Goal: Information Seeking & Learning: Learn about a topic

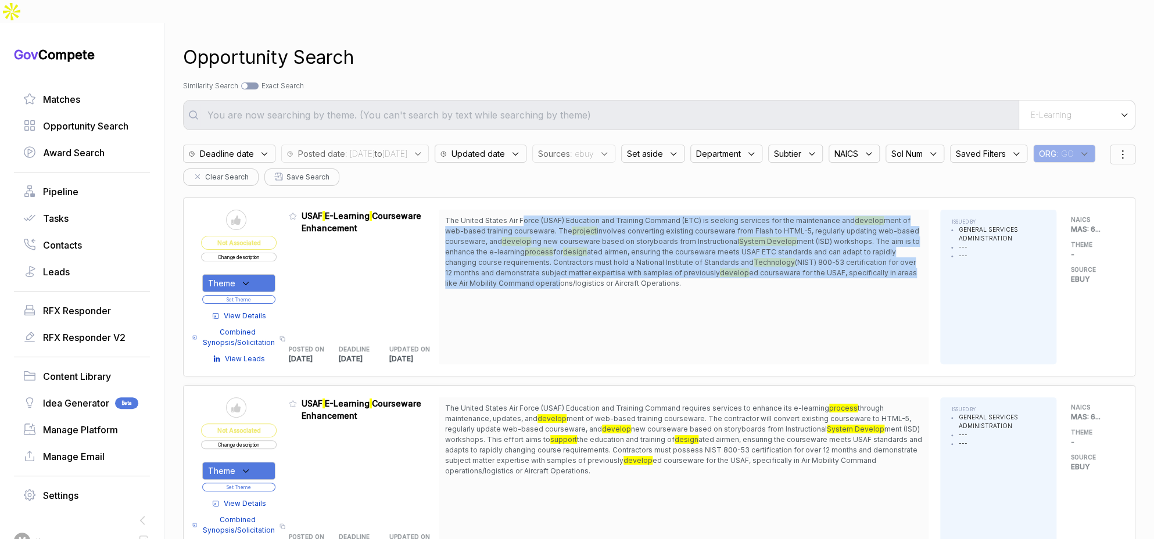
drag, startPoint x: 528, startPoint y: 200, endPoint x: 570, endPoint y: 263, distance: 75.4
click at [565, 261] on span "The United States Air Force (USAF) Education and Training Command (ETC) is seek…" at bounding box center [684, 252] width 478 height 73
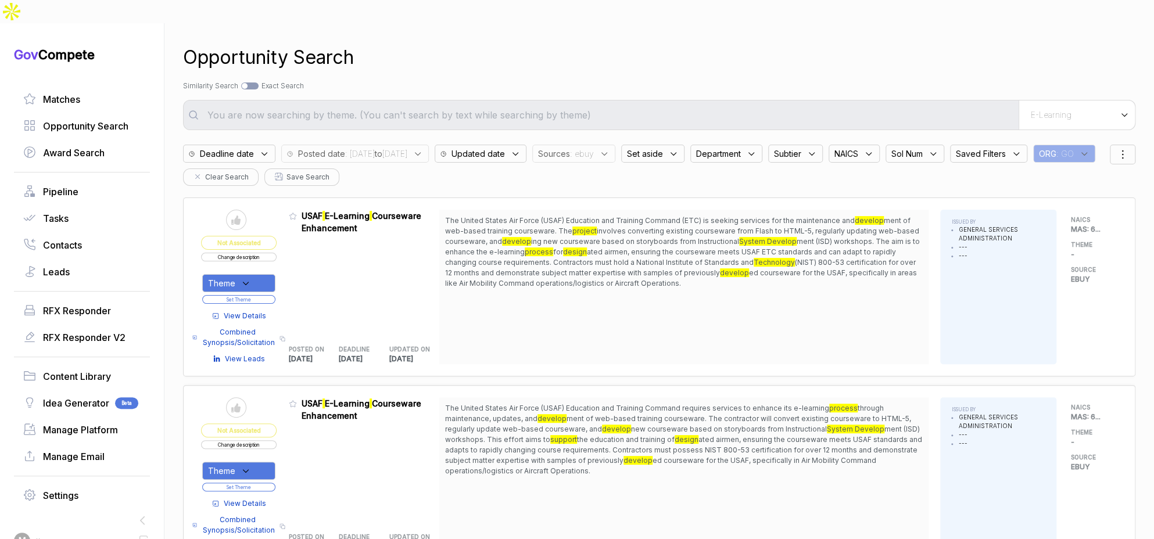
drag, startPoint x: 584, startPoint y: 262, endPoint x: 572, endPoint y: 264, distance: 12.4
click at [583, 268] on span "ed courseware for the USAF, specifically in areas like Air Mobility Command ope…" at bounding box center [681, 277] width 472 height 19
click at [267, 274] on div "Theme" at bounding box center [238, 283] width 73 height 18
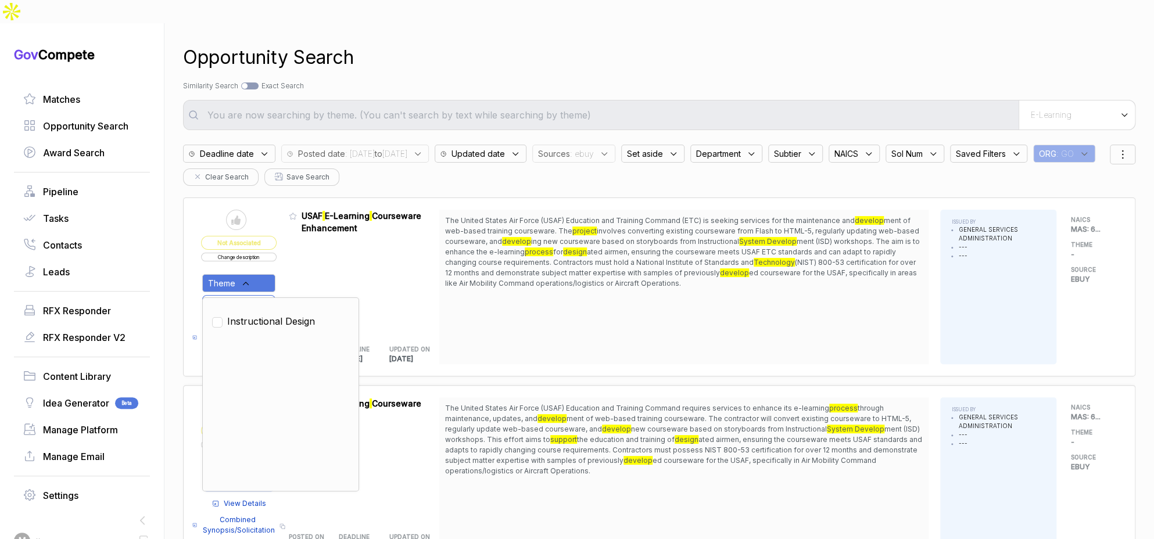
drag, startPoint x: 270, startPoint y: 296, endPoint x: 303, endPoint y: 264, distance: 46.0
click at [271, 314] on span "Instructional Design" at bounding box center [271, 321] width 88 height 14
checkbox input "true"
drag, startPoint x: 310, startPoint y: 251, endPoint x: 289, endPoint y: 261, distance: 23.9
click at [309, 252] on div "Admin: Click to change feature to 1 RFI1777573_GS-02F-0222S USAF E-Learning Cou…" at bounding box center [364, 287] width 151 height 155
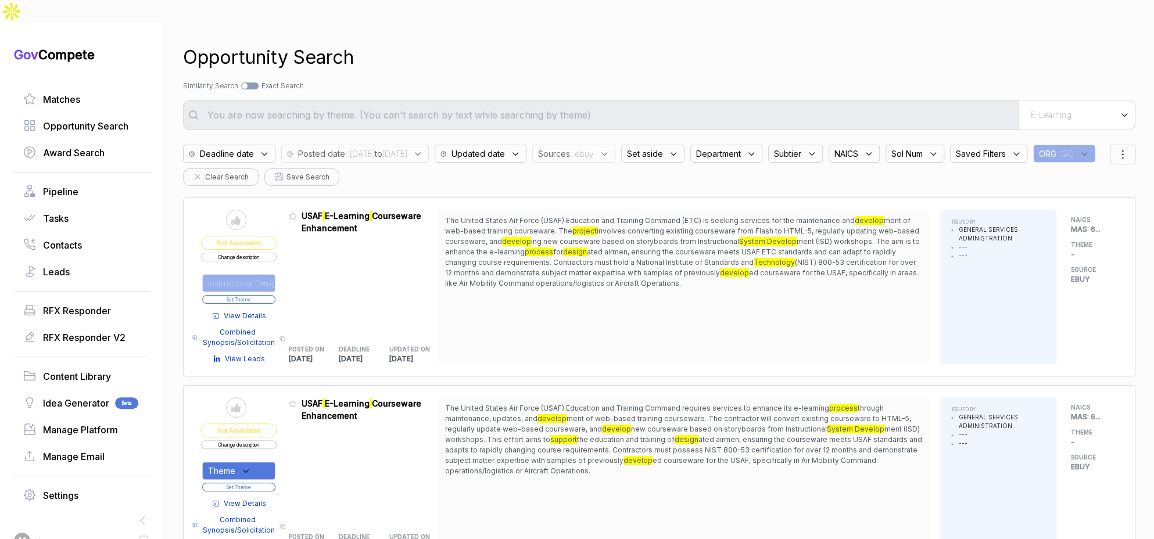
click at [275, 295] on button "Set Theme" at bounding box center [238, 299] width 73 height 9
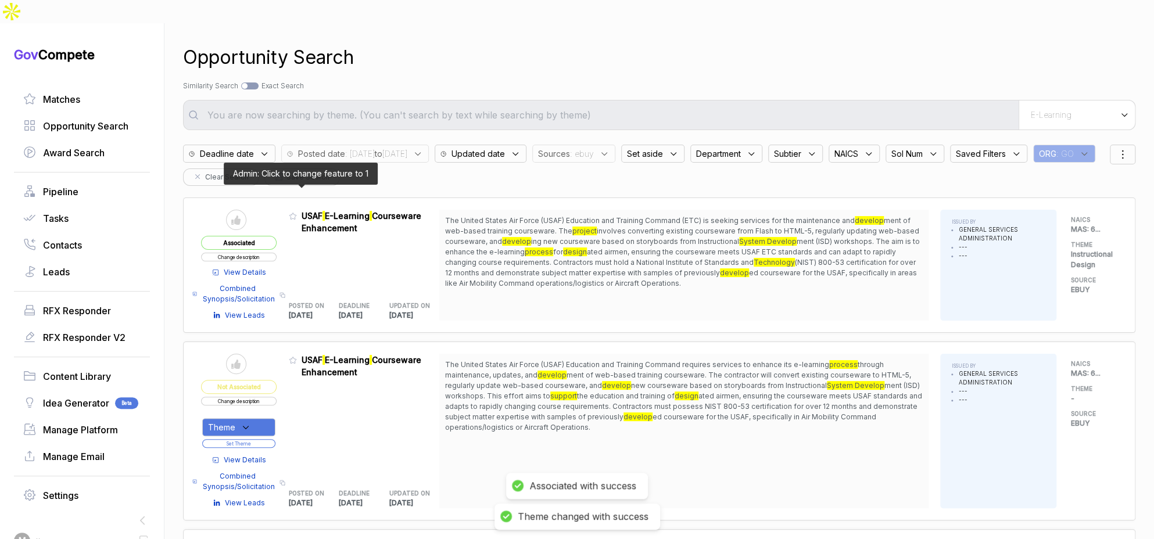
click at [297, 212] on icon at bounding box center [293, 216] width 8 height 8
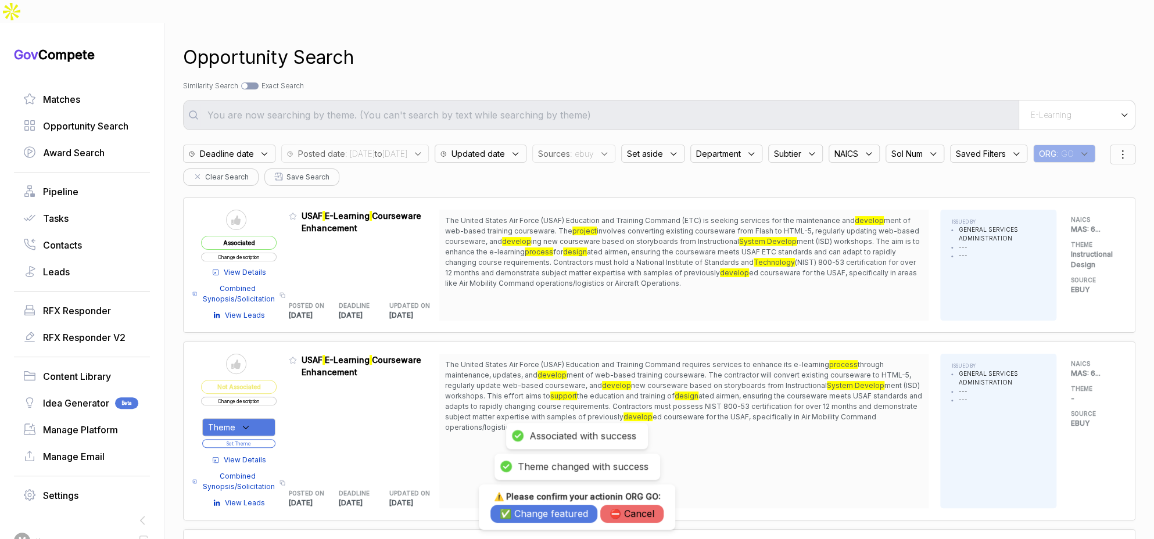
click at [540, 513] on button "✅ Change featured" at bounding box center [543, 514] width 107 height 18
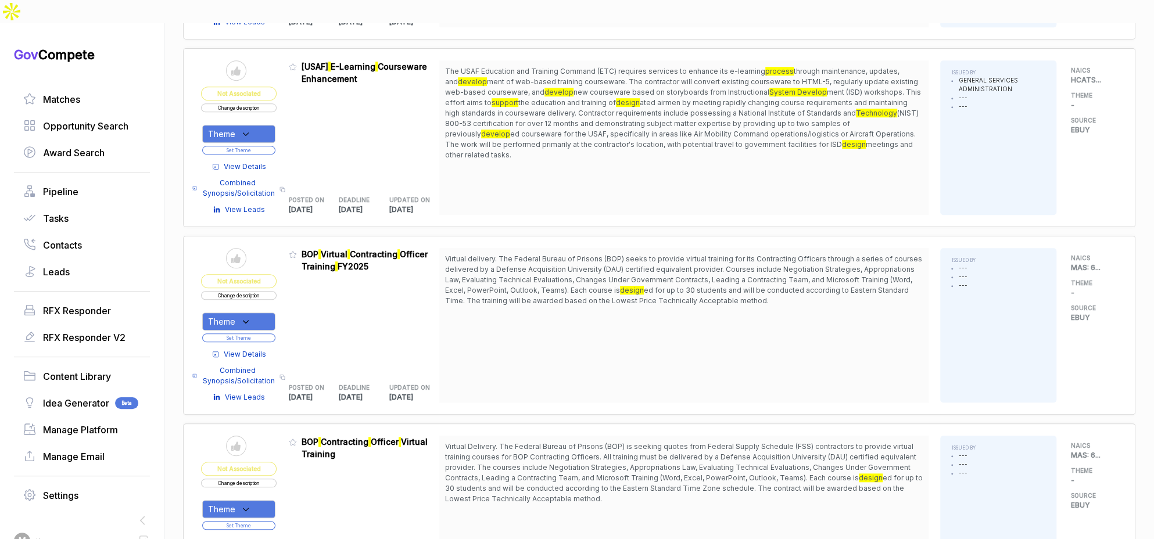
scroll to position [489, 0]
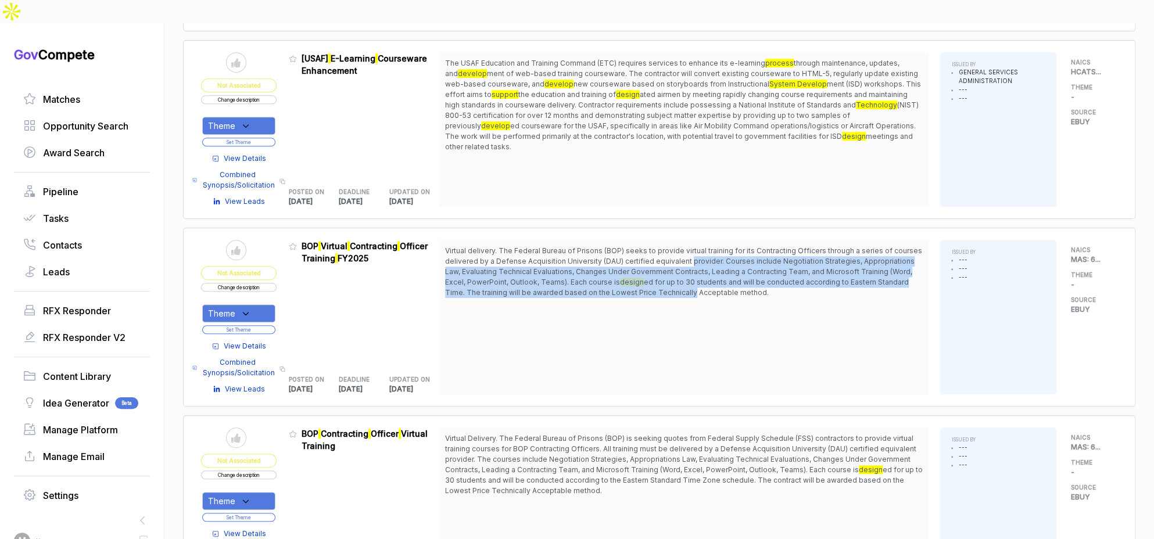
drag, startPoint x: 690, startPoint y: 232, endPoint x: 692, endPoint y: 263, distance: 31.4
click at [692, 263] on span "Virtual delivery. The Federal Bureau of Prisons (BOP) seeks to provide virtual …" at bounding box center [684, 272] width 478 height 52
click at [692, 278] on span "ed for up to 30 students and will be conducted according to Eastern Standard Ti…" at bounding box center [677, 287] width 464 height 19
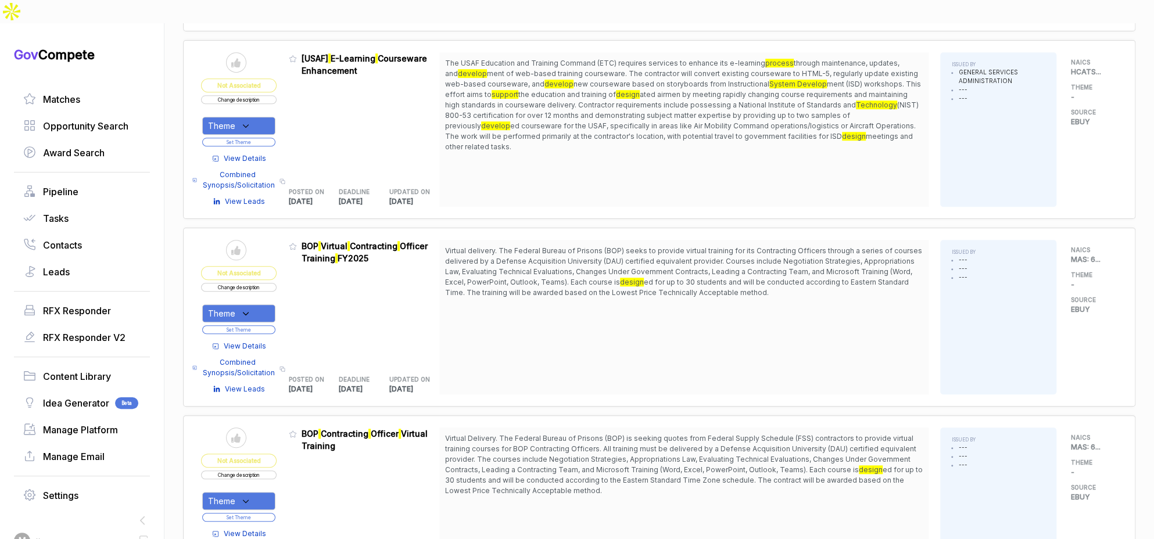
click at [251, 308] on icon at bounding box center [246, 313] width 10 height 10
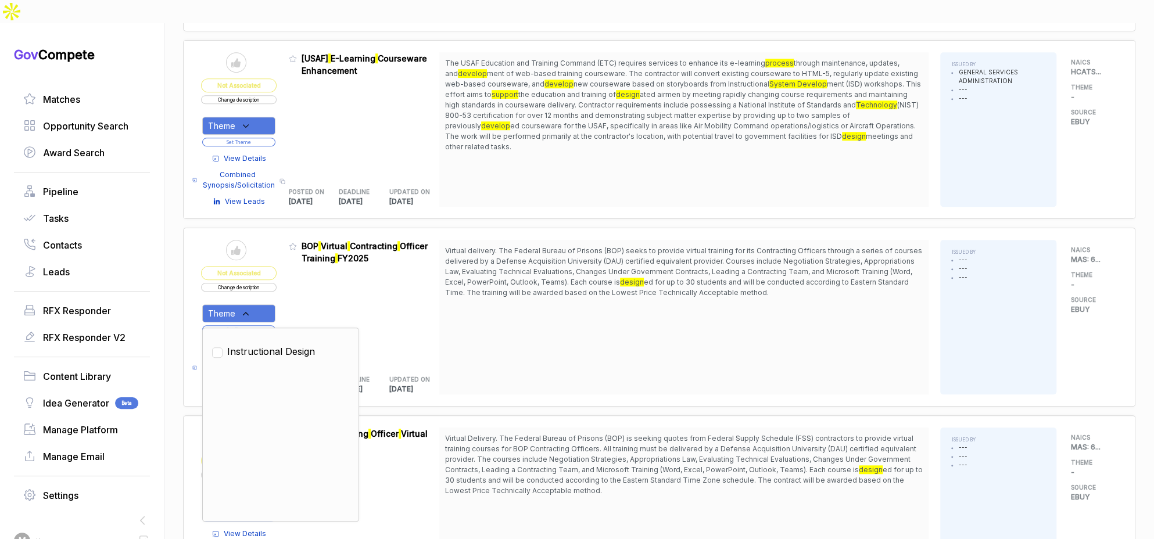
click at [261, 344] on span "Instructional Design" at bounding box center [271, 351] width 88 height 14
checkbox input "true"
drag, startPoint x: 307, startPoint y: 286, endPoint x: 285, endPoint y: 301, distance: 25.9
click at [307, 287] on div "Admin: Click to change feature to 1 RFQ1776964_GS-10F-0212S BOP Virtual Contrac…" at bounding box center [364, 317] width 151 height 155
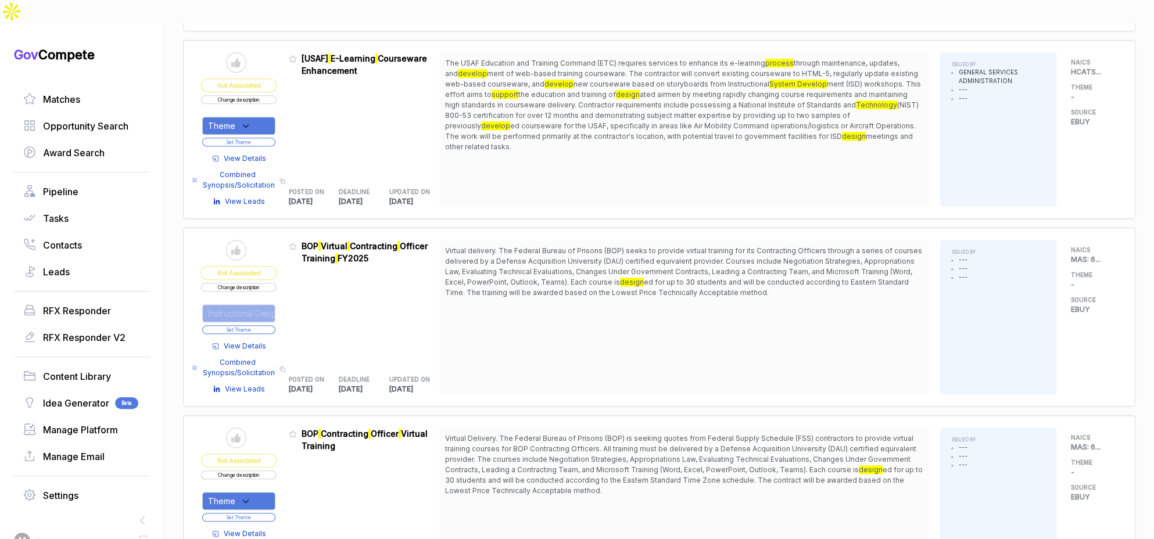
click at [275, 325] on button "Set Theme" at bounding box center [238, 329] width 73 height 9
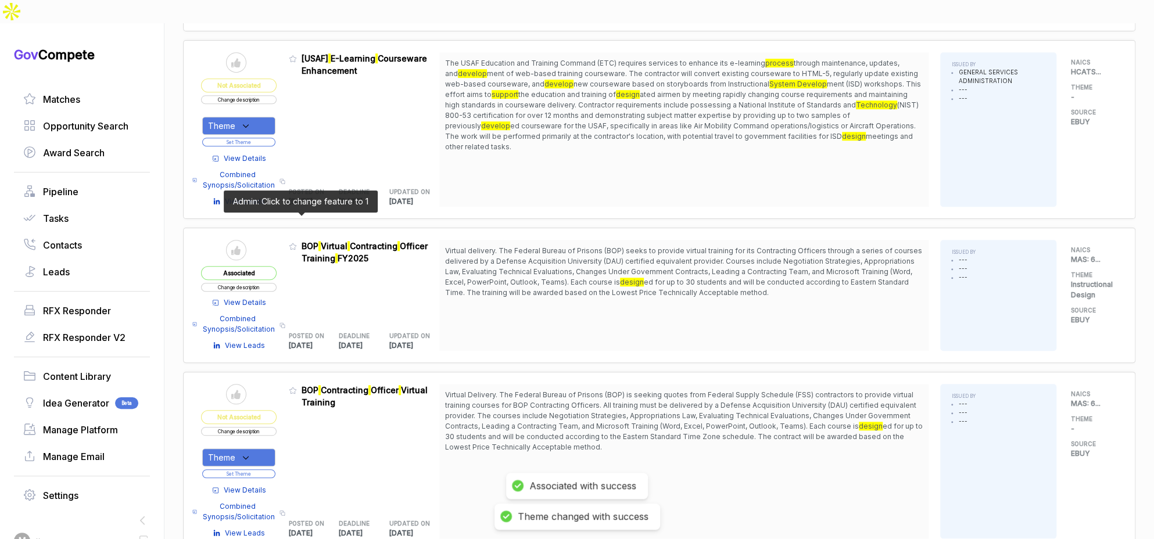
click at [296, 243] on icon at bounding box center [292, 246] width 7 height 6
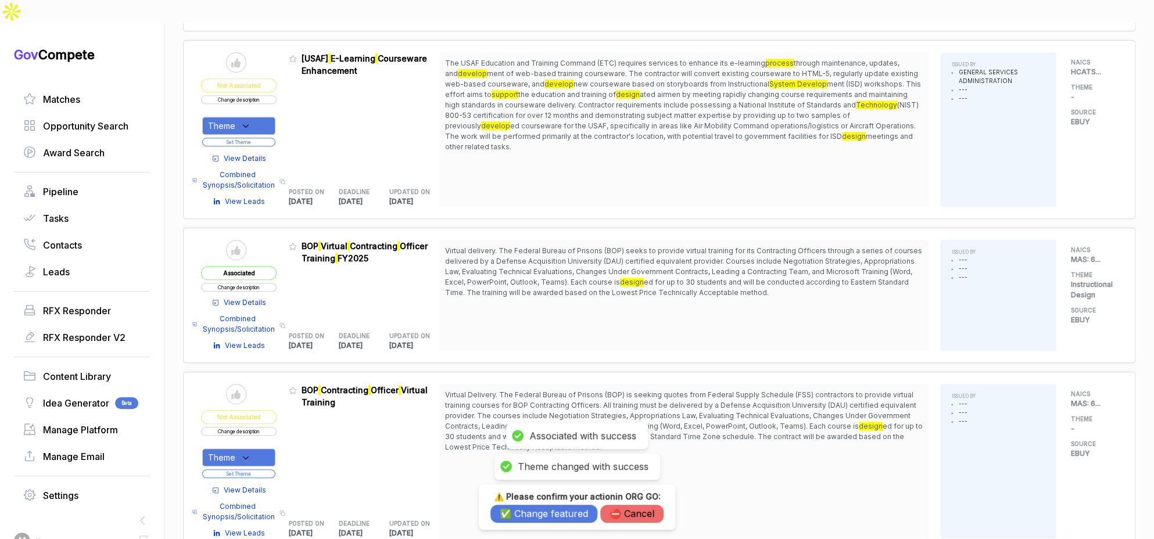
click at [526, 515] on button "✅ Change featured" at bounding box center [543, 514] width 107 height 18
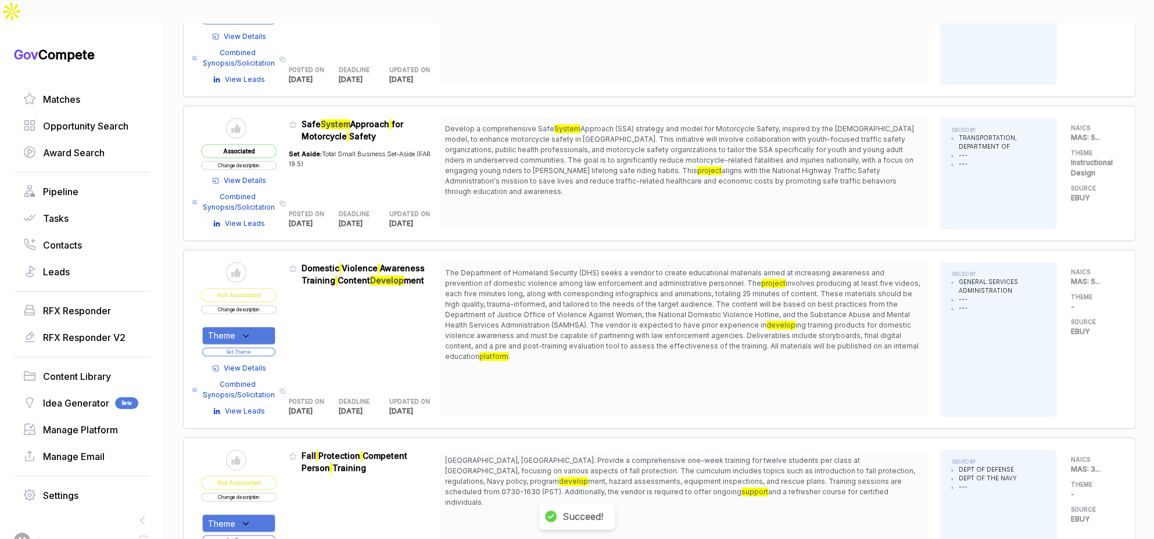
scroll to position [960, 0]
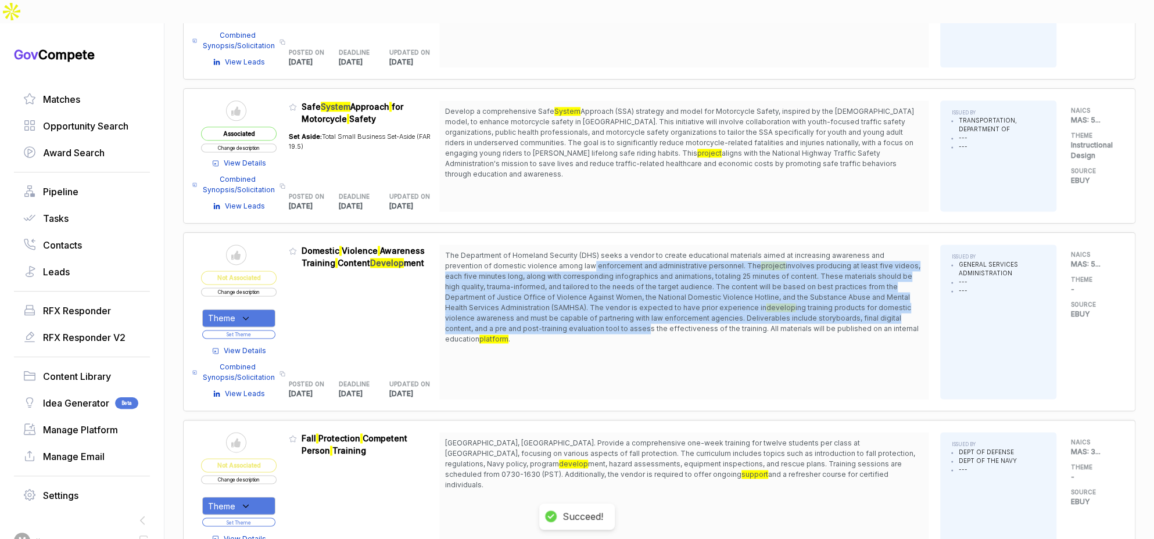
drag, startPoint x: 558, startPoint y: 242, endPoint x: 575, endPoint y: 299, distance: 59.9
click at [574, 299] on span "The Department of Homeland Security (DHS) seeks a vendor to create educational …" at bounding box center [684, 297] width 478 height 94
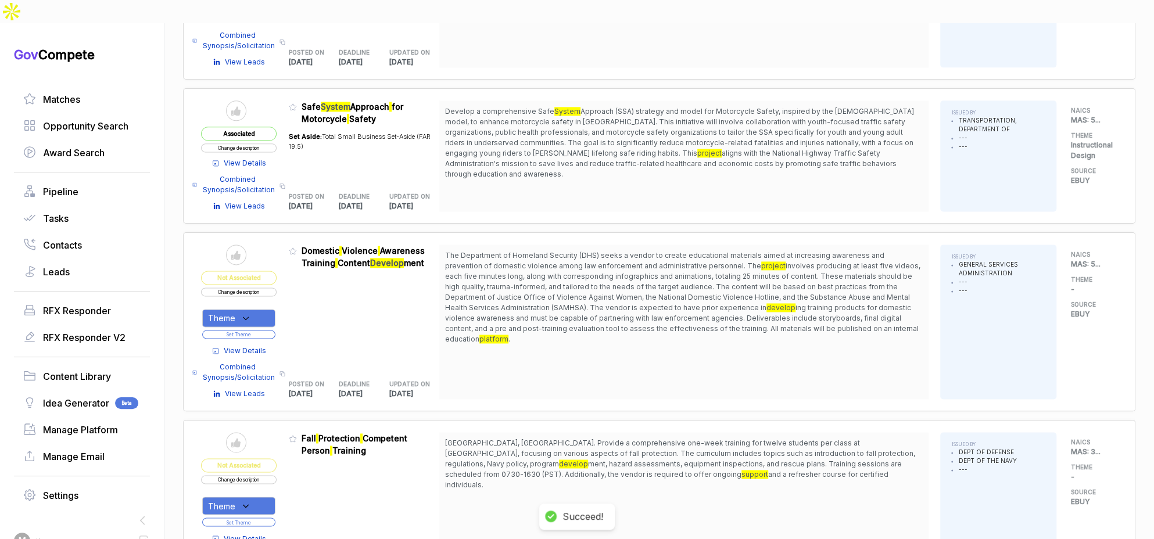
drag, startPoint x: 576, startPoint y: 302, endPoint x: 362, endPoint y: 291, distance: 214.1
click at [576, 303] on span "ing training products for domestic violence awareness and must be capable of pa…" at bounding box center [681, 323] width 473 height 40
click at [248, 313] on icon at bounding box center [246, 318] width 10 height 10
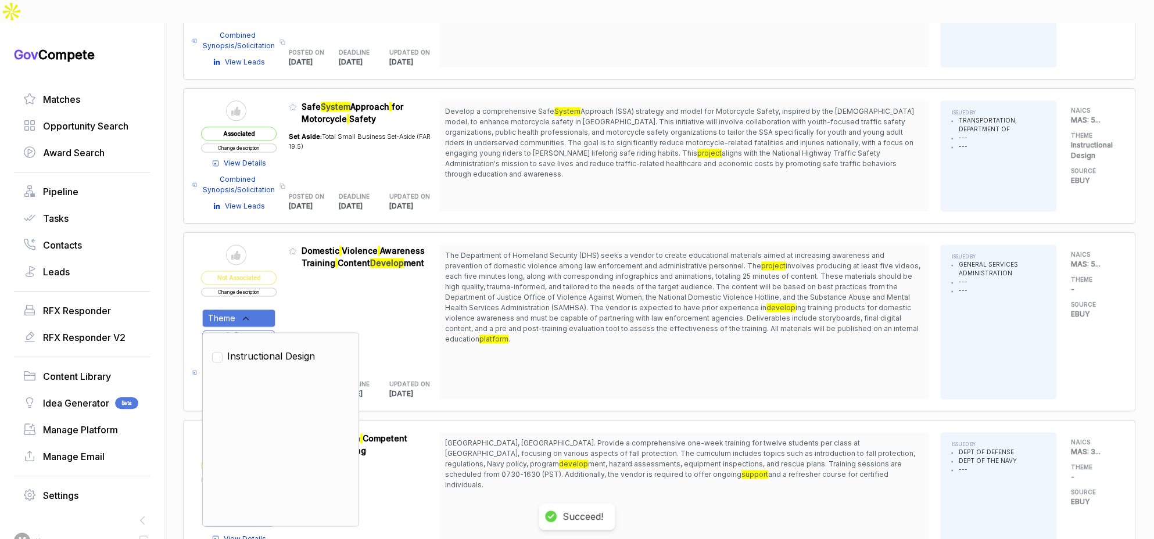
drag, startPoint x: 257, startPoint y: 331, endPoint x: 286, endPoint y: 307, distance: 37.2
click at [259, 349] on span "Instructional Design" at bounding box center [271, 356] width 88 height 14
checkbox input "true"
drag, startPoint x: 316, startPoint y: 285, endPoint x: 286, endPoint y: 303, distance: 34.4
click at [313, 288] on div "Admin: Click to change feature to 1 RFI1777219_GS-10F-0212S Domestic Violence A…" at bounding box center [364, 322] width 151 height 155
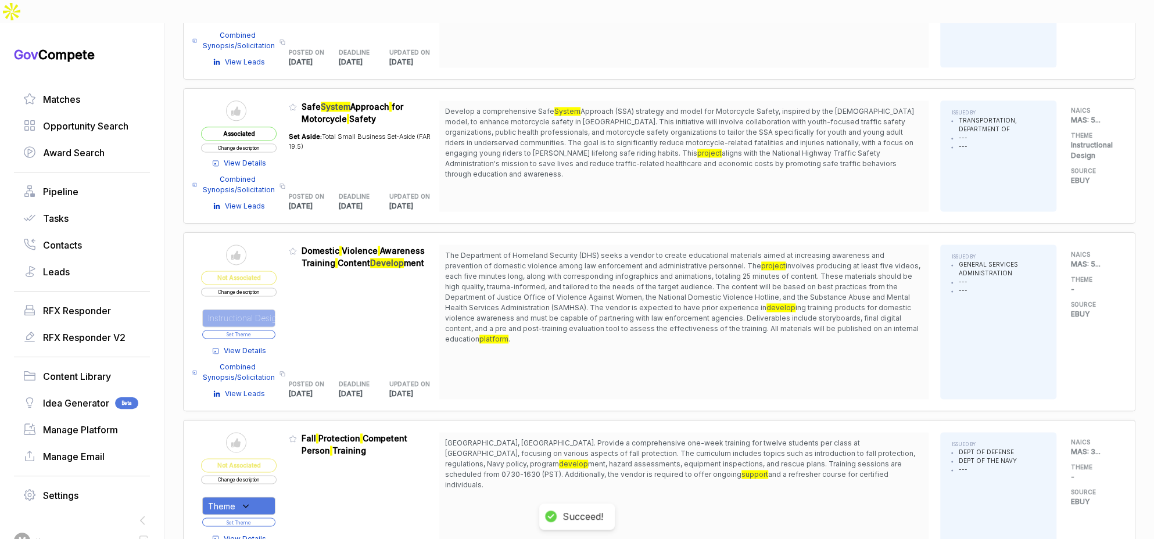
click at [275, 330] on button "Set Theme" at bounding box center [238, 334] width 73 height 9
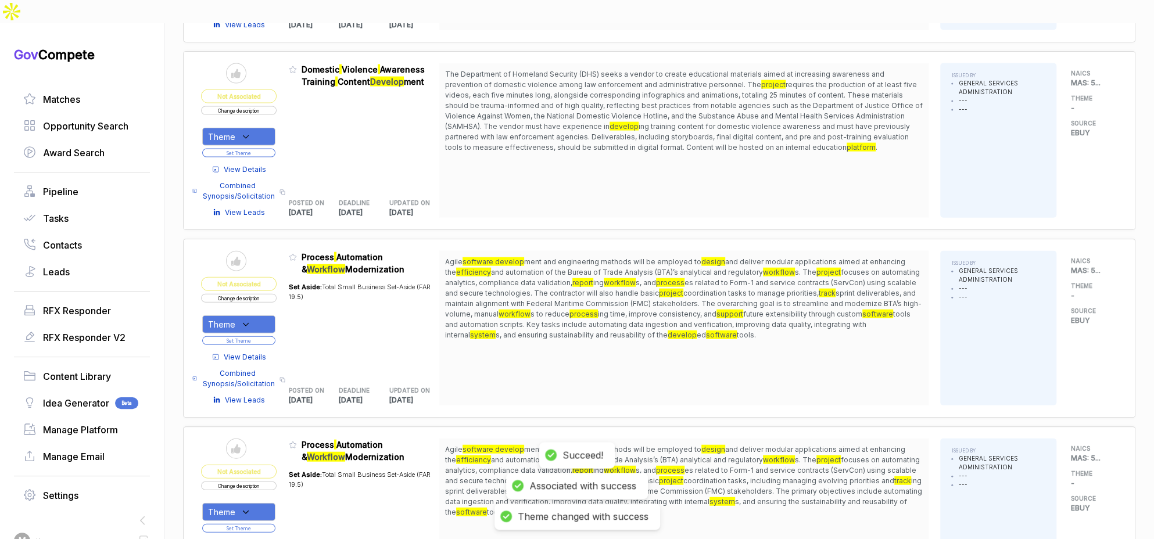
scroll to position [1682, 0]
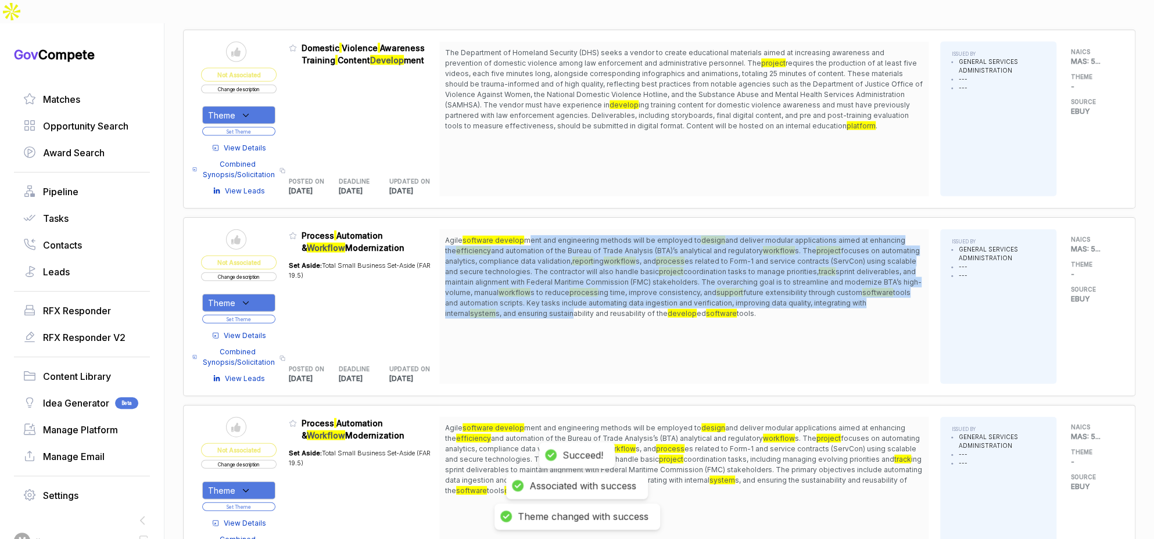
drag, startPoint x: 537, startPoint y: 216, endPoint x: 551, endPoint y: 285, distance: 70.6
click at [551, 285] on span "Agile software develop ment and engineering methods will be employed to design …" at bounding box center [684, 277] width 478 height 84
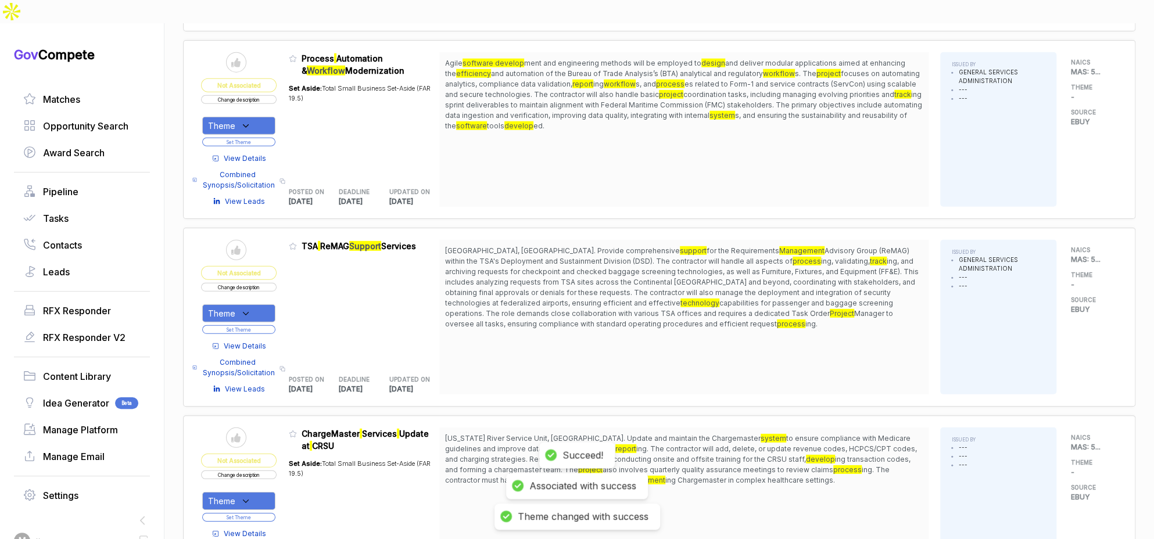
scroll to position [2075, 0]
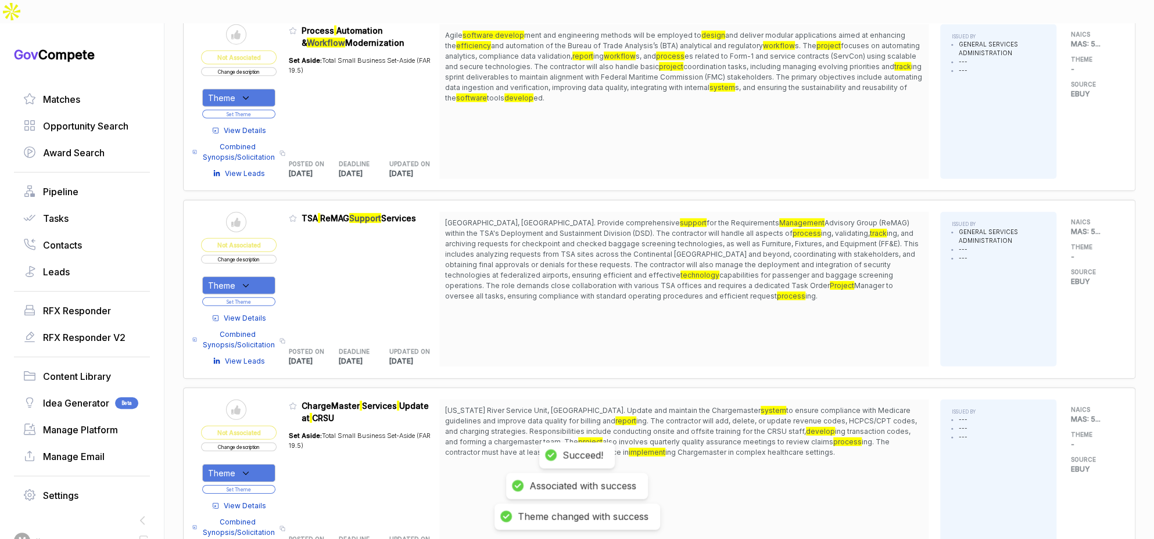
drag, startPoint x: 576, startPoint y: 195, endPoint x: 587, endPoint y: 263, distance: 68.9
click at [587, 263] on span "Arlington, VA. Provide comprehensive support for the Requirements Management Ad…" at bounding box center [684, 260] width 478 height 84
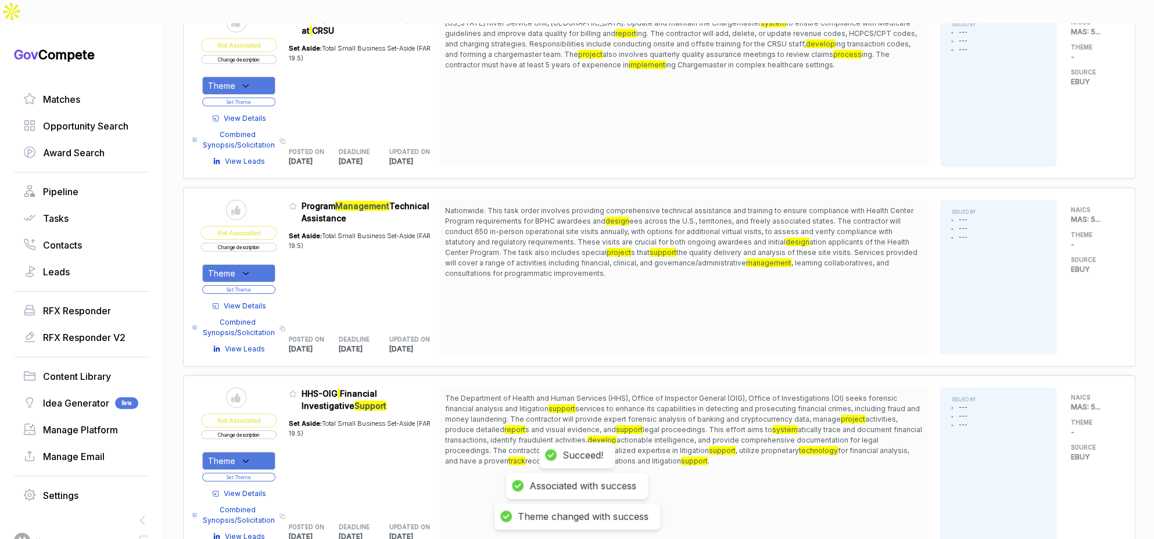
scroll to position [2485, 0]
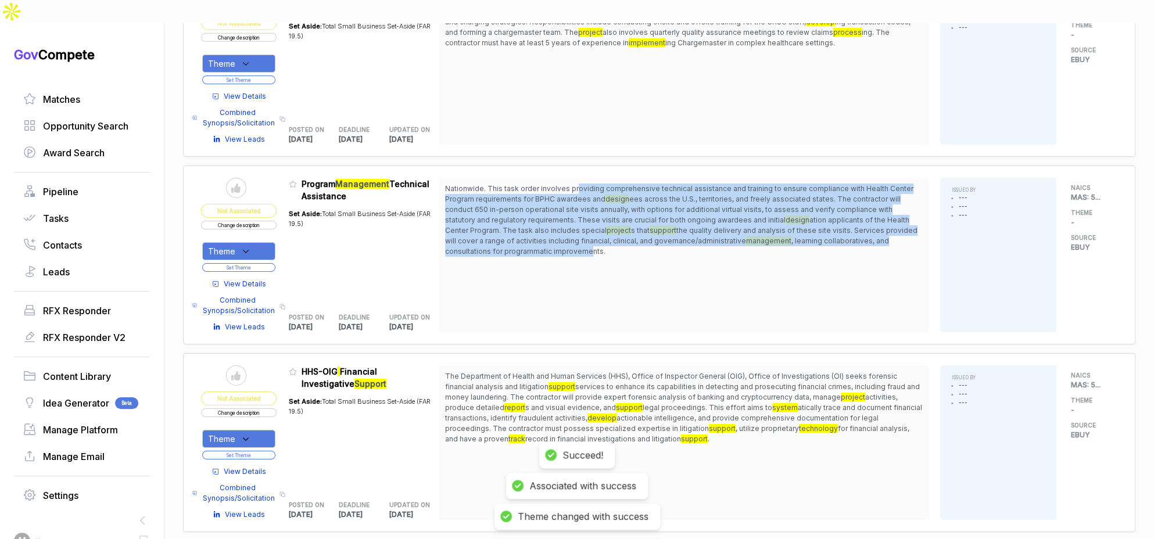
drag, startPoint x: 579, startPoint y: 152, endPoint x: 592, endPoint y: 220, distance: 68.6
click at [592, 220] on span "Nationwide. This task order involves providing comprehensive technical assistan…" at bounding box center [684, 220] width 478 height 73
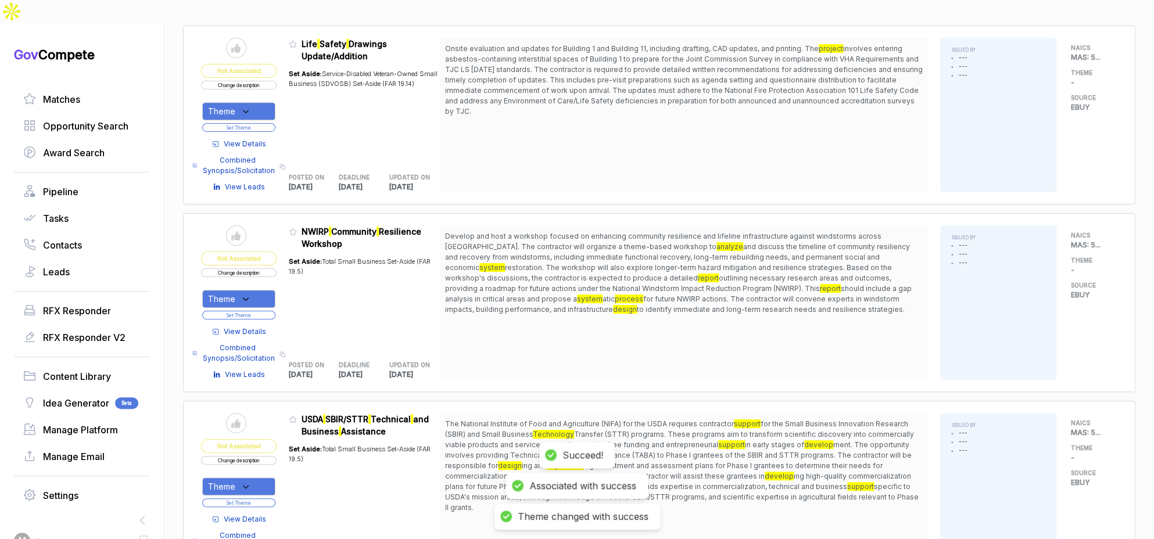
scroll to position [3439, 0]
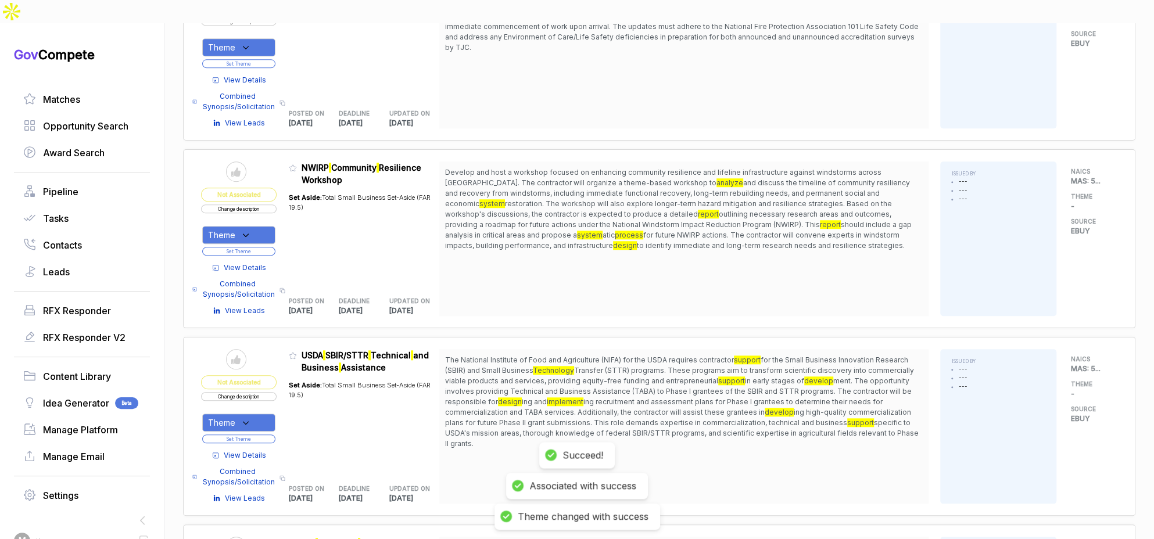
drag, startPoint x: 589, startPoint y: 138, endPoint x: 595, endPoint y: 152, distance: 15.9
click at [595, 167] on span "Develop and host a workshop focused on enhancing community resilience and lifel…" at bounding box center [684, 209] width 478 height 84
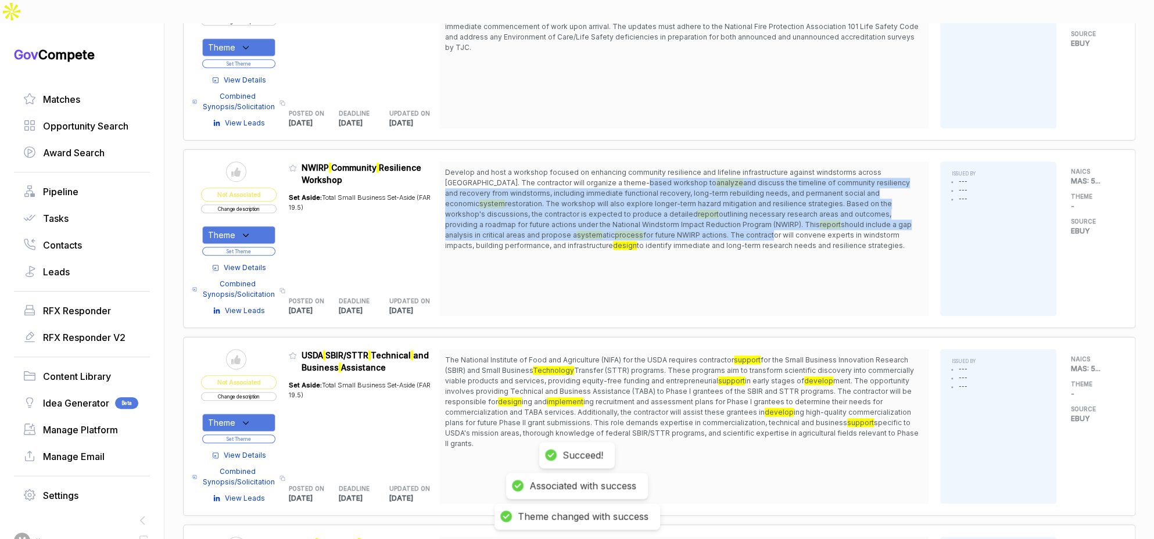
drag, startPoint x: 599, startPoint y: 150, endPoint x: 607, endPoint y: 203, distance: 54.1
click at [605, 202] on span "Develop and host a workshop focused on enhancing community resilience and lifel…" at bounding box center [684, 209] width 478 height 84
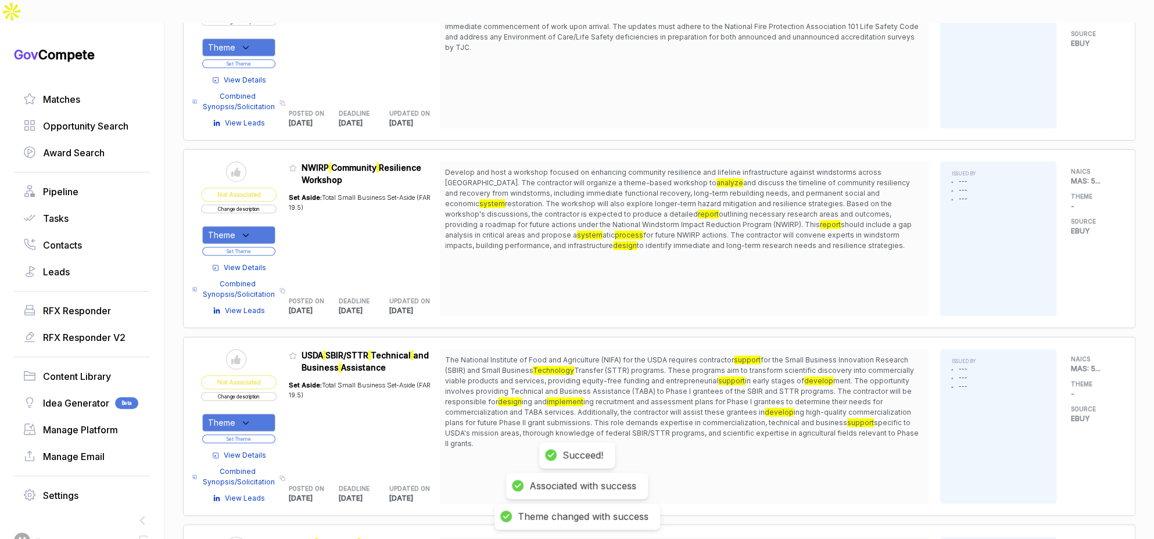
click at [607, 203] on span "Develop and host a workshop focused on enhancing community resilience and lifel…" at bounding box center [684, 209] width 478 height 84
click at [259, 226] on div "Theme" at bounding box center [238, 235] width 73 height 18
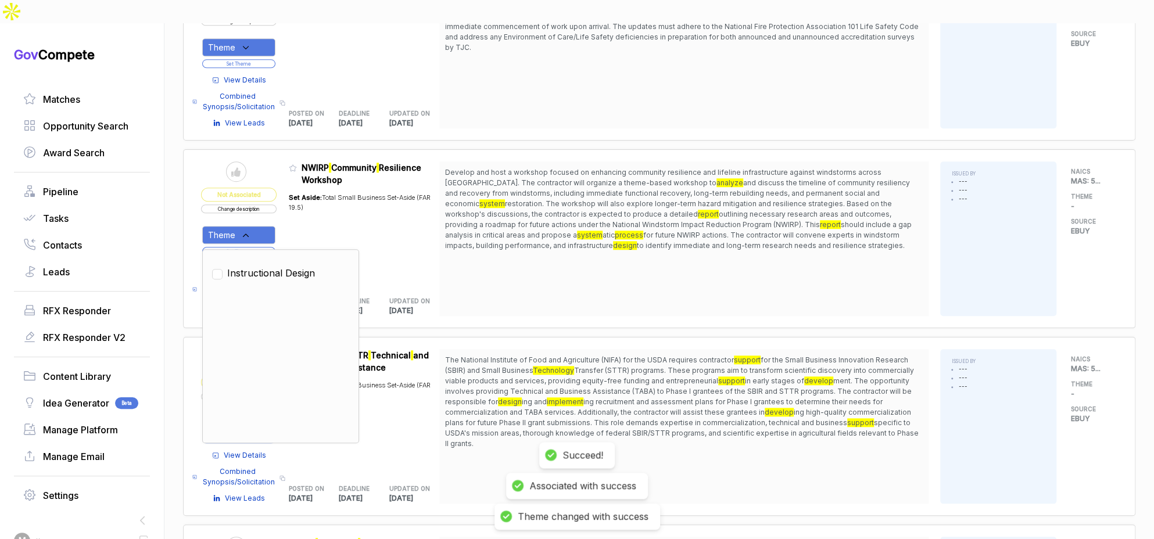
click at [272, 266] on span "Instructional Design" at bounding box center [271, 273] width 88 height 14
checkbox input "true"
click at [320, 200] on div "Set Aside: Total Small Business Set-Aside (FAR 19.5)" at bounding box center [364, 235] width 151 height 98
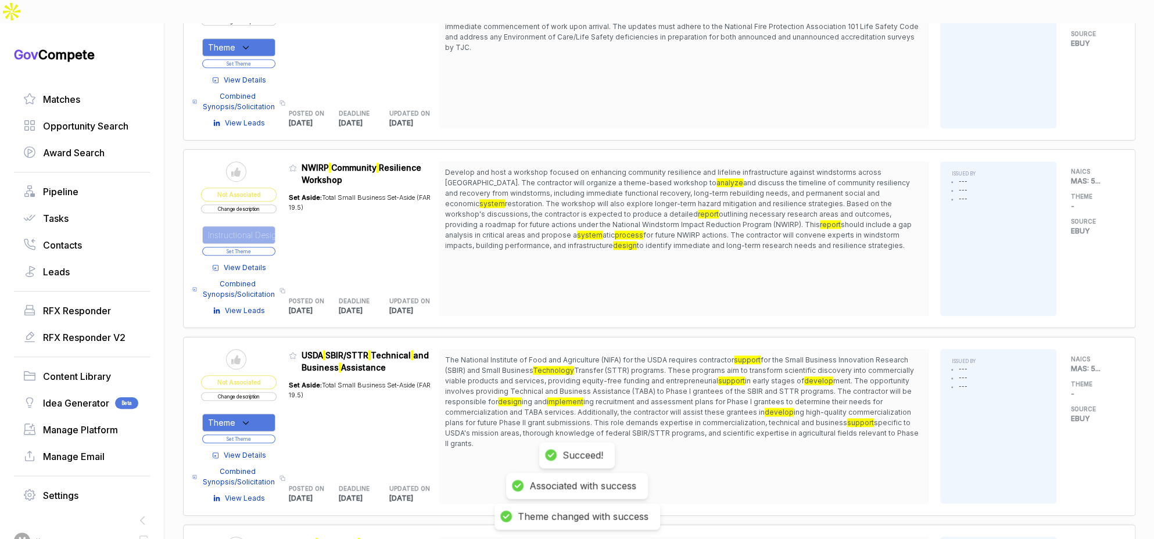
click at [275, 247] on button "Set Theme" at bounding box center [238, 251] width 73 height 9
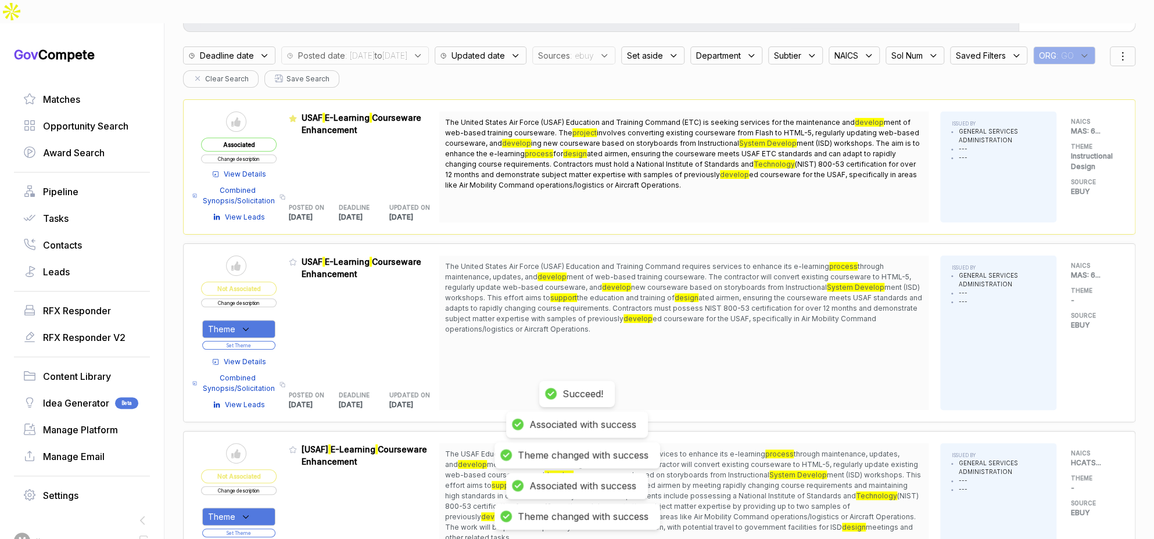
scroll to position [0, 0]
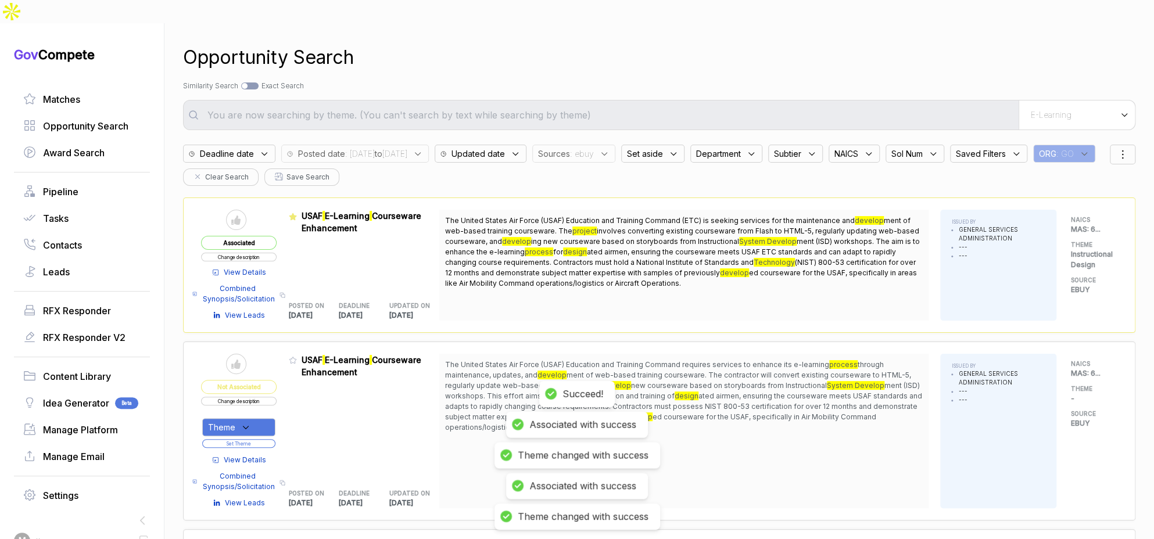
click at [570, 148] on span "Sources" at bounding box center [554, 154] width 32 height 12
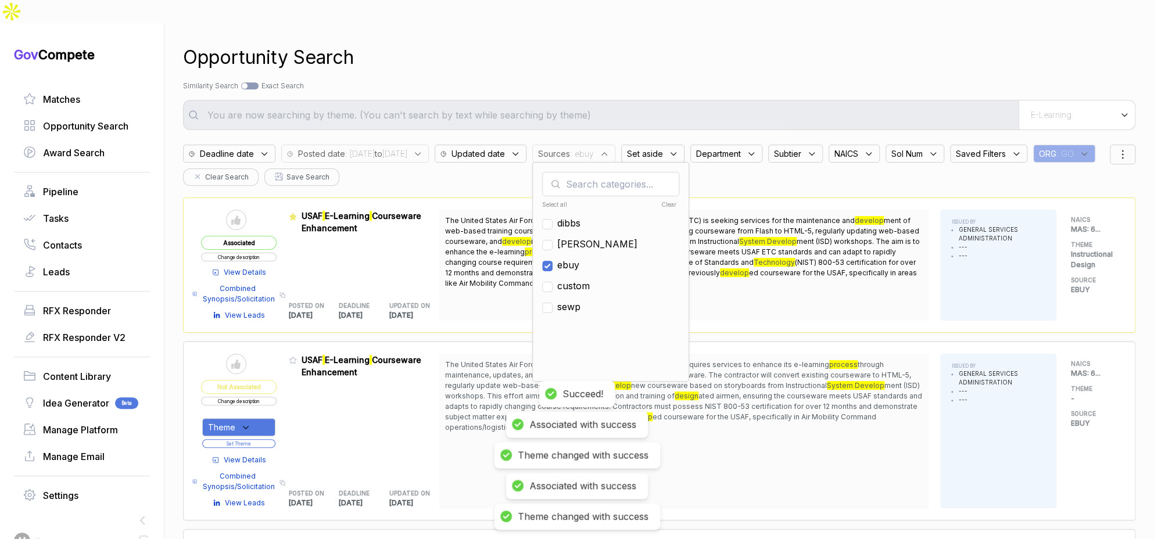
drag, startPoint x: 602, startPoint y: 239, endPoint x: 602, endPoint y: 221, distance: 18.0
click at [579, 258] on span "ebuy" at bounding box center [568, 265] width 22 height 14
checkbox input "false"
click at [603, 237] on span "sam" at bounding box center [597, 244] width 80 height 14
checkbox input "true"
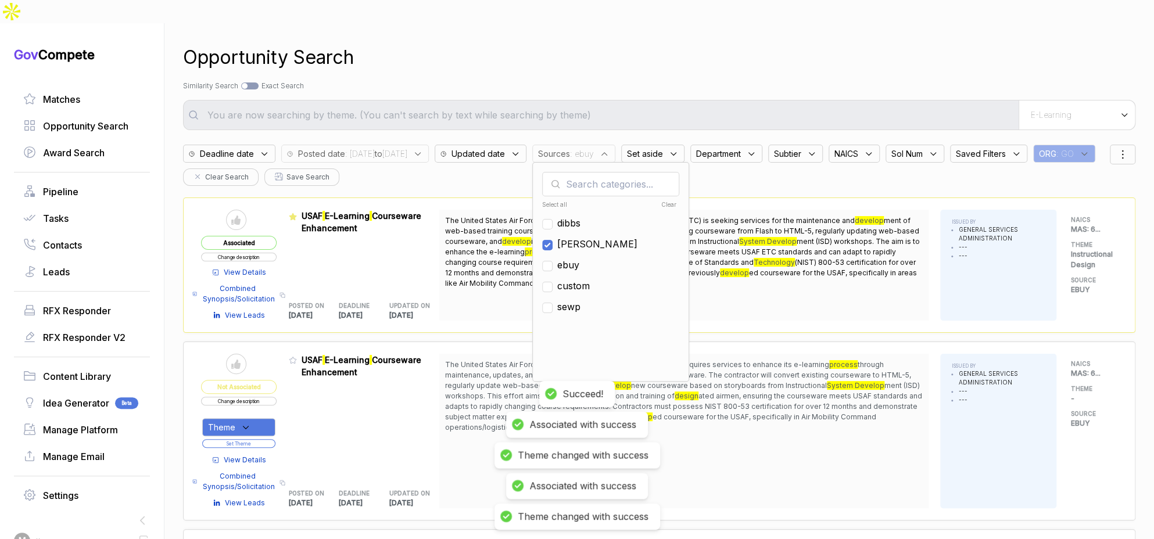
click at [630, 44] on div "Opportunity Search" at bounding box center [659, 58] width 952 height 28
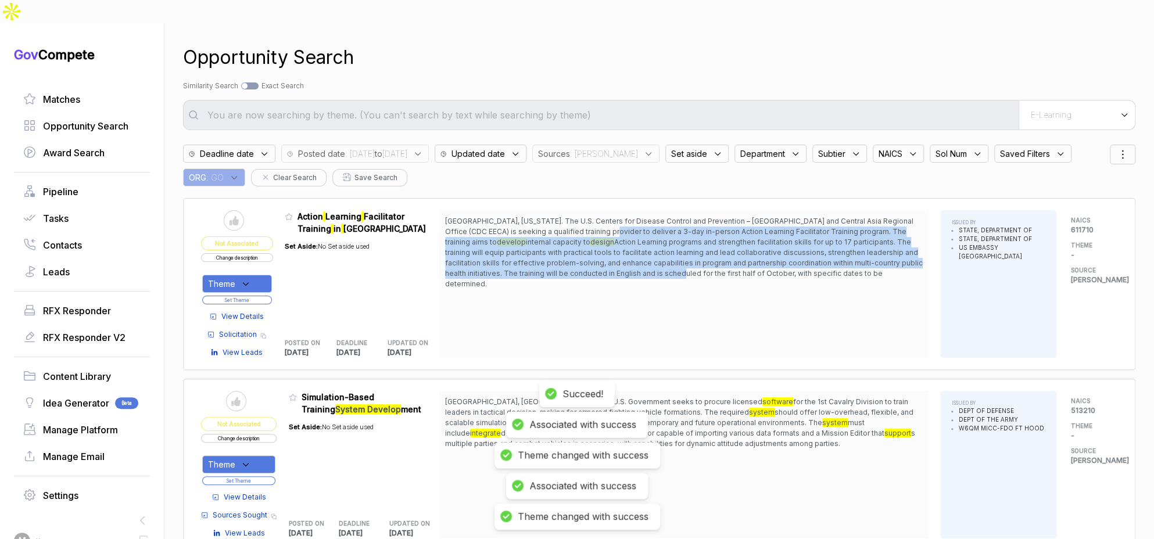
drag, startPoint x: 598, startPoint y: 206, endPoint x: 622, endPoint y: 247, distance: 47.6
click at [622, 247] on span "Tbilisi, Georgia. The U.S. Centers for Disease Control and Prevention – Eastern…" at bounding box center [684, 252] width 478 height 73
click at [622, 247] on span "Action Learning programs and strengthen facilitation skills for up to 17 partic…" at bounding box center [684, 263] width 478 height 51
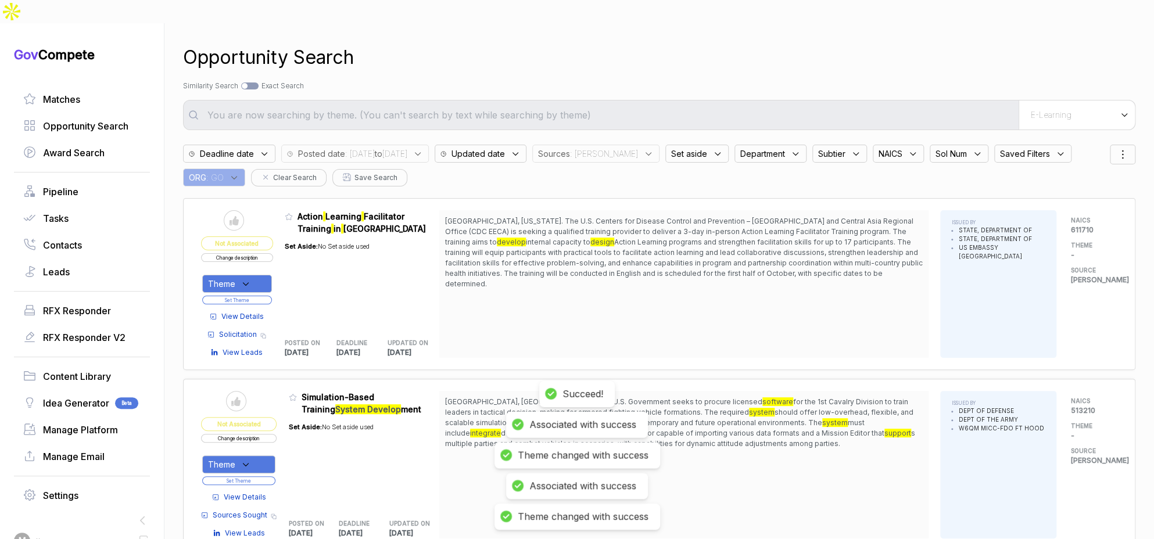
click at [243, 311] on span "View Details" at bounding box center [242, 316] width 42 height 10
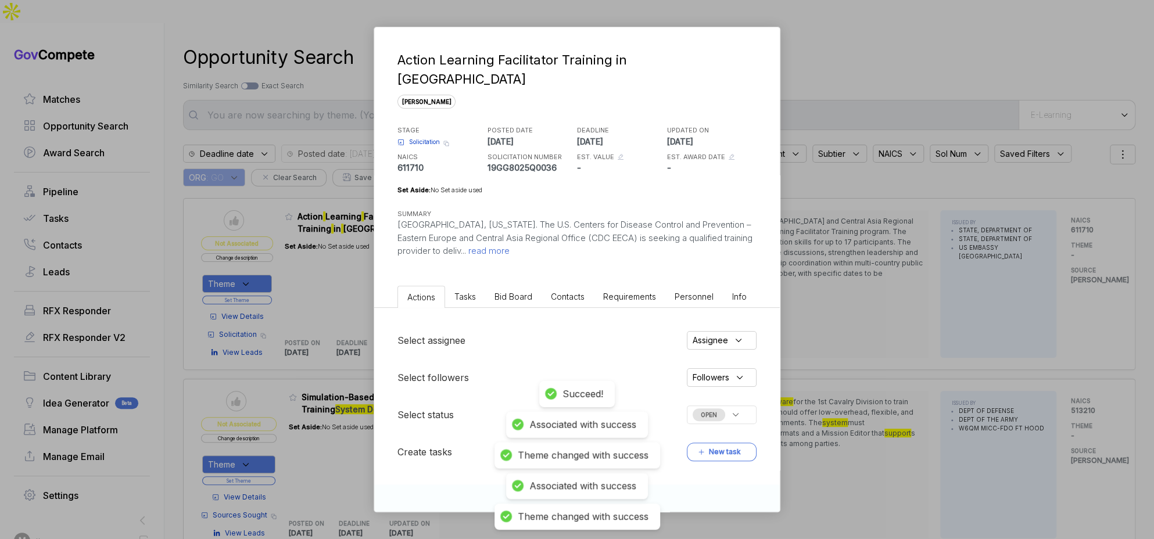
click at [531, 286] on li "Bid Board" at bounding box center [513, 296] width 56 height 21
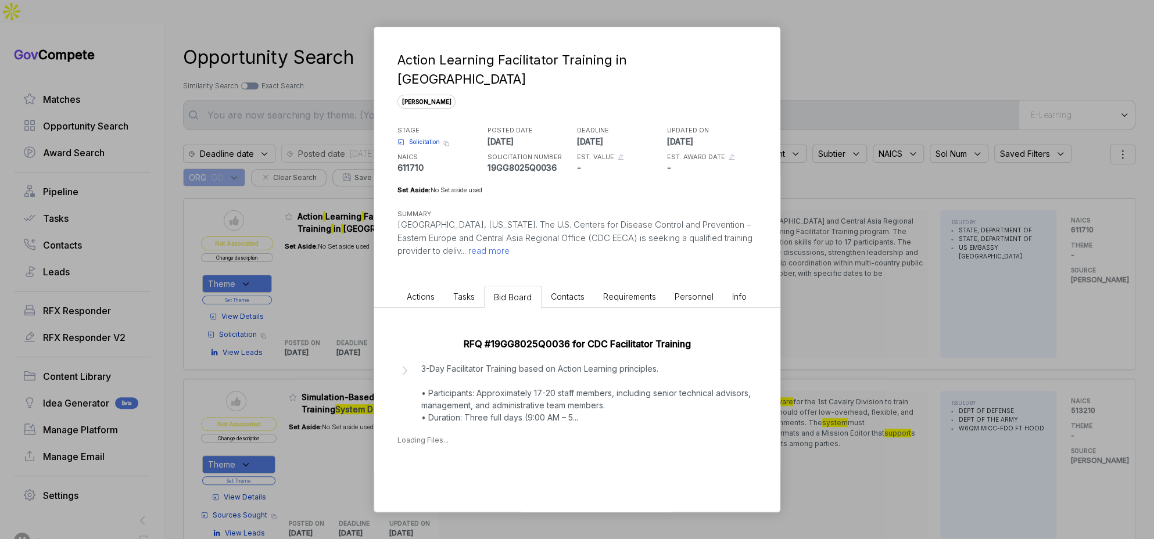
scroll to position [1, 0]
click at [521, 417] on p "3-Day Facilitator Training based on Action Learning principles. • Participants:…" at bounding box center [585, 392] width 329 height 61
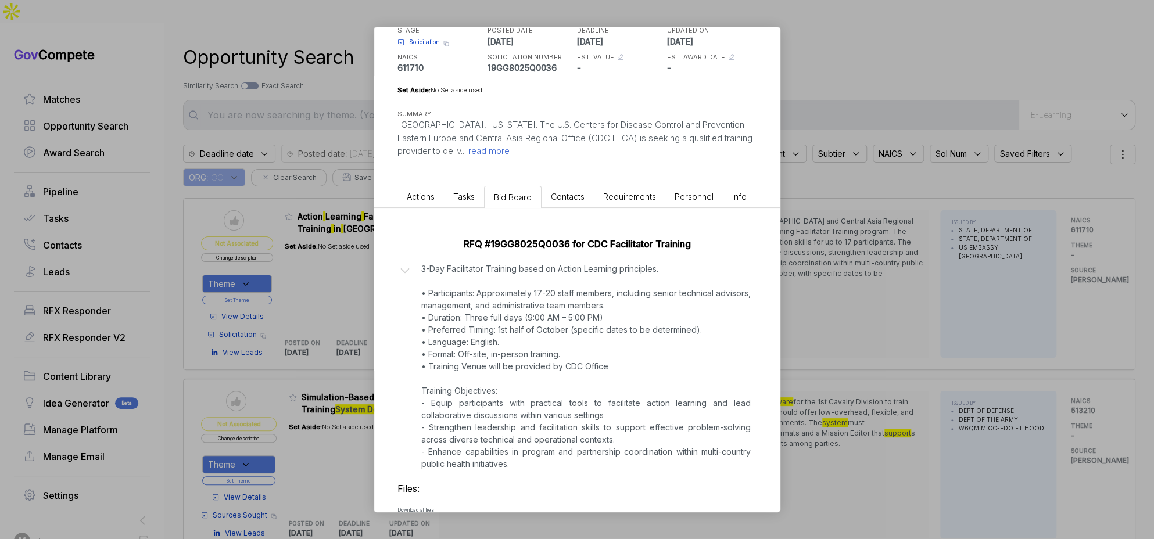
scroll to position [146, 0]
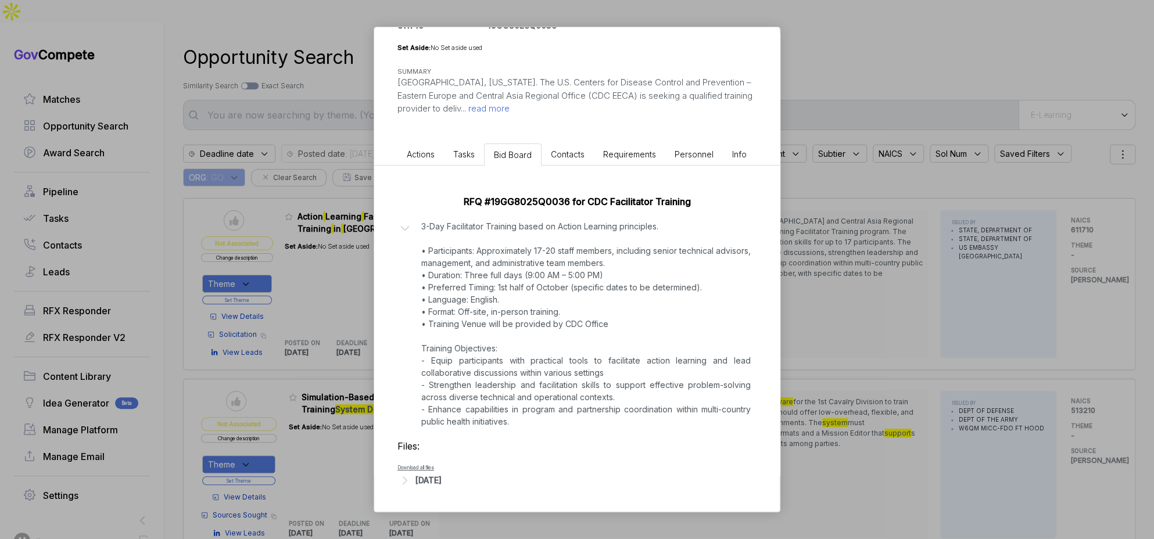
click at [448, 469] on div "Files: Download all files Aug 21, 2025" at bounding box center [576, 463] width 359 height 49
click at [442, 480] on div "Aug 21, 2025" at bounding box center [428, 480] width 26 height 12
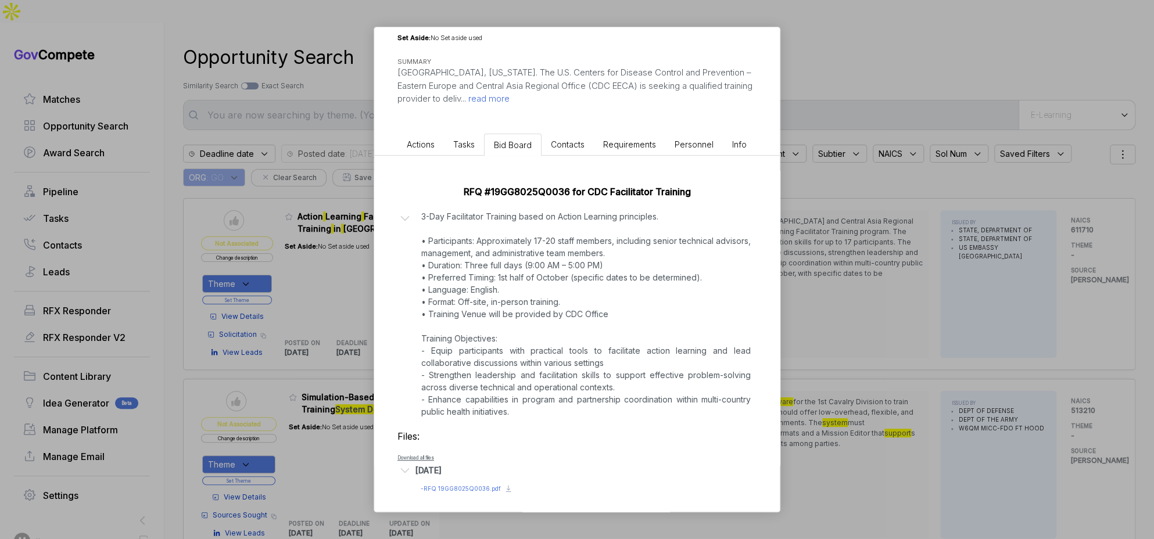
scroll to position [161, 0]
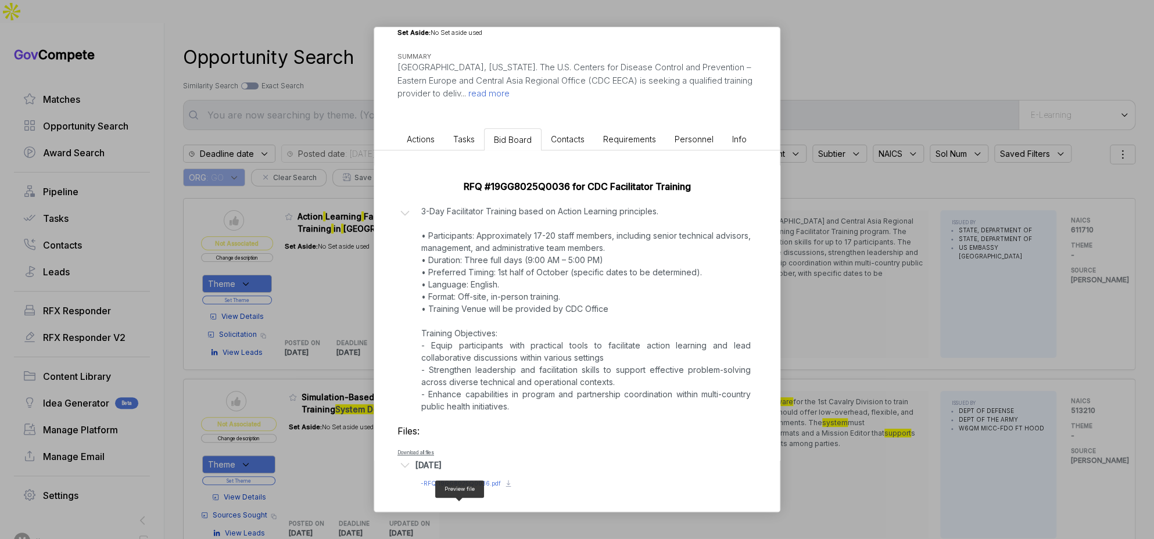
click at [455, 482] on span "- RFQ 19GG8025Q0036.pdf" at bounding box center [461, 483] width 80 height 7
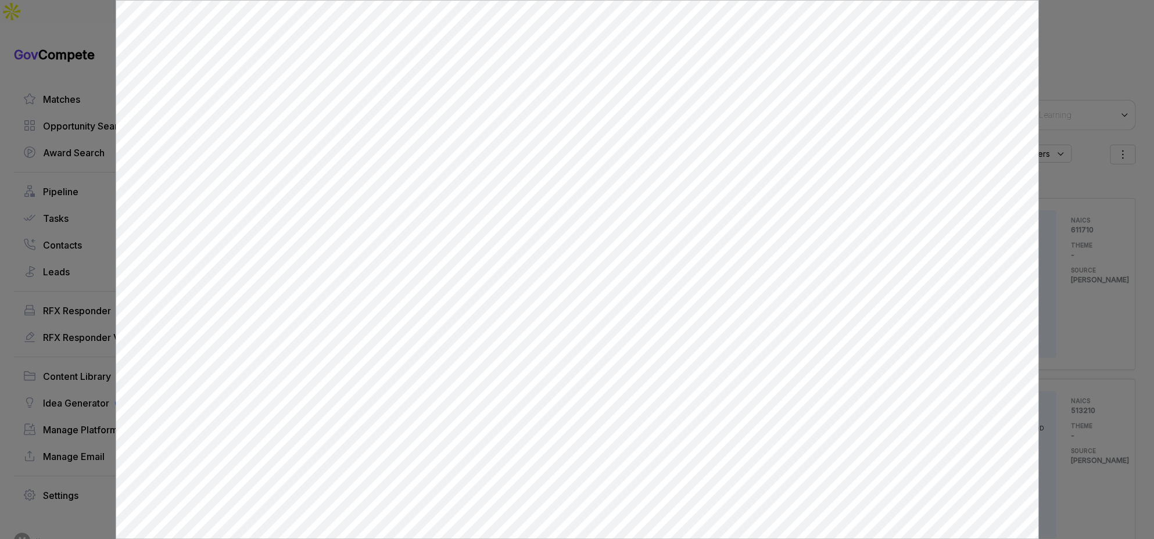
scroll to position [0, 0]
click at [1069, 266] on div at bounding box center [577, 269] width 1154 height 539
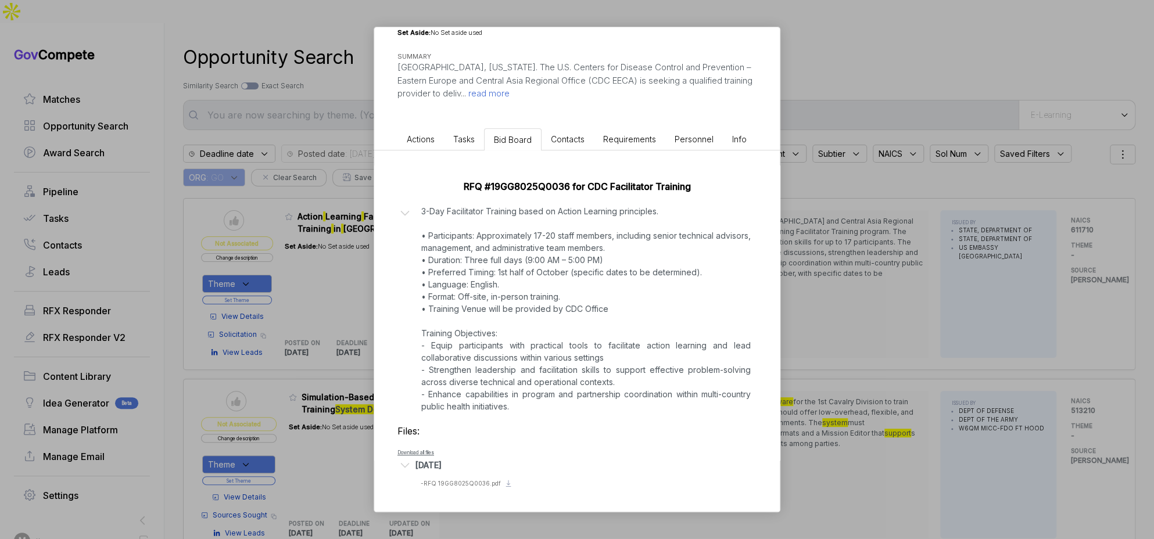
drag, startPoint x: 327, startPoint y: 184, endPoint x: 282, endPoint y: 215, distance: 54.8
click at [324, 187] on div "Action Learning Facilitator Training in Tbilisi sam STAGE Solicitation Copy lin…" at bounding box center [577, 269] width 1154 height 539
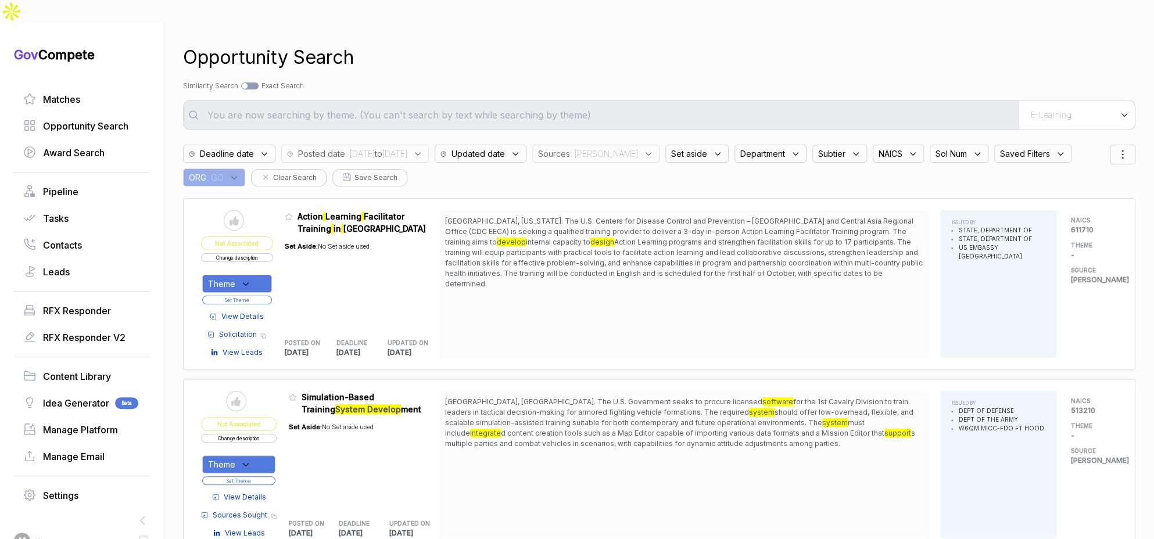
click at [251, 279] on icon at bounding box center [246, 284] width 10 height 10
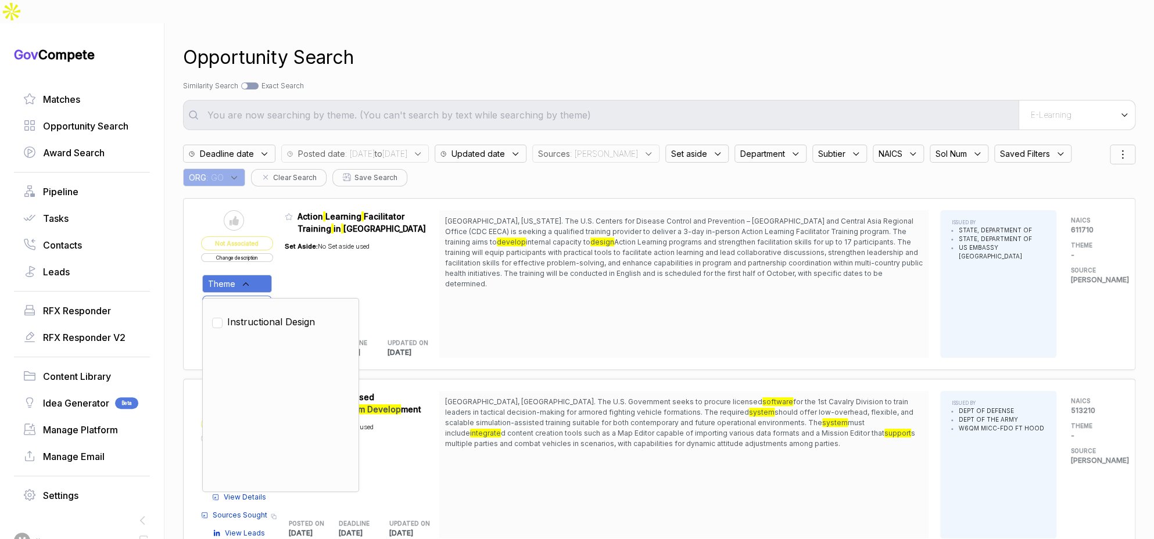
drag, startPoint x: 270, startPoint y: 301, endPoint x: 282, endPoint y: 274, distance: 30.1
click at [270, 315] on span "Instructional Design" at bounding box center [271, 322] width 88 height 14
checkbox input "true"
drag, startPoint x: 286, startPoint y: 267, endPoint x: 277, endPoint y: 274, distance: 12.1
click at [286, 268] on table "Send to Pipeline Not Associated Change description Theme Clear Instructional De…" at bounding box center [320, 284] width 238 height 148
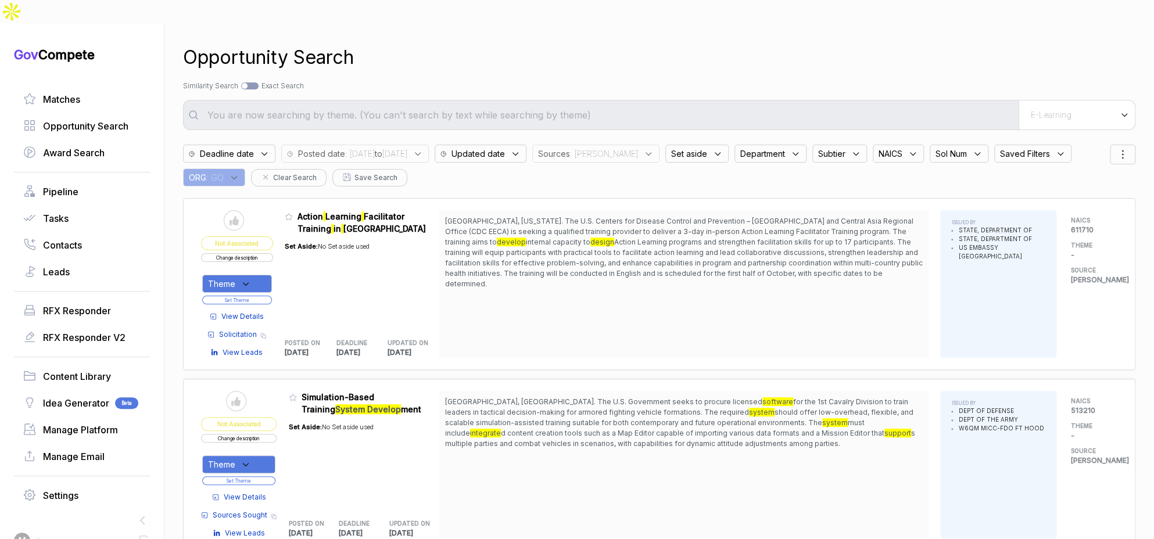
click at [272, 296] on button "Set Theme" at bounding box center [237, 300] width 70 height 9
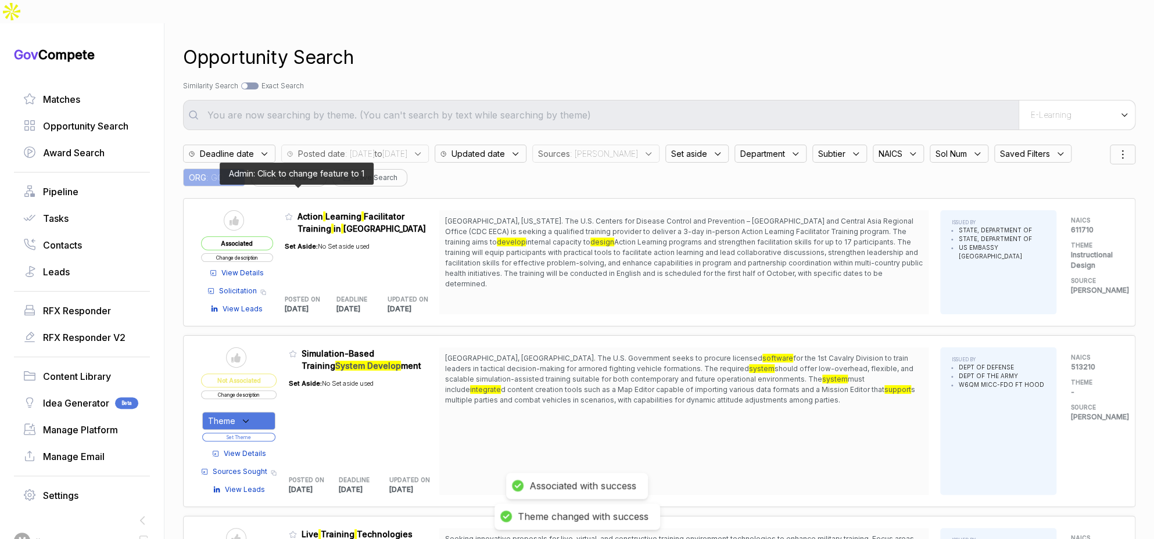
click at [292, 214] on icon at bounding box center [288, 217] width 7 height 6
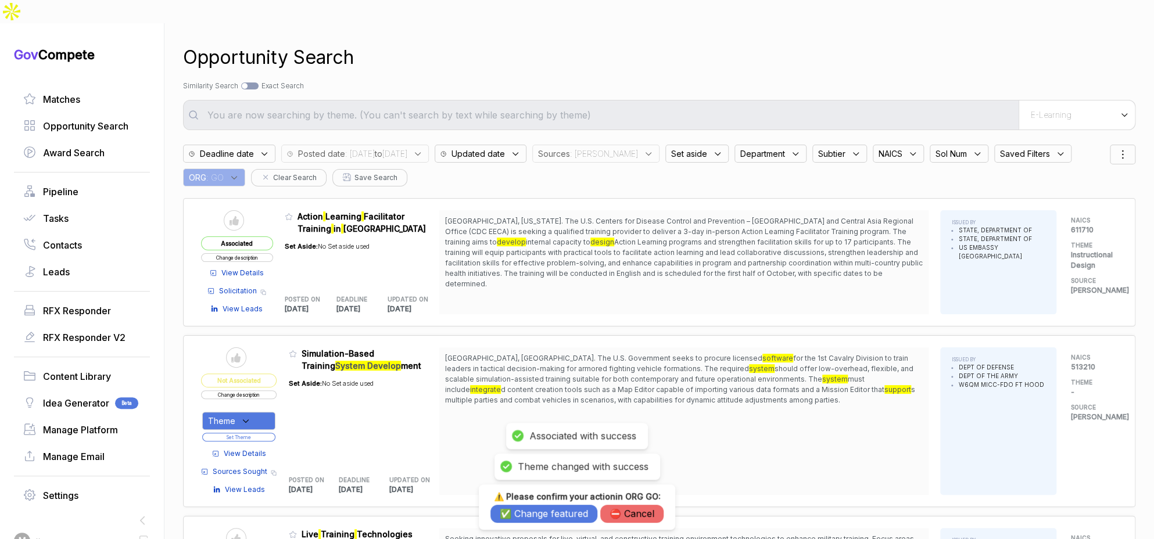
click at [542, 516] on button "✅ Change featured" at bounding box center [543, 514] width 107 height 18
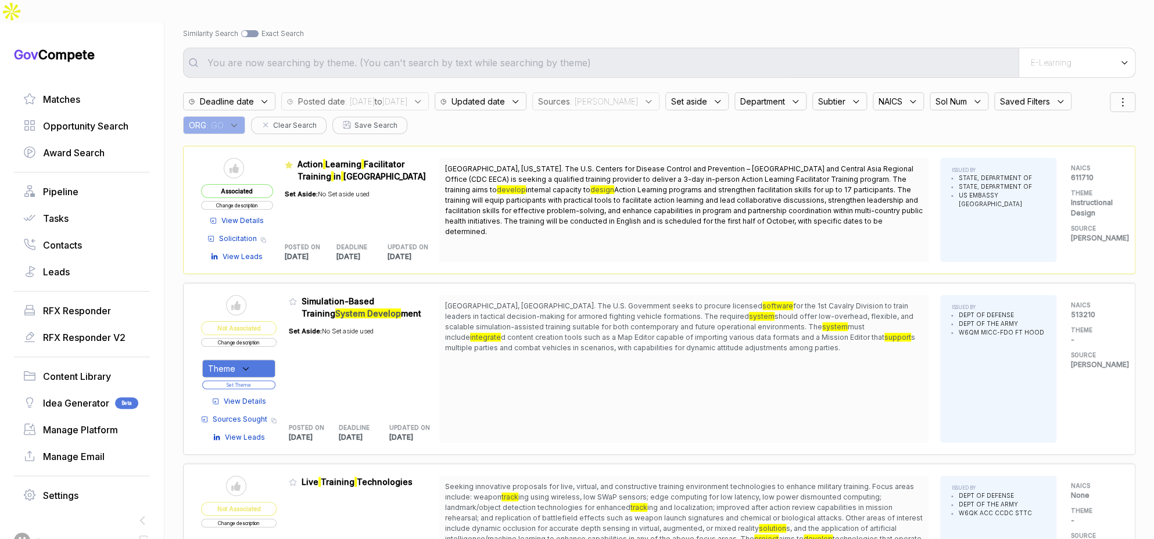
scroll to position [327, 0]
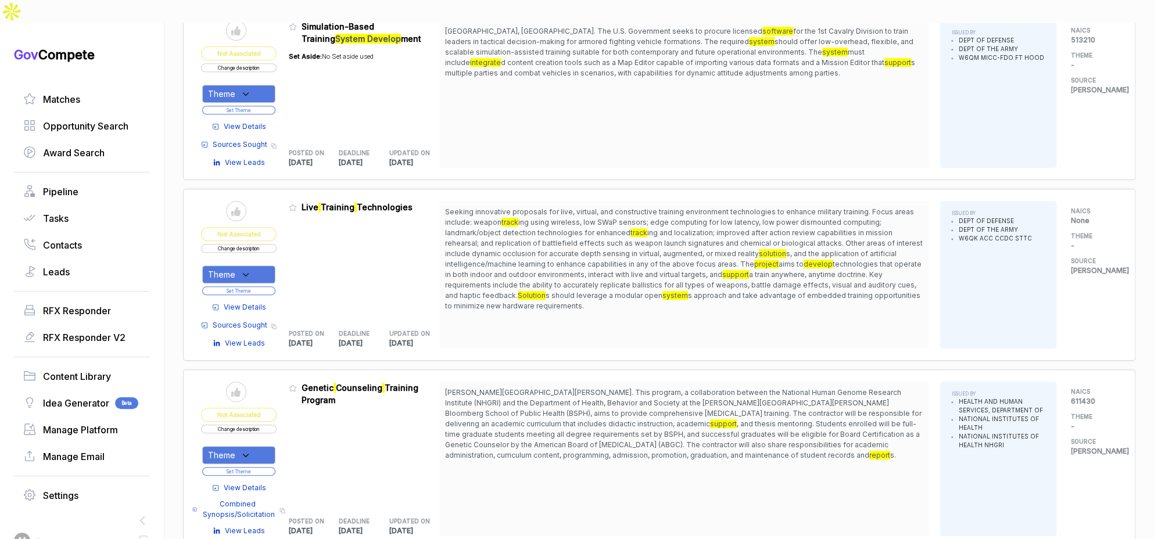
click at [259, 302] on span "View Details" at bounding box center [245, 307] width 42 height 10
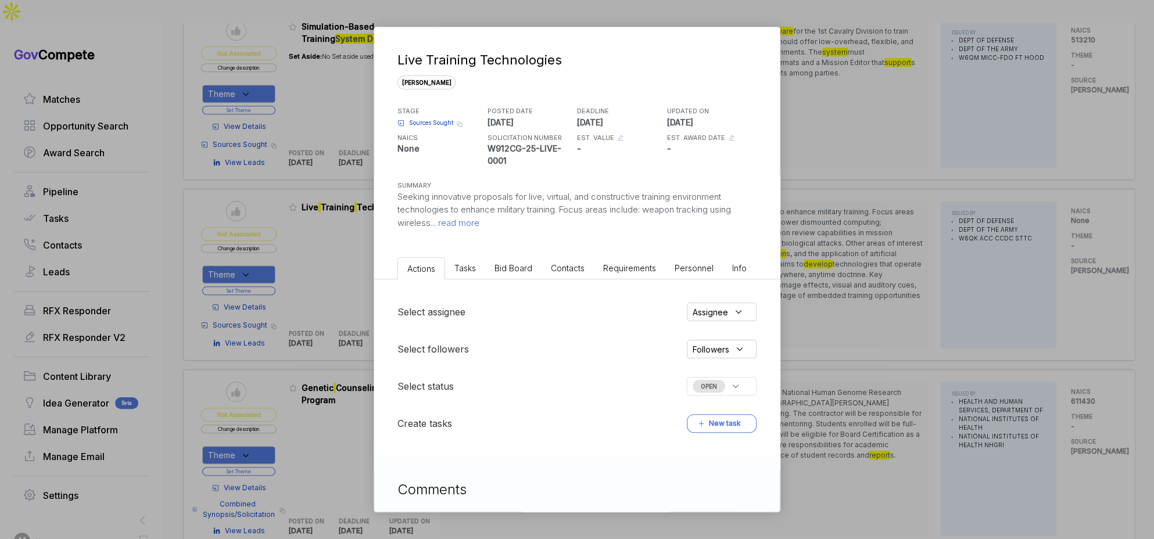
click at [526, 266] on span "Bid Board" at bounding box center [513, 268] width 38 height 10
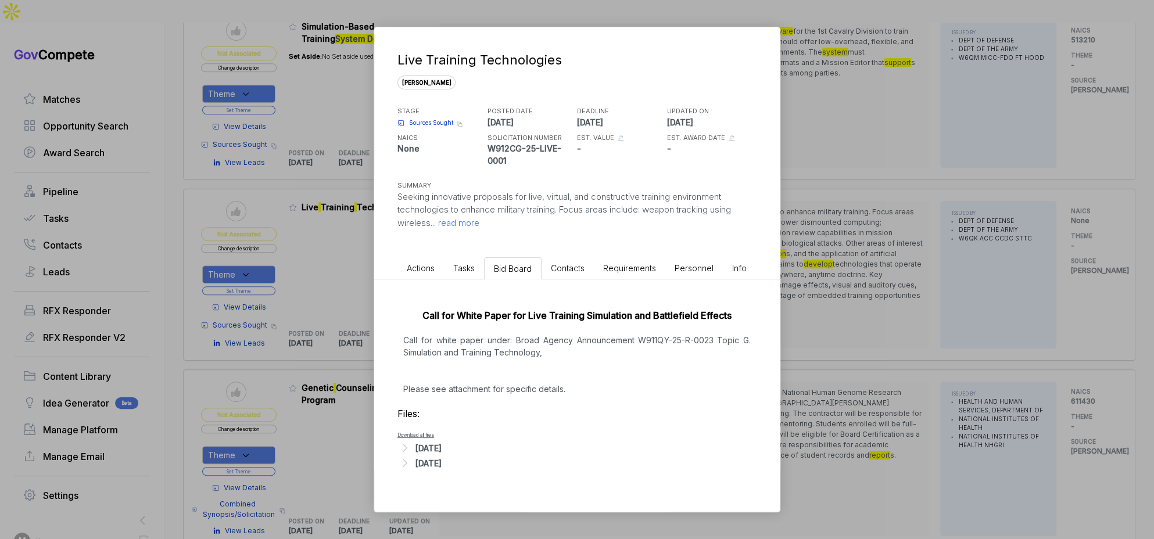
click at [437, 448] on div "Aug 21, 2025" at bounding box center [428, 448] width 26 height 12
click at [464, 465] on span "- Live Call for Papers.pdf" at bounding box center [455, 465] width 69 height 7
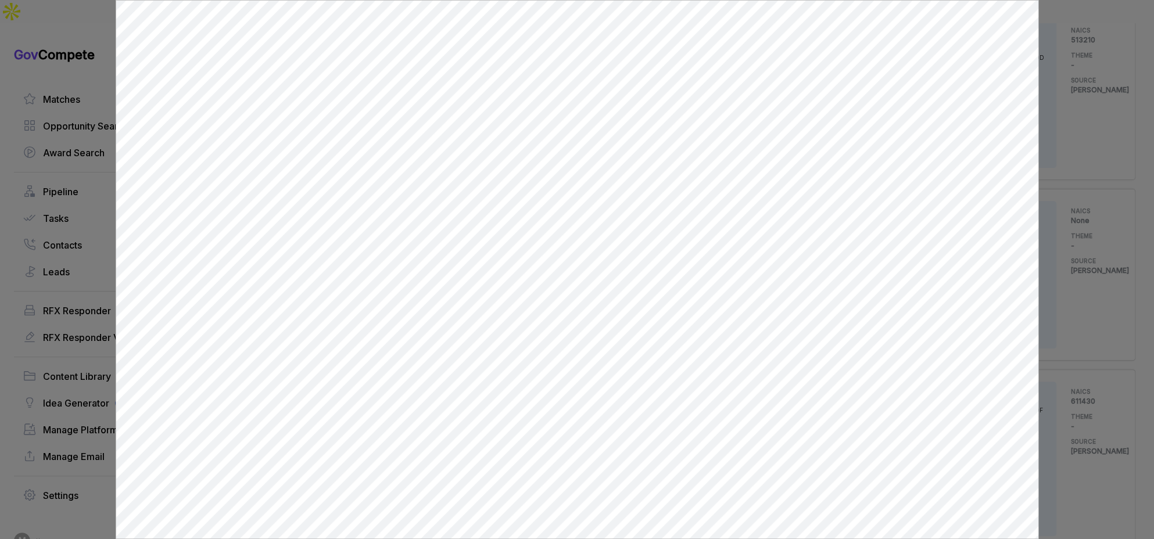
scroll to position [0, 0]
click at [1113, 278] on div at bounding box center [577, 269] width 1154 height 539
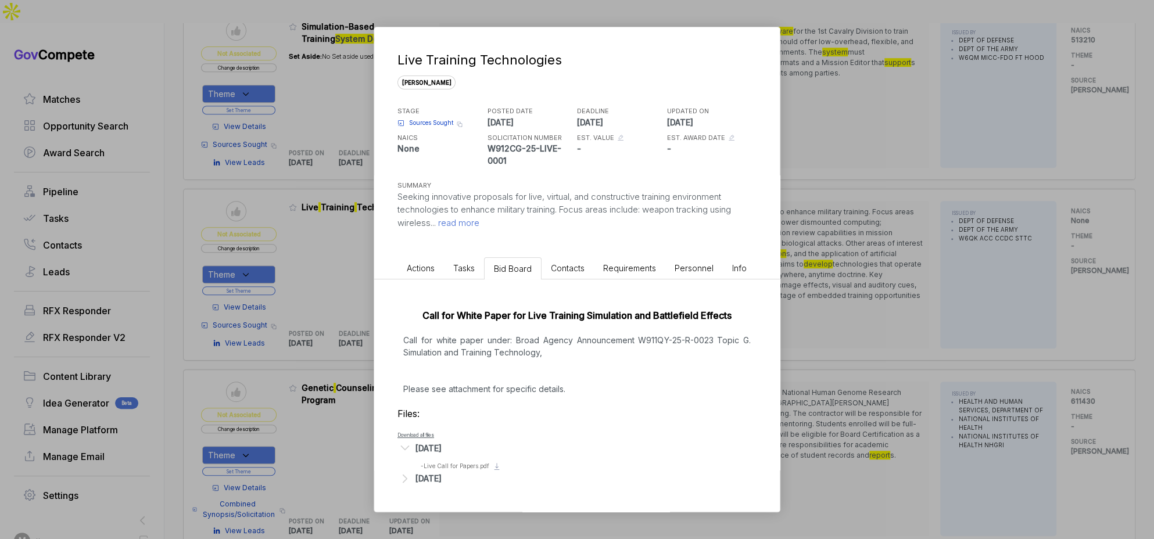
drag, startPoint x: 1050, startPoint y: 286, endPoint x: 986, endPoint y: 292, distance: 64.2
click at [1047, 286] on div "Live Training Technologies sam STAGE Sources Sought Copy link POSTED DATE 2025-…" at bounding box center [577, 269] width 1154 height 539
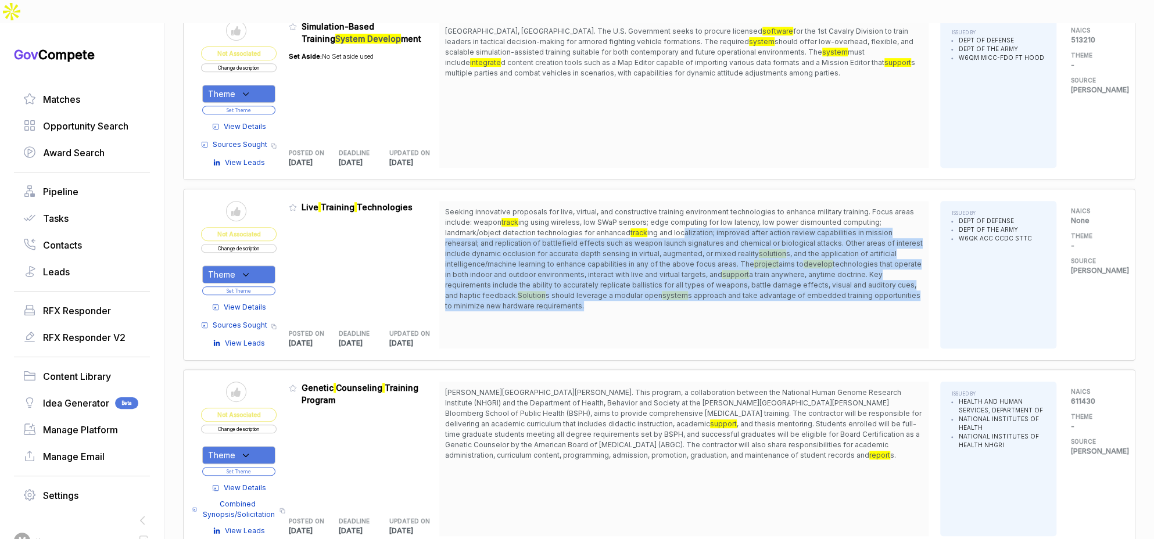
drag, startPoint x: 683, startPoint y: 210, endPoint x: 698, endPoint y: 277, distance: 68.6
click at [698, 277] on span "Seeking innovative proposals for live, virtual, and constructive training envir…" at bounding box center [684, 259] width 478 height 105
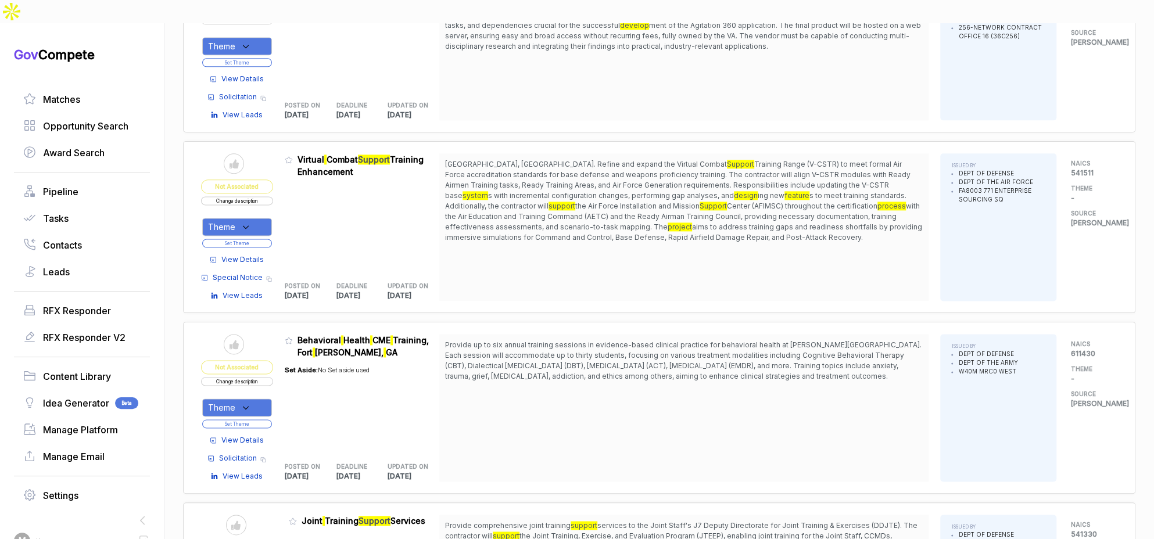
scroll to position [947, 0]
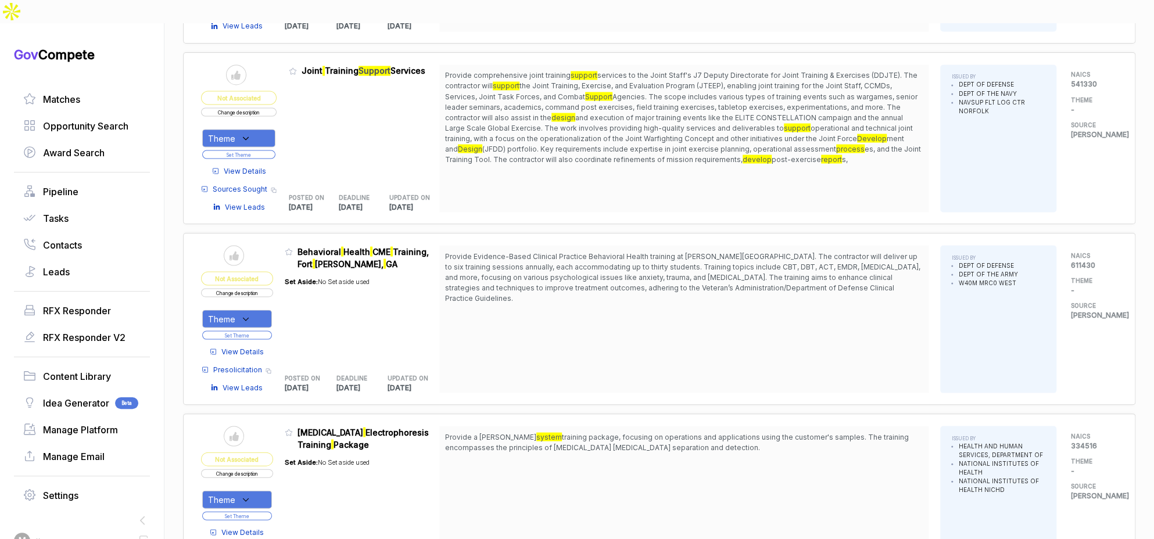
scroll to position [1376, 0]
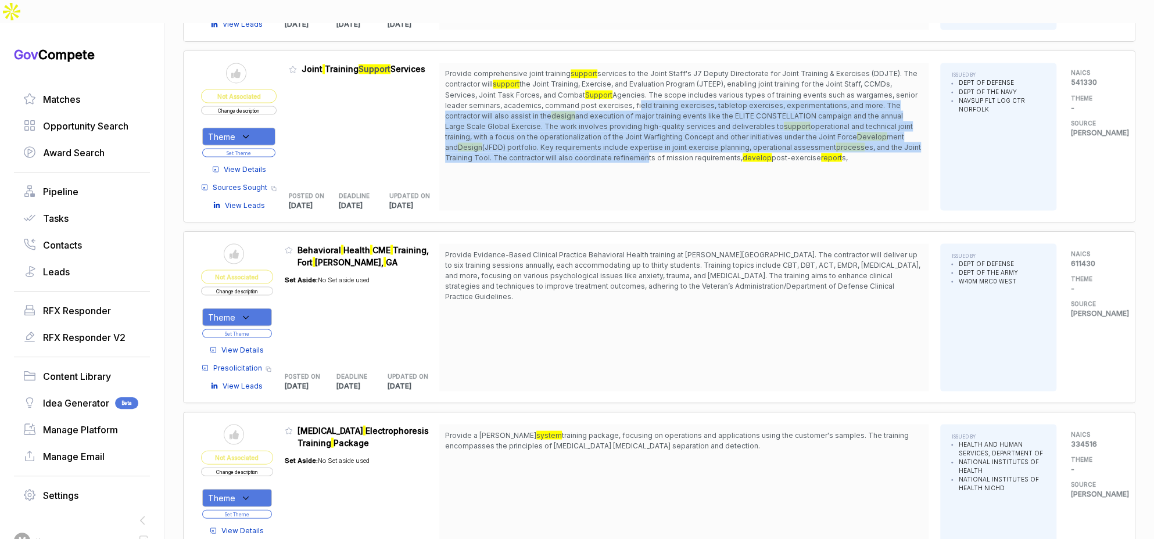
drag, startPoint x: 636, startPoint y: 73, endPoint x: 648, endPoint y: 128, distance: 56.4
click at [648, 128] on span "Provide comprehensive joint training support services to the Joint Staff's J7 D…" at bounding box center [684, 116] width 478 height 94
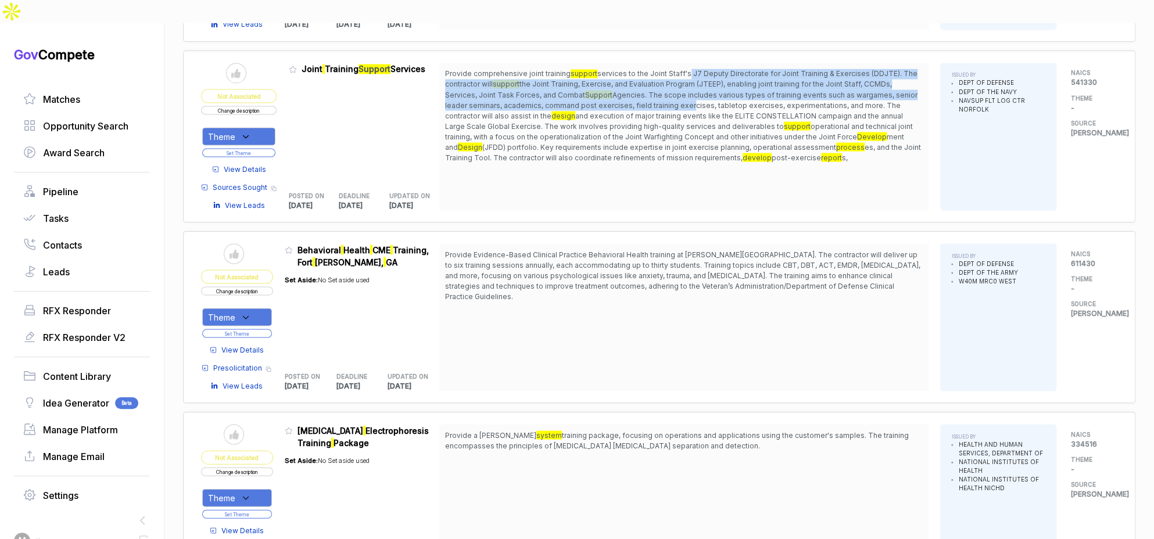
drag, startPoint x: 688, startPoint y: 45, endPoint x: 651, endPoint y: 100, distance: 66.1
click at [686, 81] on span "Provide comprehensive joint training support services to the Joint Staff's J7 D…" at bounding box center [684, 116] width 478 height 94
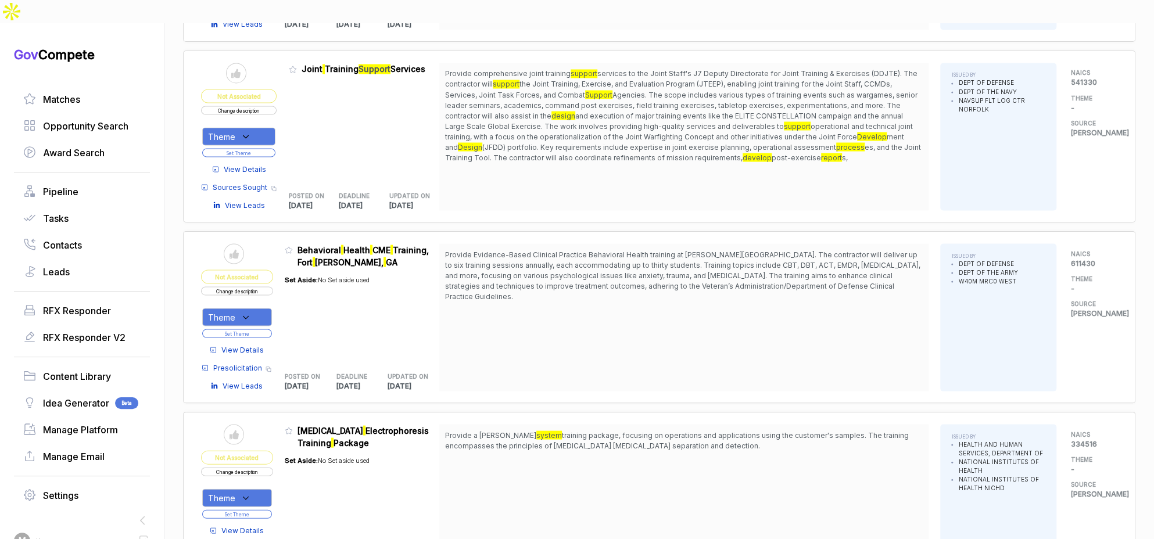
click at [252, 164] on span "View Details" at bounding box center [245, 169] width 42 height 10
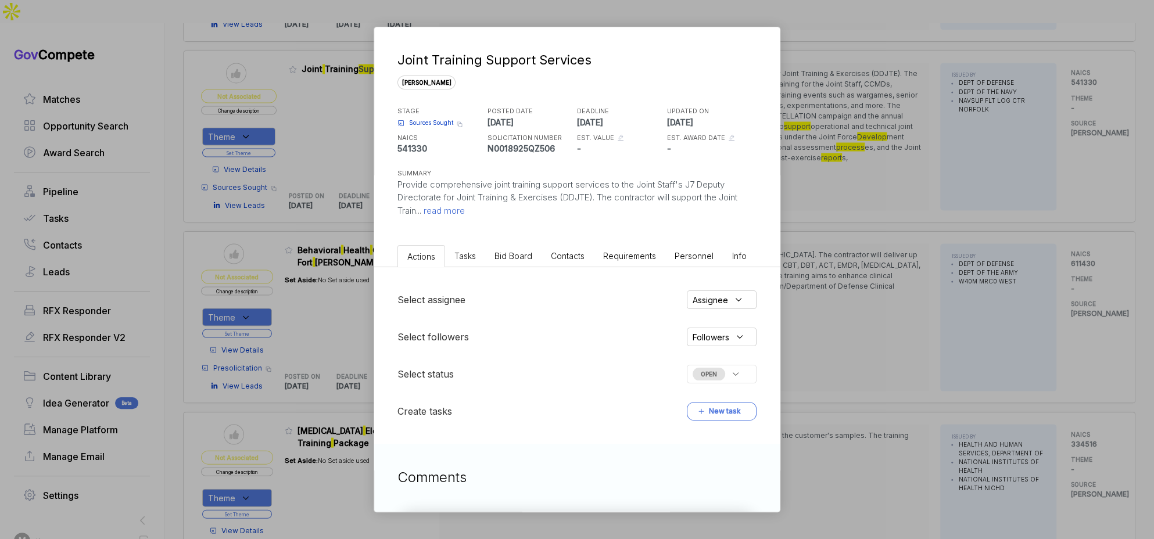
click at [515, 257] on span "Bid Board" at bounding box center [513, 256] width 38 height 10
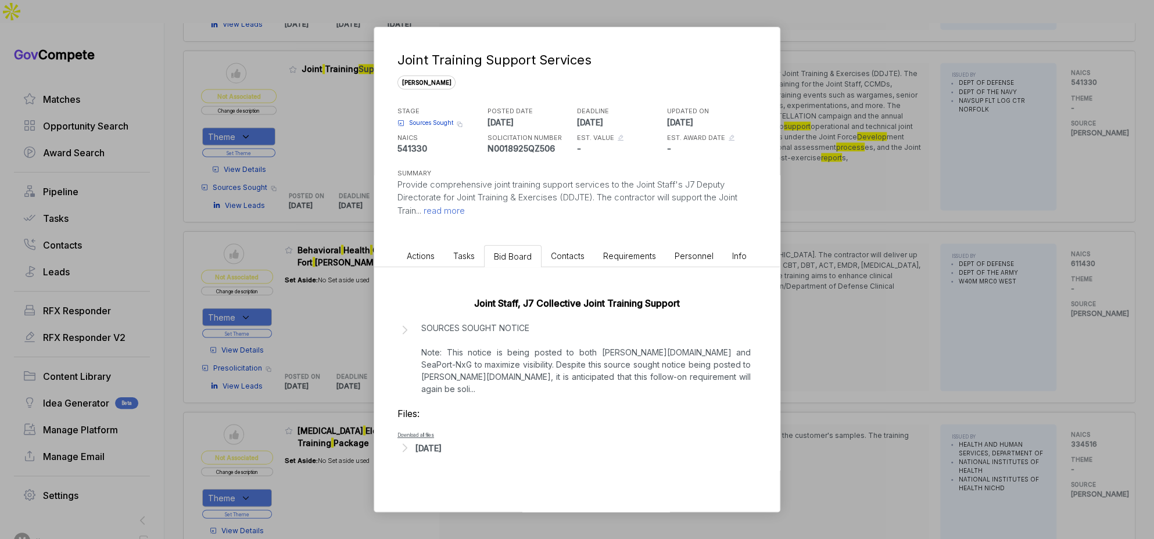
click at [442, 442] on div "Aug 21, 2025" at bounding box center [428, 448] width 26 height 12
click at [470, 475] on span "- CJT PWS Draft for RFI FY26.pdf" at bounding box center [468, 478] width 94 height 7
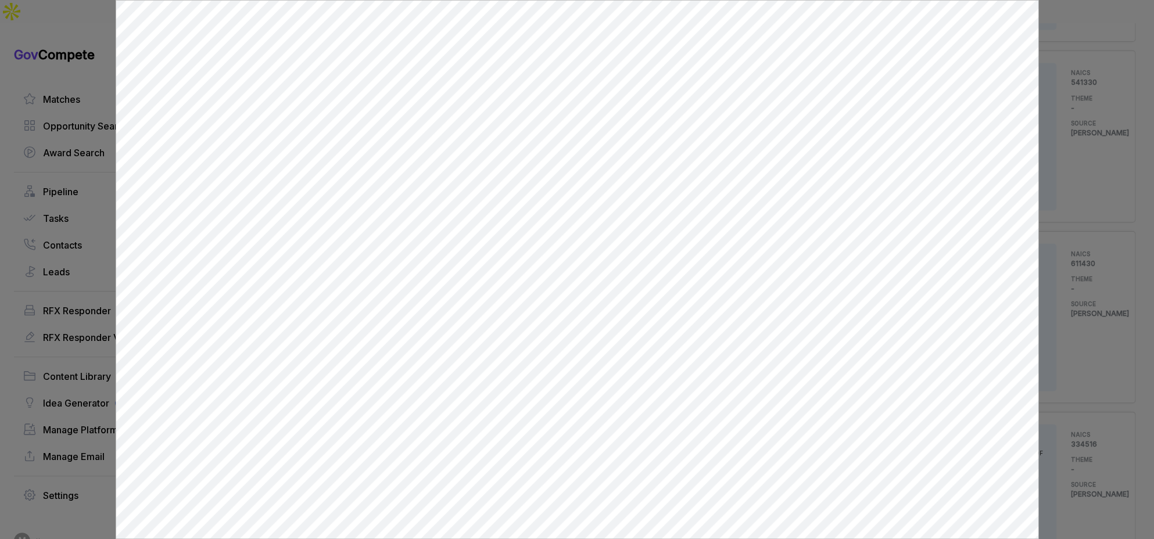
scroll to position [0, 0]
click at [1061, 181] on div at bounding box center [577, 269] width 1154 height 539
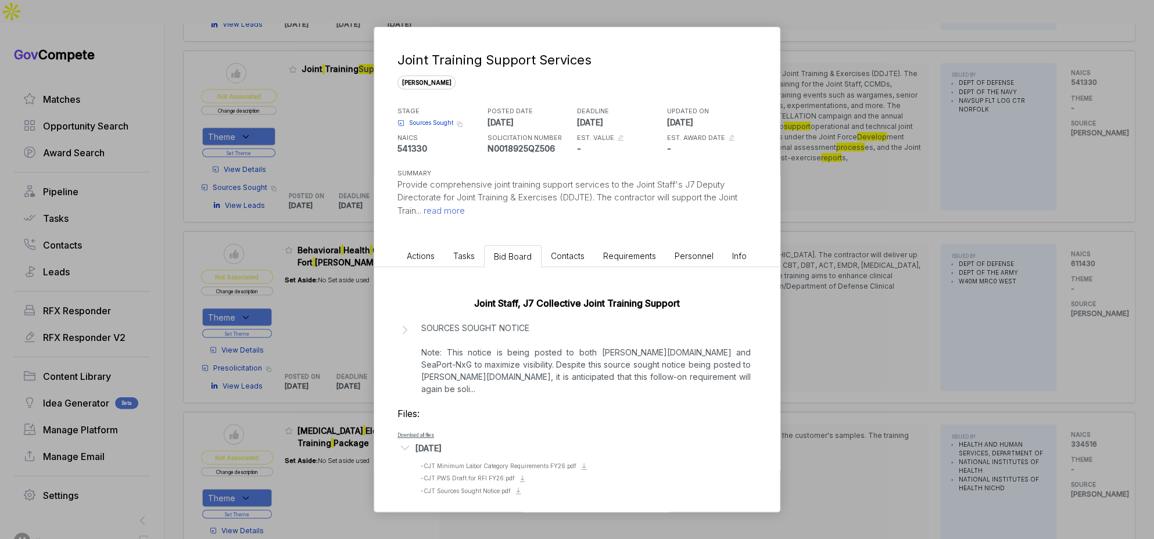
click at [313, 224] on div "Joint Training Support Services sam STAGE Sources Sought Copy link POSTED DATE …" at bounding box center [577, 269] width 1154 height 539
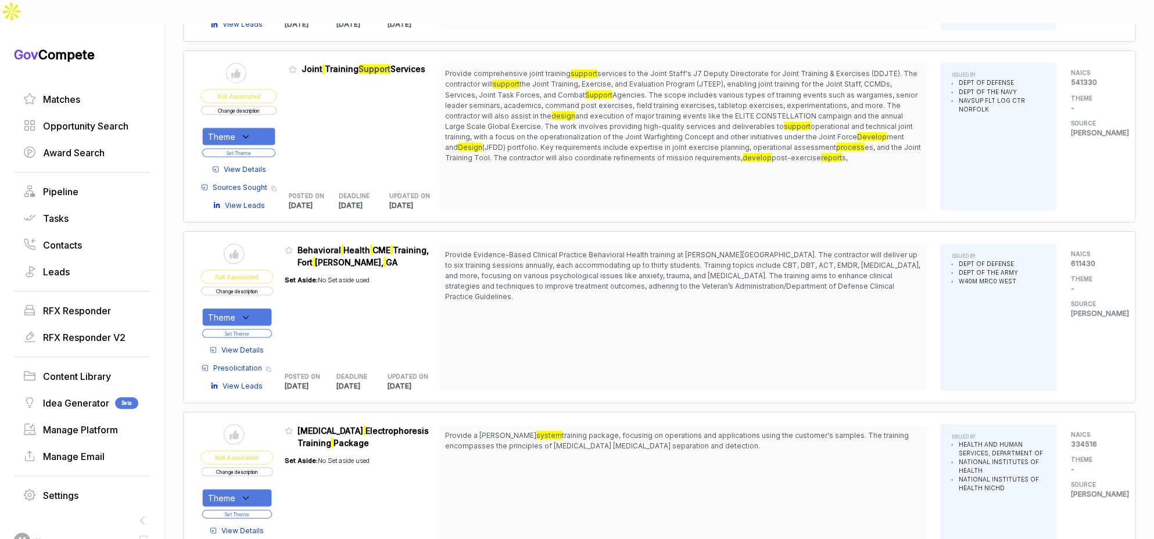
click at [261, 106] on button "Change description" at bounding box center [239, 110] width 76 height 9
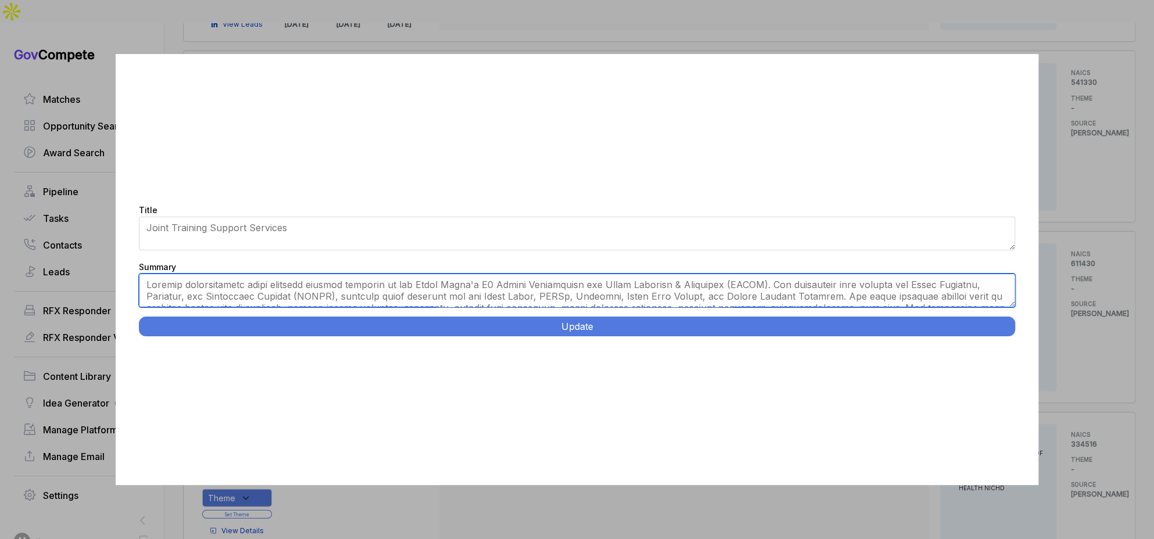
click at [360, 292] on textarea "Summary" at bounding box center [577, 291] width 877 height 34
paste textarea "https://claude.ai/chat/4b72af76-e238-4f4f-bc20-286e2d4fcbfa#:~:text=Joint%20Tra…"
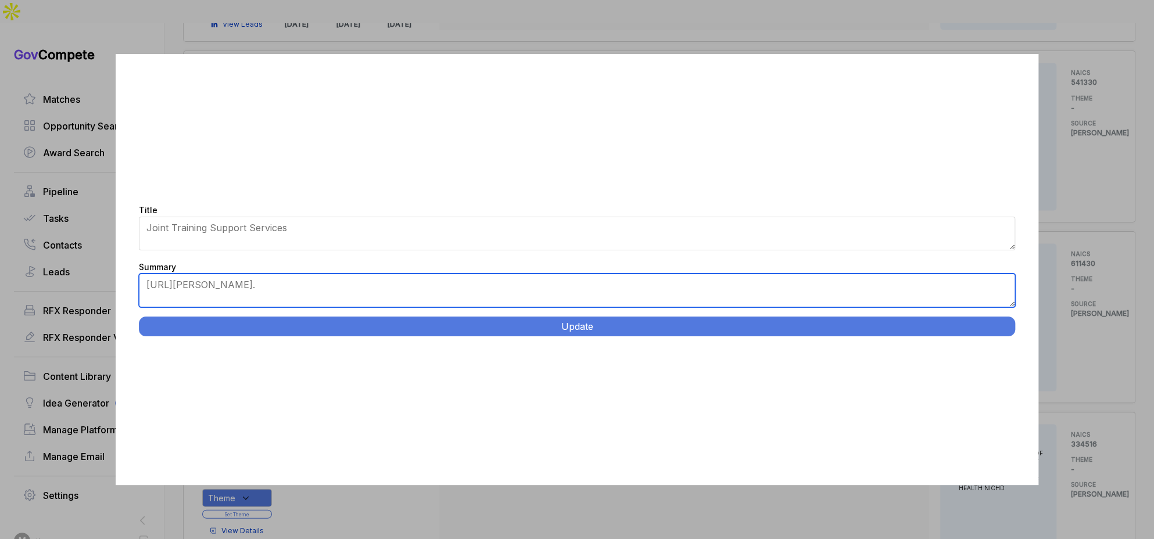
click at [412, 282] on textarea "Summary" at bounding box center [577, 291] width 877 height 34
paste textarea "Joint Training and Exercise Support. Suffolk, Virginia and worldwide locations.…"
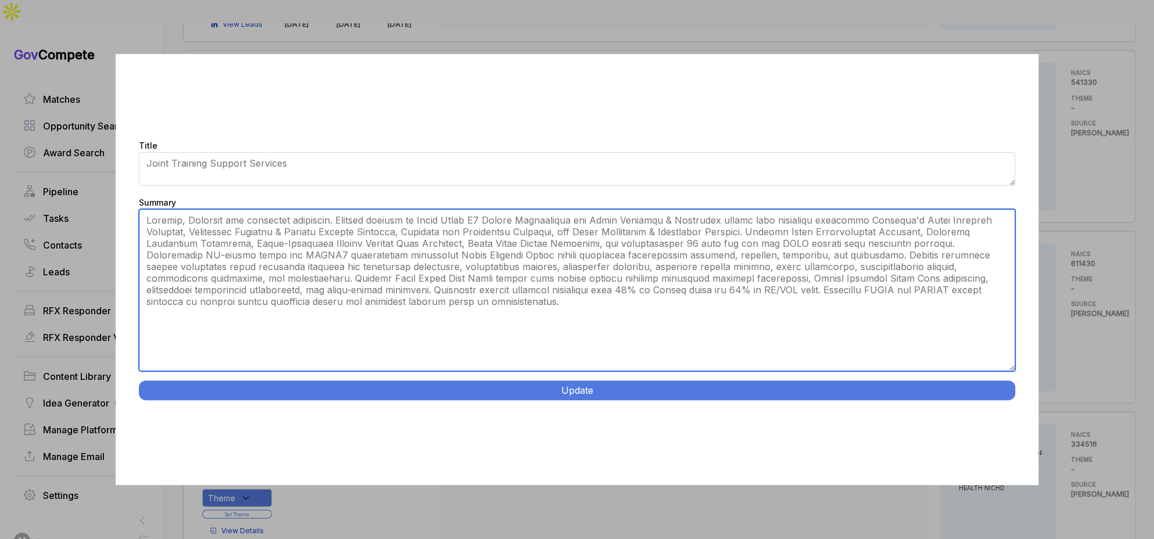
drag, startPoint x: 1012, startPoint y: 304, endPoint x: 996, endPoint y: 437, distance: 133.4
click at [996, 437] on div "Title Joint Training Support Services Summary Update" at bounding box center [577, 269] width 923 height 431
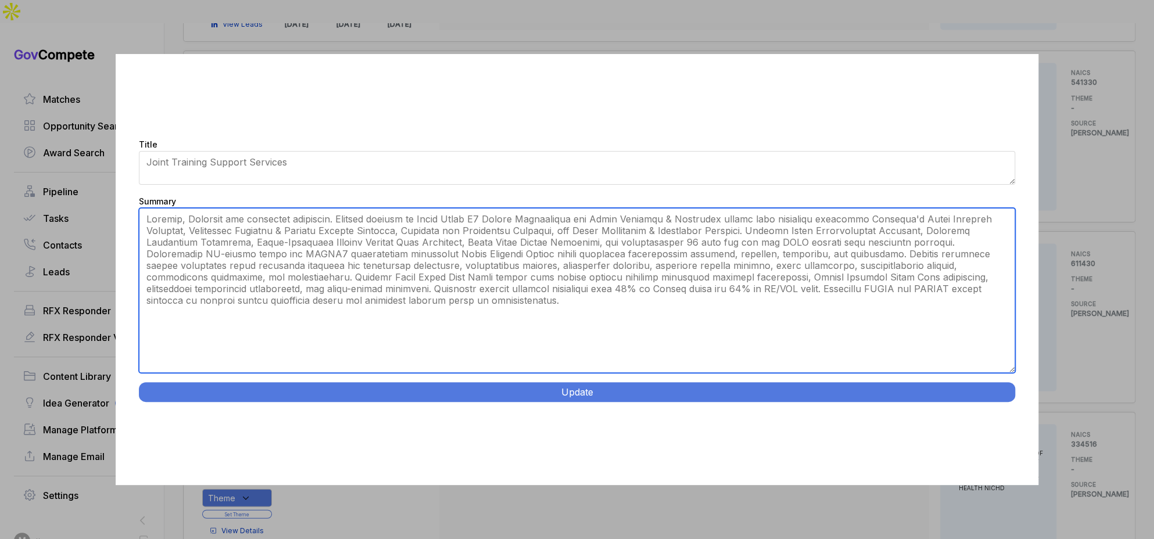
type textarea "Suffolk, Virginia and worldwide locations. Provide support to Joint Staff J7 De…"
drag, startPoint x: 423, startPoint y: 227, endPoint x: 541, endPoint y: 274, distance: 127.5
click at [541, 274] on textarea "Summary" at bounding box center [577, 290] width 877 height 165
drag, startPoint x: 655, startPoint y: 276, endPoint x: 656, endPoint y: 285, distance: 9.5
click at [656, 285] on textarea "Summary" at bounding box center [577, 290] width 877 height 165
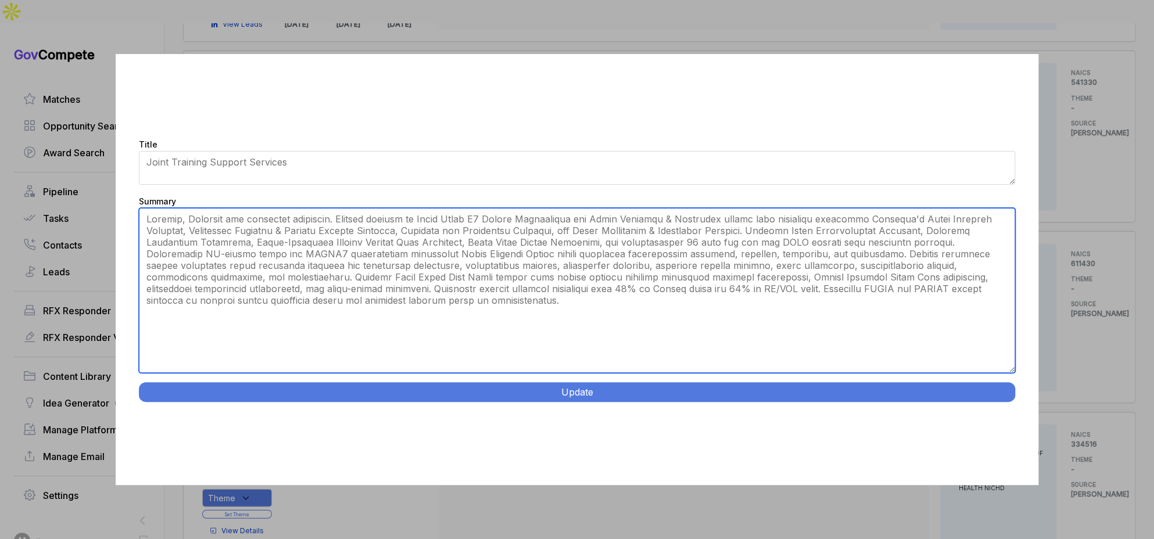
drag, startPoint x: 627, startPoint y: 307, endPoint x: 561, endPoint y: 251, distance: 86.5
click at [561, 251] on textarea "Summary" at bounding box center [577, 290] width 877 height 165
click at [439, 241] on textarea "Summary" at bounding box center [577, 290] width 877 height 165
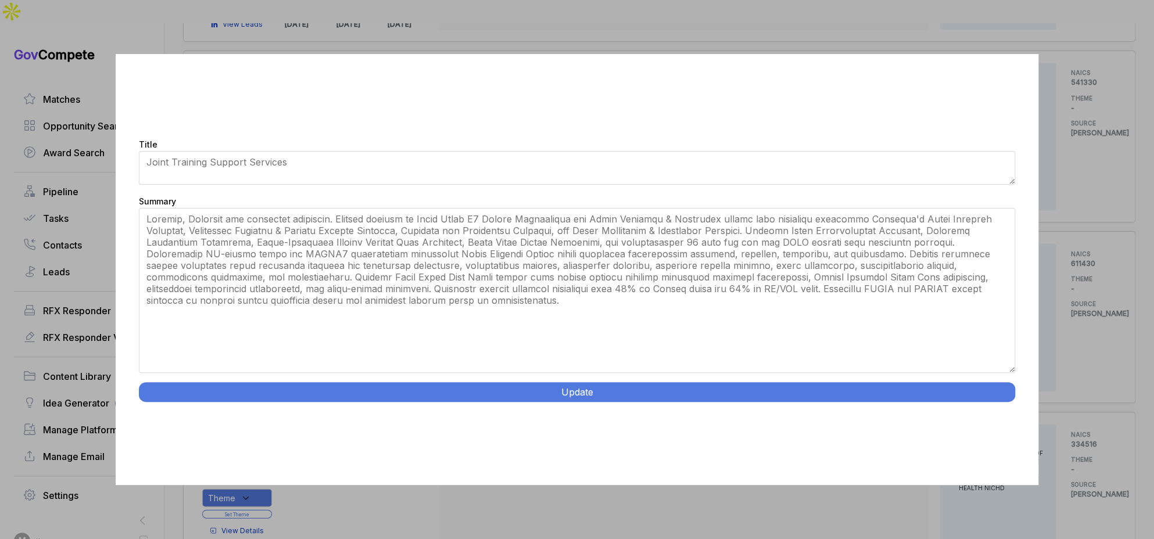
click at [390, 389] on button "Update" at bounding box center [577, 392] width 877 height 20
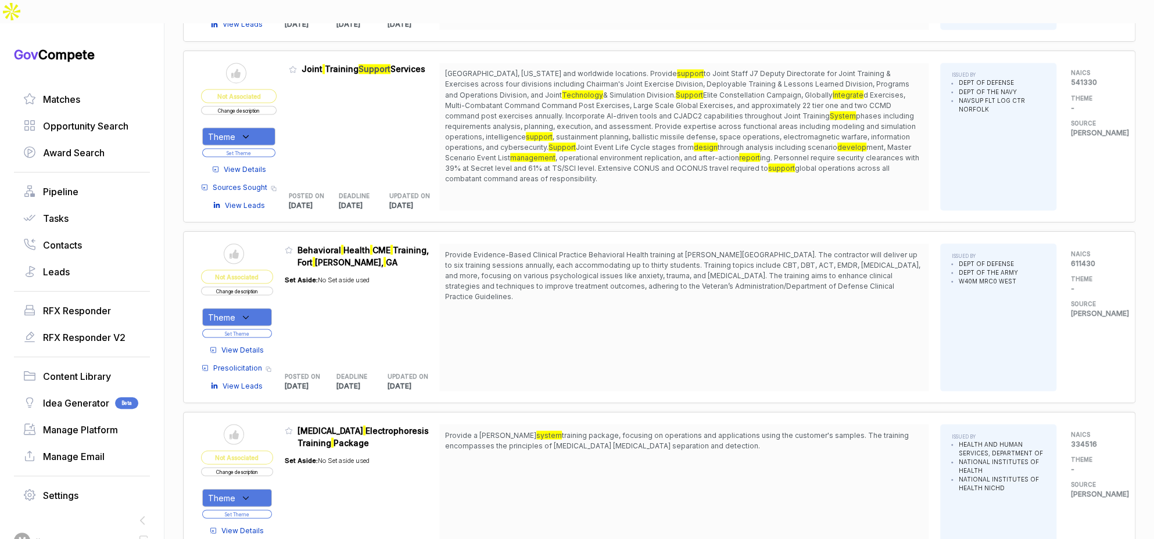
click at [251, 131] on icon at bounding box center [246, 136] width 10 height 10
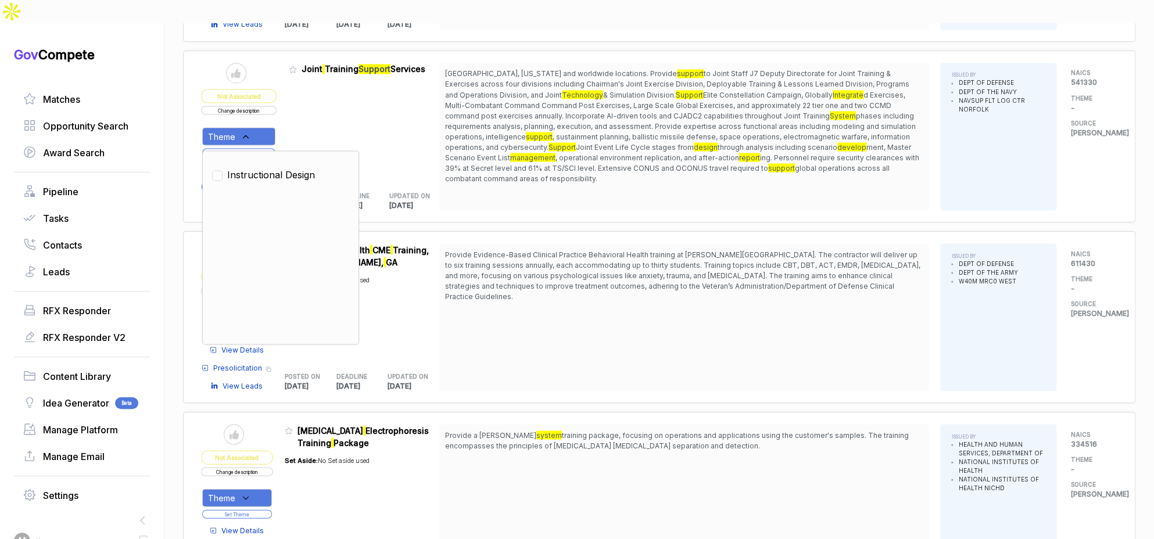
click at [261, 160] on ul "Instructional Design" at bounding box center [280, 247] width 137 height 174
drag, startPoint x: 263, startPoint y: 144, endPoint x: 295, endPoint y: 112, distance: 45.6
click at [263, 167] on span "Instructional Design" at bounding box center [271, 174] width 88 height 14
checkbox input "true"
drag, startPoint x: 302, startPoint y: 100, endPoint x: 284, endPoint y: 121, distance: 27.2
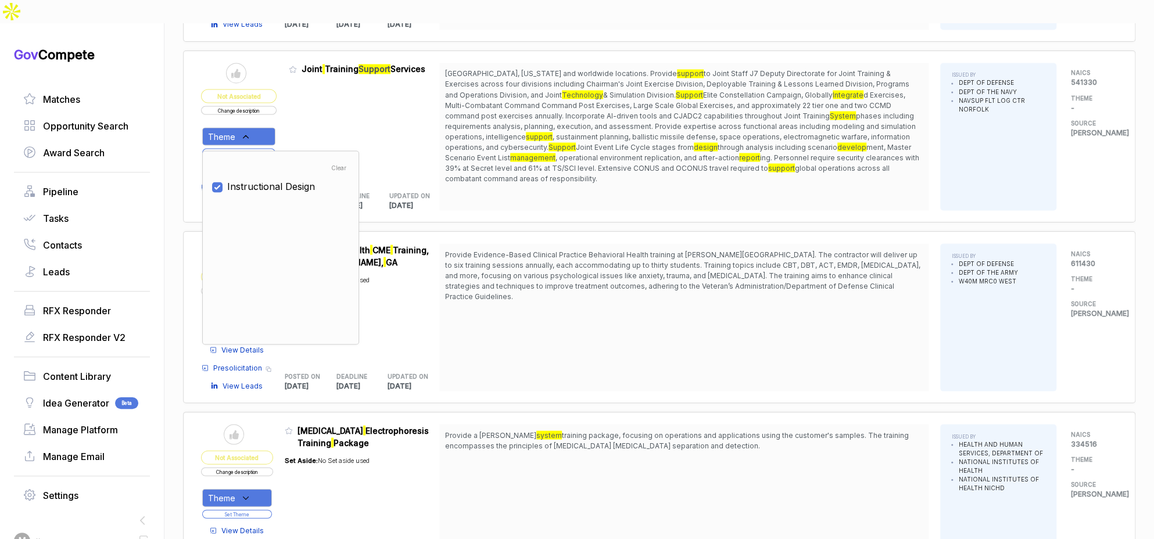
click at [299, 107] on div "Admin: Click to change feature to 1 N0018925QZ506 Joint Training Support Servic…" at bounding box center [364, 137] width 151 height 148
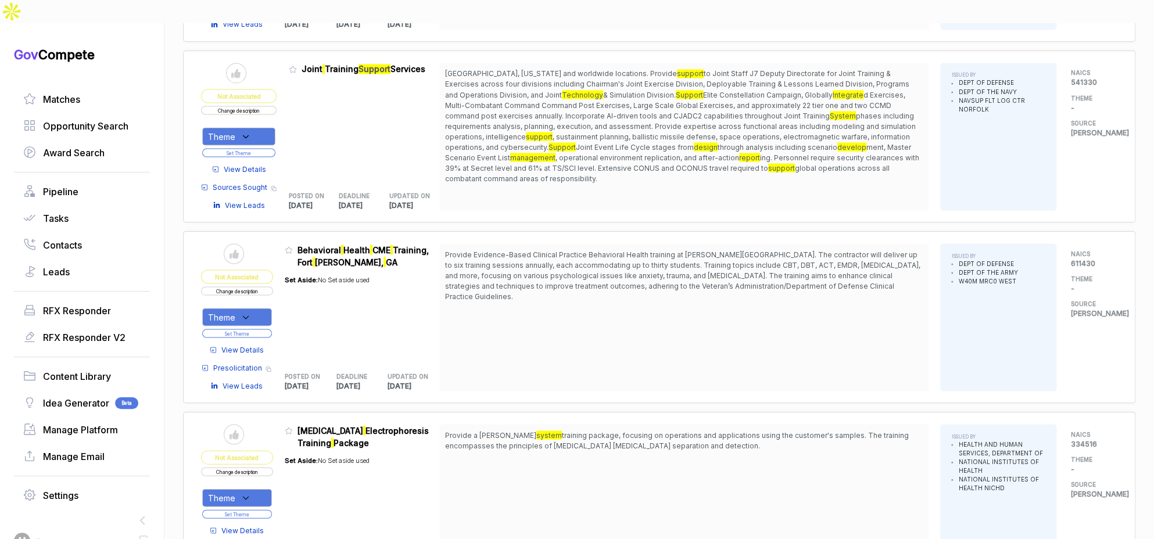
click at [275, 148] on button "Set Theme" at bounding box center [238, 152] width 73 height 9
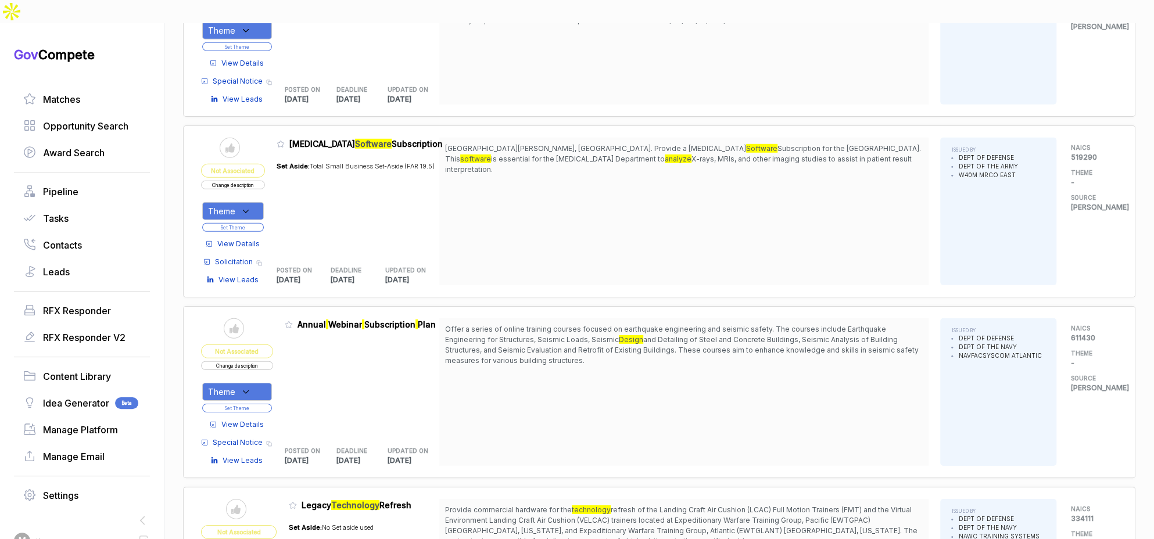
scroll to position [2489, 0]
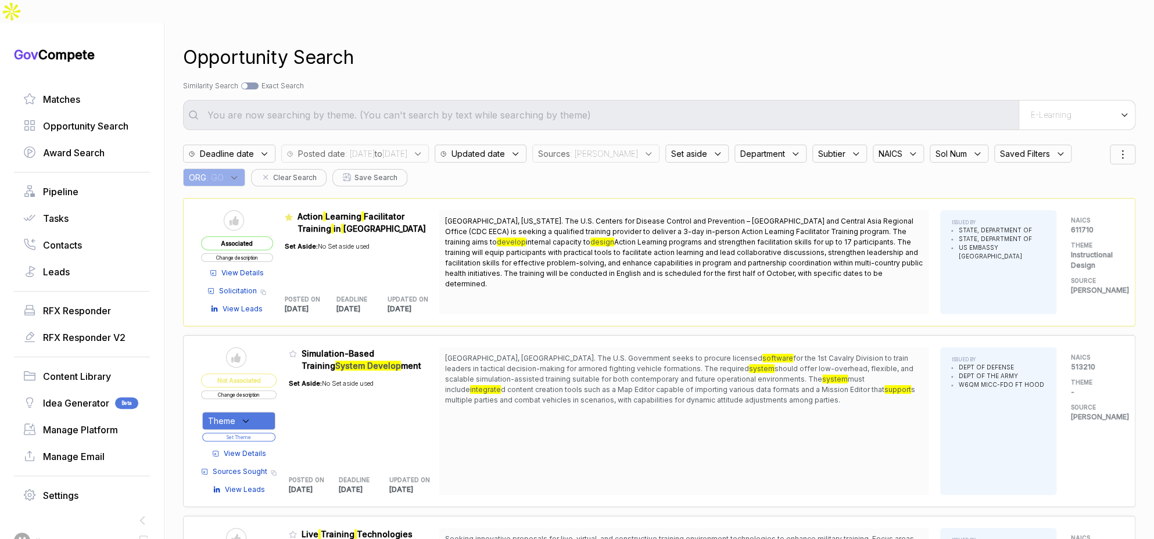
click at [1040, 100] on div "E-Learning" at bounding box center [1076, 114] width 116 height 29
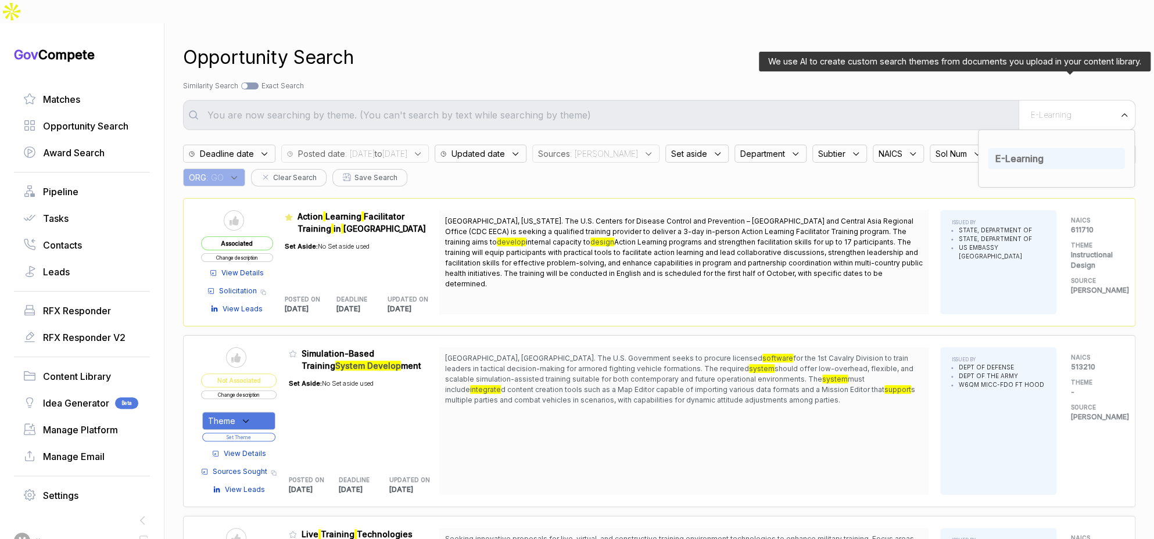
drag, startPoint x: 1026, startPoint y: 137, endPoint x: 1019, endPoint y: 129, distance: 10.3
click at [1023, 153] on span "E-Learning" at bounding box center [1019, 159] width 48 height 12
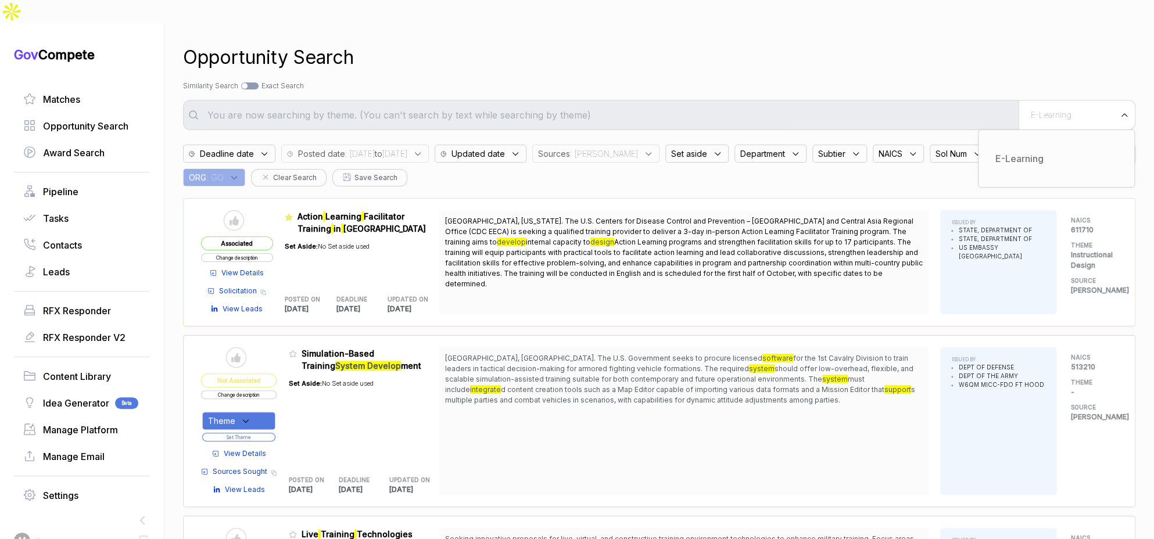
drag, startPoint x: 889, startPoint y: 63, endPoint x: 865, endPoint y: 96, distance: 41.6
click at [889, 81] on div "Search by Topic Relevance Similarity Search Search by Exact Keyword Match Exact…" at bounding box center [659, 86] width 952 height 10
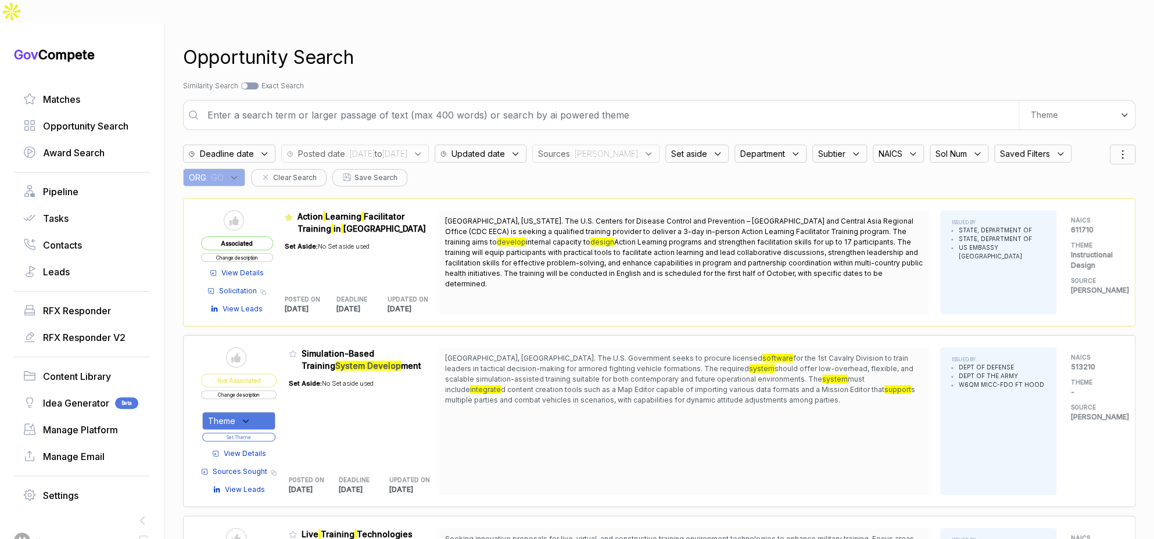
click at [865, 103] on input "text" at bounding box center [609, 114] width 818 height 23
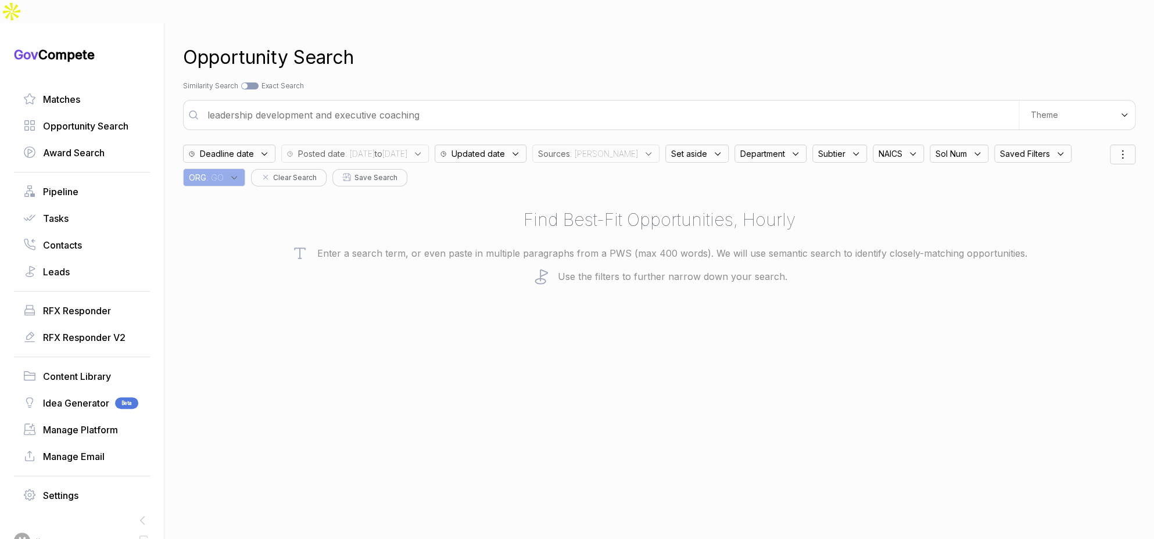
type input "leadership development and executive coaching"
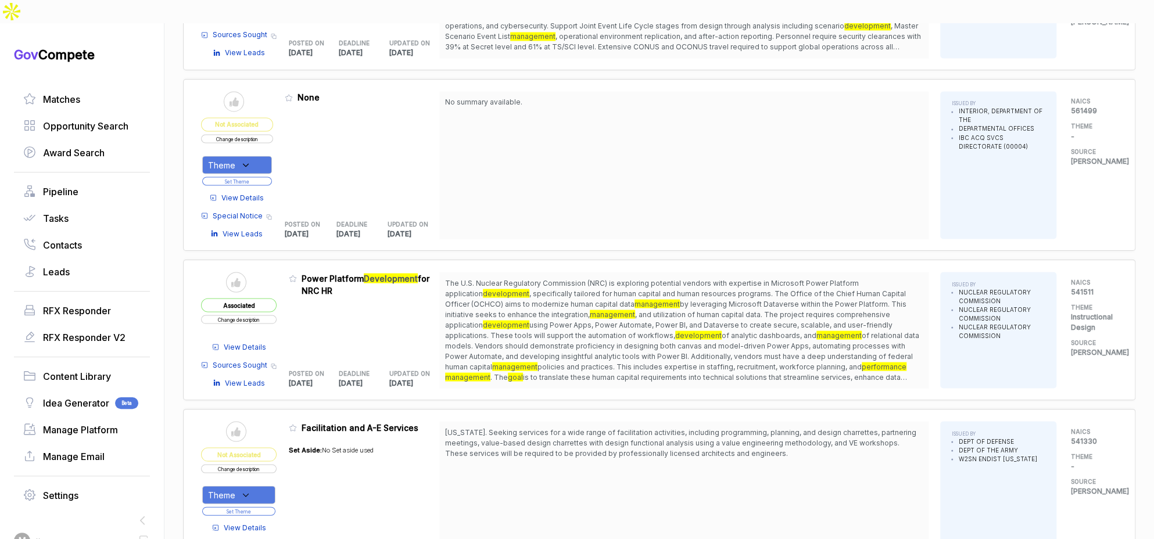
scroll to position [1350, 0]
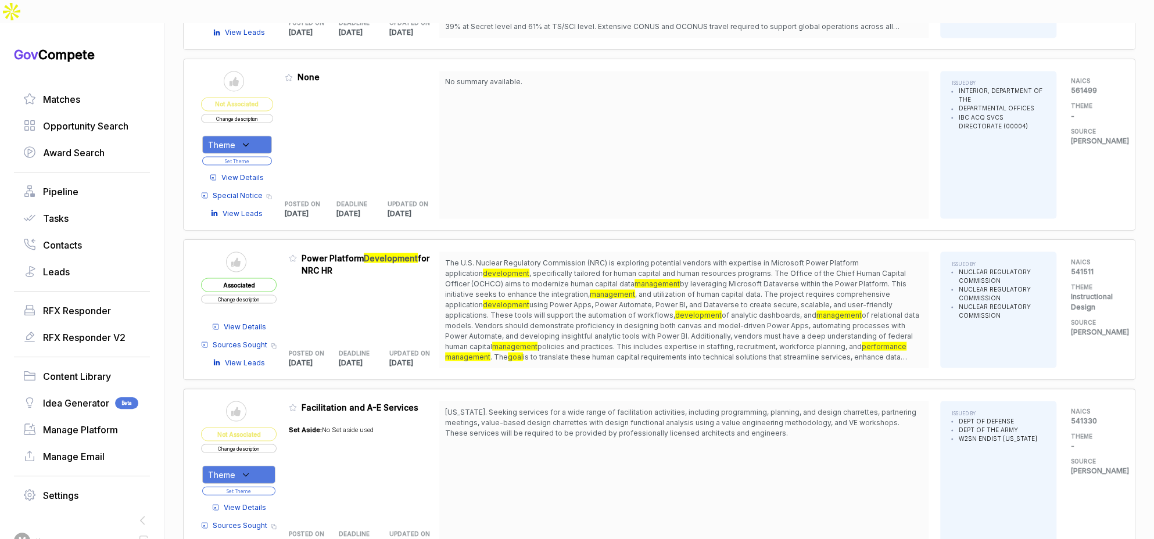
click at [255, 502] on span "View Details" at bounding box center [245, 507] width 42 height 10
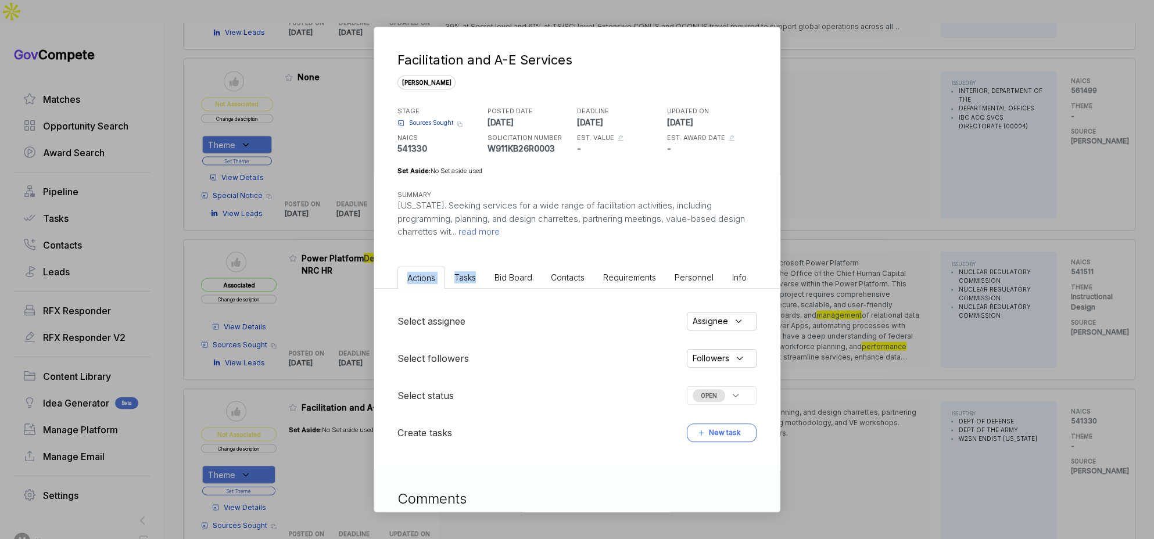
click at [512, 261] on div "Facilitation and A-E Services sam STAGE Sources Sought Copy link POSTED DATE 20…" at bounding box center [576, 308] width 405 height 562
click at [514, 274] on span "Bid Board" at bounding box center [513, 277] width 38 height 10
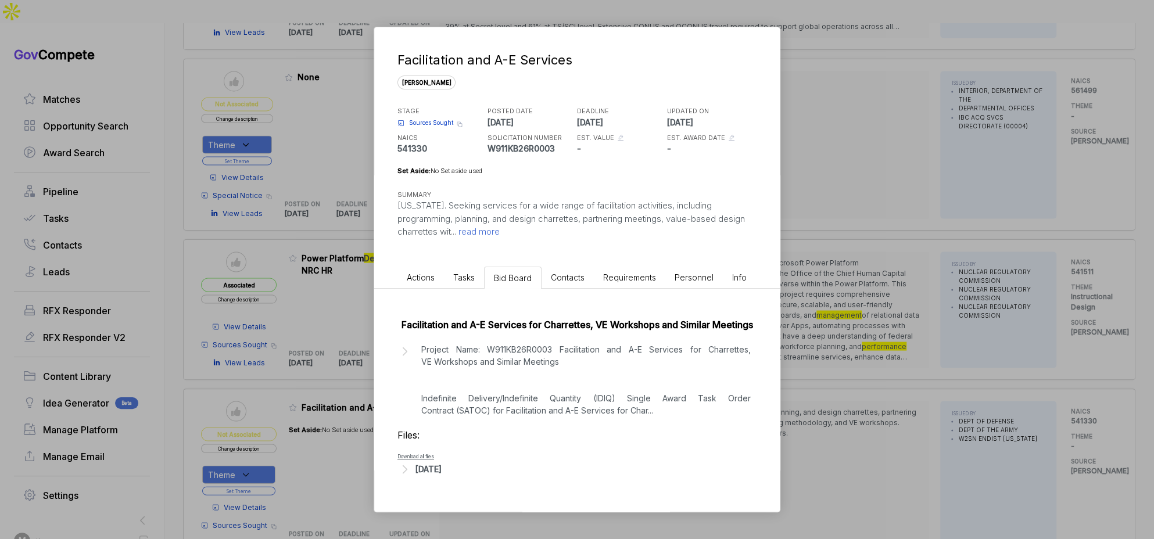
click at [430, 469] on div "Aug 19, 2025" at bounding box center [428, 469] width 26 height 12
click at [464, 484] on span "- 26R0003 Facilitation and AE Services for Charrettes VE Workshops and Similar …" at bounding box center [576, 487] width 310 height 7
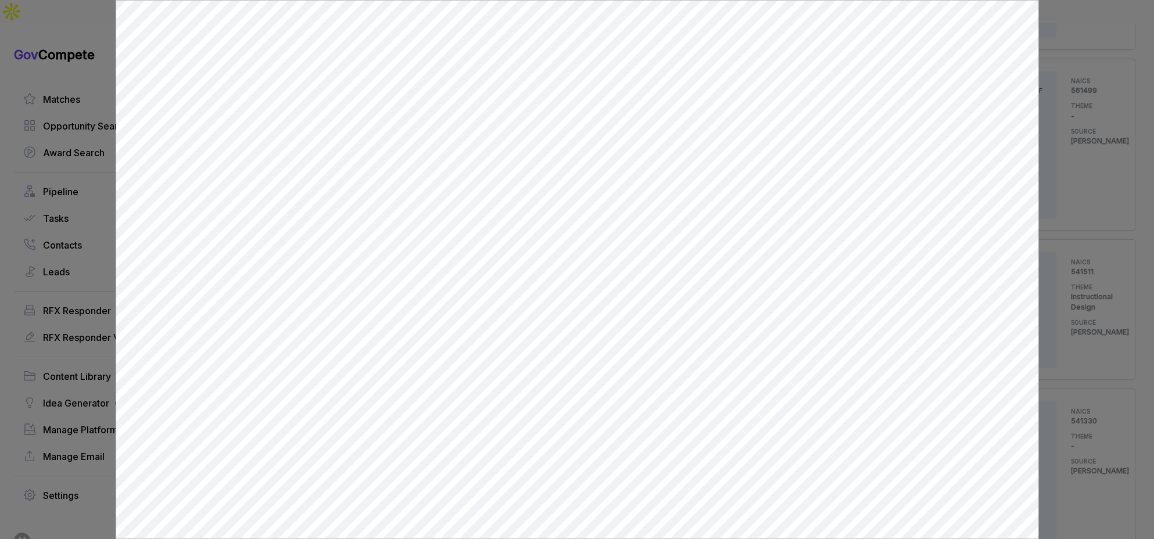
click at [1050, 141] on div at bounding box center [577, 269] width 1154 height 539
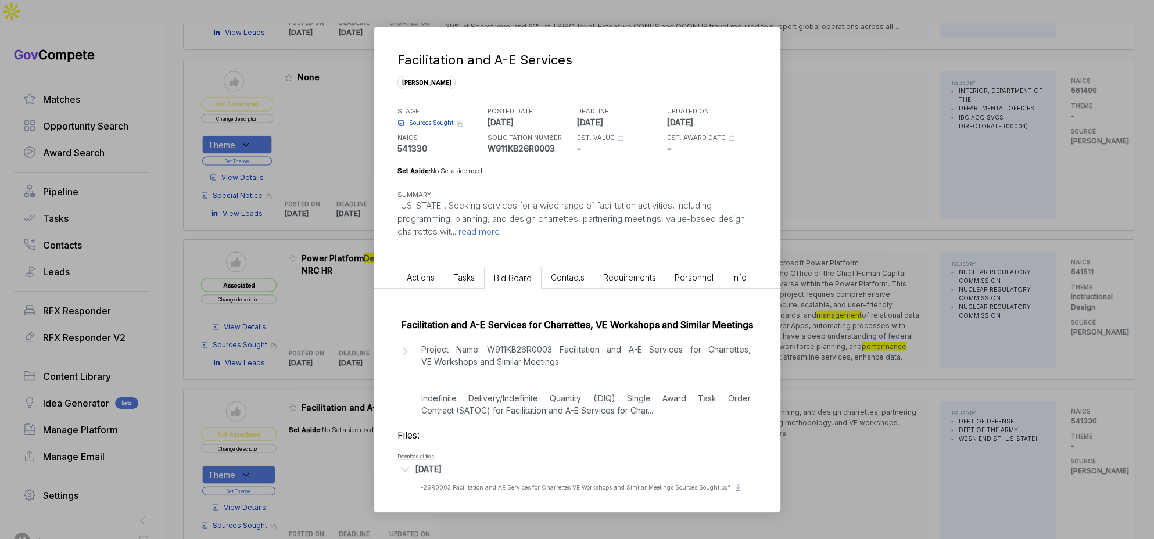
click at [879, 211] on div "Facilitation and A-E Services sam STAGE Sources Sought Copy link POSTED DATE 20…" at bounding box center [577, 269] width 1154 height 539
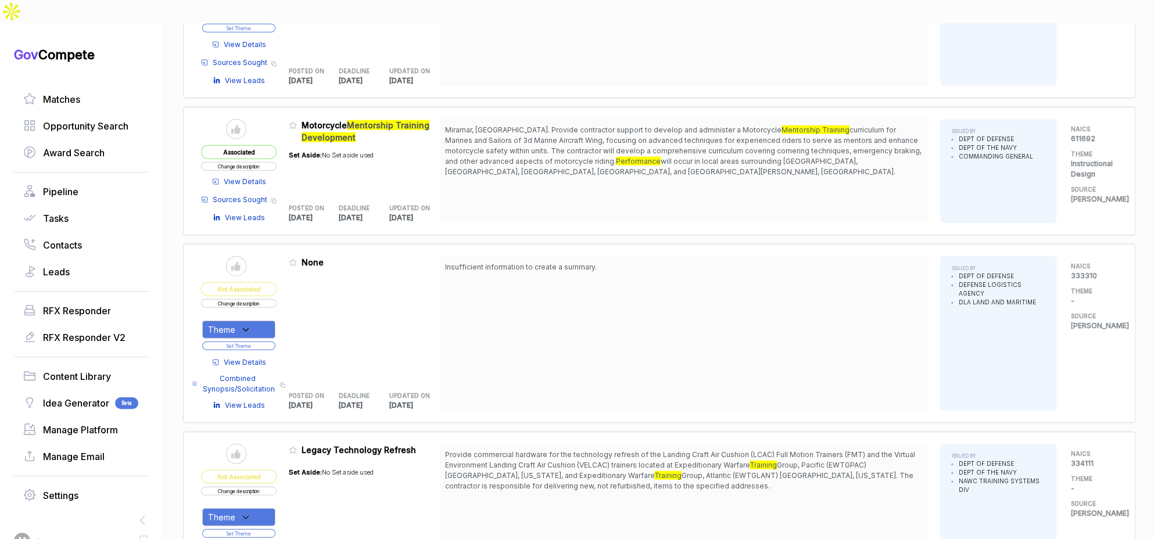
scroll to position [1874, 0]
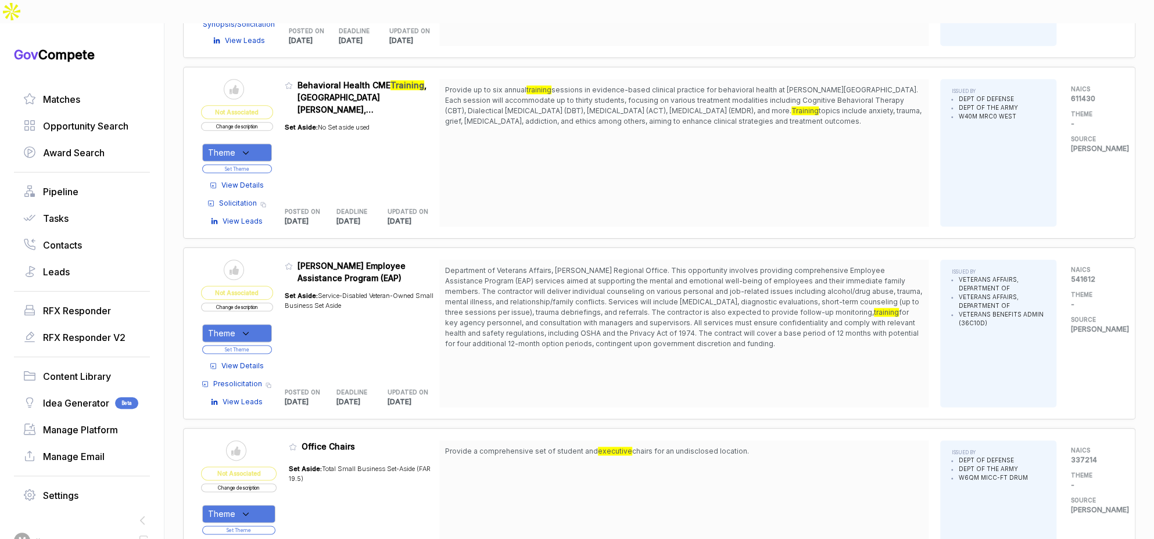
scroll to position [3831, 0]
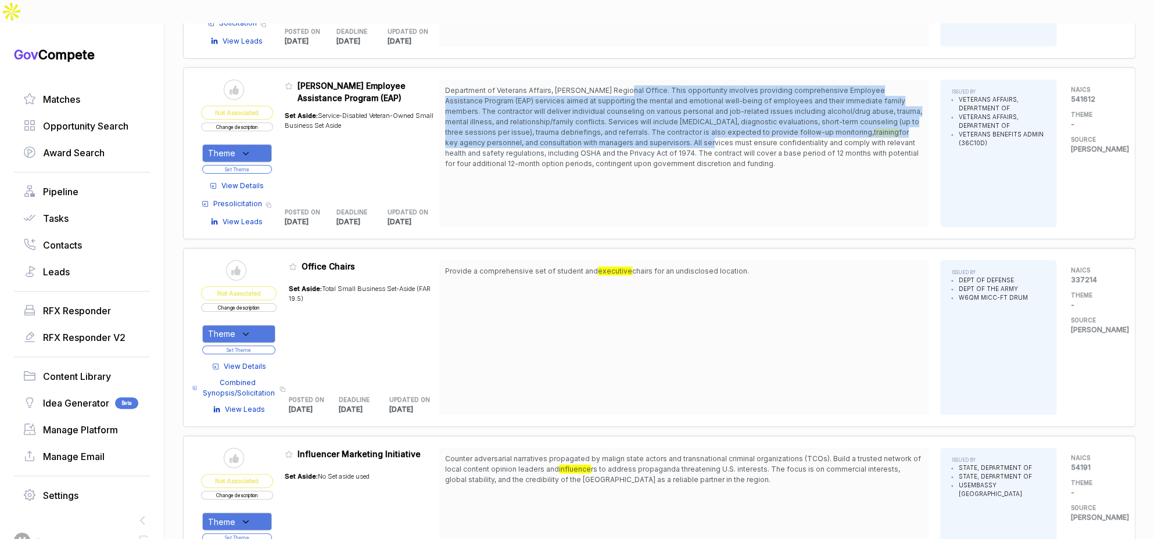
drag, startPoint x: 626, startPoint y: 51, endPoint x: 633, endPoint y: 106, distance: 55.6
click at [633, 106] on span "Department of Veterans Affairs, Jackson Regional Office. This opportunity invol…" at bounding box center [684, 127] width 478 height 84
click at [271, 123] on button "Change description" at bounding box center [237, 127] width 72 height 9
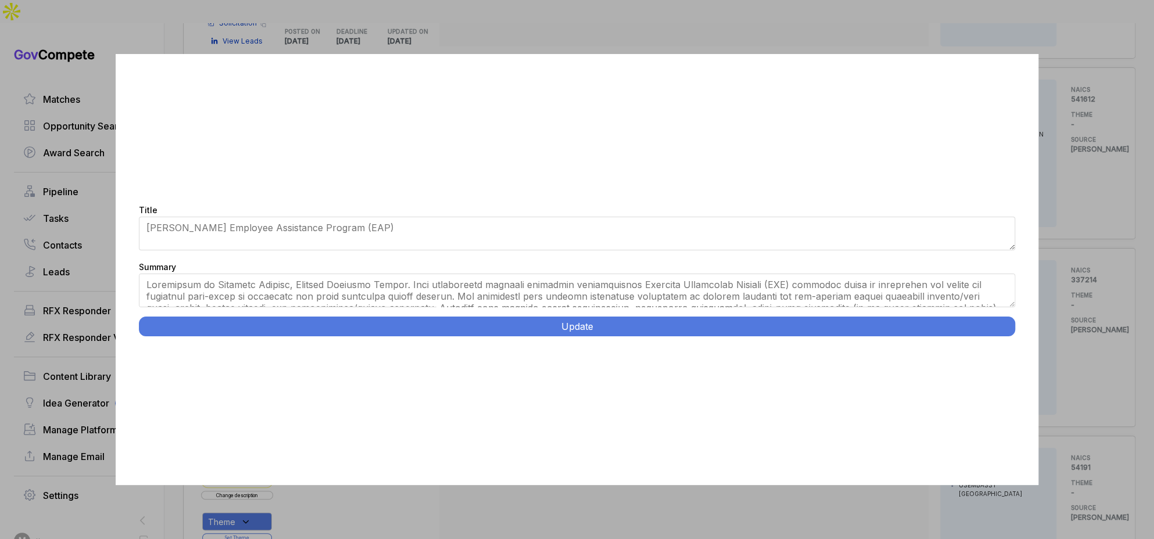
click at [1015, 304] on div "Title Jackson Employee Assistance Program (EAP) Summary Update" at bounding box center [577, 269] width 923 height 431
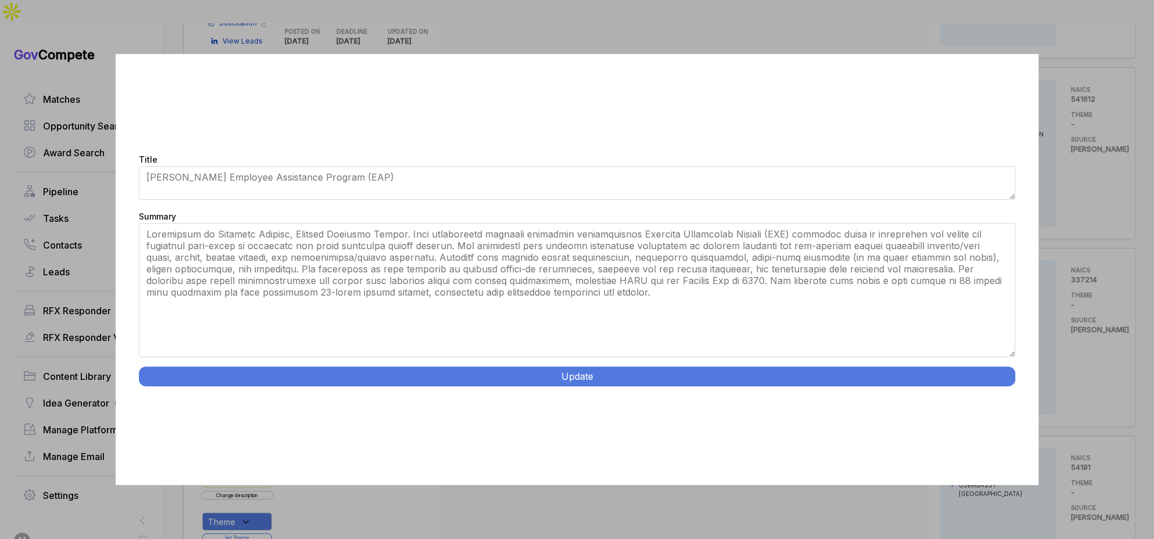
drag, startPoint x: 1013, startPoint y: 304, endPoint x: 955, endPoint y: 396, distance: 108.3
click at [986, 415] on div "Title Jackson Employee Assistance Program (EAP) Summary Update" at bounding box center [577, 269] width 923 height 431
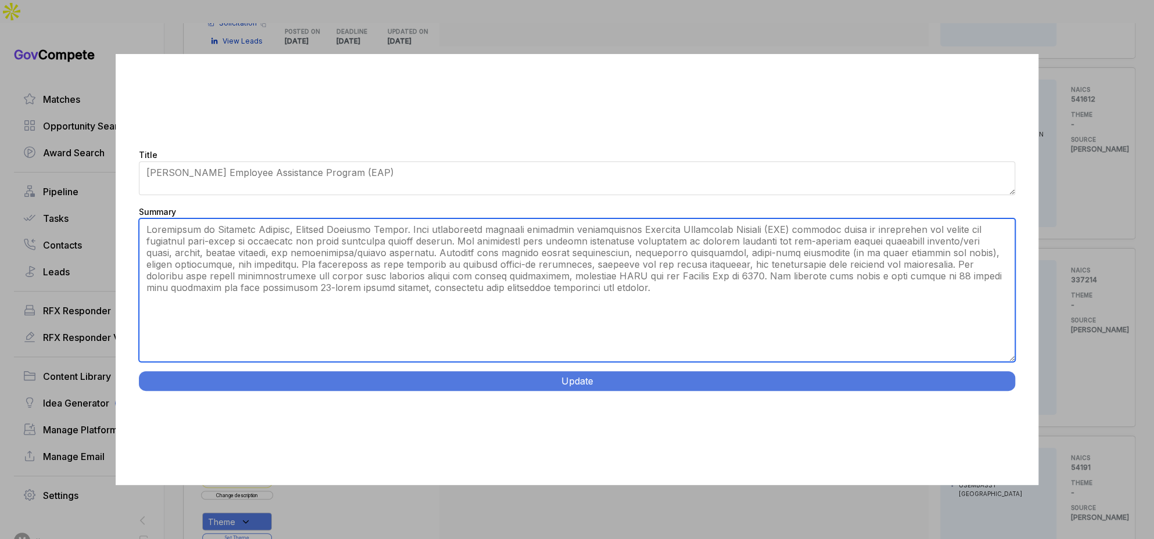
click at [584, 226] on textarea "Summary" at bounding box center [577, 289] width 877 height 143
click at [411, 230] on textarea "Summary" at bounding box center [577, 289] width 877 height 143
drag, startPoint x: 341, startPoint y: 232, endPoint x: 347, endPoint y: 253, distance: 21.9
click at [347, 253] on textarea "Summary" at bounding box center [577, 289] width 877 height 143
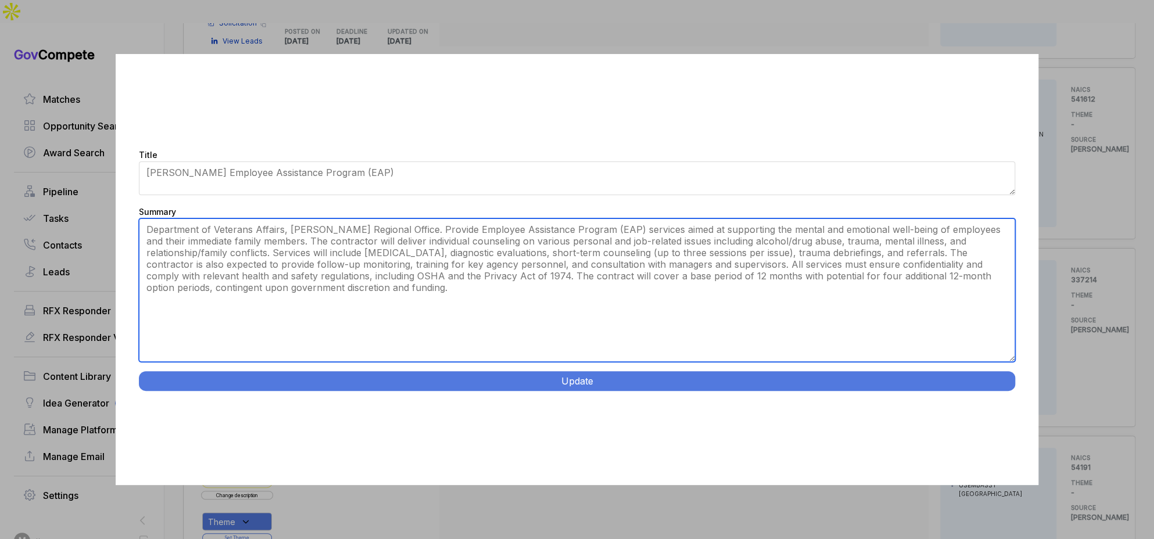
drag, startPoint x: 658, startPoint y: 265, endPoint x: 670, endPoint y: 305, distance: 41.7
click at [670, 305] on textarea "Summary" at bounding box center [577, 289] width 877 height 143
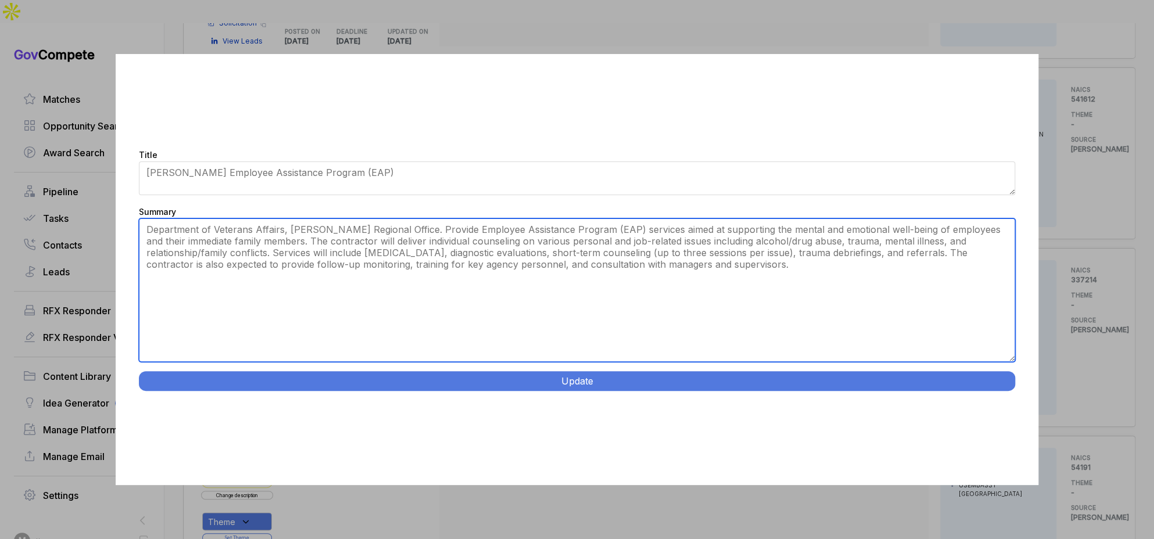
type textarea "Department of Veterans Affairs, Jackson Regional Office. Provide Employee Assis…"
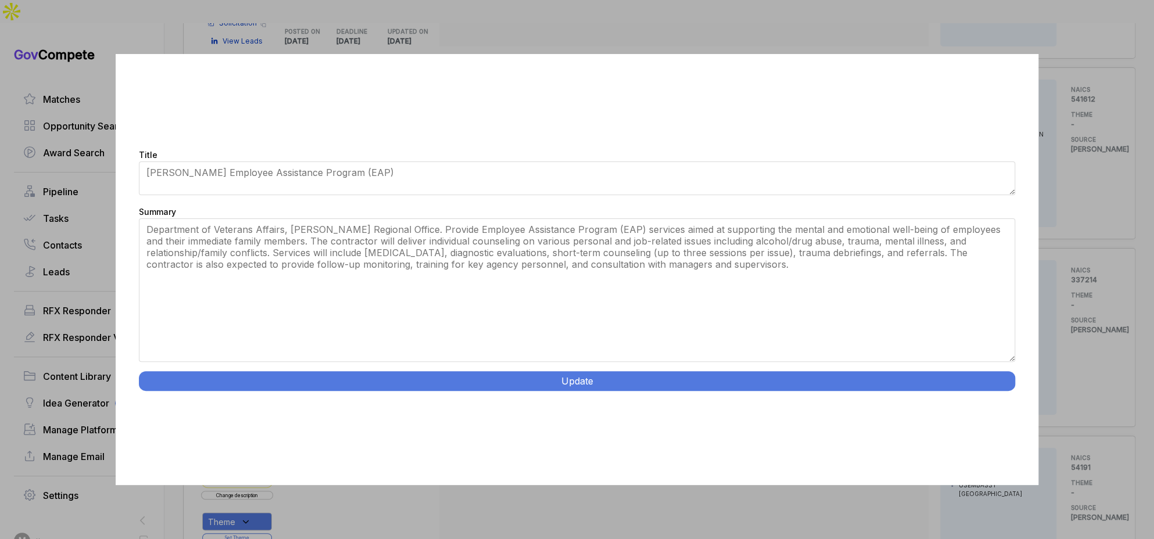
click at [638, 384] on button "Update" at bounding box center [577, 381] width 877 height 20
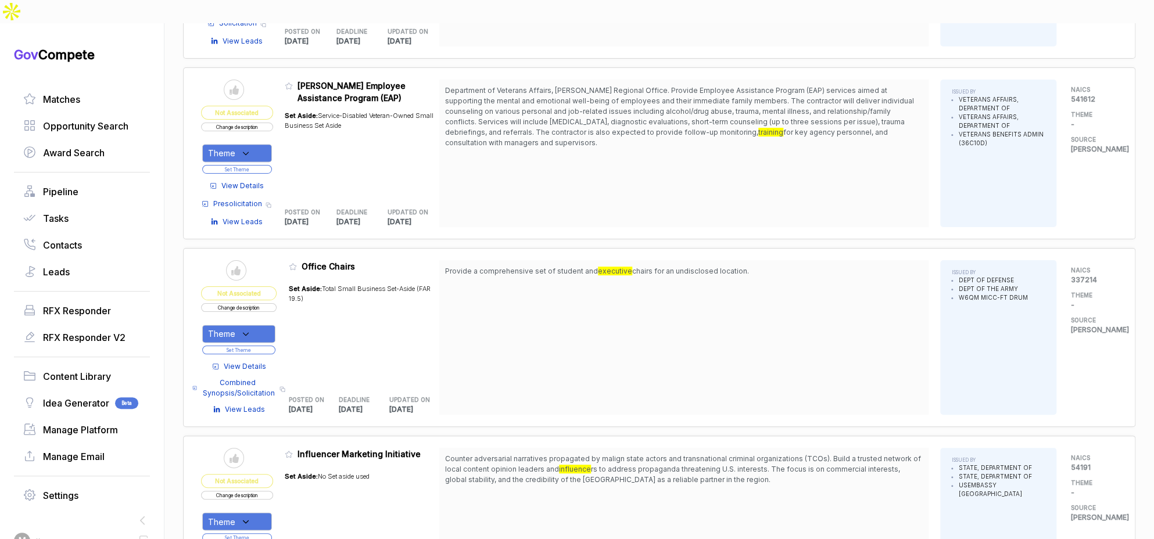
click at [267, 144] on div "Theme" at bounding box center [237, 153] width 70 height 18
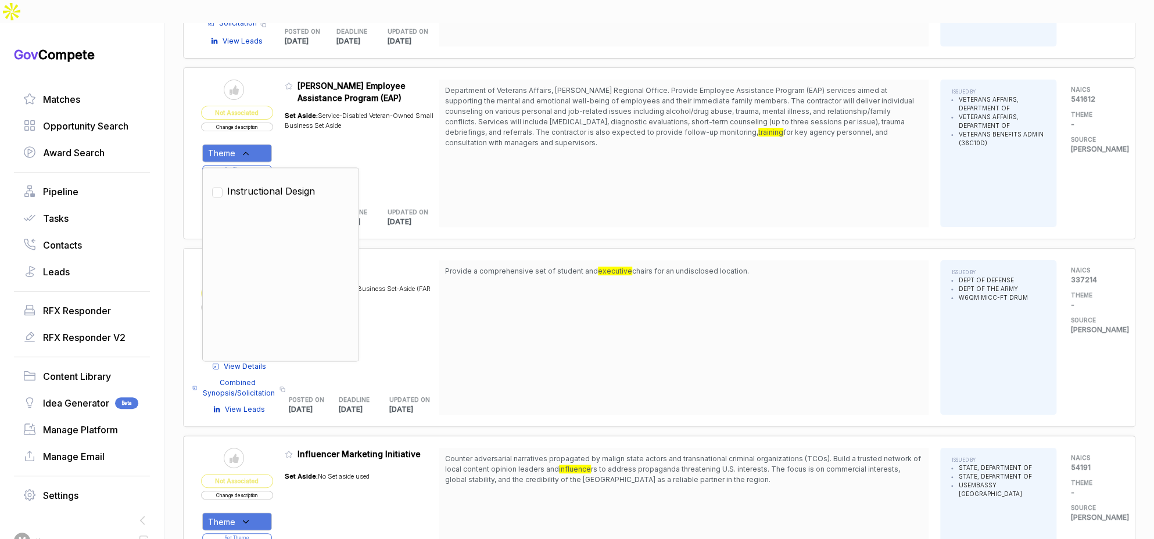
drag, startPoint x: 267, startPoint y: 155, endPoint x: 304, endPoint y: 117, distance: 53.0
click at [267, 184] on span "Instructional Design" at bounding box center [271, 191] width 88 height 14
checkbox input "true"
drag, startPoint x: 310, startPoint y: 111, endPoint x: 285, endPoint y: 119, distance: 25.7
click at [307, 112] on div "Set Aside: Service-Disabled Veteran-Owned Small Business Set Aside" at bounding box center [362, 149] width 155 height 91
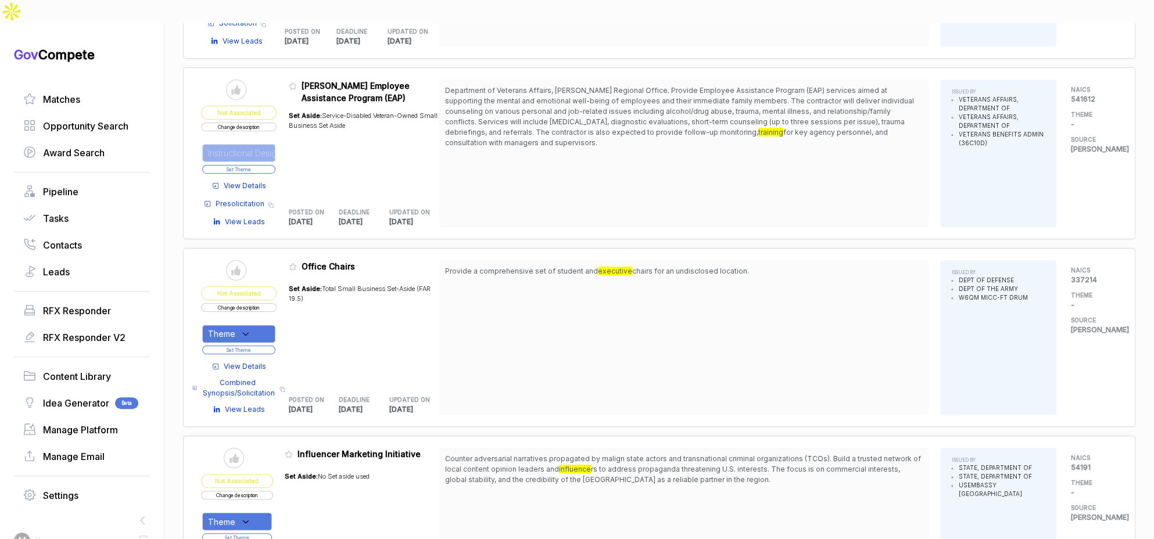
click at [268, 165] on button "Set Theme" at bounding box center [238, 169] width 73 height 9
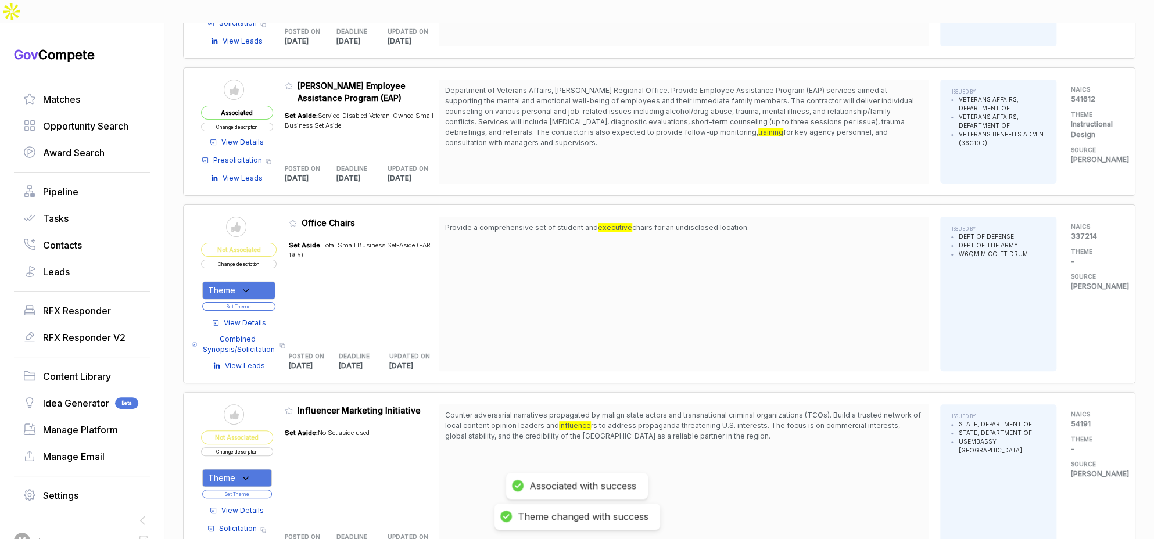
click at [292, 83] on icon at bounding box center [288, 86] width 7 height 6
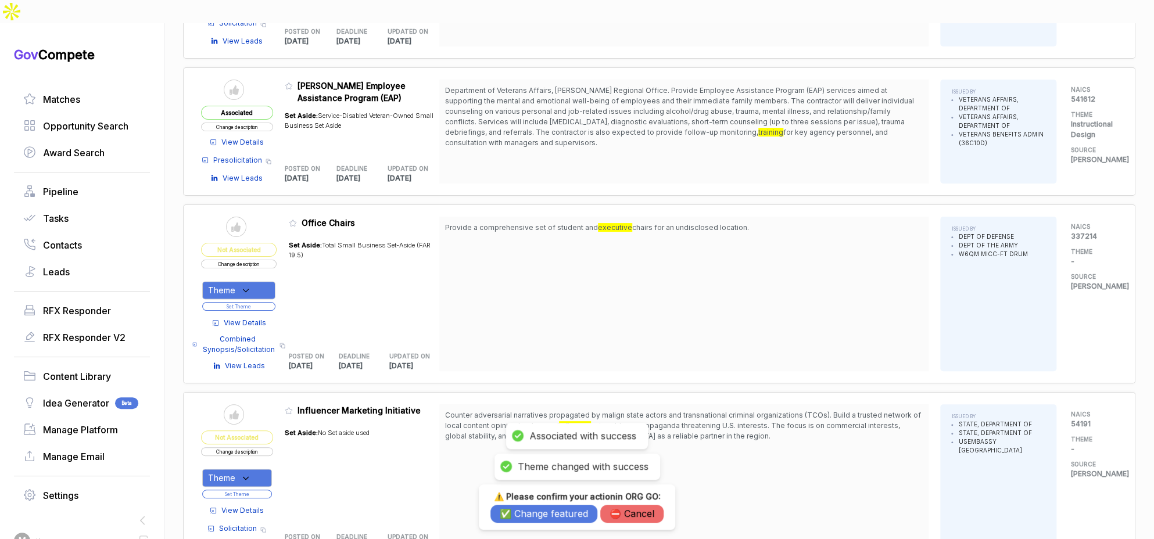
click at [540, 520] on button "✅ Change featured" at bounding box center [543, 514] width 107 height 18
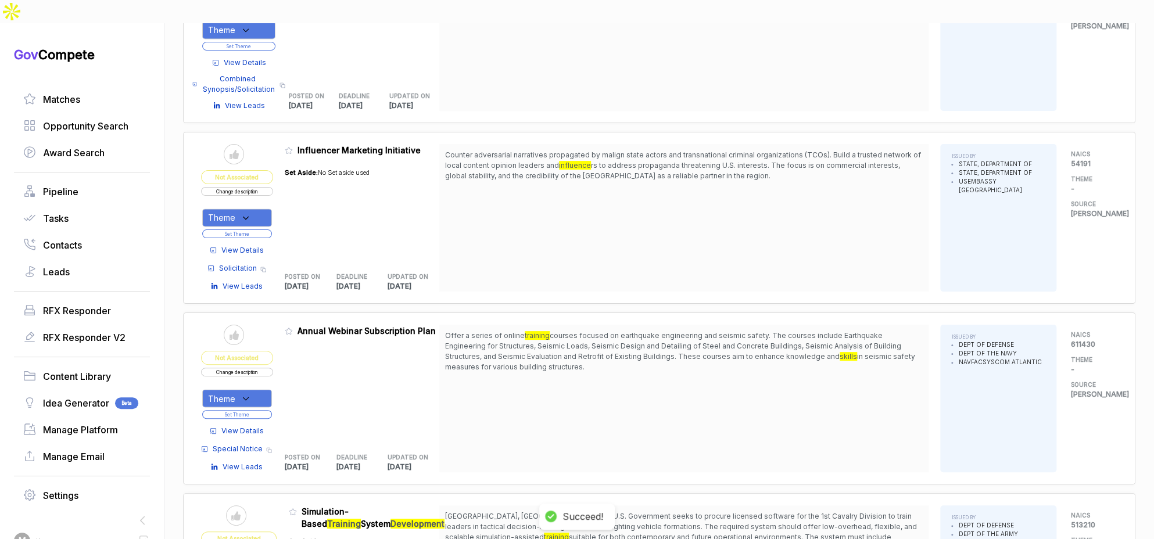
scroll to position [4091, 0]
click at [262, 245] on span "View Details" at bounding box center [242, 250] width 42 height 10
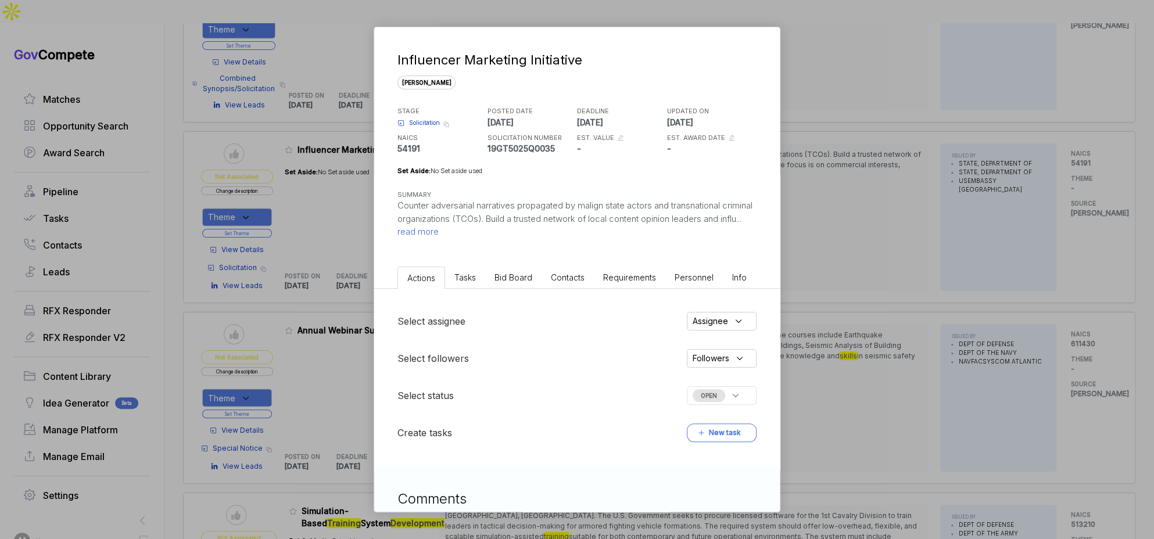
drag, startPoint x: 500, startPoint y: 273, endPoint x: 584, endPoint y: 277, distance: 83.8
click at [501, 273] on span "Bid Board" at bounding box center [513, 277] width 38 height 10
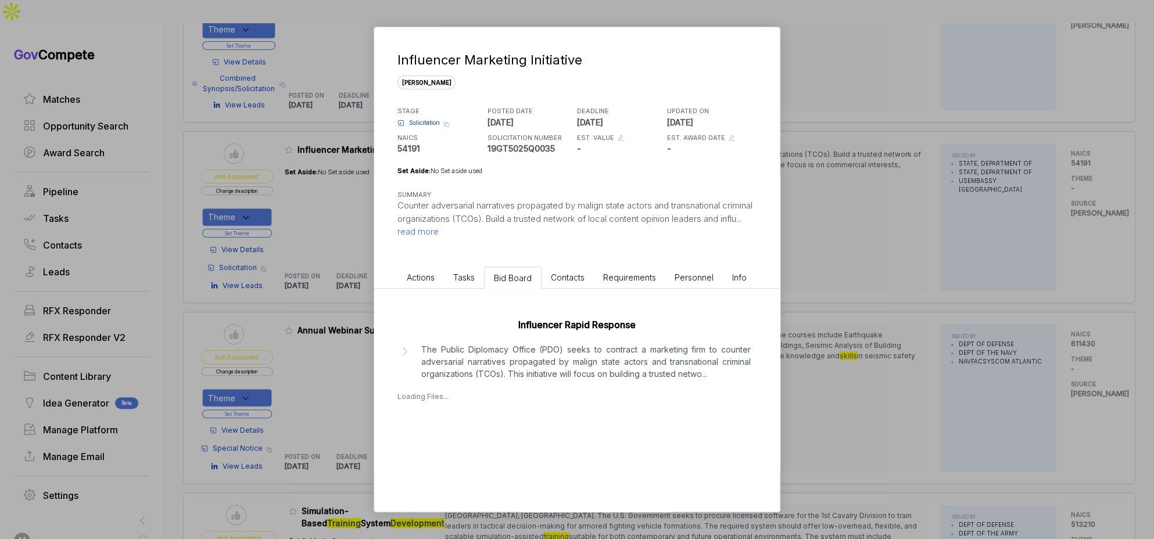
click at [849, 282] on div "Influencer Marketing Initiative sam STAGE Solicitation Copy link POSTED DATE 20…" at bounding box center [577, 269] width 1154 height 539
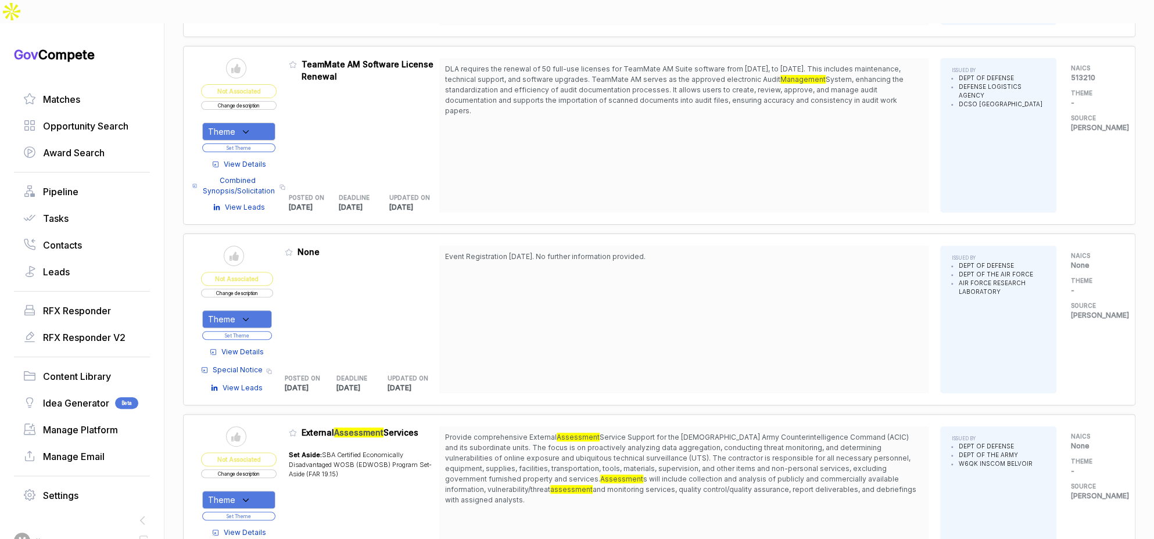
scroll to position [6190, 0]
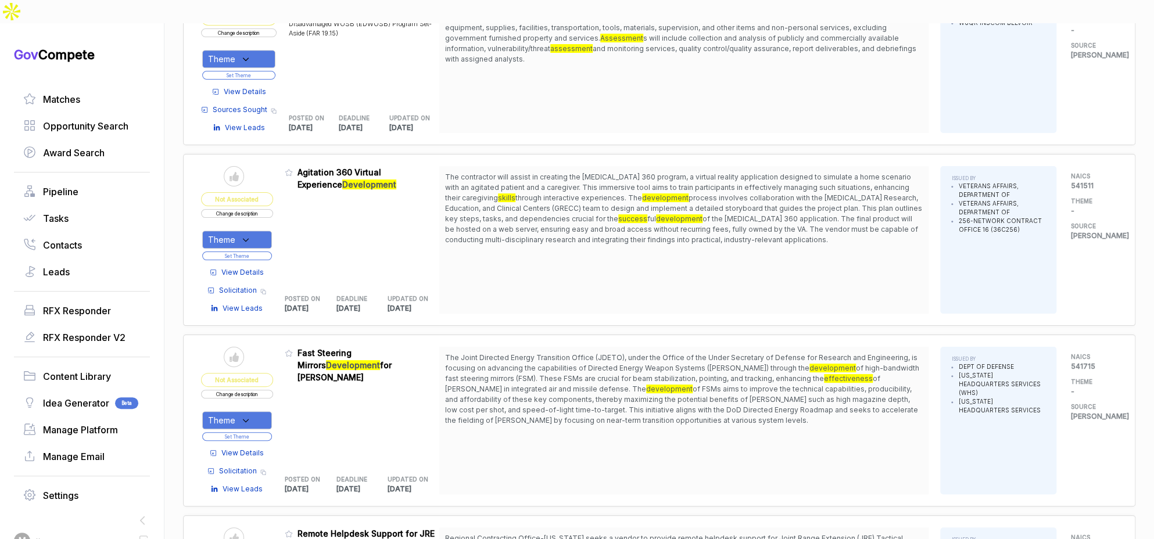
scroll to position [6426, 0]
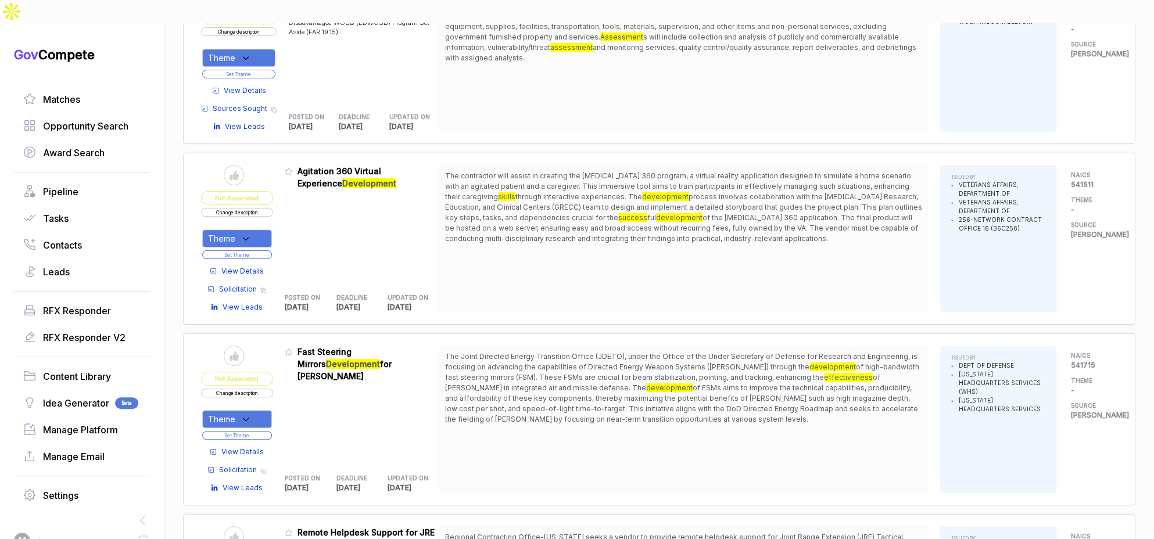
drag, startPoint x: 691, startPoint y: 143, endPoint x: 702, endPoint y: 166, distance: 25.2
click at [702, 171] on span "The contractor will assist in creating the Agitation 360 program, a virtual rea…" at bounding box center [684, 207] width 478 height 73
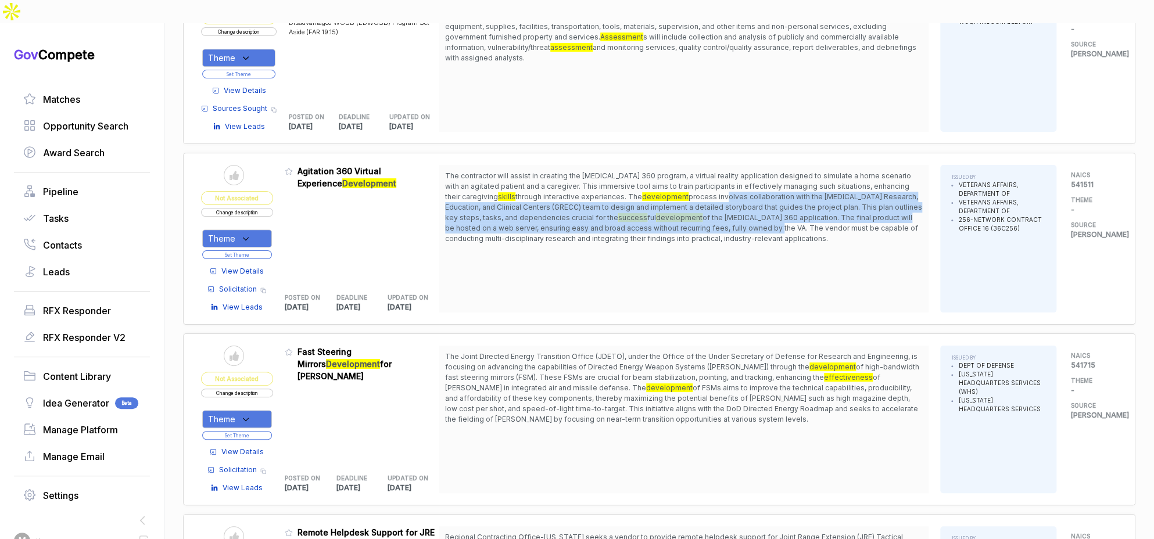
drag, startPoint x: 707, startPoint y: 149, endPoint x: 724, endPoint y: 180, distance: 35.9
click at [724, 177] on span "The contractor will assist in creating the Agitation 360 program, a virtual rea…" at bounding box center [684, 207] width 478 height 73
click at [724, 213] on span "of the Agitation 360 application. The final product will be hosted on a web ser…" at bounding box center [681, 228] width 473 height 30
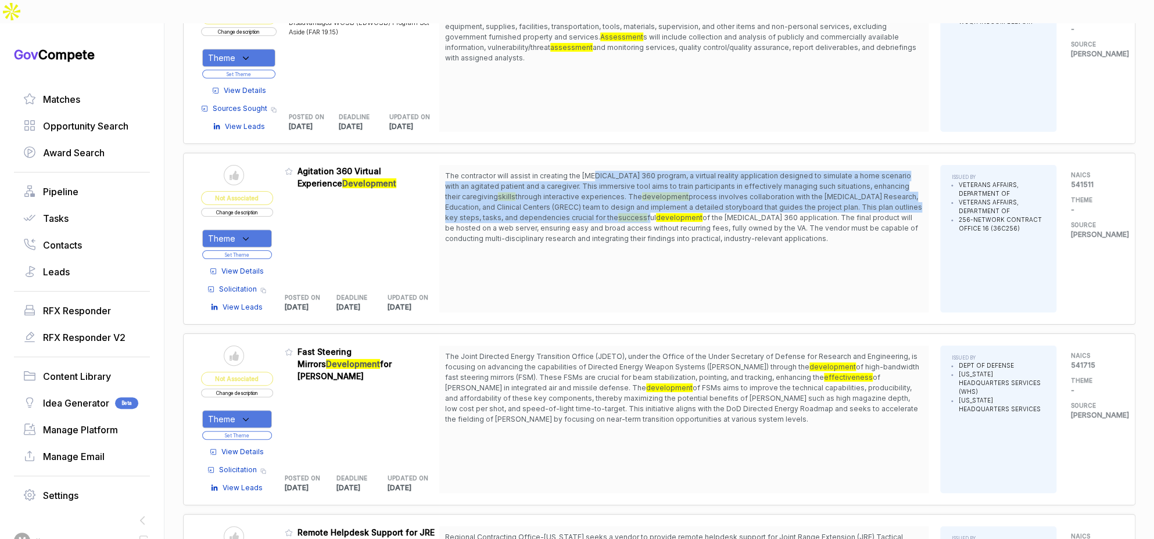
drag, startPoint x: 595, startPoint y: 128, endPoint x: 618, endPoint y: 171, distance: 48.6
click at [614, 171] on span "The contractor will assist in creating the Agitation 360 program, a virtual rea…" at bounding box center [684, 207] width 478 height 73
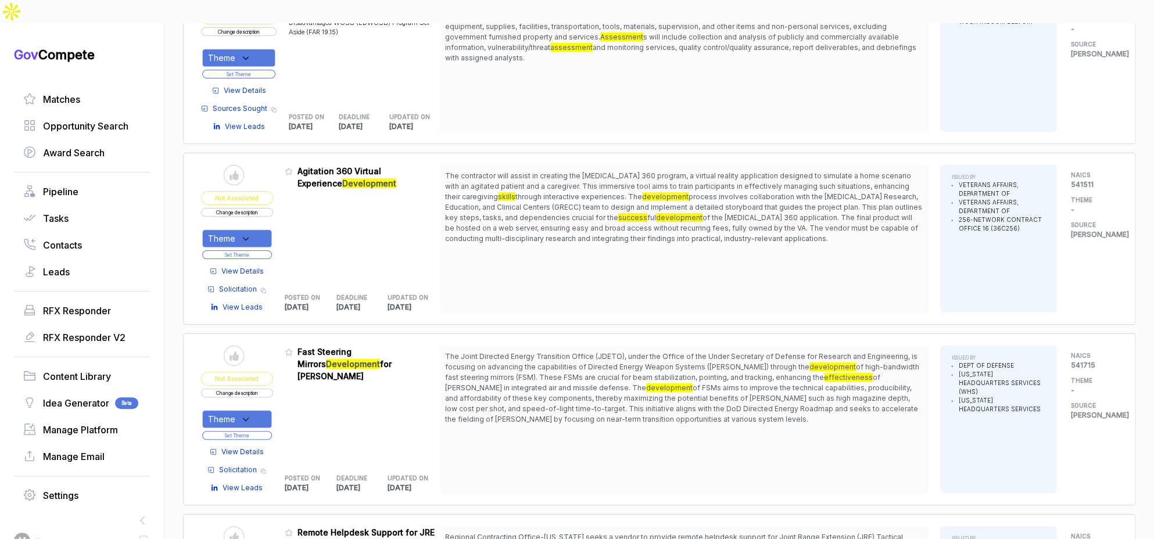
click at [655, 213] on span "of the Agitation 360 application. The final product will be hosted on a web ser…" at bounding box center [681, 228] width 473 height 30
drag, startPoint x: 258, startPoint y: 193, endPoint x: 259, endPoint y: 200, distance: 7.0
click at [258, 229] on div "Theme" at bounding box center [237, 238] width 70 height 18
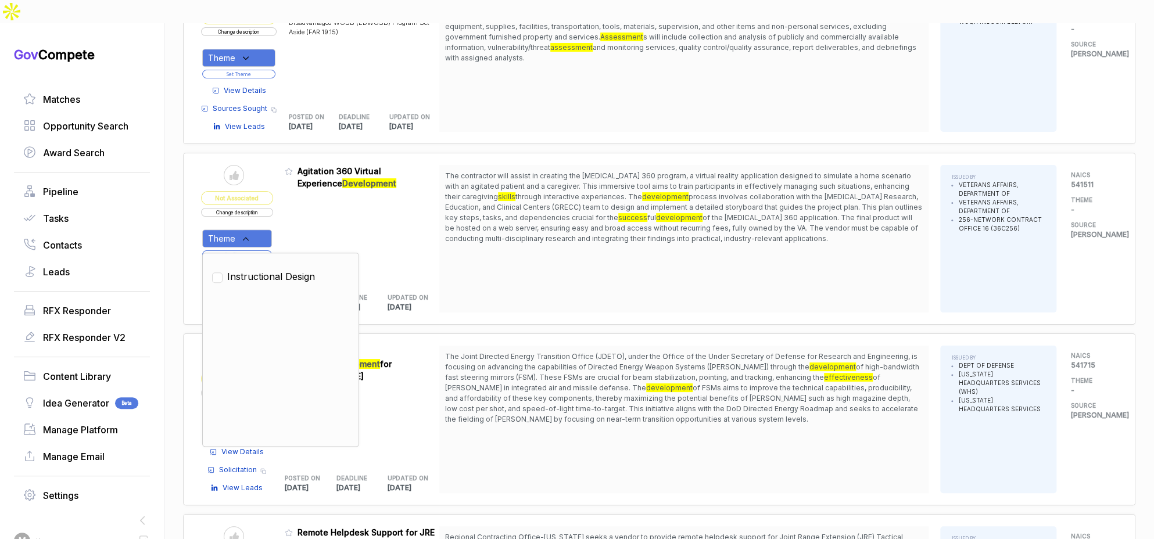
click at [267, 270] on span "Instructional Design" at bounding box center [271, 277] width 88 height 14
checkbox input "true"
drag, startPoint x: 295, startPoint y: 191, endPoint x: 272, endPoint y: 202, distance: 25.7
click at [293, 193] on div "Admin: Click to change feature to 1 36C25625Q1242 Agitation 360 Virtual Experie…" at bounding box center [362, 239] width 155 height 148
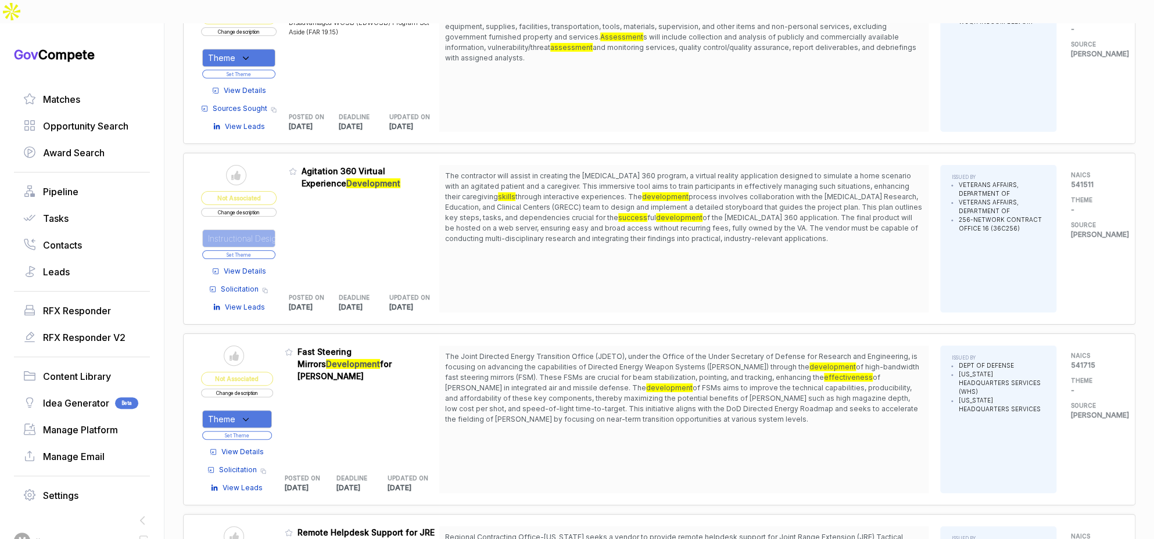
click at [270, 250] on button "Set Theme" at bounding box center [238, 254] width 73 height 9
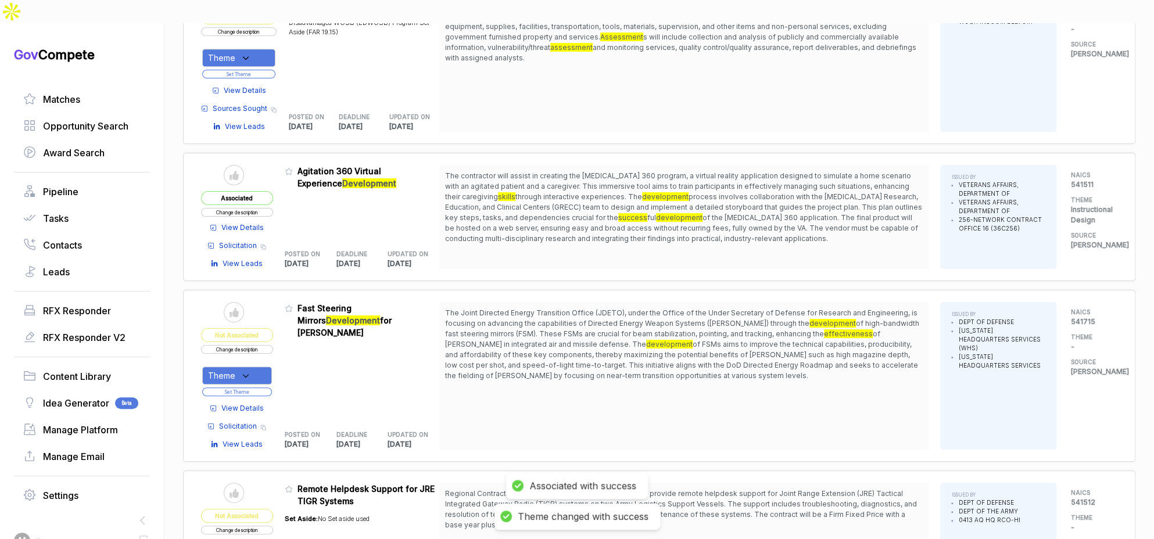
click at [256, 222] on span "View Details" at bounding box center [242, 227] width 42 height 10
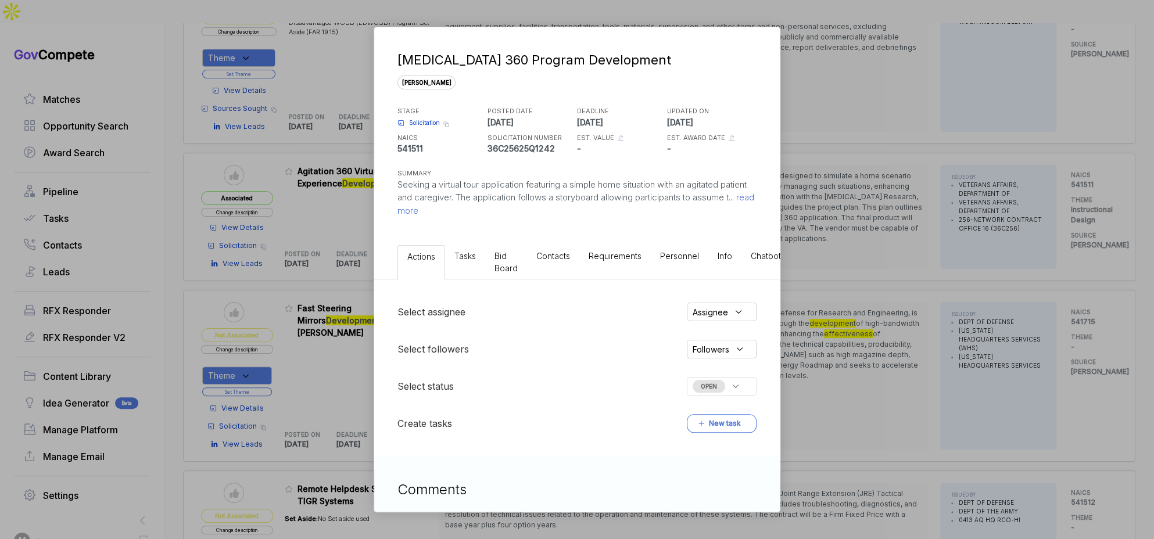
click at [517, 261] on li "Bid Board" at bounding box center [506, 262] width 42 height 34
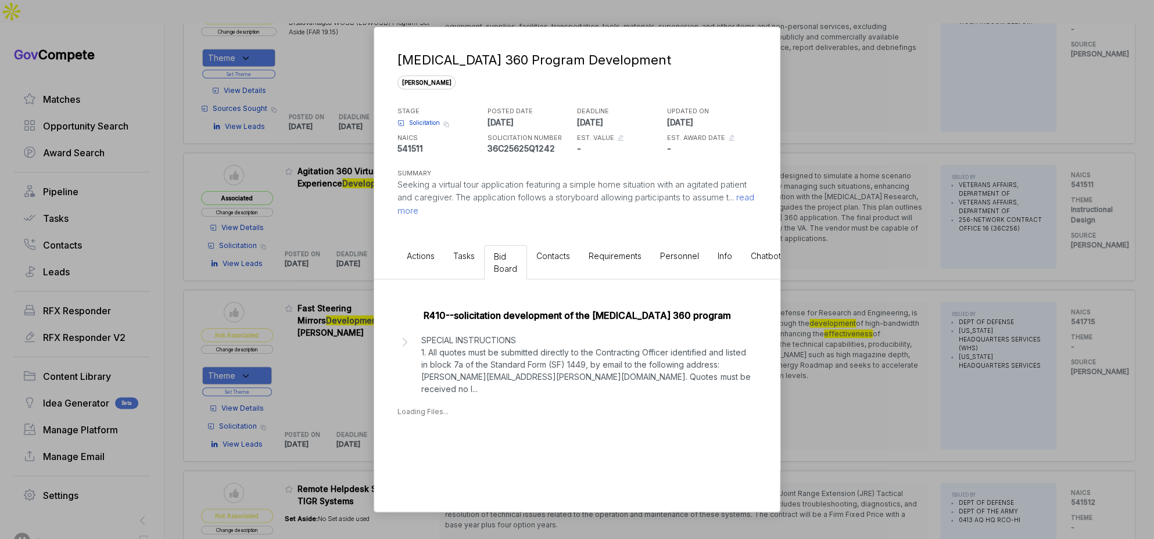
click at [520, 349] on p "SPECIAL INSTRUCTIONS 1. All quotes must be submitted directly to the Contractin…" at bounding box center [585, 364] width 329 height 61
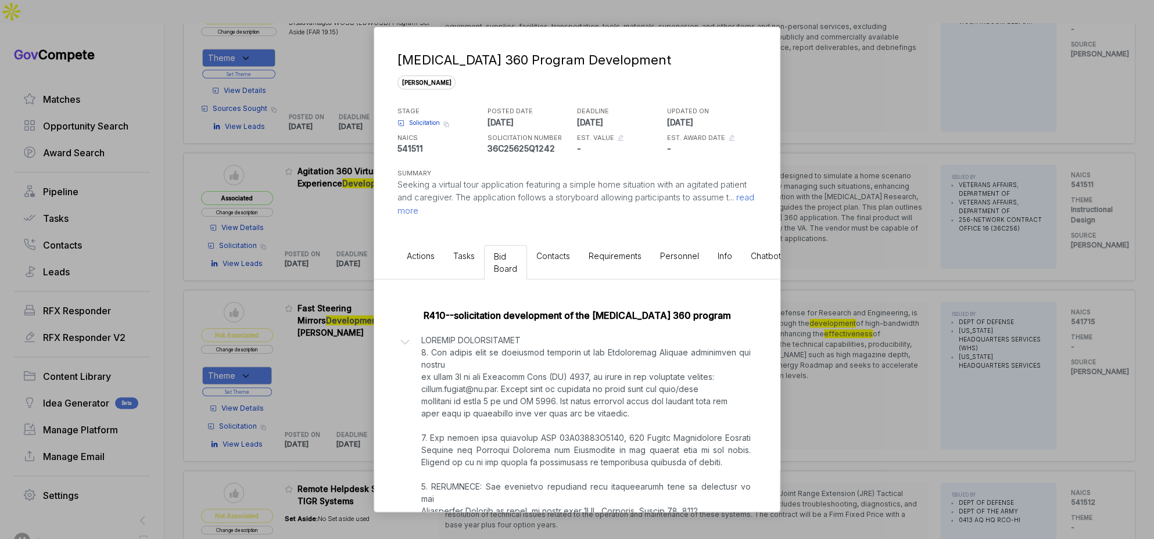
click at [836, 330] on div "Agitation 360 Program Development sam STAGE Solicitation Copy link POSTED DATE …" at bounding box center [577, 269] width 1154 height 539
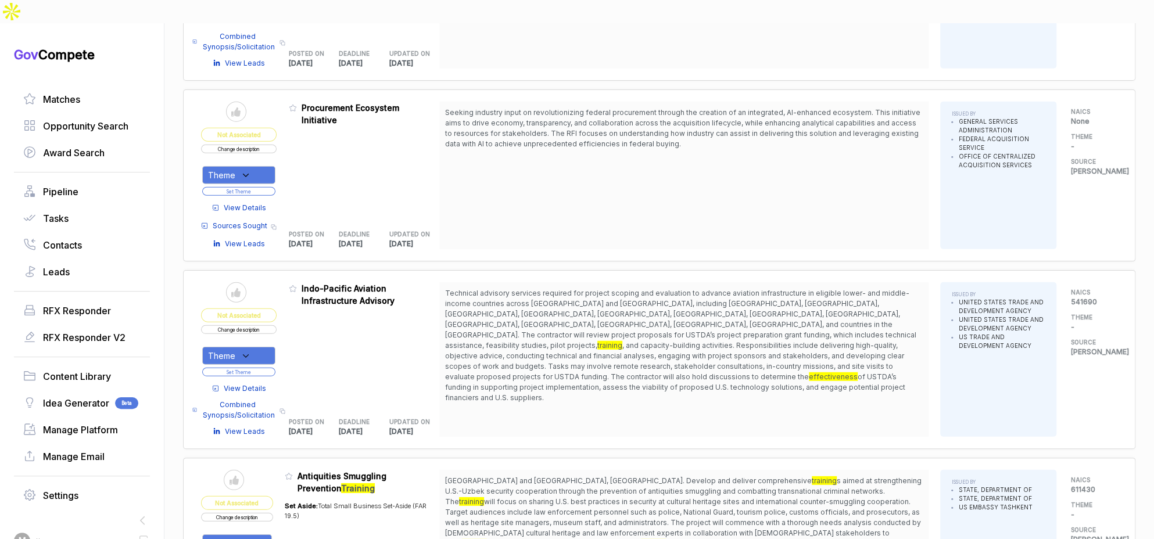
scroll to position [7772, 0]
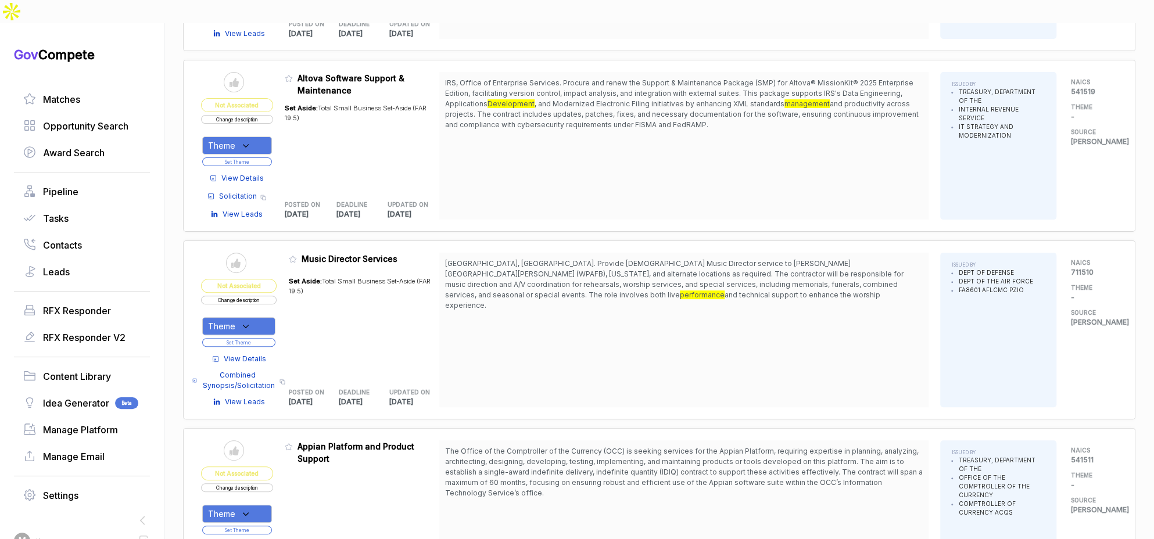
scroll to position [8870, 0]
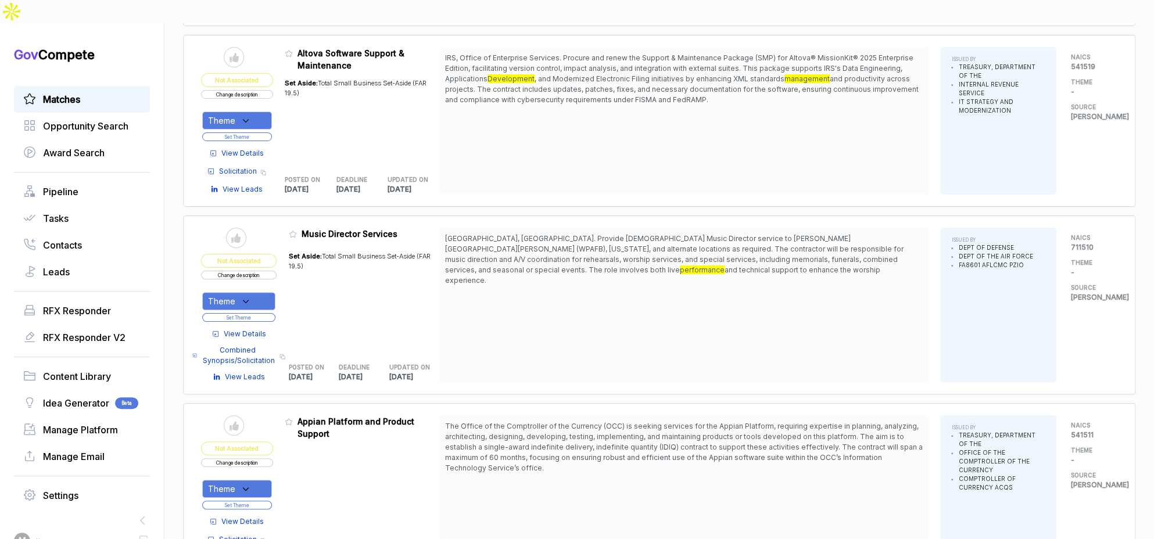
click at [100, 92] on link "Matches" at bounding box center [81, 99] width 117 height 14
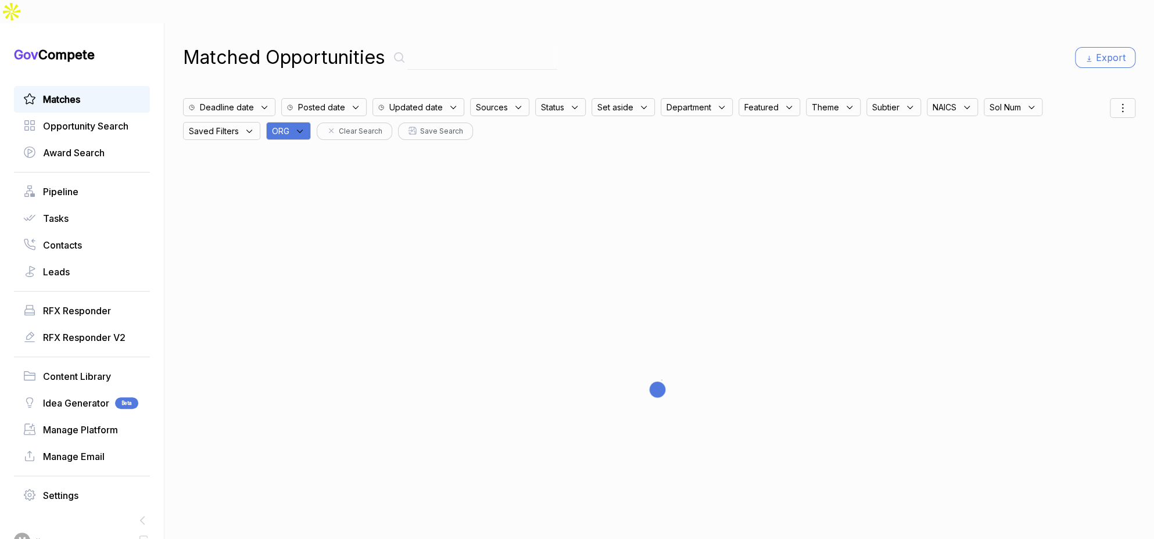
click at [311, 122] on div "ORG" at bounding box center [288, 131] width 45 height 18
click at [316, 149] on input "text" at bounding box center [344, 161] width 137 height 24
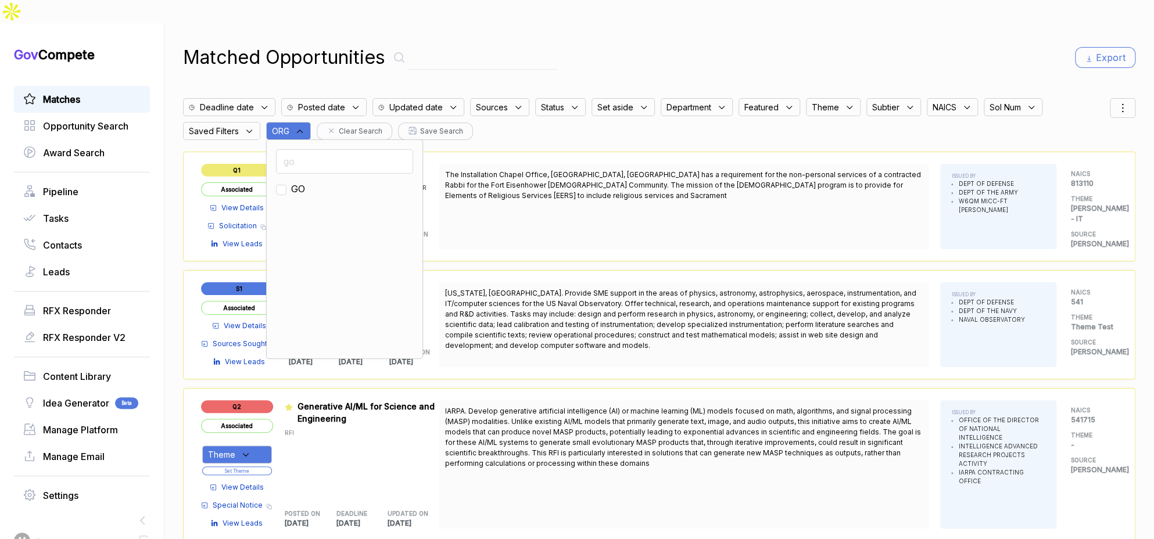
type input "go"
click at [300, 182] on span "GO" at bounding box center [298, 189] width 14 height 14
checkbox input "true"
drag, startPoint x: 695, startPoint y: 41, endPoint x: 866, endPoint y: 51, distance: 171.1
click at [741, 44] on div "Matched Opportunities Export" at bounding box center [659, 58] width 952 height 28
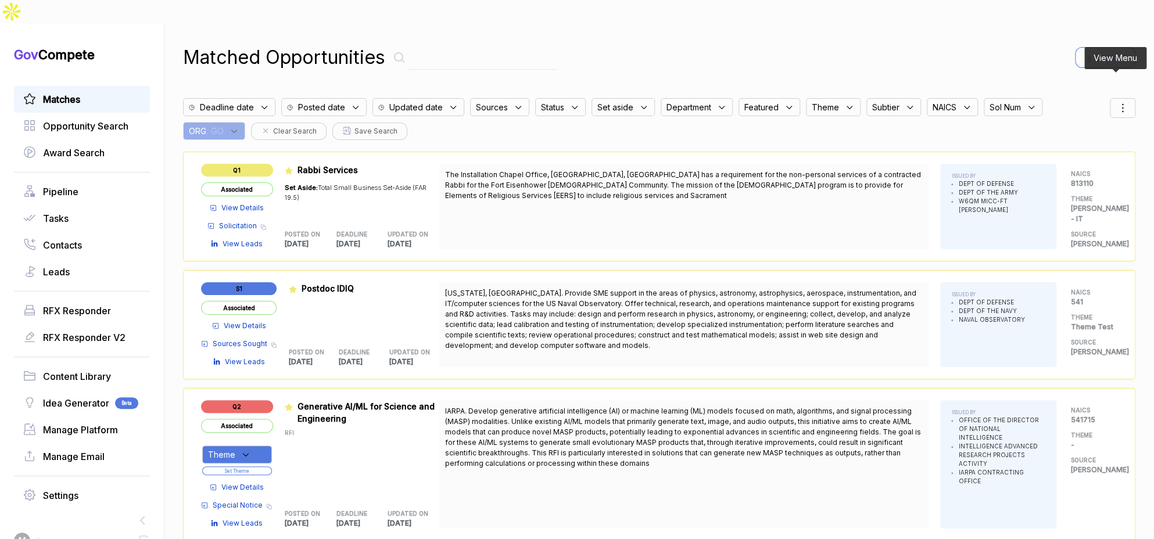
click at [1125, 98] on div at bounding box center [1123, 108] width 26 height 20
click at [1081, 149] on span "Sorting" at bounding box center [1082, 155] width 27 height 12
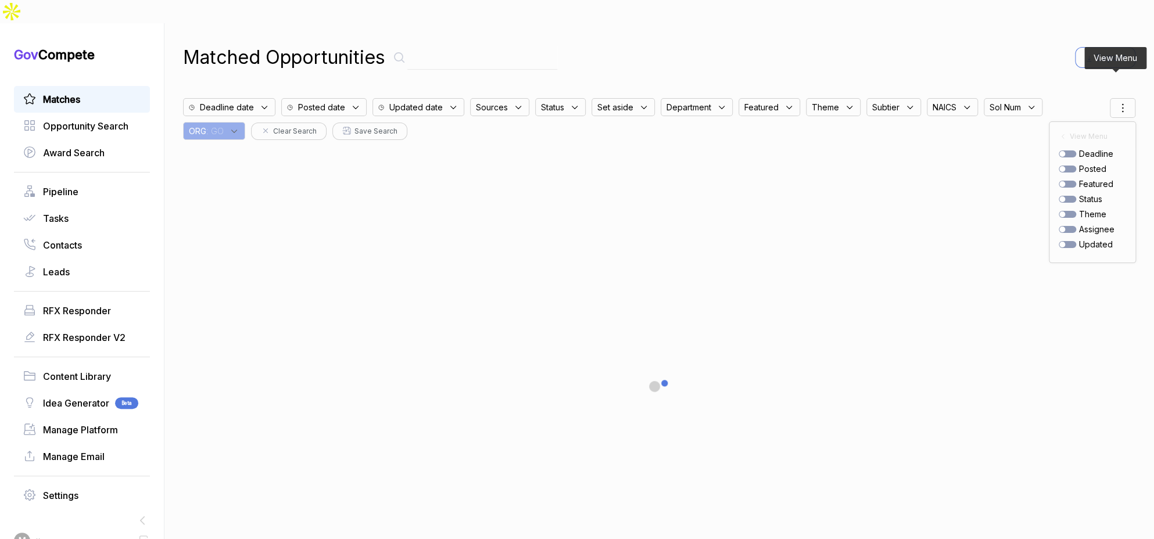
click at [1063, 166] on div at bounding box center [1066, 169] width 17 height 7
checkbox input "true"
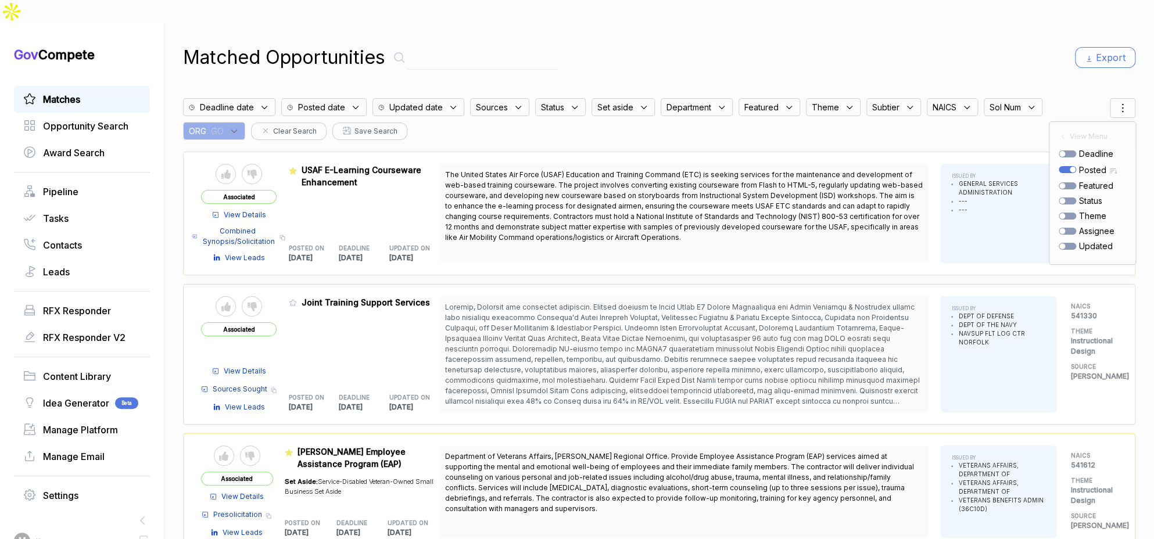
click at [774, 47] on div "Matched Opportunities Export" at bounding box center [659, 58] width 952 height 28
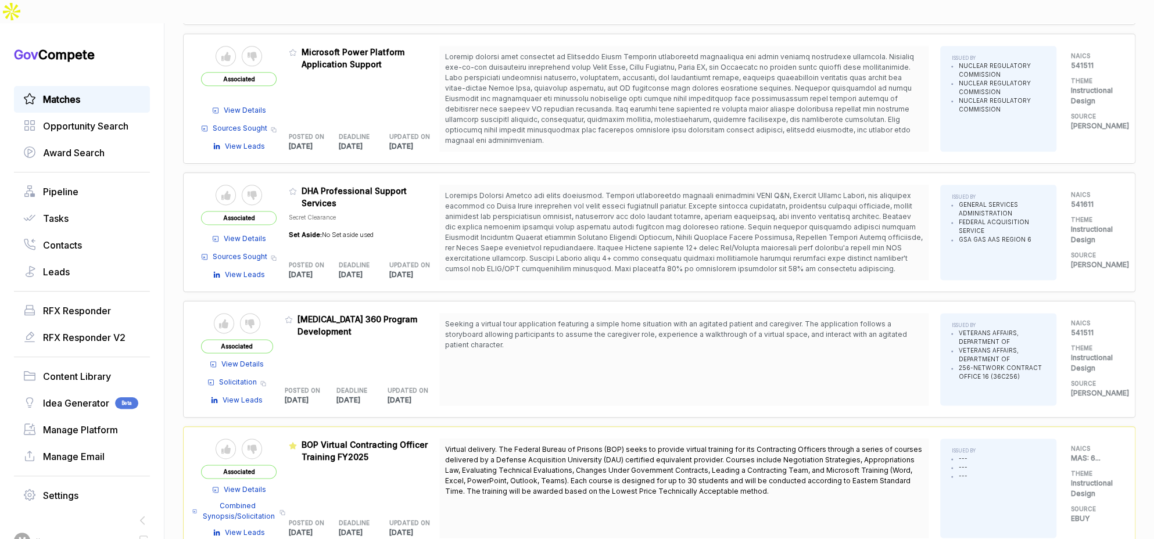
scroll to position [920, 0]
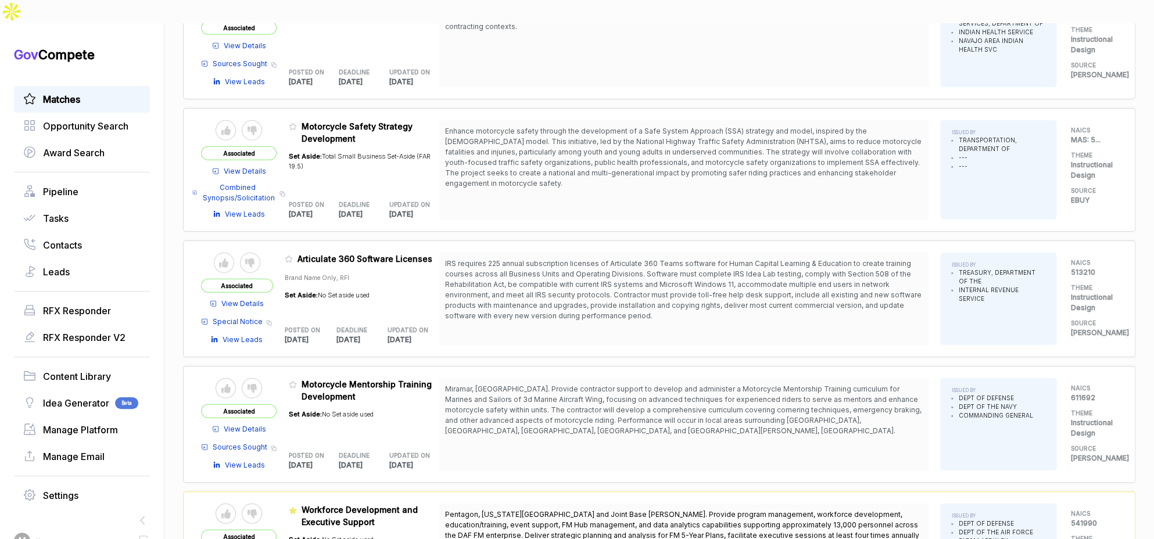
scroll to position [2007, 0]
click at [297, 381] on icon at bounding box center [293, 385] width 8 height 8
click at [532, 509] on button "✅ Change featured" at bounding box center [543, 514] width 107 height 18
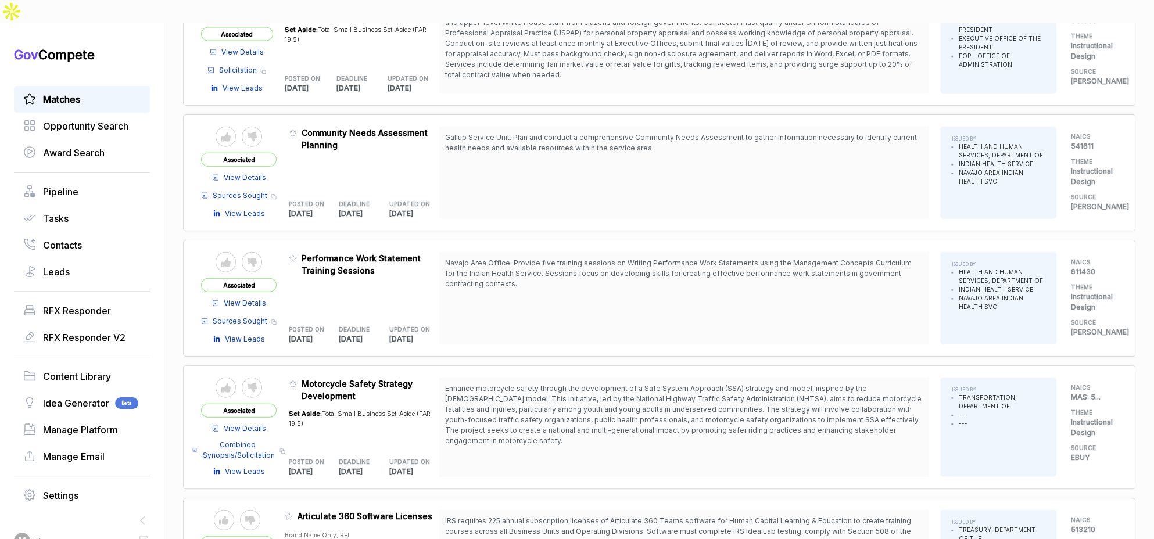
scroll to position [1727, 0]
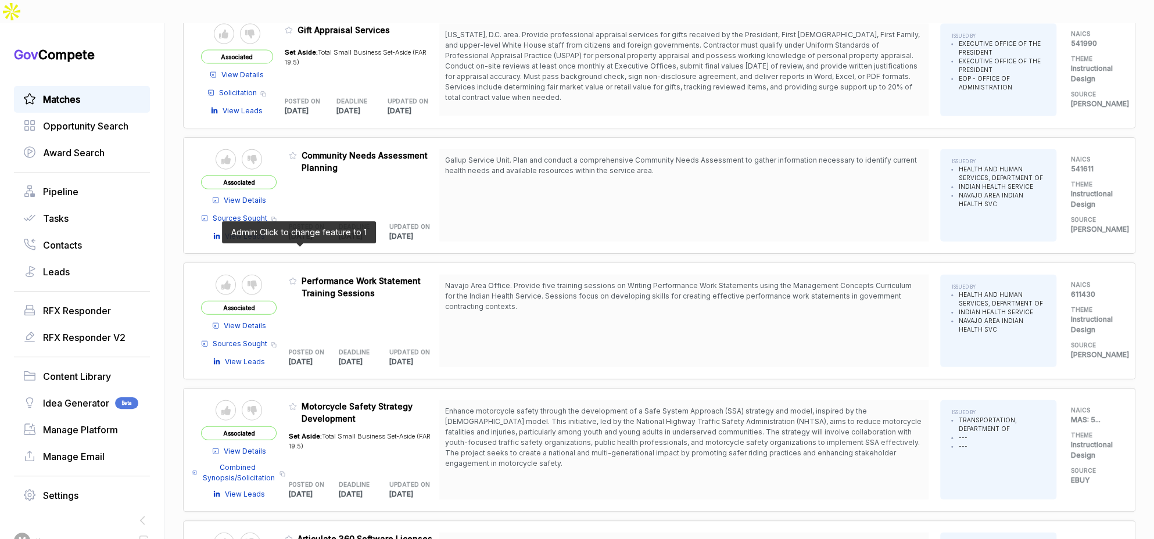
click at [296, 278] on icon at bounding box center [292, 281] width 7 height 6
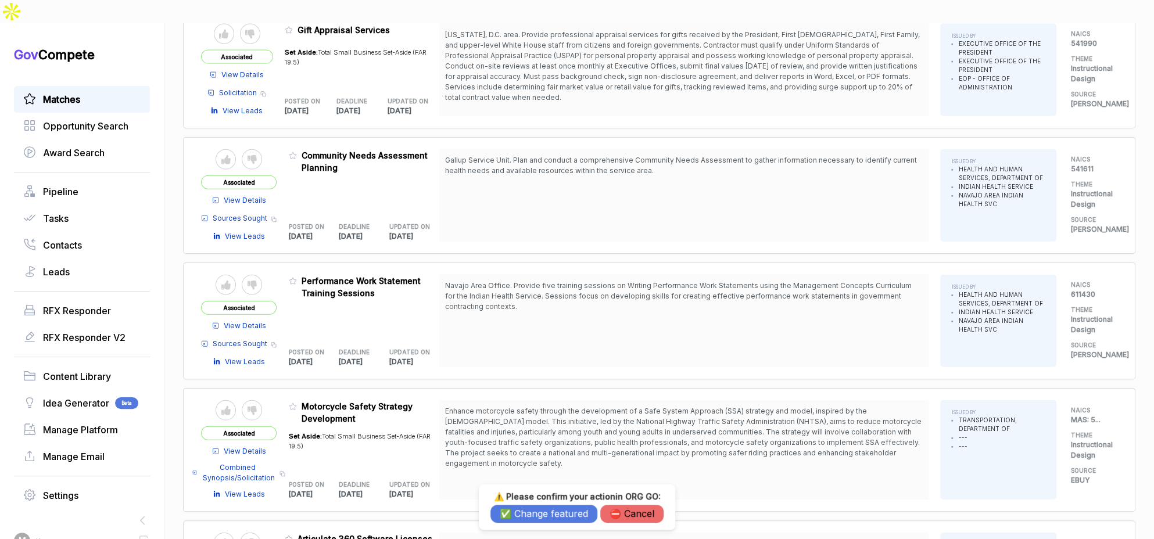
click at [528, 508] on button "✅ Change featured" at bounding box center [543, 514] width 107 height 18
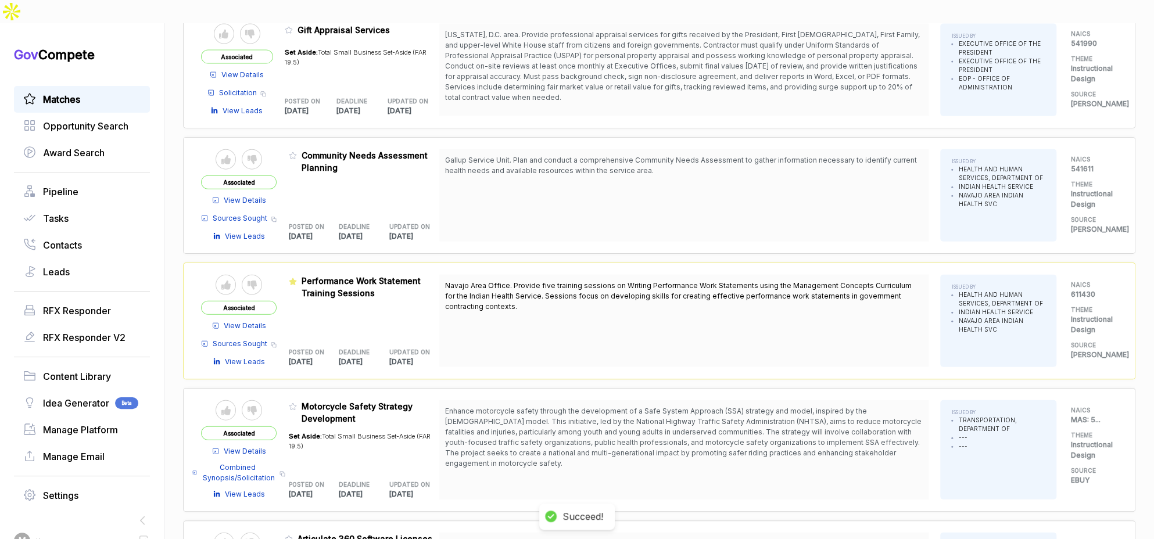
click at [242, 321] on span "View Details" at bounding box center [245, 326] width 42 height 10
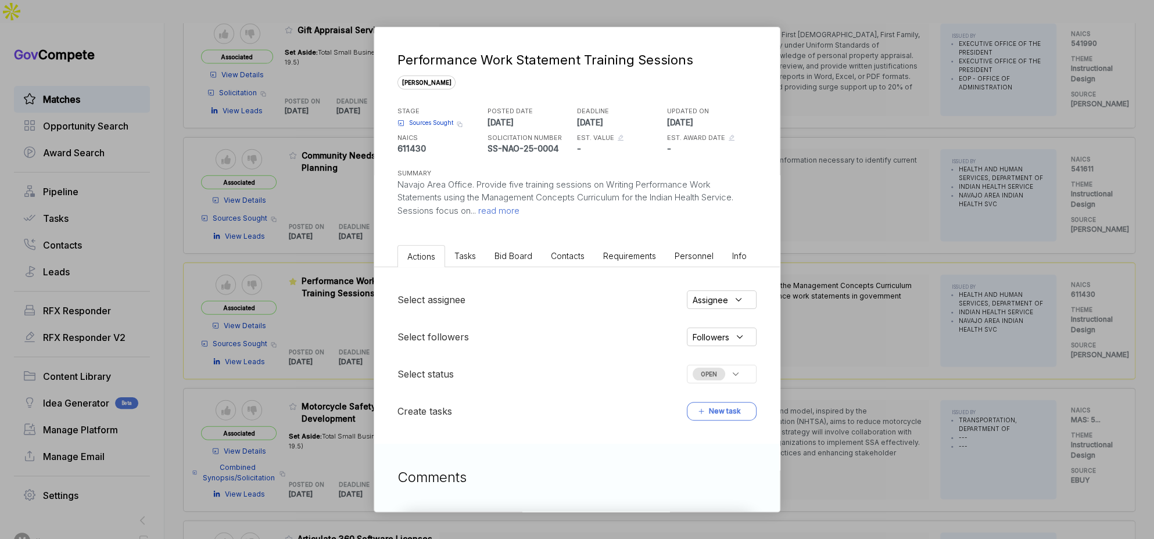
click at [523, 259] on span "Bid Board" at bounding box center [513, 256] width 38 height 10
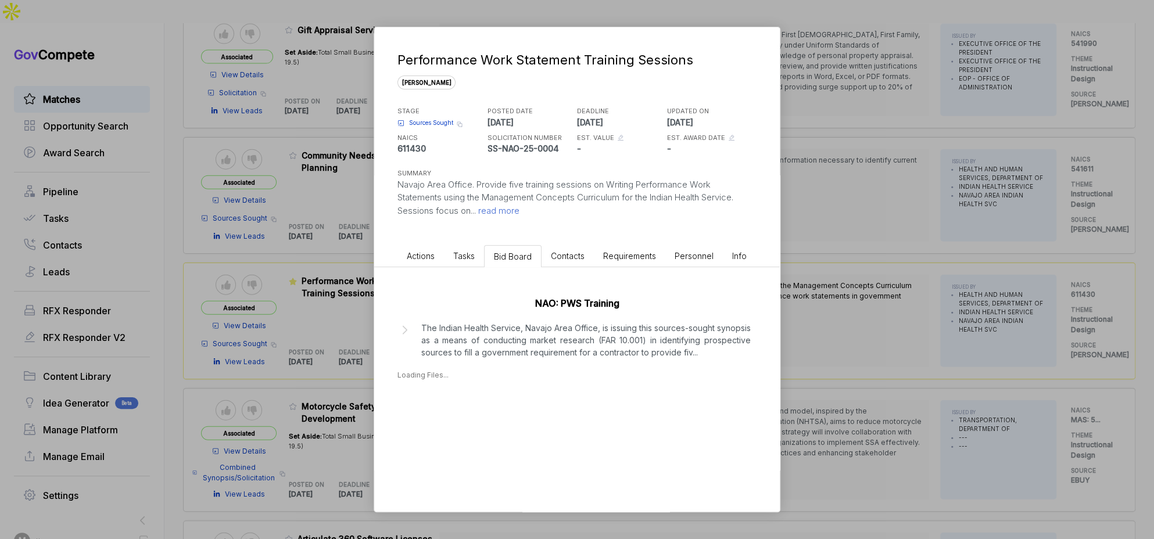
click at [500, 205] on span "read more" at bounding box center [498, 210] width 44 height 11
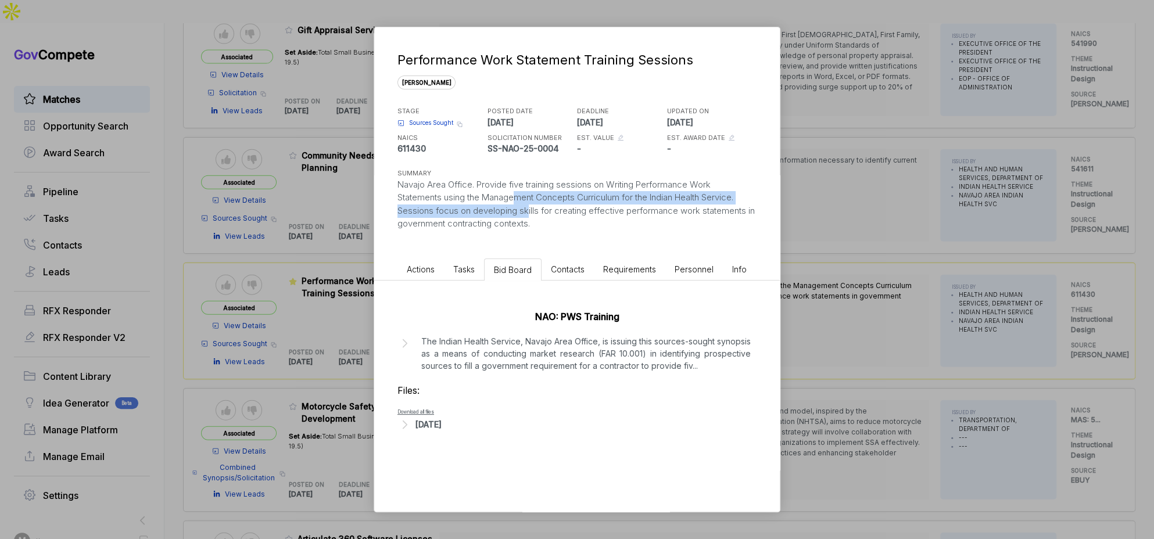
drag, startPoint x: 515, startPoint y: 192, endPoint x: 526, endPoint y: 215, distance: 25.7
click at [526, 215] on div "Navajo Area Office. Provide five training sessions on Writing Performance Work …" at bounding box center [576, 204] width 359 height 52
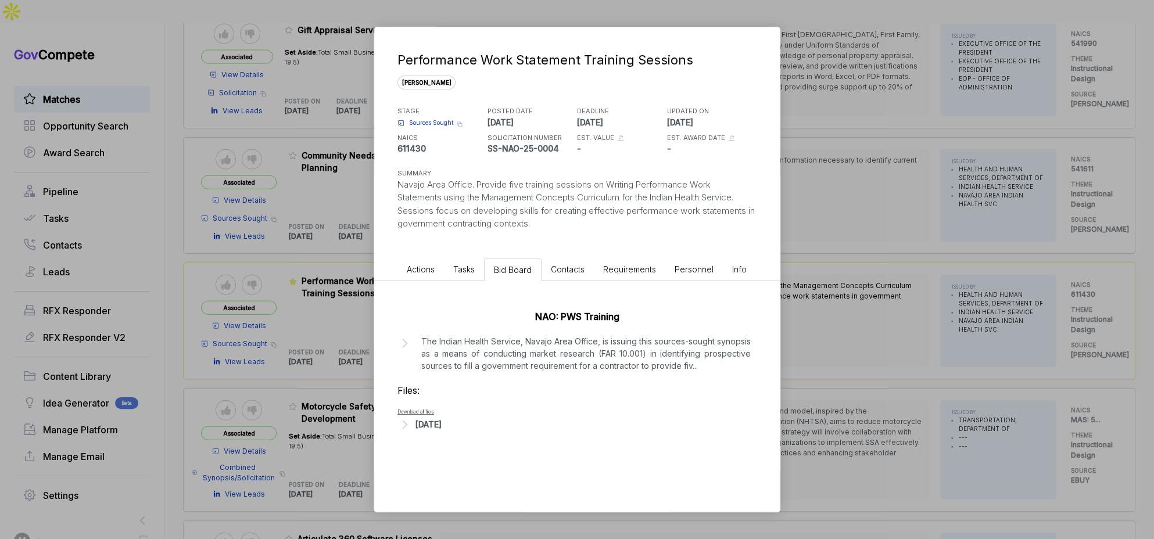
drag, startPoint x: 873, startPoint y: 318, endPoint x: 834, endPoint y: 331, distance: 41.3
click at [873, 318] on div "Performance Work Statement Training Sessions sam STAGE Sources Sought Copy link…" at bounding box center [577, 269] width 1154 height 539
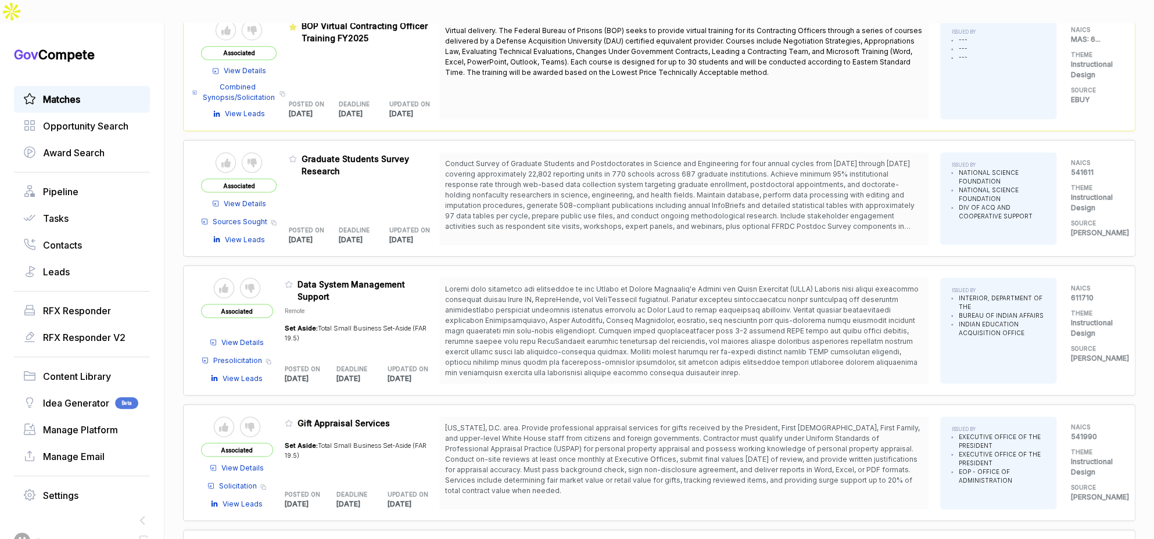
scroll to position [1334, 0]
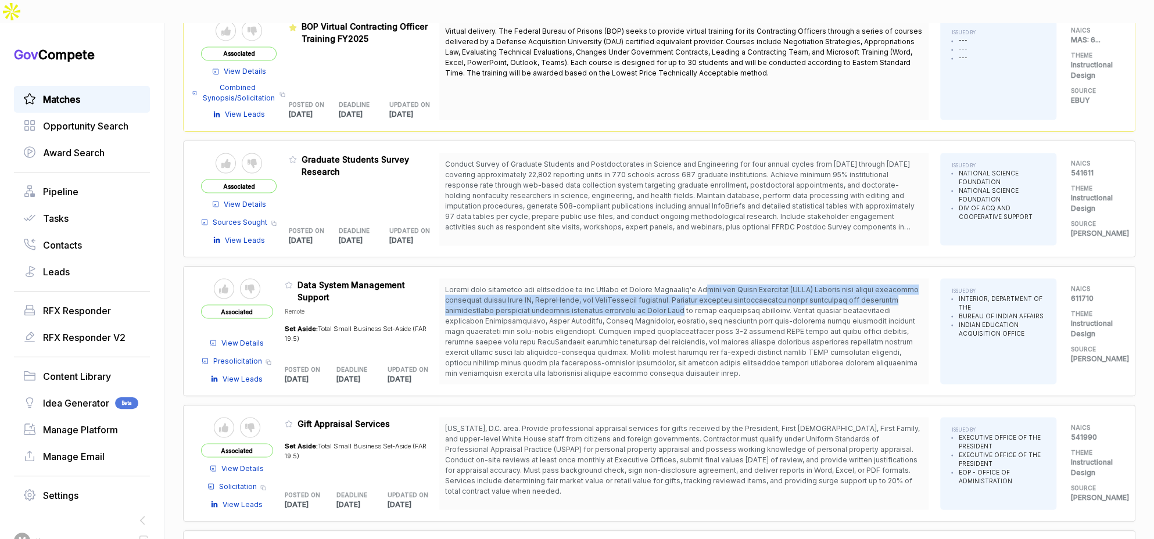
drag, startPoint x: 709, startPoint y: 263, endPoint x: 637, endPoint y: 310, distance: 86.5
click at [710, 285] on span at bounding box center [681, 331] width 473 height 92
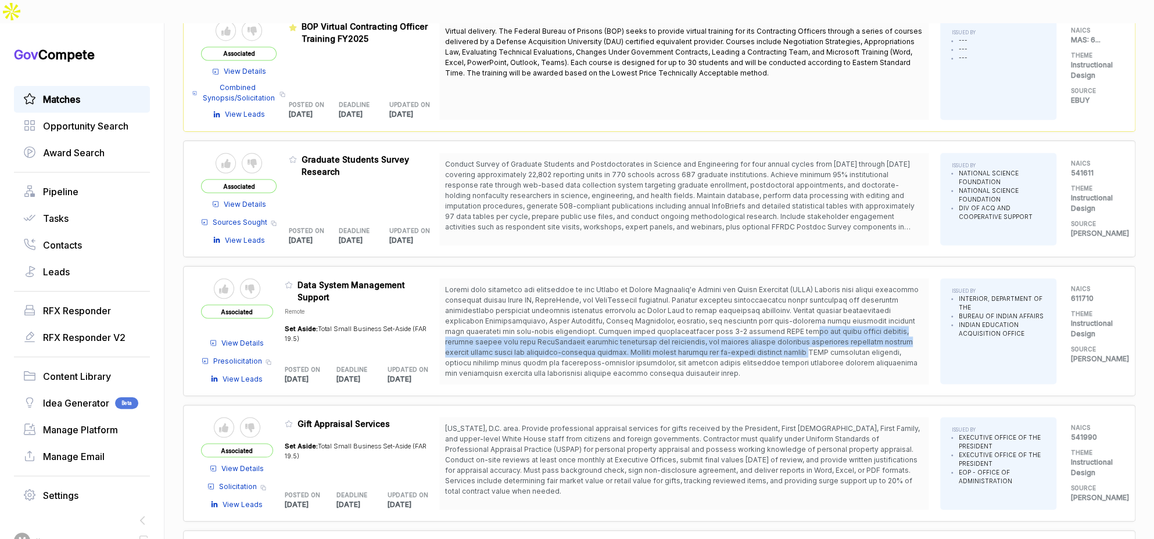
drag, startPoint x: 768, startPoint y: 301, endPoint x: 771, endPoint y: 320, distance: 18.8
click at [771, 320] on span at bounding box center [681, 331] width 473 height 92
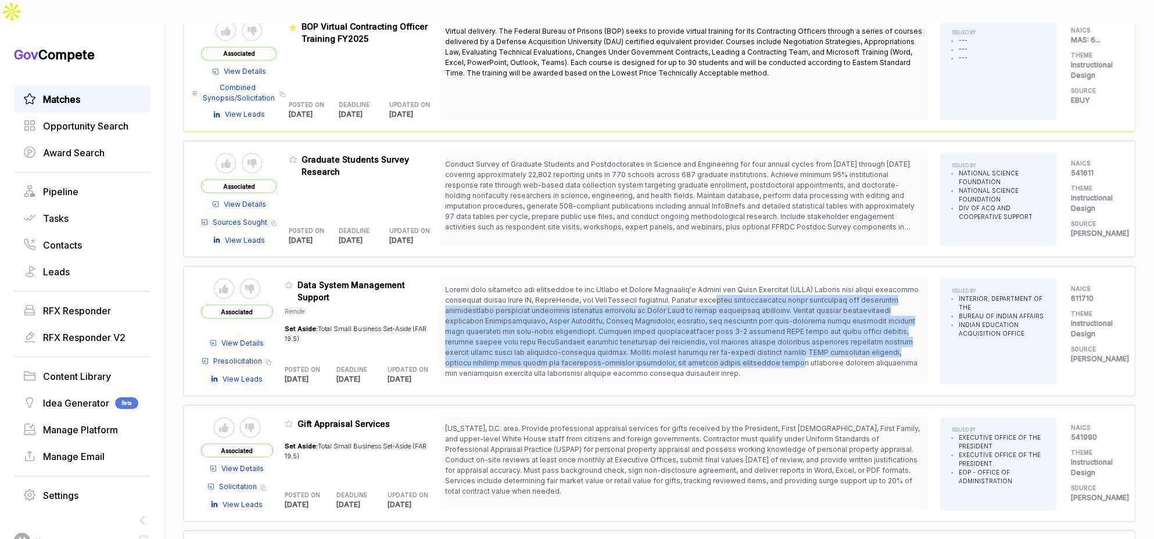
drag, startPoint x: 753, startPoint y: 272, endPoint x: 758, endPoint y: 339, distance: 66.9
click at [758, 339] on span at bounding box center [684, 331] width 478 height 94
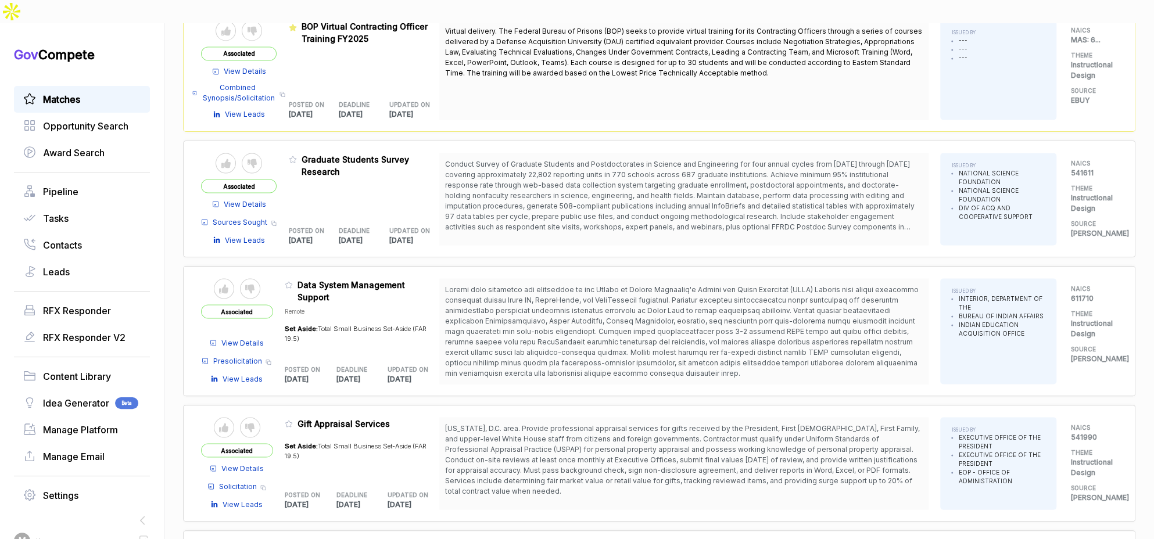
click at [758, 339] on span at bounding box center [684, 331] width 478 height 94
drag, startPoint x: 750, startPoint y: 342, endPoint x: 712, endPoint y: 288, distance: 66.7
click at [712, 288] on span at bounding box center [684, 331] width 478 height 94
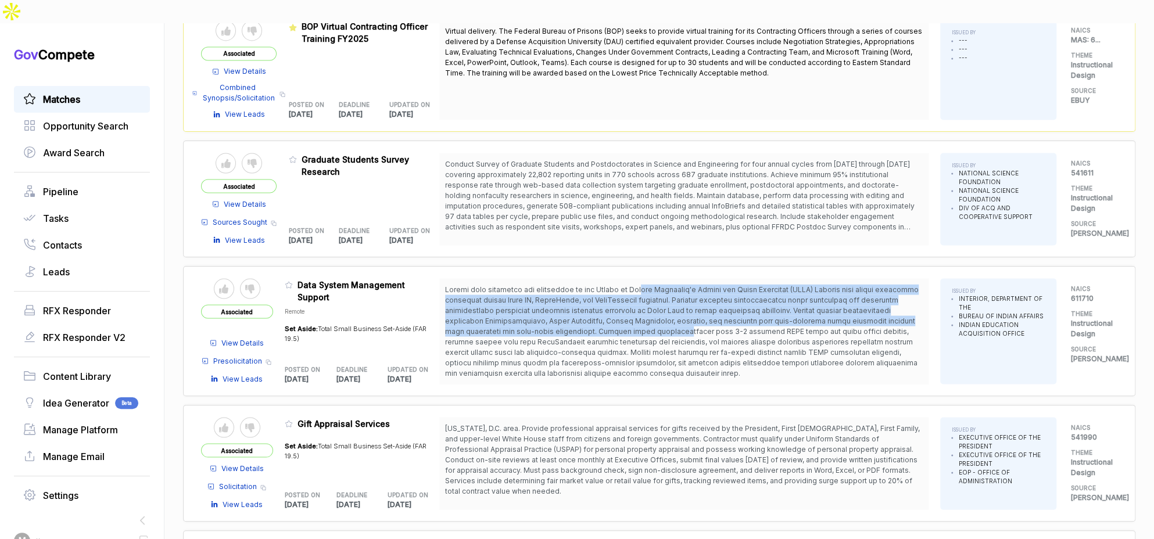
drag, startPoint x: 650, startPoint y: 259, endPoint x: 659, endPoint y: 299, distance: 41.1
click at [659, 299] on span at bounding box center [681, 331] width 473 height 92
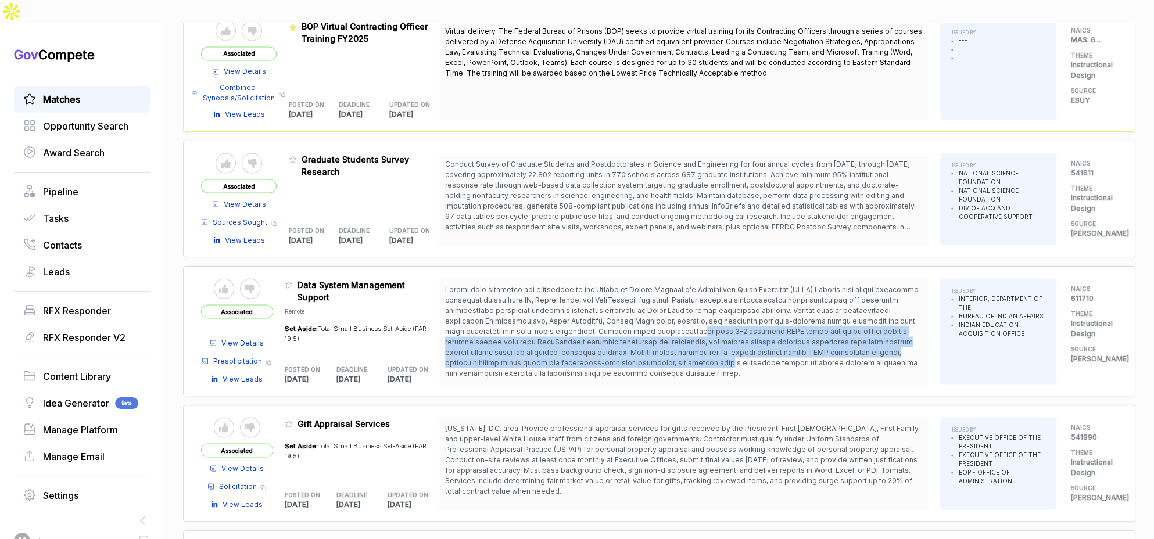
drag, startPoint x: 694, startPoint y: 328, endPoint x: 669, endPoint y: 307, distance: 32.2
click at [669, 307] on span at bounding box center [684, 331] width 478 height 94
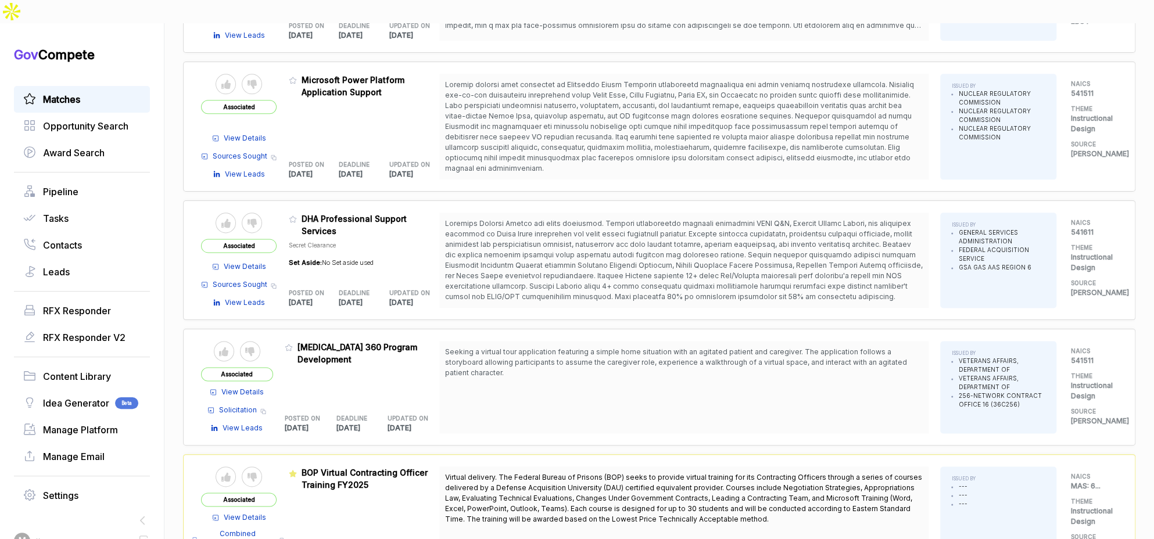
scroll to position [843, 0]
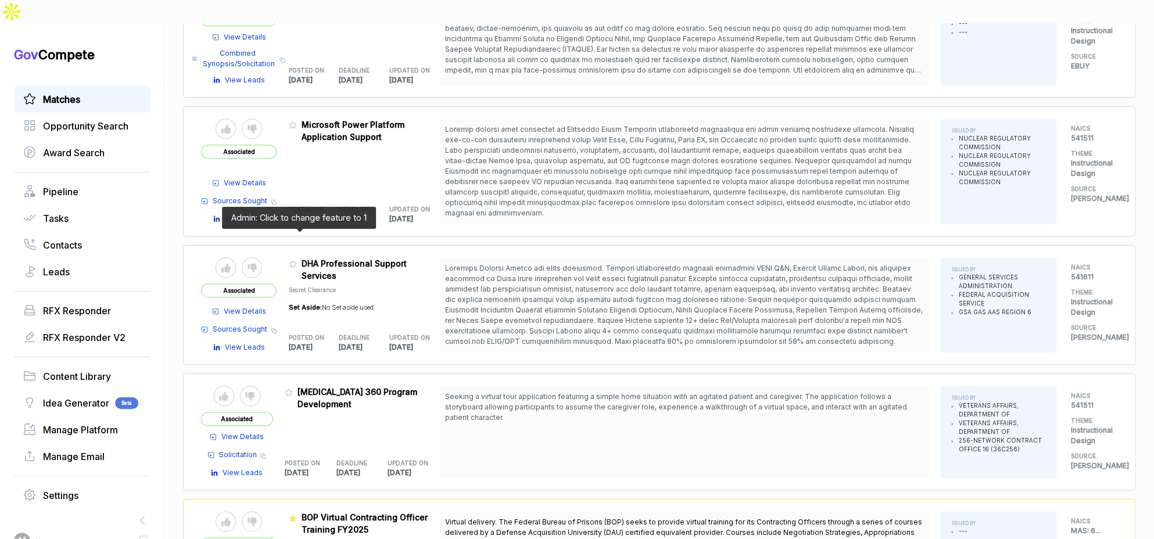
click at [296, 260] on icon at bounding box center [293, 264] width 8 height 8
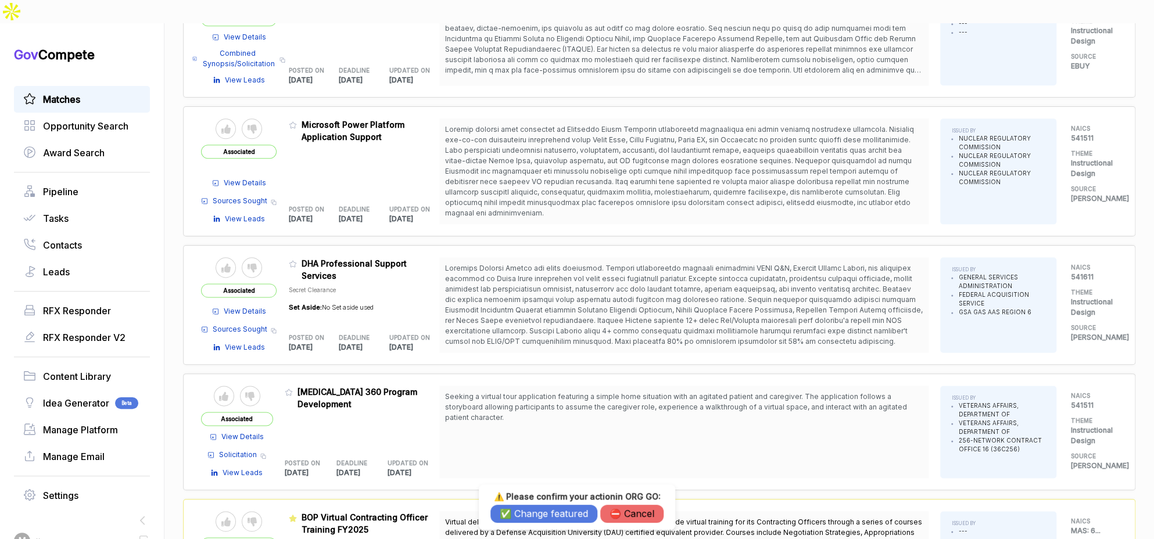
click at [564, 514] on button "✅ Change featured" at bounding box center [543, 514] width 107 height 18
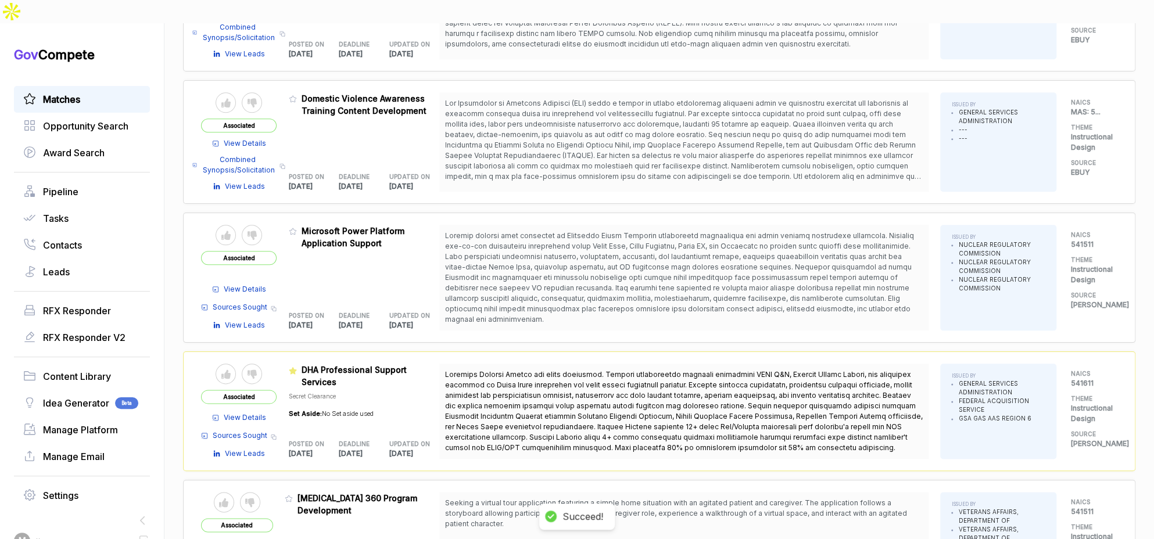
scroll to position [731, 0]
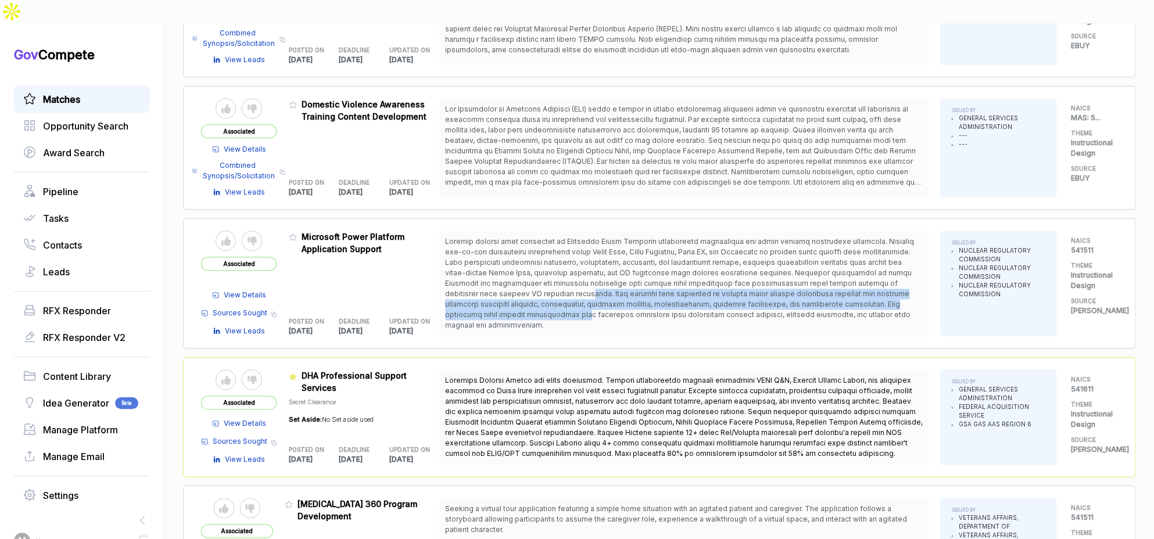
drag, startPoint x: 582, startPoint y: 263, endPoint x: 582, endPoint y: 285, distance: 22.1
click at [582, 285] on span at bounding box center [679, 283] width 469 height 92
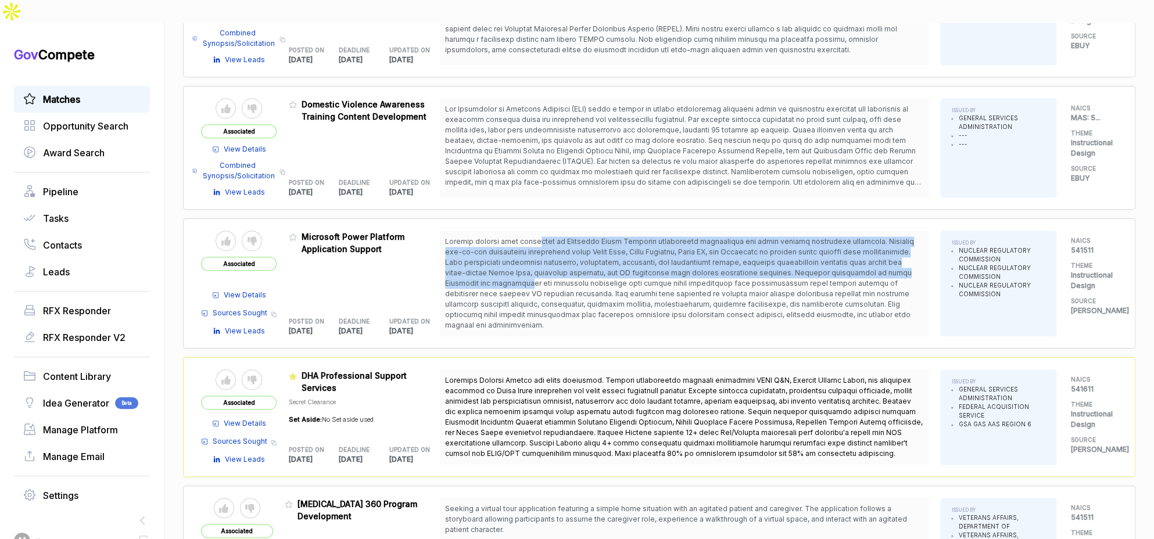
drag, startPoint x: 539, startPoint y: 211, endPoint x: 543, endPoint y: 259, distance: 47.2
click at [543, 259] on span at bounding box center [679, 283] width 469 height 92
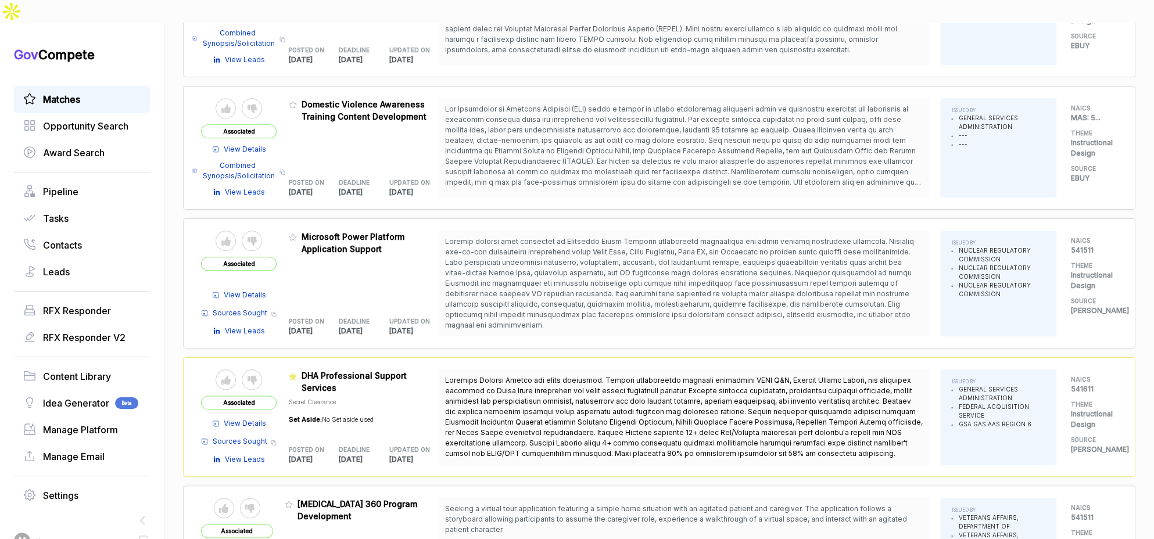
drag, startPoint x: 541, startPoint y: 259, endPoint x: 403, endPoint y: 236, distance: 139.6
click at [540, 259] on span at bounding box center [679, 283] width 469 height 92
click at [297, 233] on icon at bounding box center [293, 237] width 8 height 8
click at [533, 523] on div "⚠️ Please confirm your action in ORG GO : ✅ Change featured ⛔️ Cancel" at bounding box center [577, 506] width 196 height 45
click at [533, 520] on button "✅ Change featured" at bounding box center [543, 514] width 107 height 18
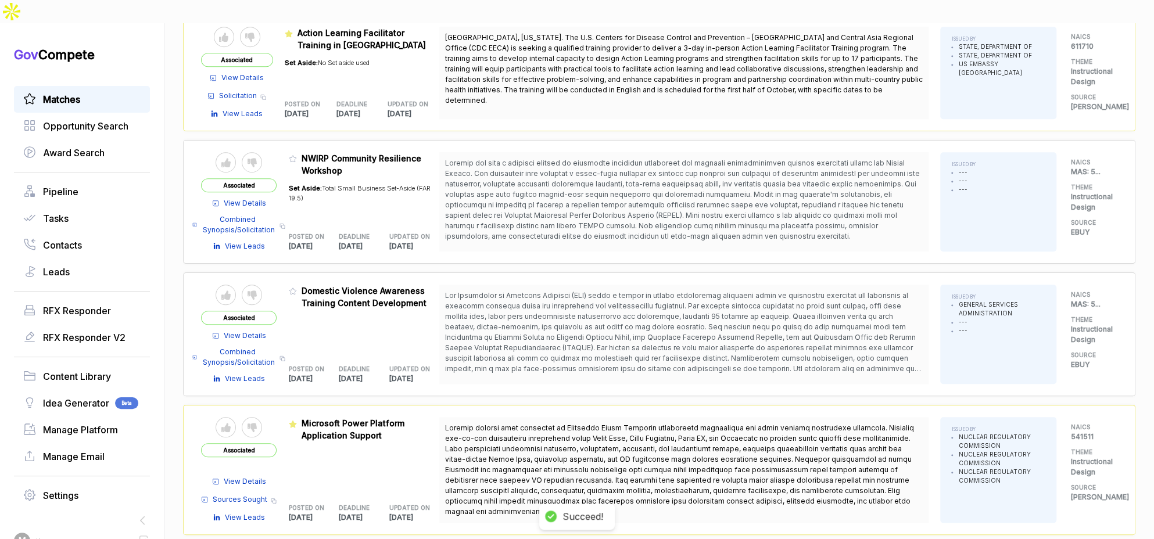
scroll to position [541, 0]
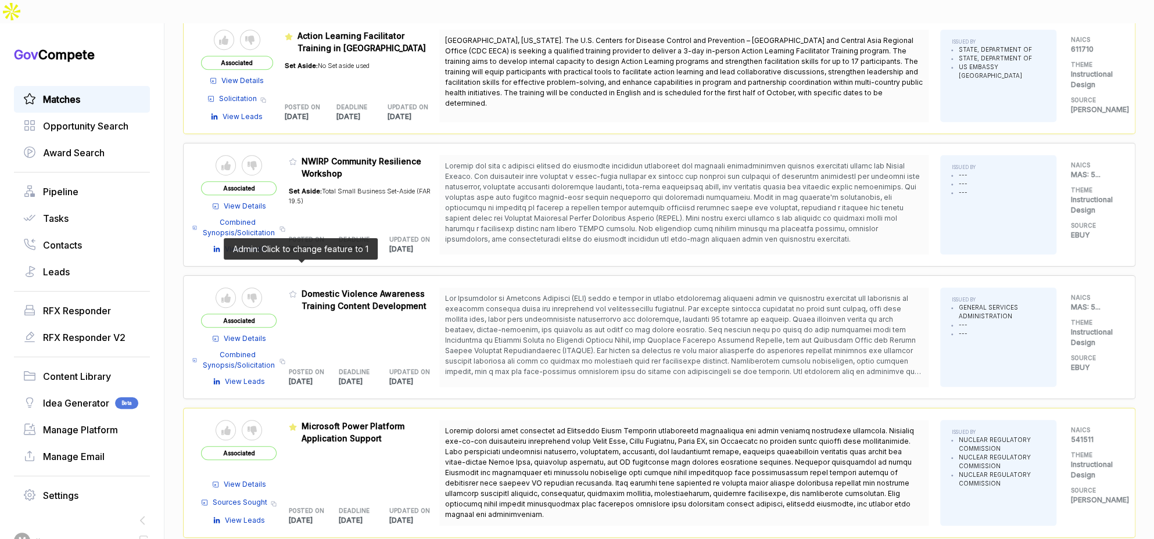
click at [297, 290] on icon at bounding box center [293, 294] width 8 height 8
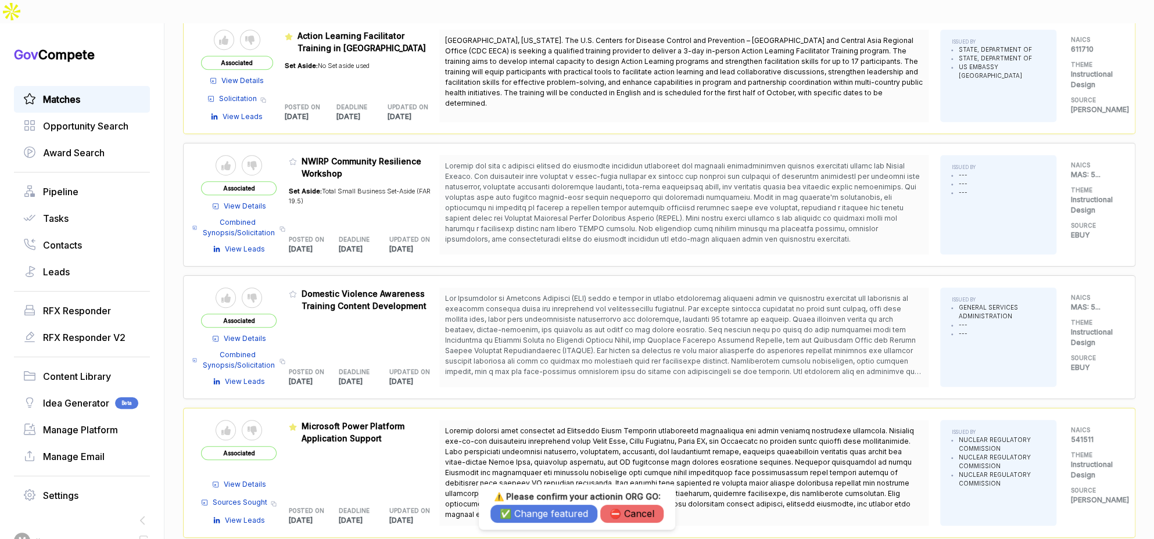
click at [546, 511] on button "✅ Change featured" at bounding box center [543, 514] width 107 height 18
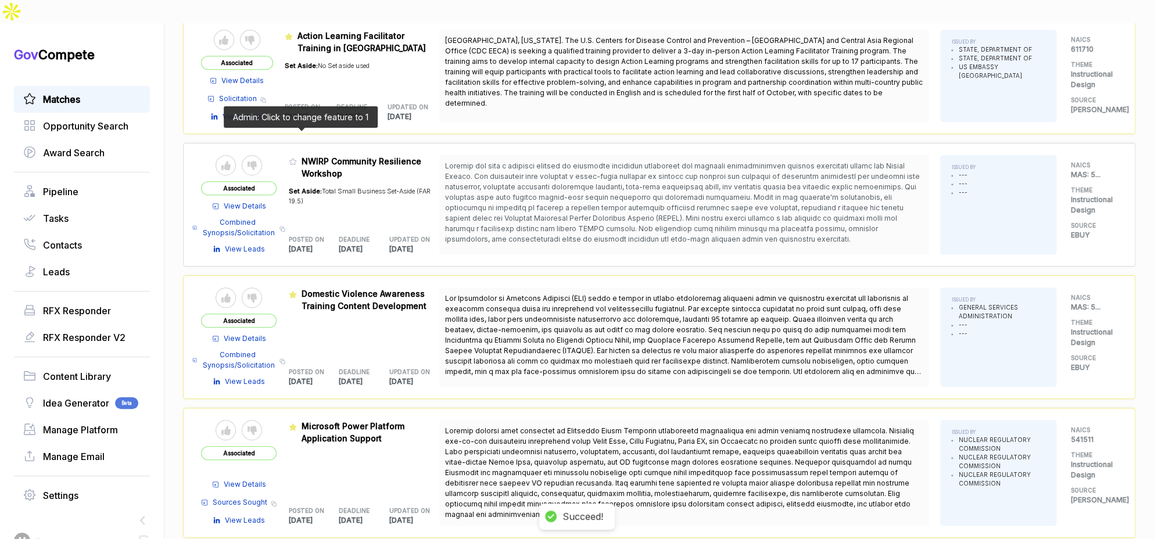
click at [297, 157] on icon at bounding box center [293, 161] width 8 height 8
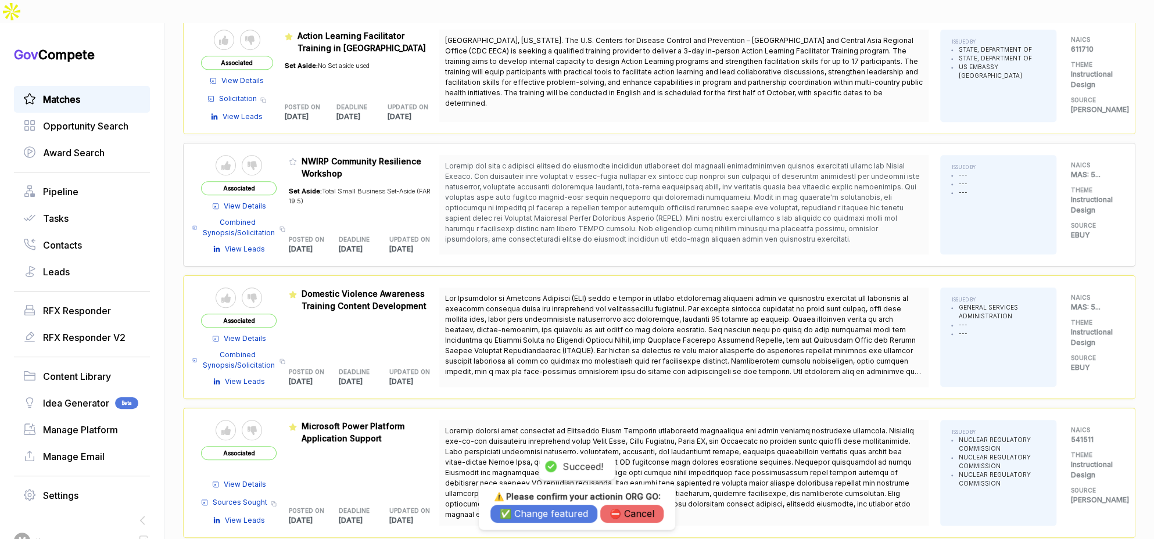
drag, startPoint x: 528, startPoint y: 511, endPoint x: 527, endPoint y: 500, distance: 11.6
click at [528, 511] on button "✅ Change featured" at bounding box center [543, 514] width 107 height 18
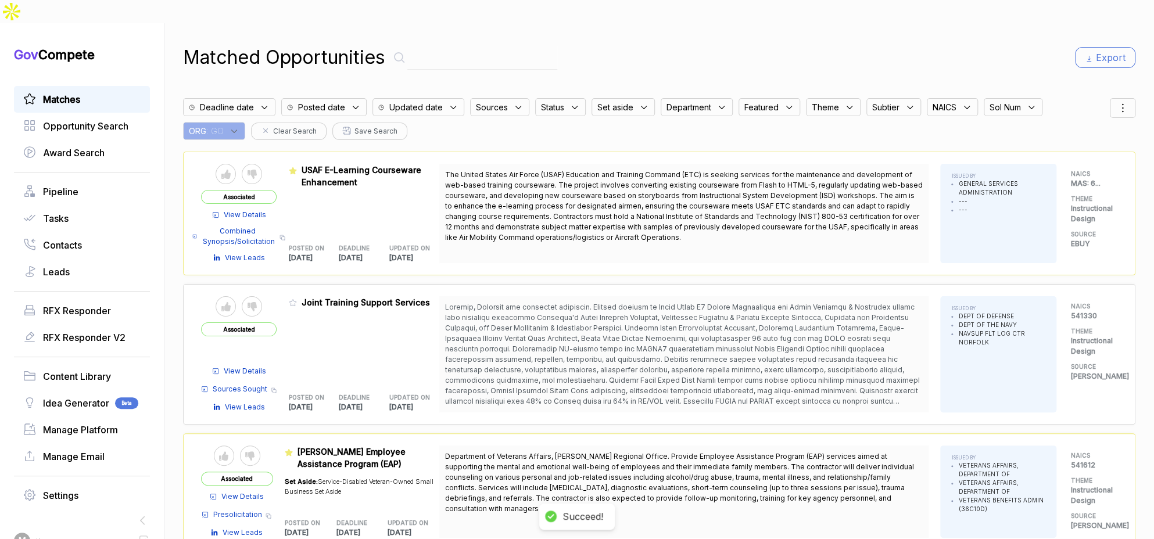
scroll to position [0, 0]
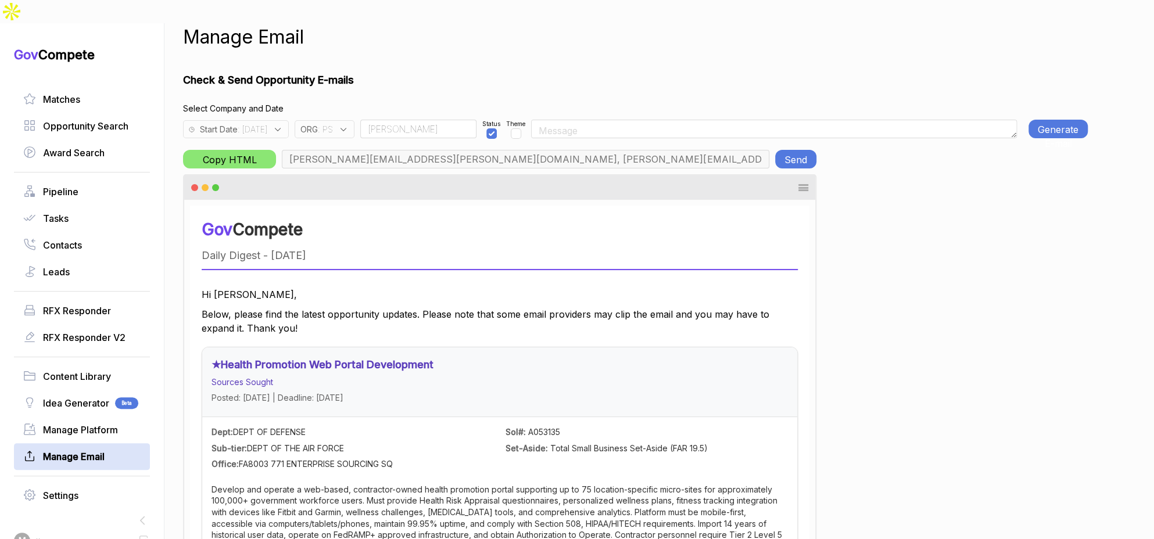
click at [333, 123] on span ": PS" at bounding box center [325, 129] width 15 height 12
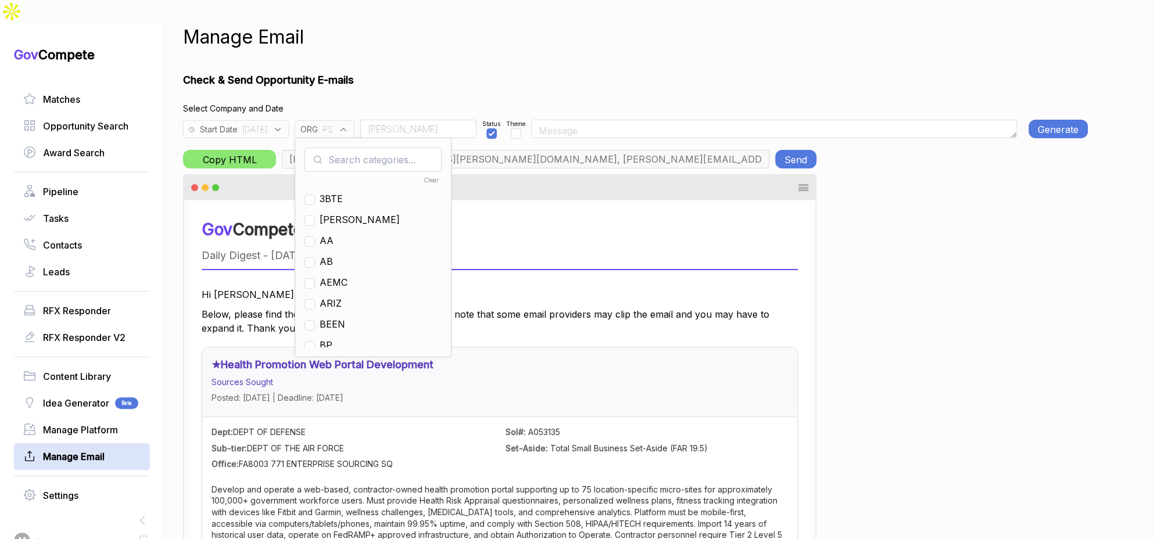
click at [366, 148] on input "text" at bounding box center [372, 160] width 137 height 24
checkbox input "true"
type input "ps"
click at [332, 192] on span "PS" at bounding box center [326, 199] width 13 height 14
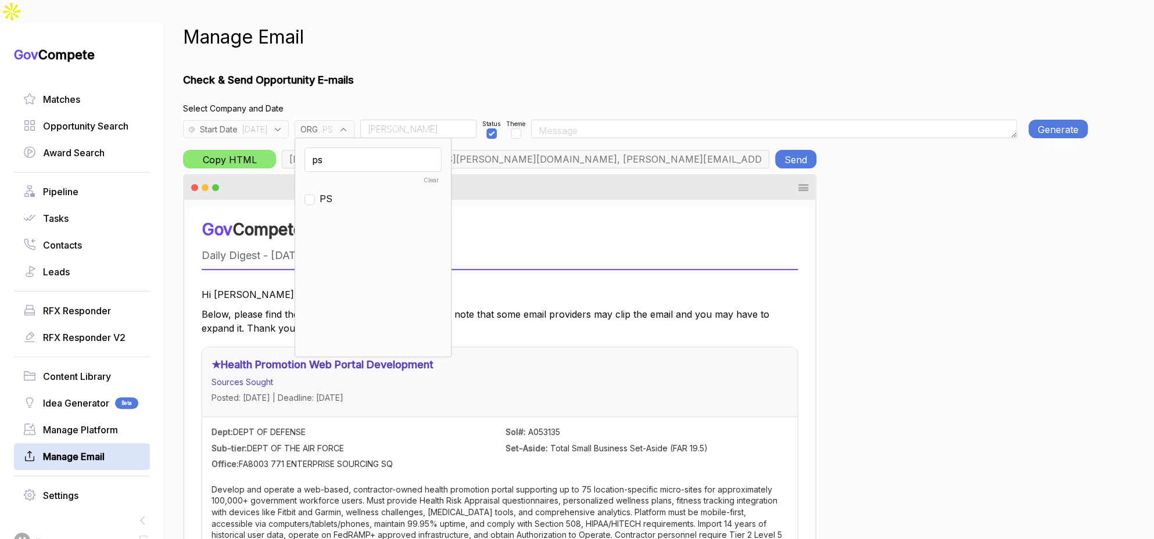
checkbox input "false"
click at [358, 148] on input "ps" at bounding box center [372, 160] width 137 height 24
type input "g"
drag, startPoint x: 354, startPoint y: 204, endPoint x: 378, endPoint y: 162, distance: 47.8
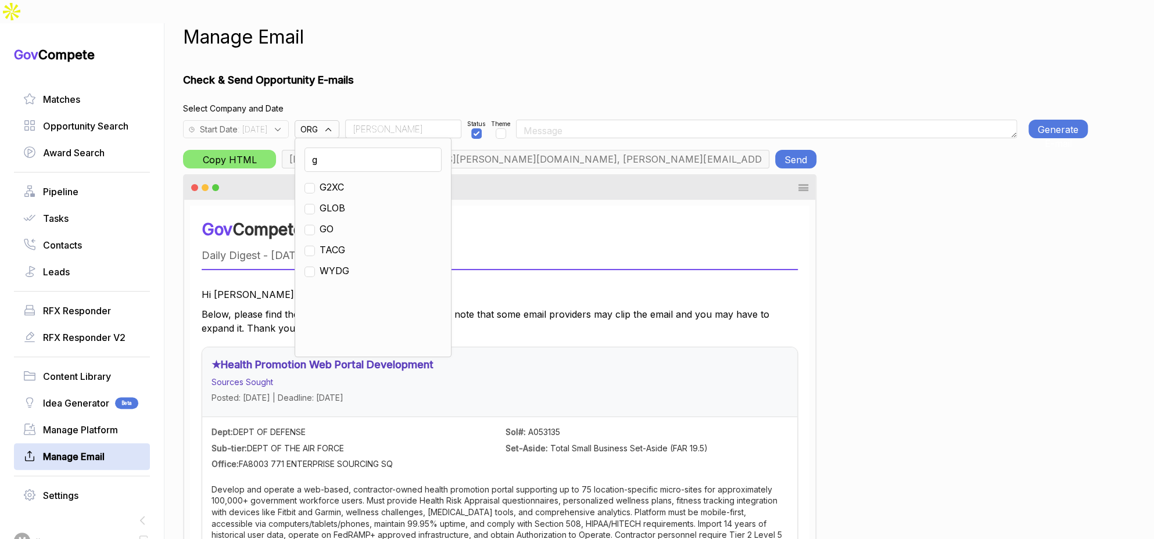
click at [333, 222] on span "GO" at bounding box center [327, 229] width 14 height 14
checkbox input "true"
click at [410, 120] on input "Rudy" at bounding box center [403, 129] width 116 height 19
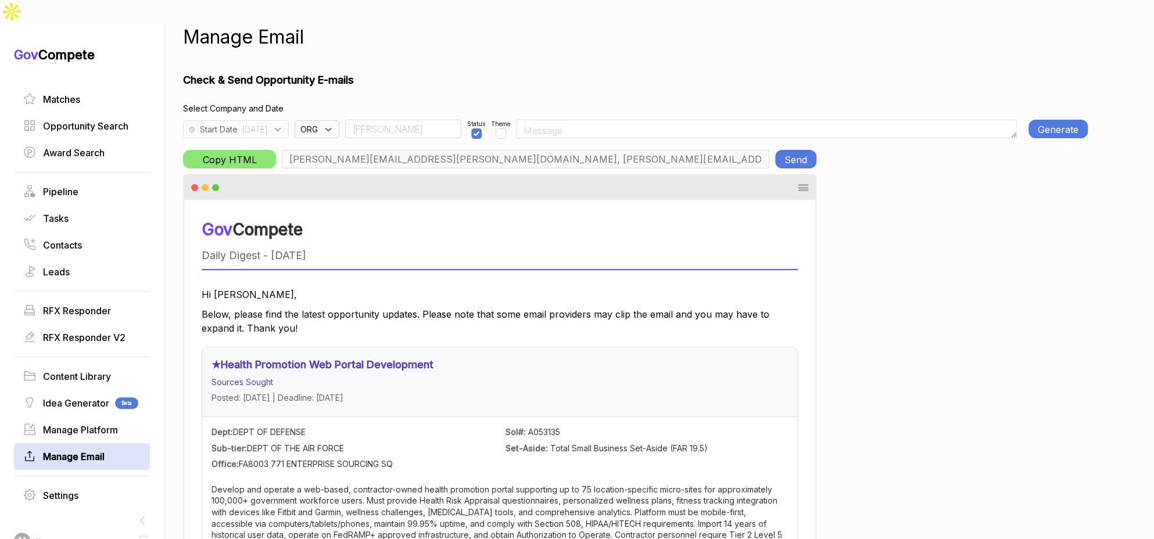
click at [410, 120] on input "Rudy" at bounding box center [403, 129] width 116 height 19
type input "chris.cancialosi@gothamculture.com, elizabeth@gothamgovernment.com, smetcalfe@g…"
type input "Team"
click at [1032, 120] on button "Generate E-mail" at bounding box center [1057, 129] width 59 height 19
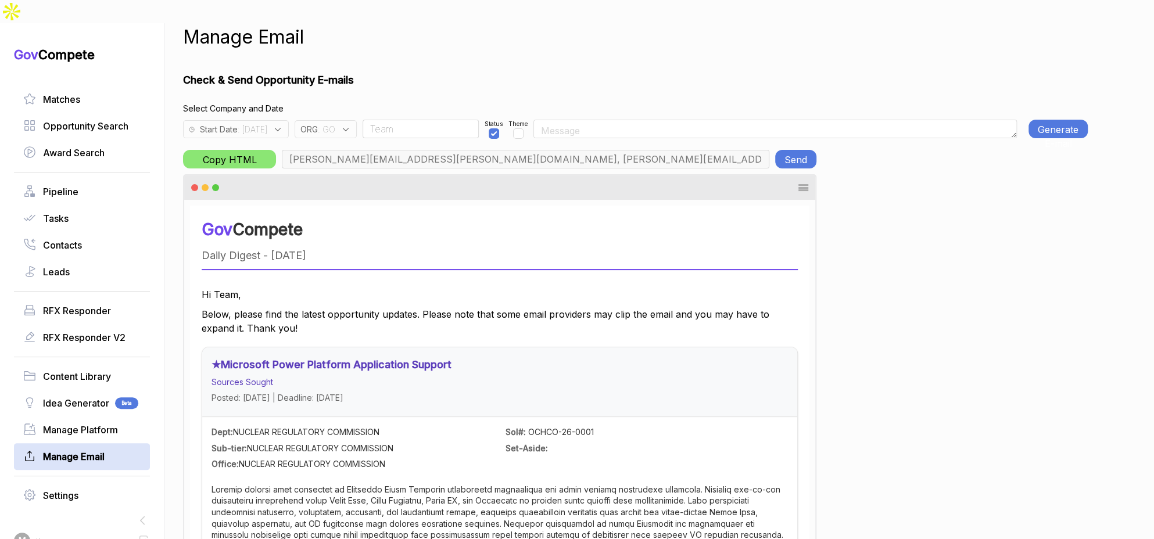
click at [807, 150] on button "Send" at bounding box center [795, 159] width 41 height 19
drag, startPoint x: 359, startPoint y: 102, endPoint x: 361, endPoint y: 111, distance: 9.6
click at [357, 120] on div "ORG : GO" at bounding box center [326, 129] width 62 height 18
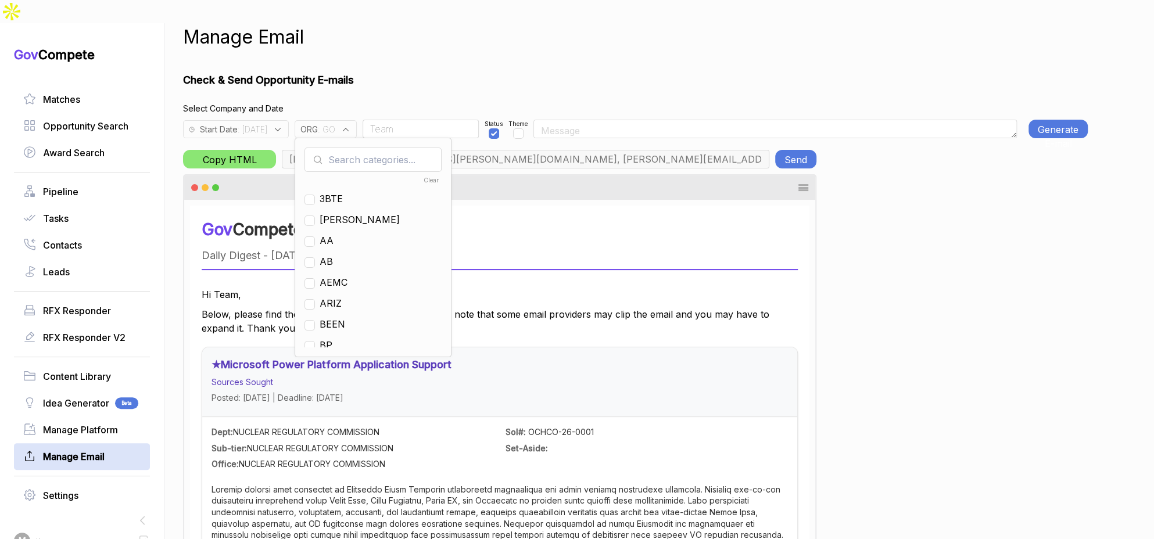
click at [365, 148] on input "text" at bounding box center [372, 160] width 137 height 24
drag, startPoint x: 346, startPoint y: 218, endPoint x: 350, endPoint y: 210, distance: 8.9
click at [333, 234] on span "GO" at bounding box center [327, 241] width 14 height 14
checkbox input "false"
click at [374, 148] on input "g" at bounding box center [372, 160] width 137 height 24
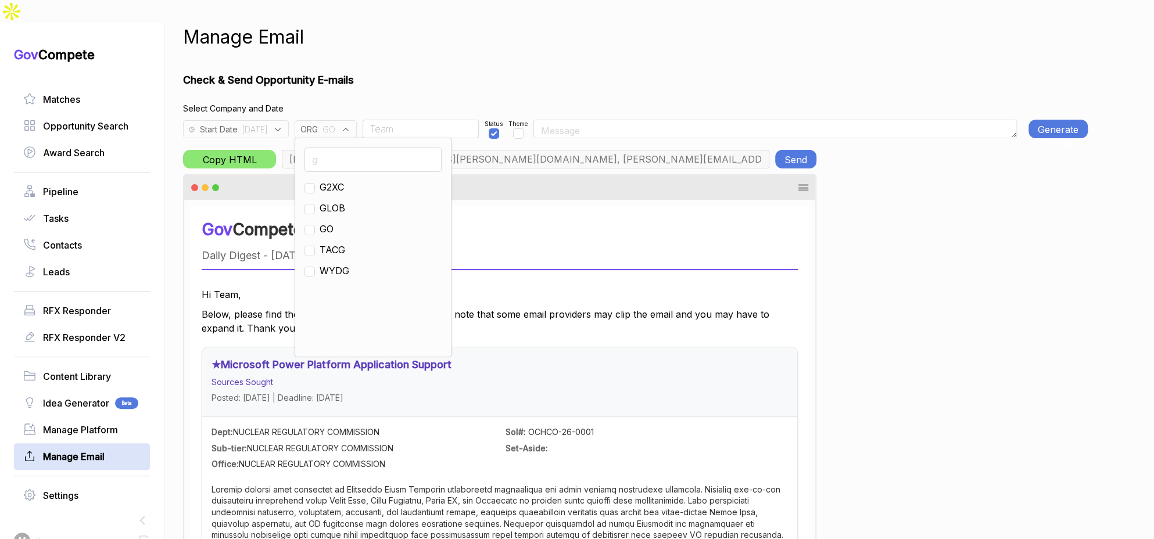
click at [374, 148] on input "g" at bounding box center [372, 160] width 137 height 24
type input "ja"
click at [358, 180] on div "[PERSON_NAME]" at bounding box center [372, 187] width 137 height 14
drag, startPoint x: 353, startPoint y: 166, endPoint x: 372, endPoint y: 134, distance: 37.8
click at [353, 180] on span "[PERSON_NAME]" at bounding box center [360, 187] width 80 height 14
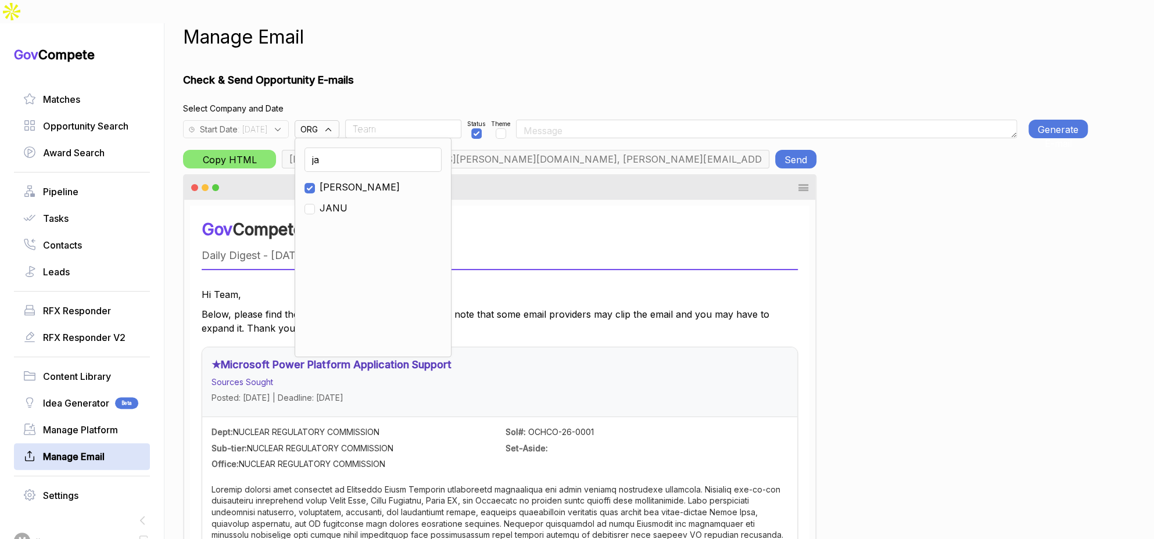
checkbox input "true"
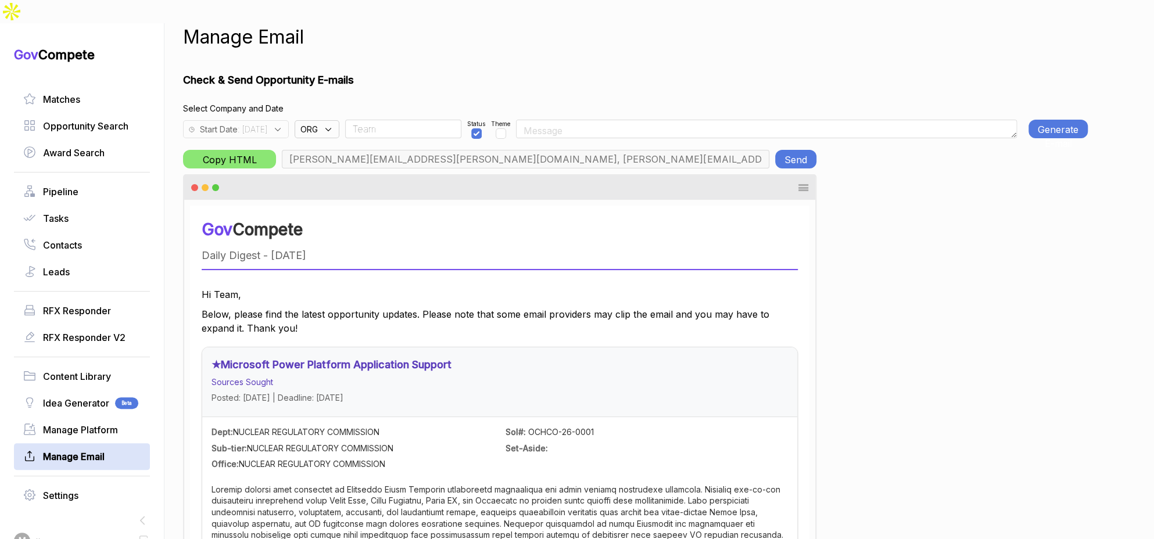
type input "m.pulk@janus-ag.com, a.jones@janus-ag.com, t.davis@janus-ag.com, j.milstead@jan…"
drag, startPoint x: 1052, startPoint y: 102, endPoint x: 1011, endPoint y: 94, distance: 41.9
click at [1052, 120] on button "Generate E-mail" at bounding box center [1057, 129] width 59 height 19
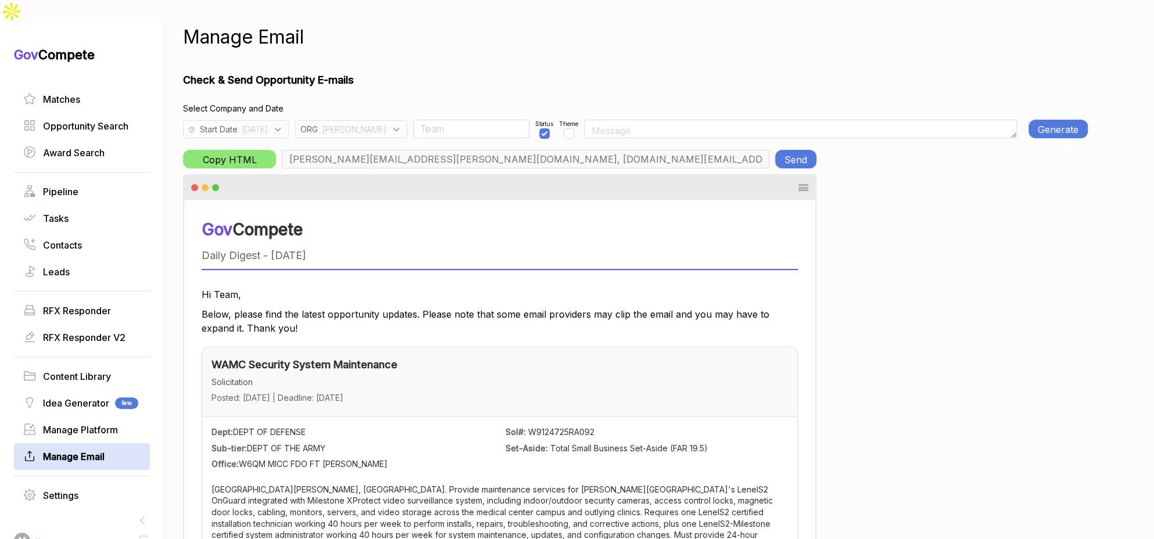
click at [267, 123] on span ": 2025-08-18" at bounding box center [253, 129] width 30 height 12
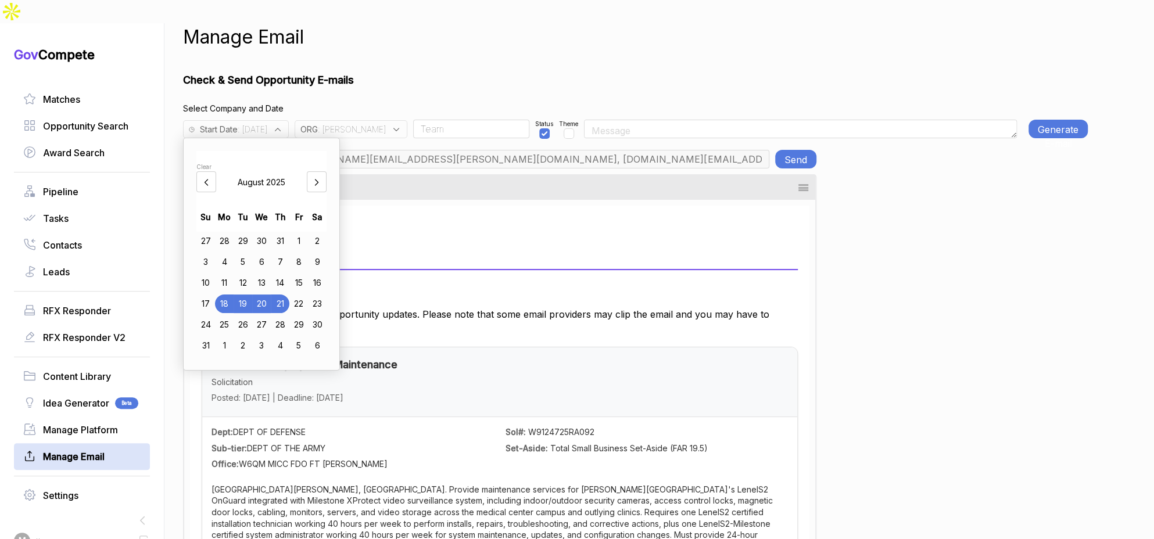
click at [423, 72] on h1 "Check & Send Opportunity E-mails" at bounding box center [635, 80] width 904 height 16
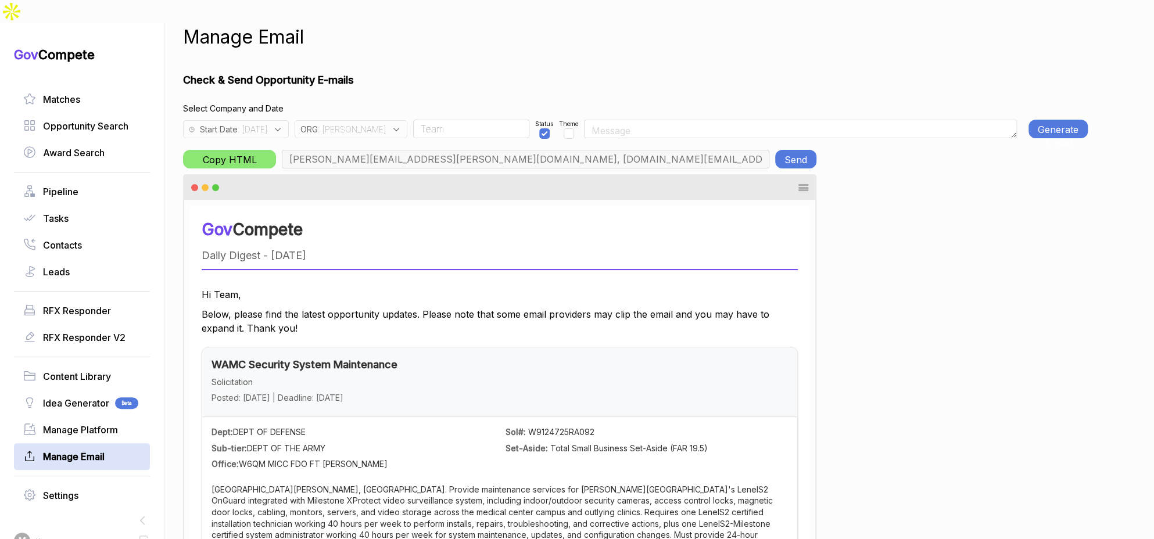
click at [1042, 120] on button "Generate E-mail" at bounding box center [1057, 129] width 59 height 19
click at [796, 150] on button "Send" at bounding box center [795, 159] width 41 height 19
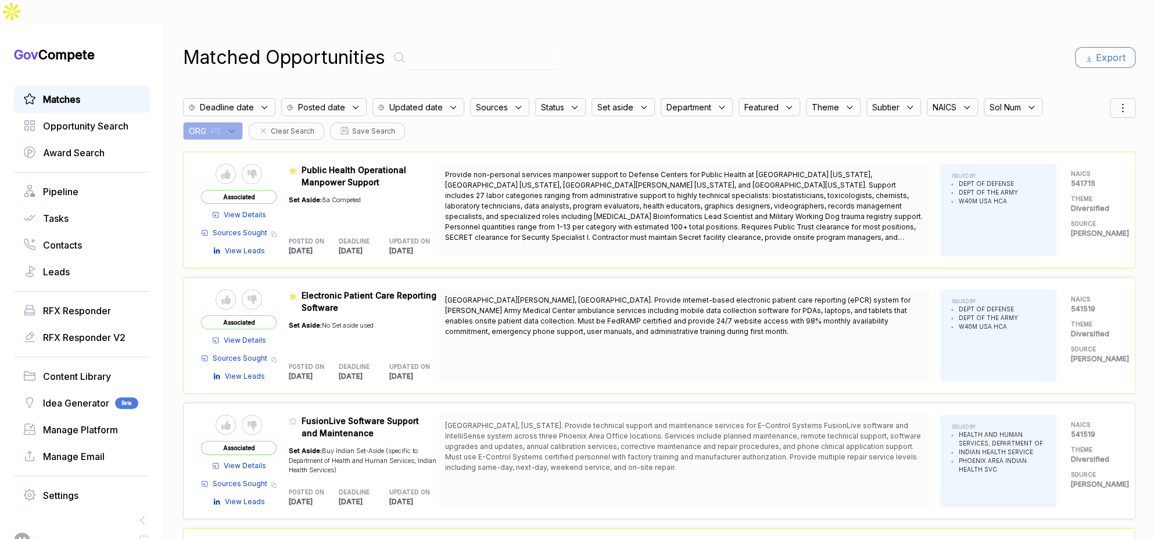
drag, startPoint x: 232, startPoint y: 108, endPoint x: 236, endPoint y: 114, distance: 7.3
click at [232, 126] on icon at bounding box center [232, 131] width 10 height 10
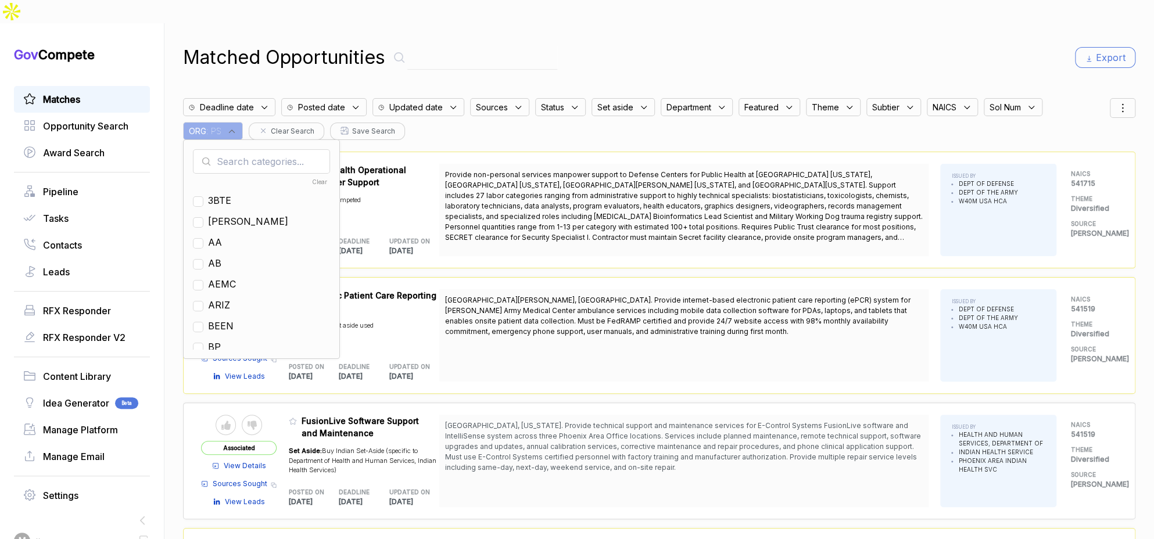
click at [249, 149] on input "text" at bounding box center [261, 161] width 137 height 24
type input "ja"
drag, startPoint x: 224, startPoint y: 180, endPoint x: 349, endPoint y: 126, distance: 135.9
click at [224, 193] on span "[PERSON_NAME]" at bounding box center [248, 200] width 80 height 14
checkbox input "true"
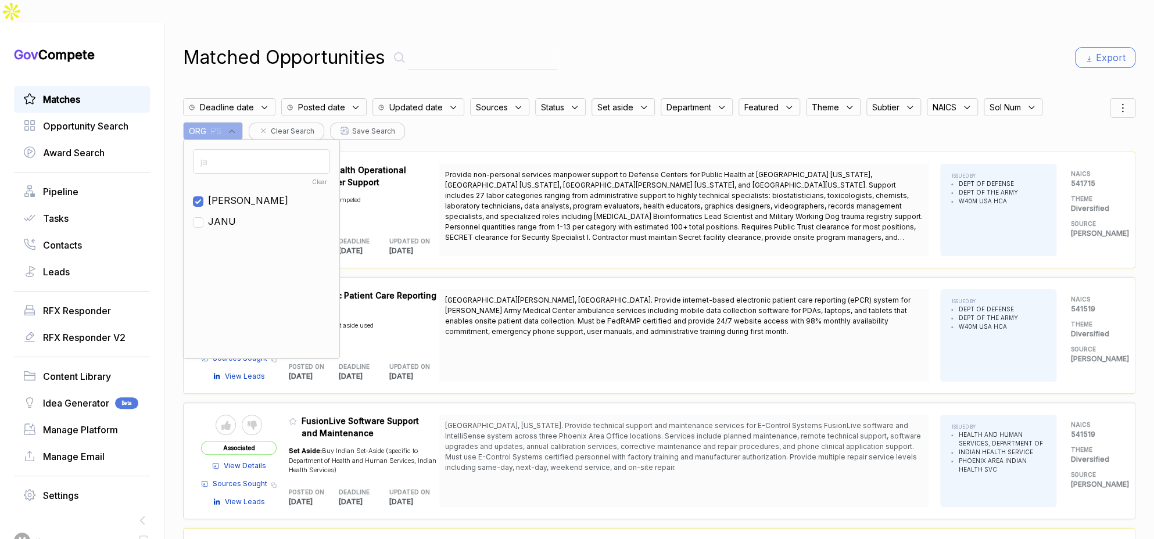
click at [648, 63] on div "Matched Opportunities Export Deadline date Posted date Updated date Sources Sta…" at bounding box center [659, 292] width 952 height 539
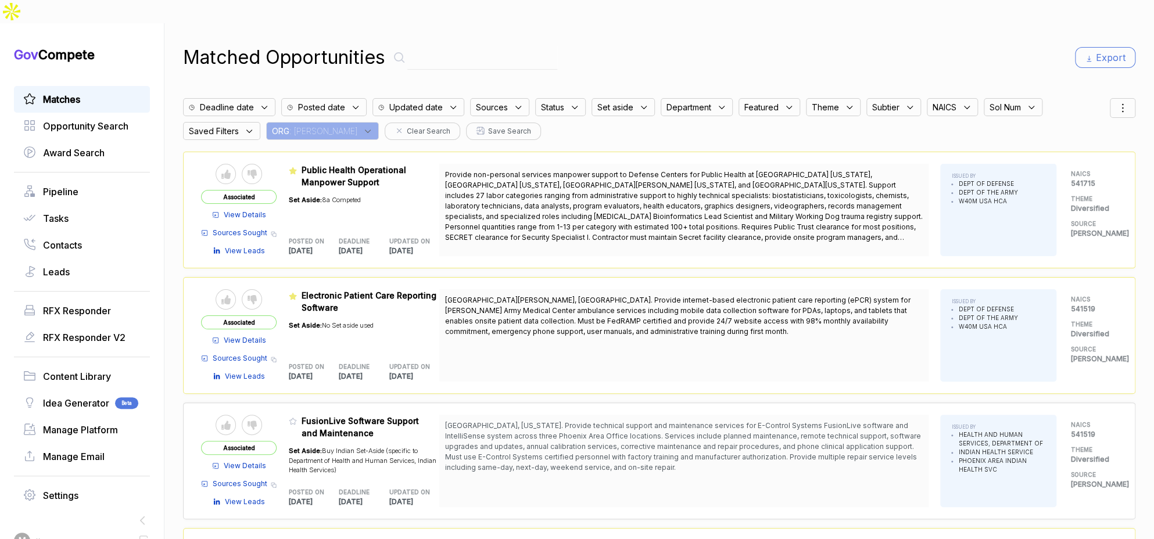
click at [1115, 95] on div "Deadline date Posted date Updated date Sources Status Set aside Department Feat…" at bounding box center [659, 116] width 952 height 48
click at [1115, 101] on icon at bounding box center [1122, 108] width 14 height 14
click at [1059, 166] on div at bounding box center [1066, 169] width 17 height 7
checkbox input "true"
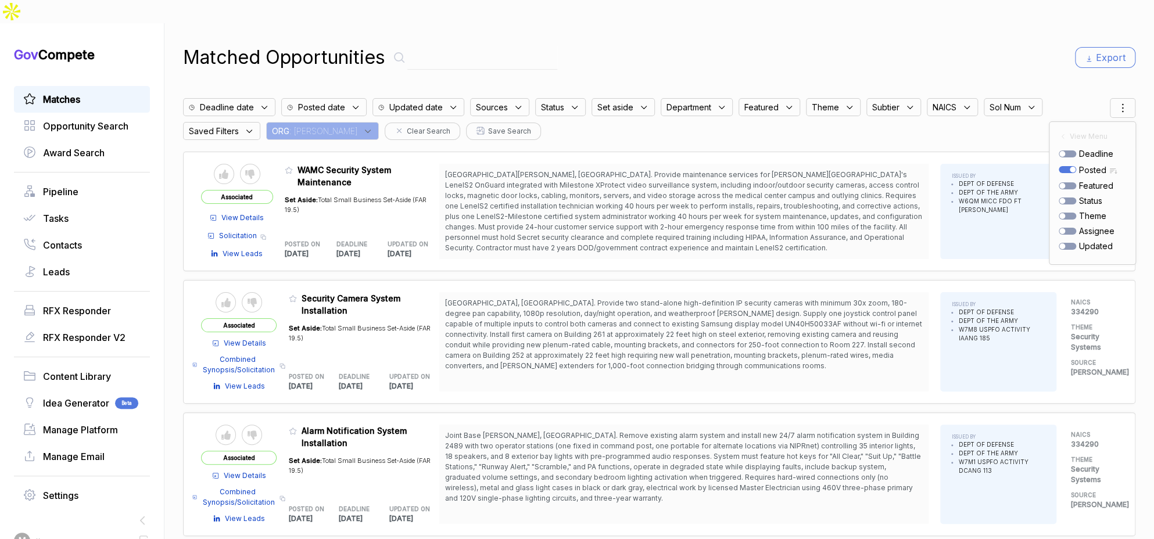
click at [811, 44] on div "Matched Opportunities Export" at bounding box center [659, 58] width 952 height 28
click at [362, 126] on icon at bounding box center [367, 131] width 10 height 10
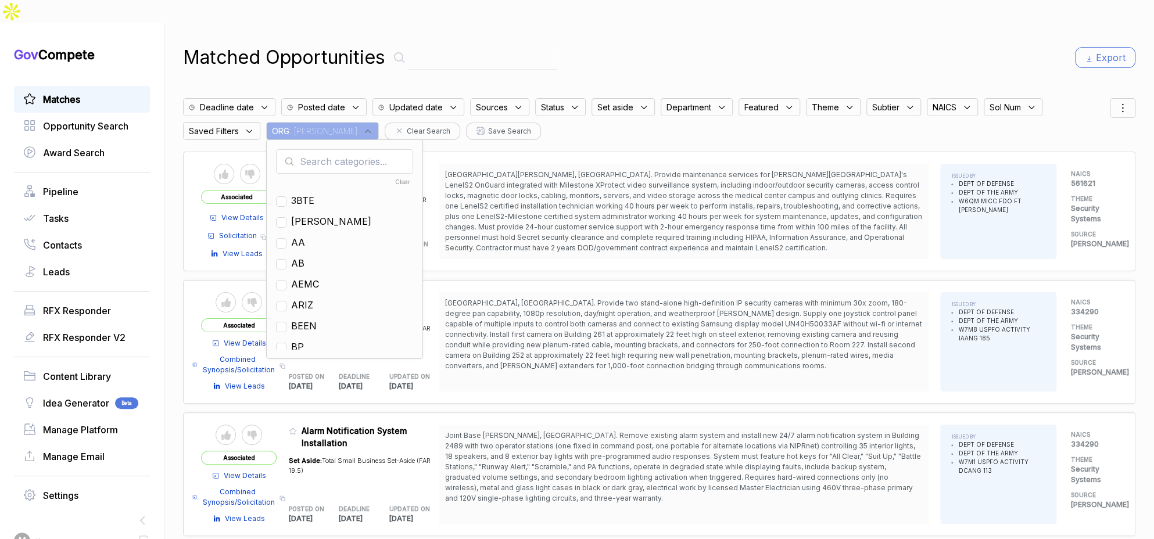
click at [326, 149] on input "text" at bounding box center [344, 161] width 137 height 24
drag, startPoint x: 670, startPoint y: 47, endPoint x: 732, endPoint y: 42, distance: 62.3
click at [683, 45] on div "Matched Opportunities Export" at bounding box center [659, 58] width 952 height 28
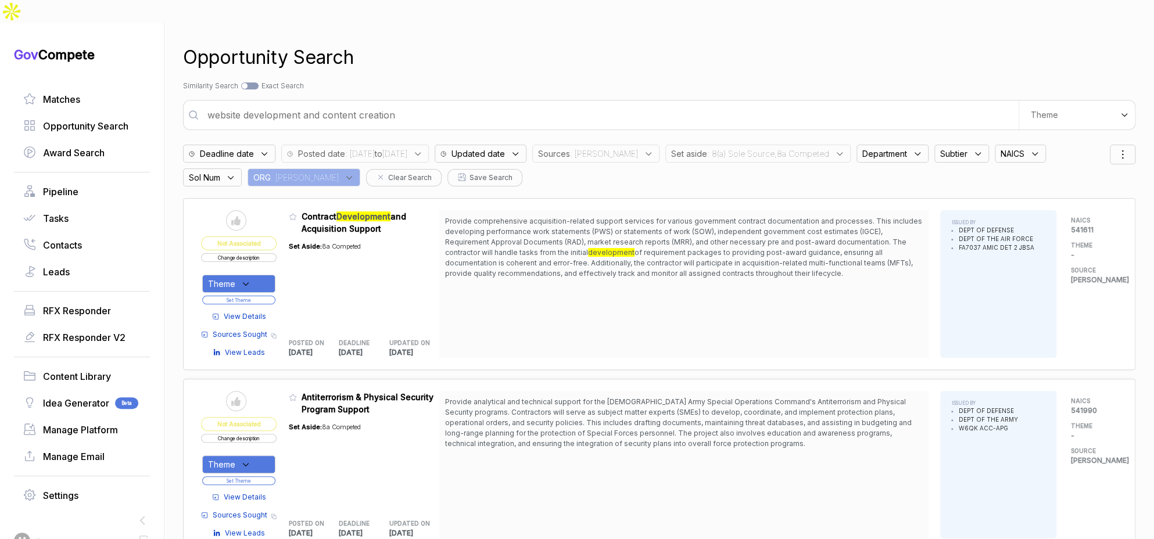
click at [631, 145] on div "Sources : [PERSON_NAME]" at bounding box center [595, 154] width 127 height 18
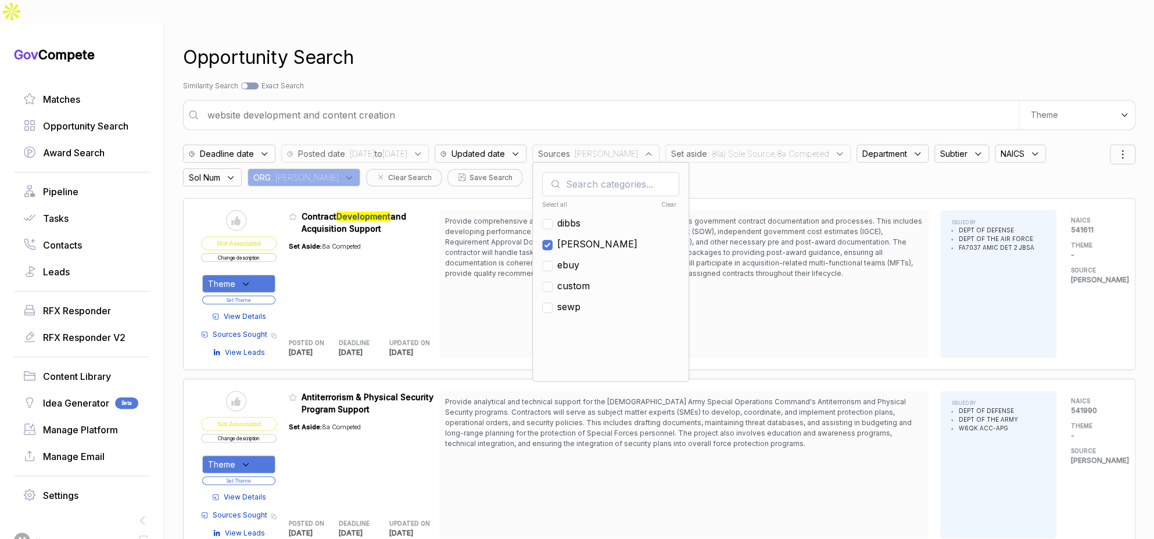
drag, startPoint x: 613, startPoint y: 221, endPoint x: 611, endPoint y: 246, distance: 25.6
click at [613, 237] on span "[PERSON_NAME]" at bounding box center [597, 244] width 80 height 14
checkbox input "false"
click at [579, 258] on span "ebuy" at bounding box center [568, 265] width 22 height 14
checkbox input "true"
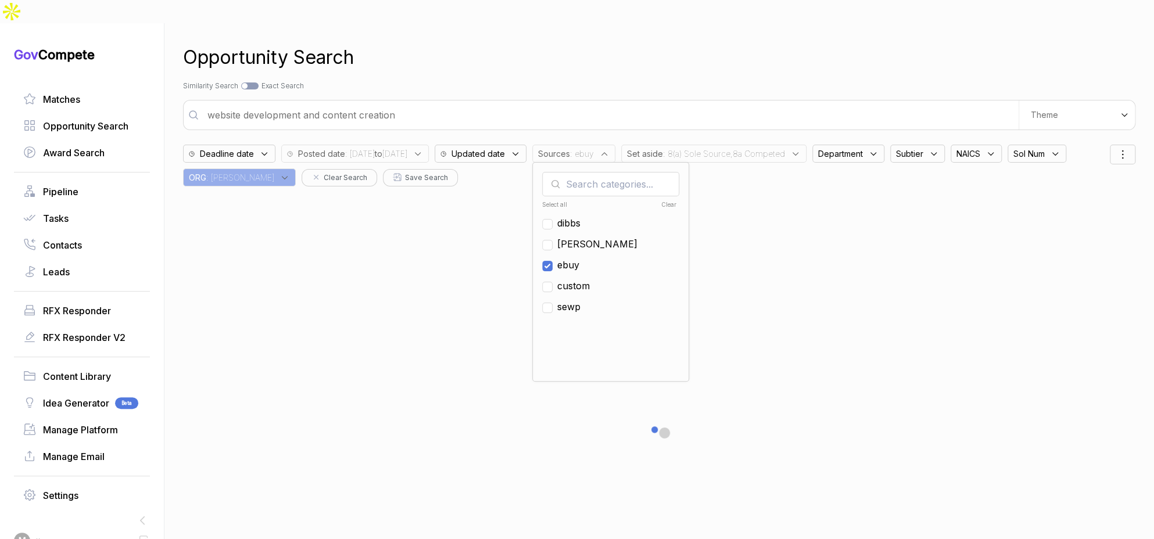
click at [760, 81] on div "Search by Topic Relevance Similarity Search Search by Exact Keyword Match Exact…" at bounding box center [659, 86] width 952 height 10
click at [782, 145] on div "Set aside : 8(a) Sole Source,8a Competed" at bounding box center [713, 154] width 185 height 18
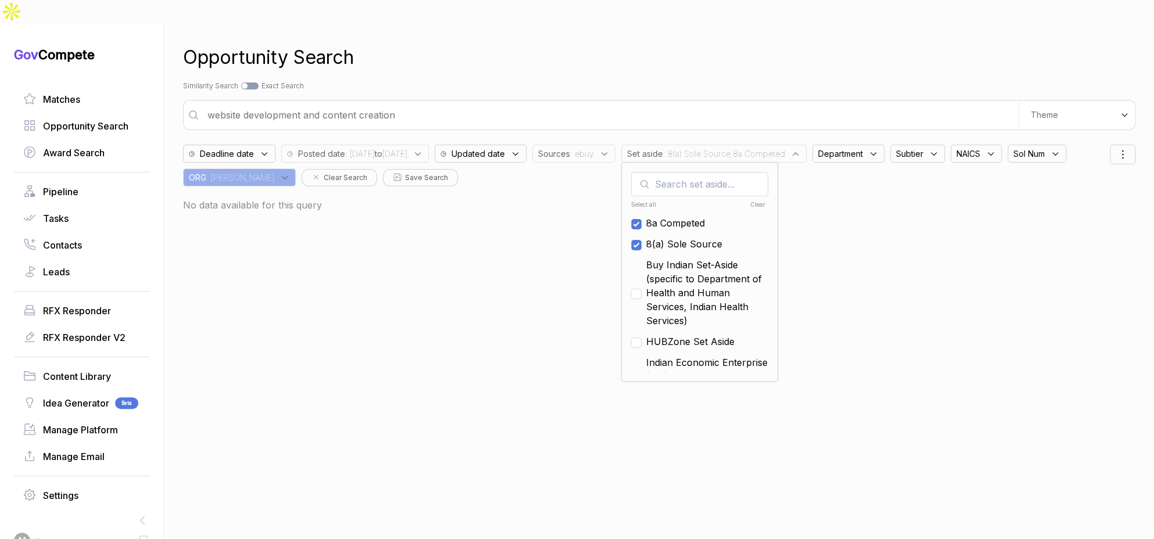
click at [766, 200] on div "Clear" at bounding box center [731, 204] width 67 height 9
checkbox input "false"
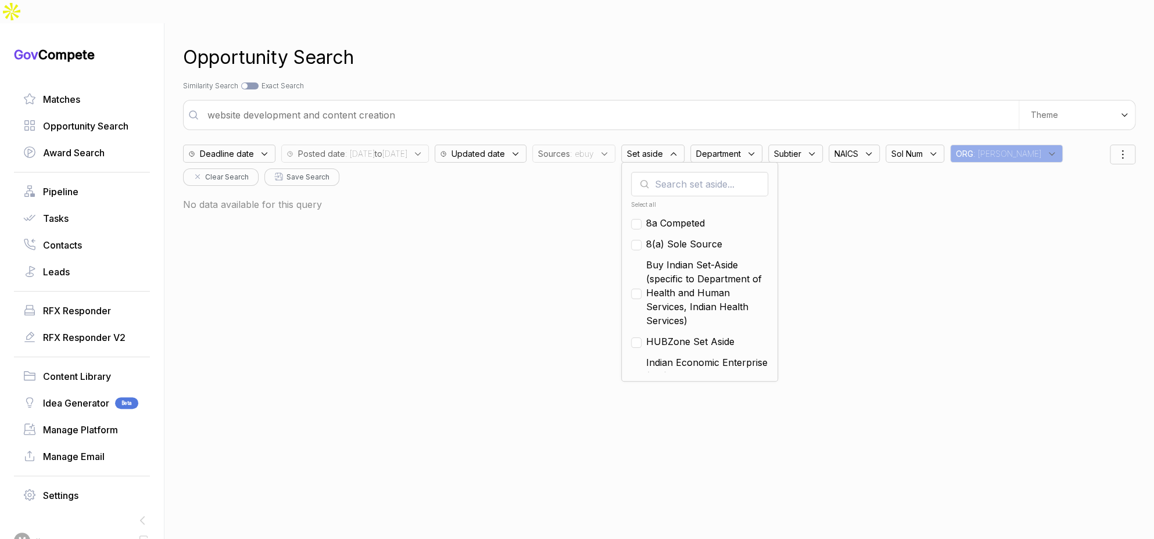
click at [766, 81] on div "Search by Topic Relevance Similarity Search Search by Exact Keyword Match Exact…" at bounding box center [659, 86] width 952 height 10
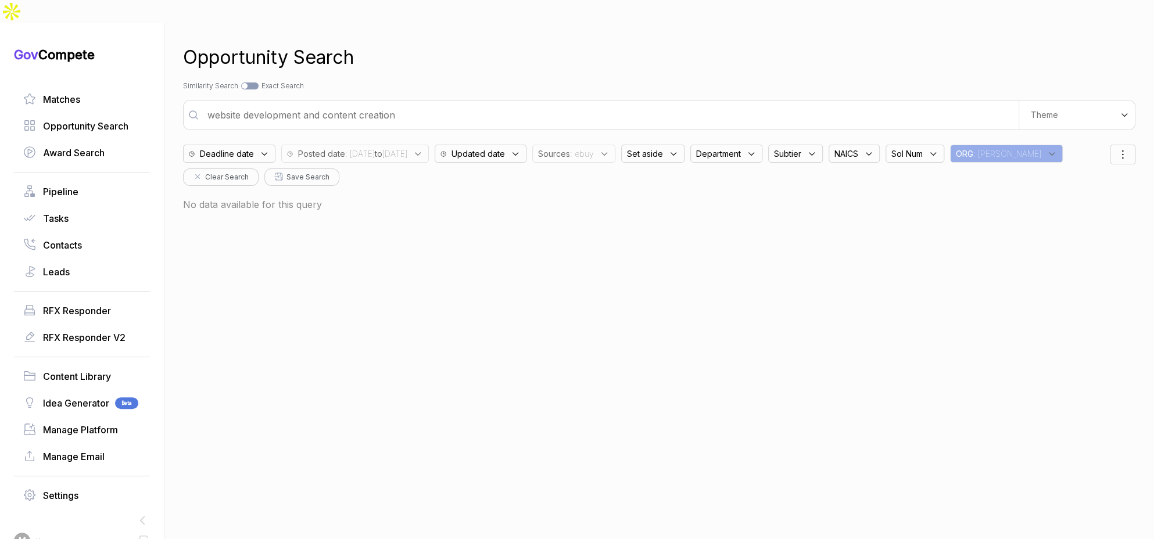
click at [649, 103] on input "website development and content creation" at bounding box center [609, 114] width 818 height 23
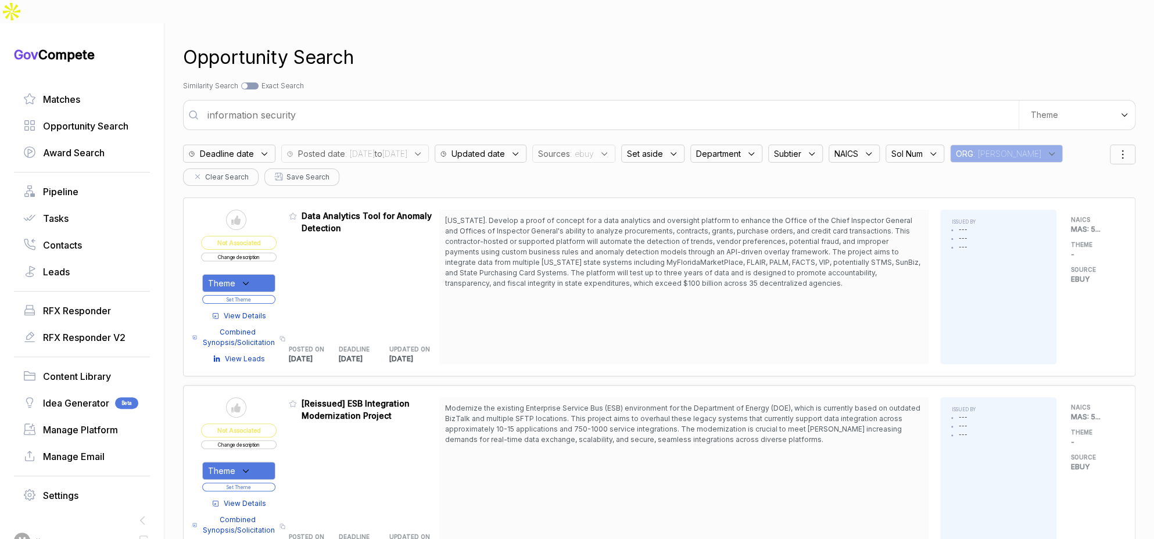
type input "information security"
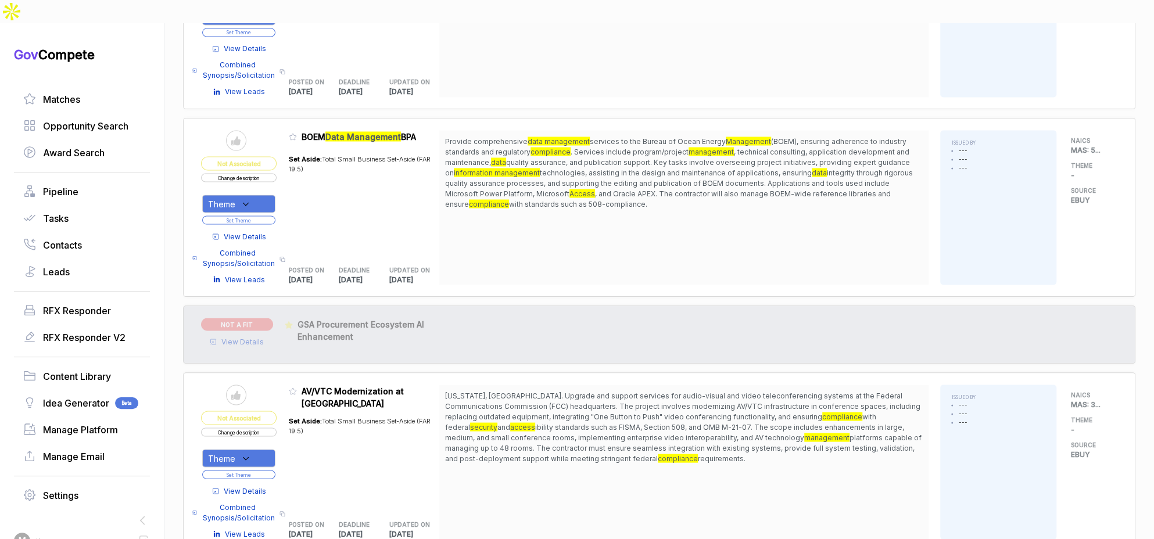
scroll to position [1352, 0]
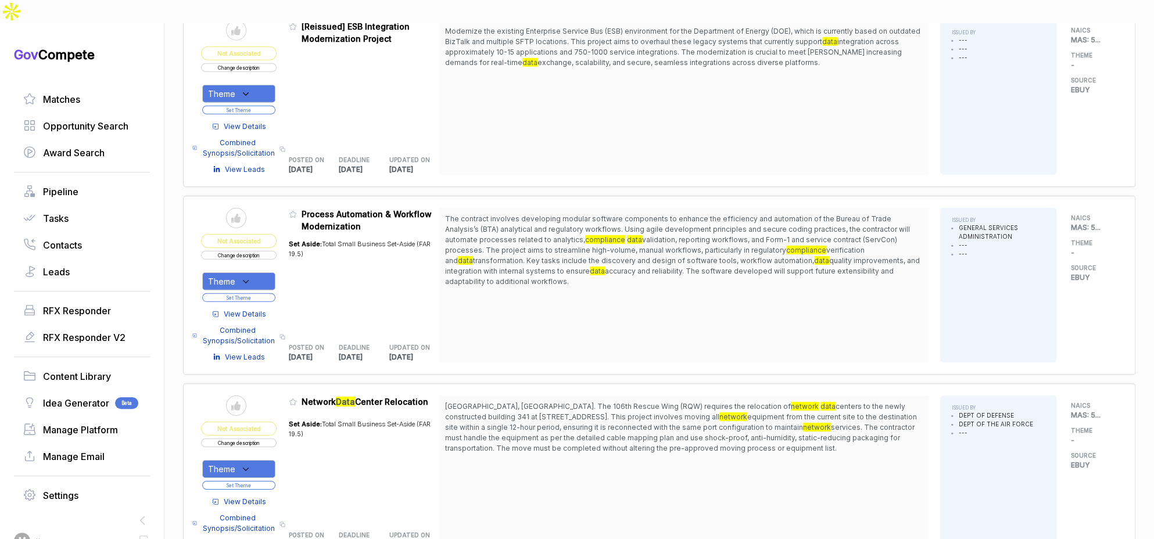
scroll to position [2101, 0]
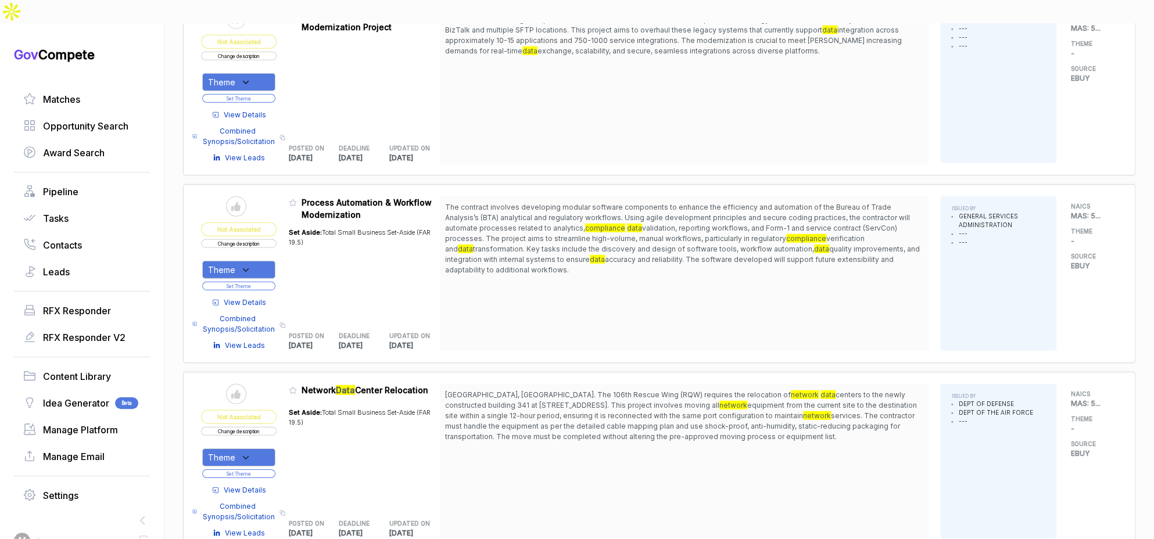
drag, startPoint x: 631, startPoint y: 180, endPoint x: 643, endPoint y: 234, distance: 55.3
click at [643, 234] on span "The contract involves developing modular software components to enhance the eff…" at bounding box center [684, 238] width 478 height 73
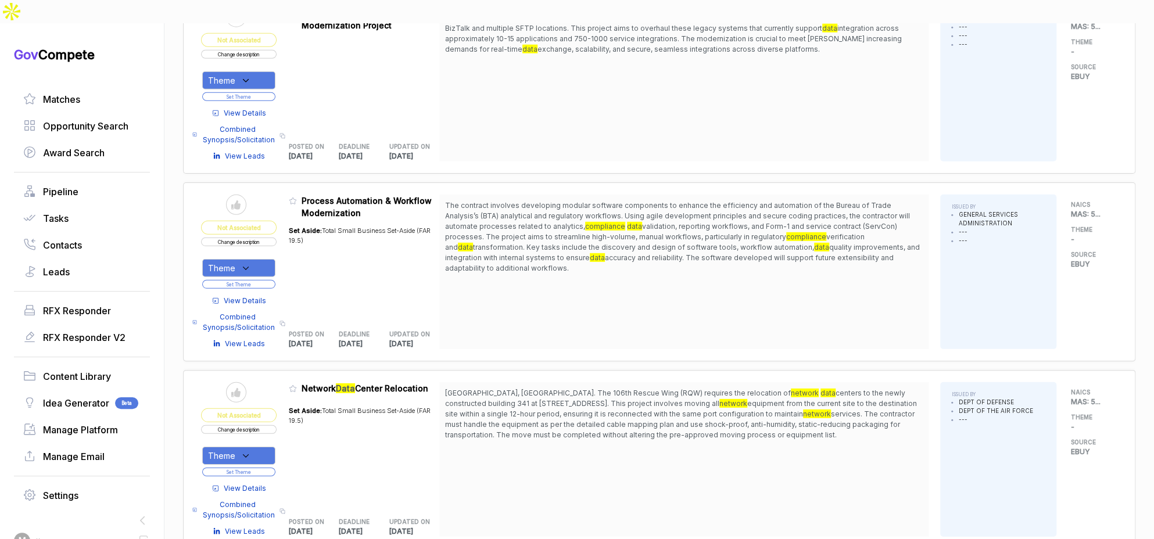
click at [251, 263] on icon at bounding box center [246, 268] width 10 height 10
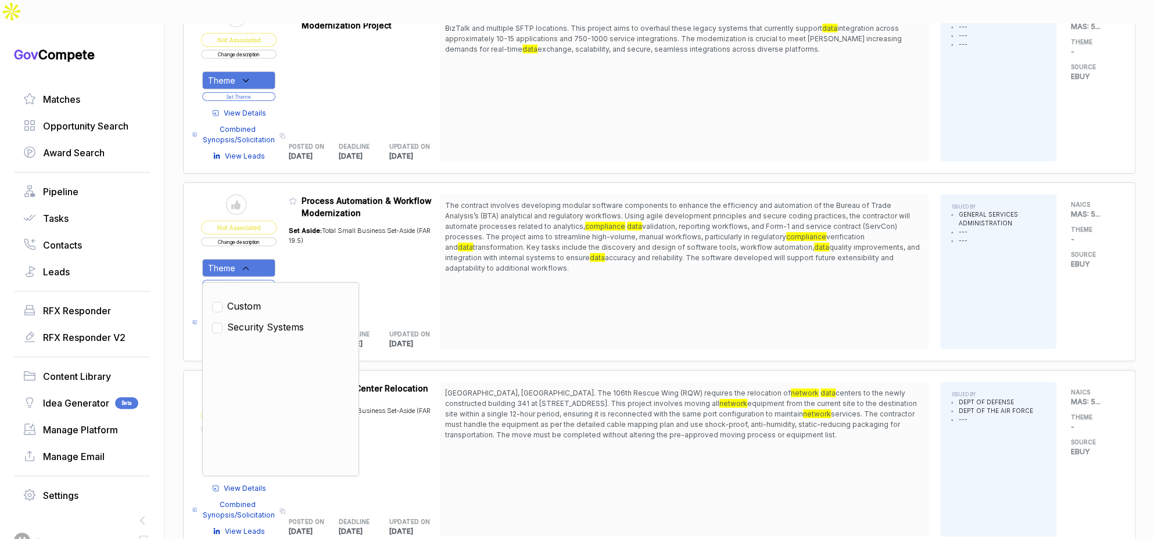
click at [277, 320] on span "Security Systems" at bounding box center [265, 327] width 77 height 14
checkbox input "true"
drag, startPoint x: 293, startPoint y: 234, endPoint x: 276, endPoint y: 250, distance: 23.4
click at [293, 234] on table "Send to Pipeline Not Associated Change description Theme Clear Custom Security …" at bounding box center [320, 272] width 238 height 155
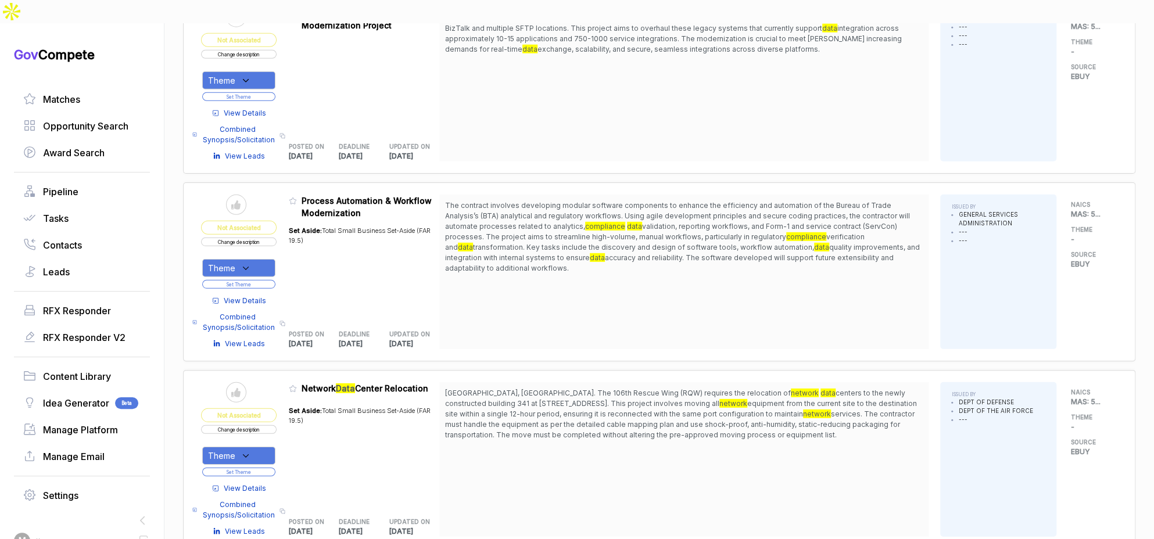
click at [275, 280] on button "Set Theme" at bounding box center [238, 284] width 73 height 9
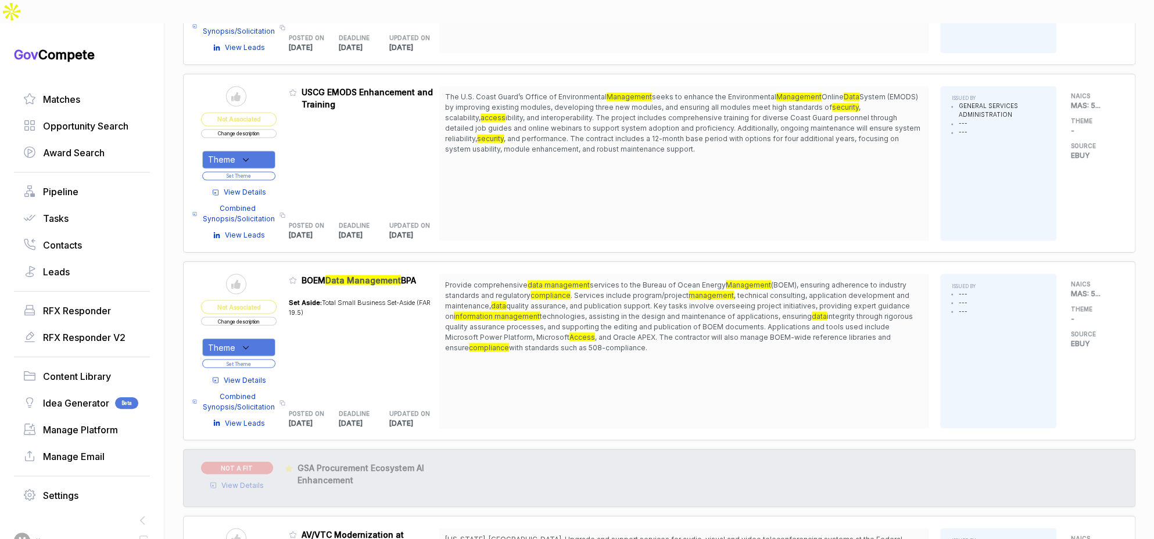
scroll to position [1173, 0]
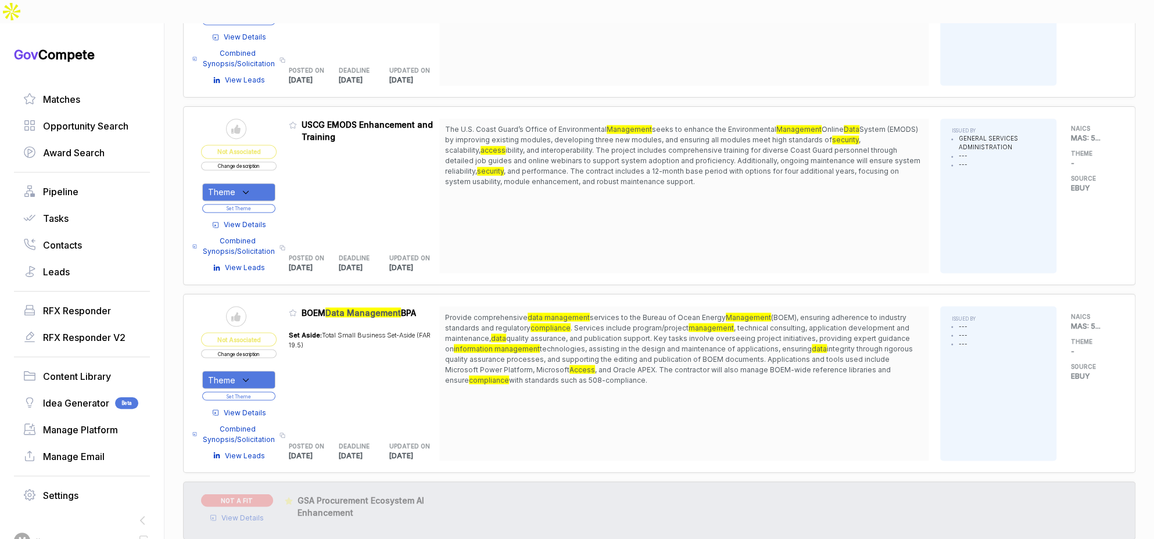
click at [532, 375] on span "with standards such as 508-compliance." at bounding box center [578, 379] width 138 height 9
drag, startPoint x: 557, startPoint y: 287, endPoint x: 625, endPoint y: 349, distance: 91.7
click at [625, 349] on span "Provide comprehensive data management services to the Bureau of Ocean Energy Ma…" at bounding box center [684, 348] width 478 height 73
click at [625, 350] on span "Provide comprehensive data management services to the Bureau of Ocean Energy Ma…" at bounding box center [684, 348] width 478 height 73
drag, startPoint x: 611, startPoint y: 357, endPoint x: 548, endPoint y: 293, distance: 89.1
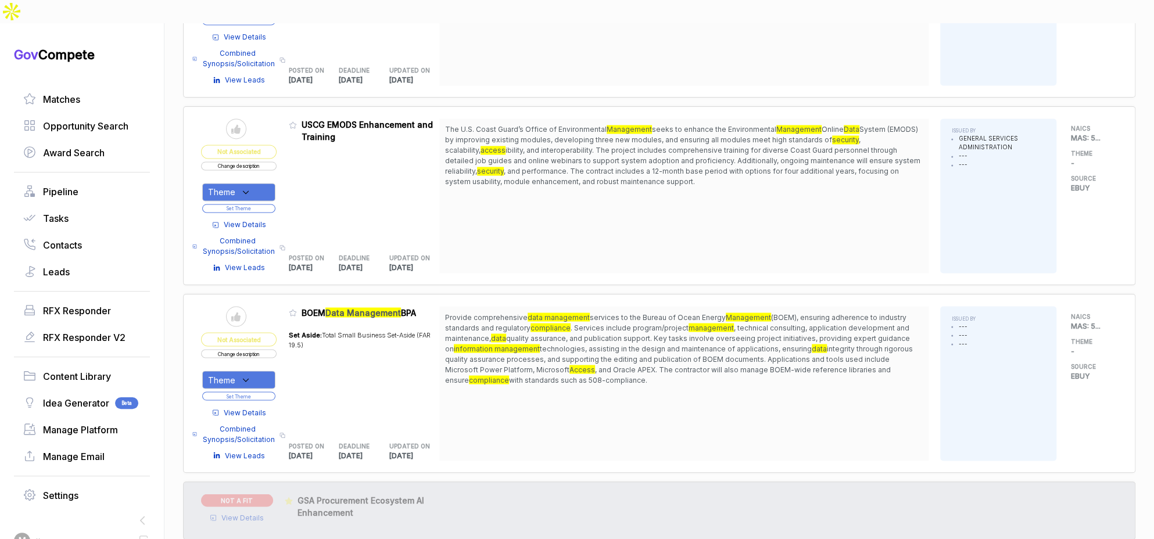
click at [558, 307] on div "Provide comprehensive data management services to the Bureau of Ocean Energy Ma…" at bounding box center [683, 383] width 489 height 155
click at [543, 313] on mark "data management" at bounding box center [558, 317] width 62 height 9
click at [249, 349] on button "Change description" at bounding box center [239, 353] width 76 height 9
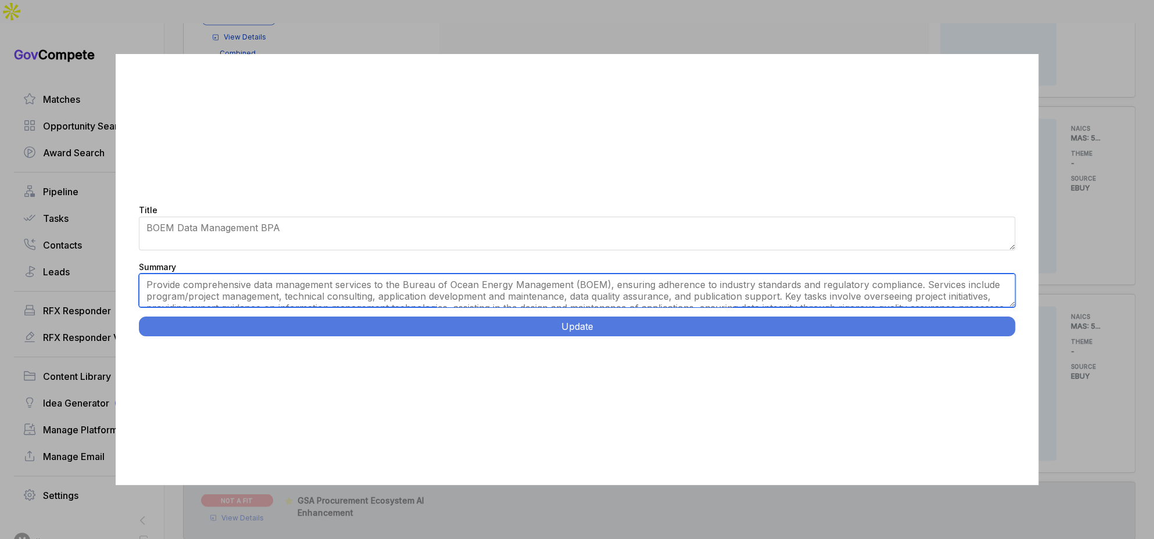
click at [346, 306] on textarea "Provide comprehensive data management services to the Bureau of Ocean Energy Ma…" at bounding box center [577, 291] width 877 height 34
paste textarea "DOI Bureau of Ocean Energy Management (BOEM) requires data management services …"
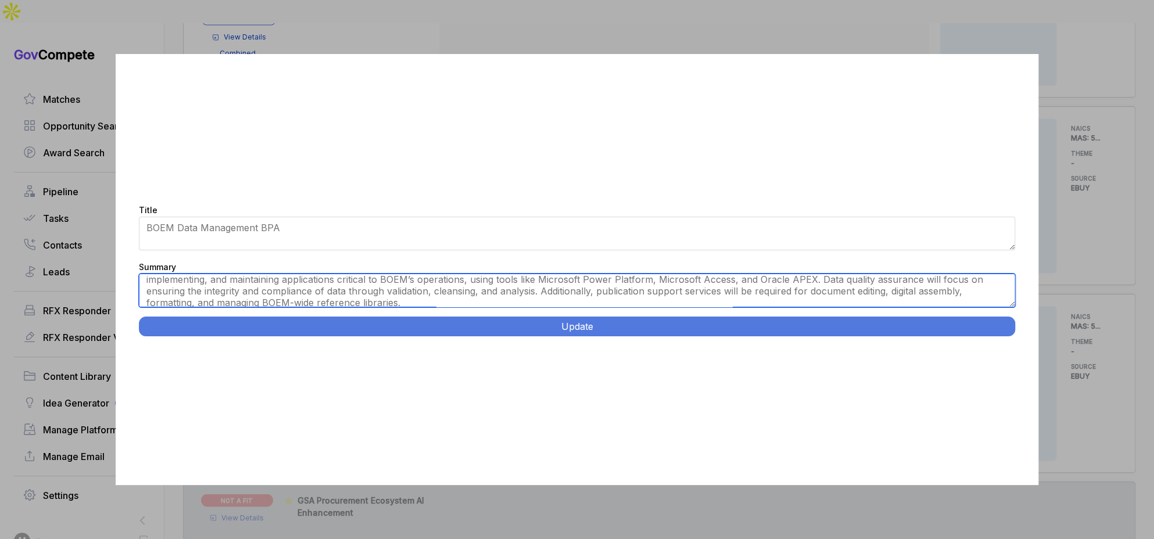
scroll to position [30, 0]
type textarea "DOI Bureau of Ocean Energy Management (BOEM) requires data management services …"
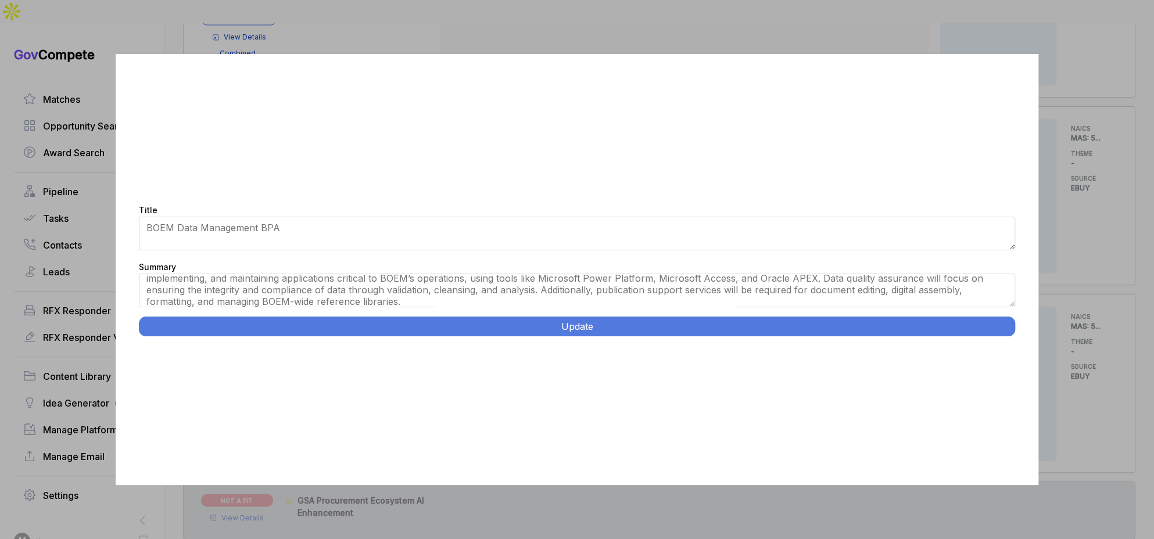
click at [472, 321] on button "Update" at bounding box center [577, 327] width 877 height 20
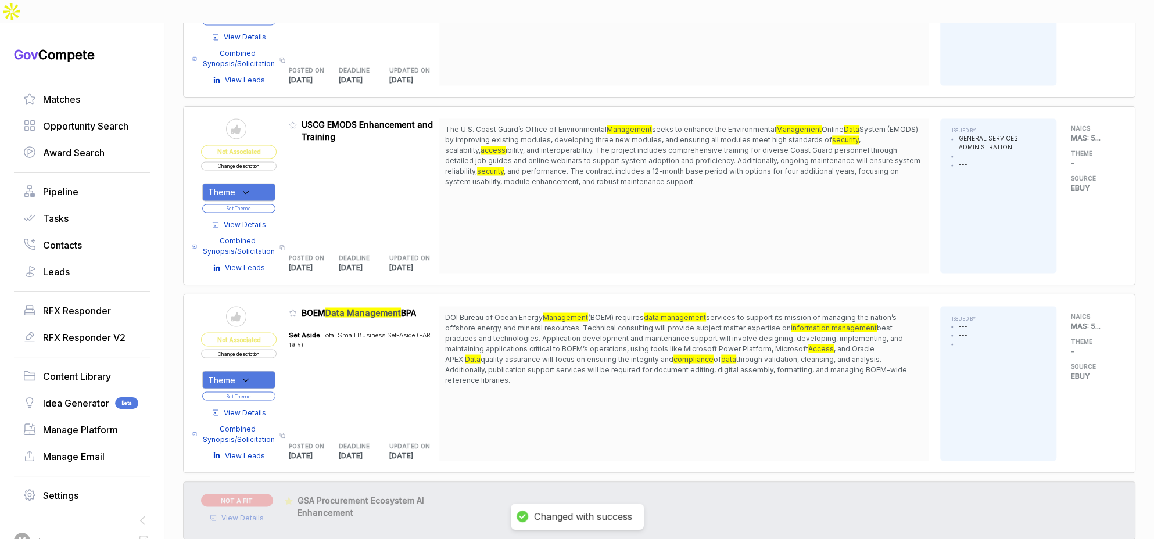
scroll to position [1172, 0]
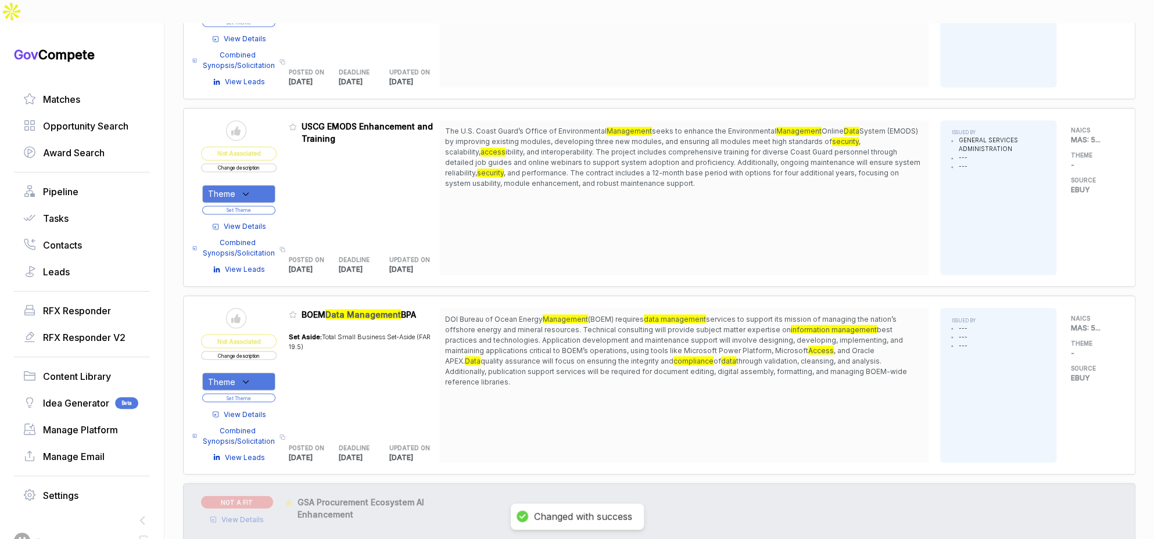
click at [267, 372] on div "Theme" at bounding box center [238, 381] width 73 height 18
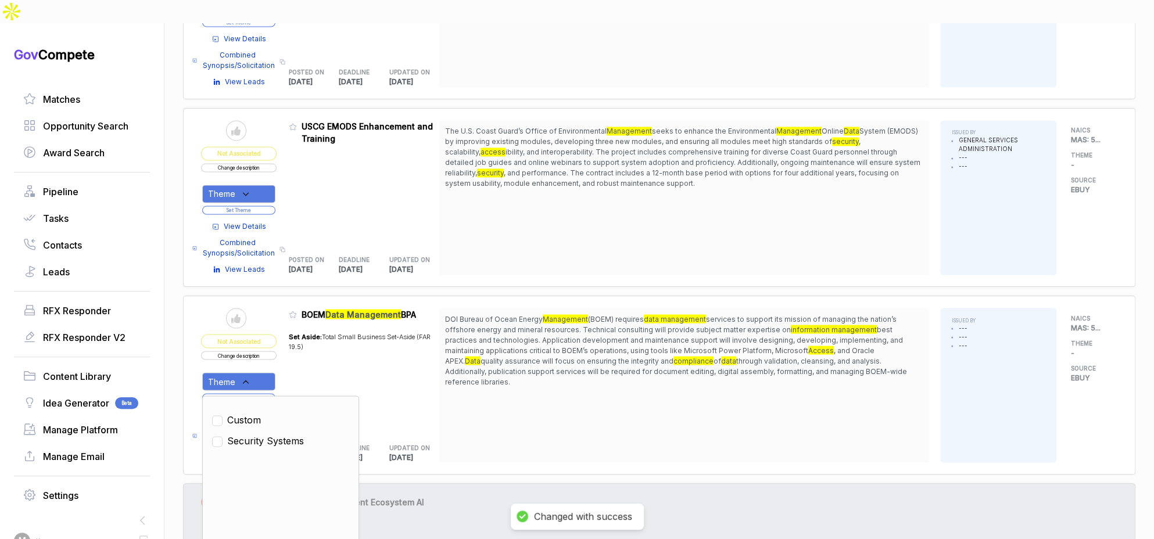
click at [261, 433] on span "Security Systems" at bounding box center [265, 440] width 77 height 14
checkbox input "true"
click at [320, 355] on div "Set Aside: Total Small Business Set-Aside (FAR 19.5)" at bounding box center [364, 378] width 151 height 106
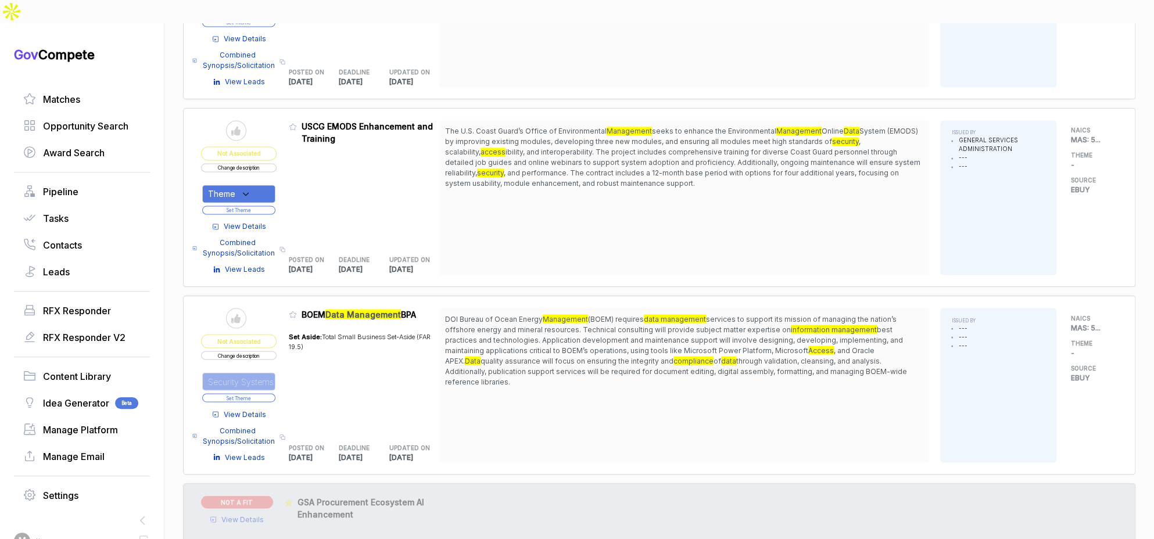
click at [271, 393] on button "Set Theme" at bounding box center [238, 397] width 73 height 9
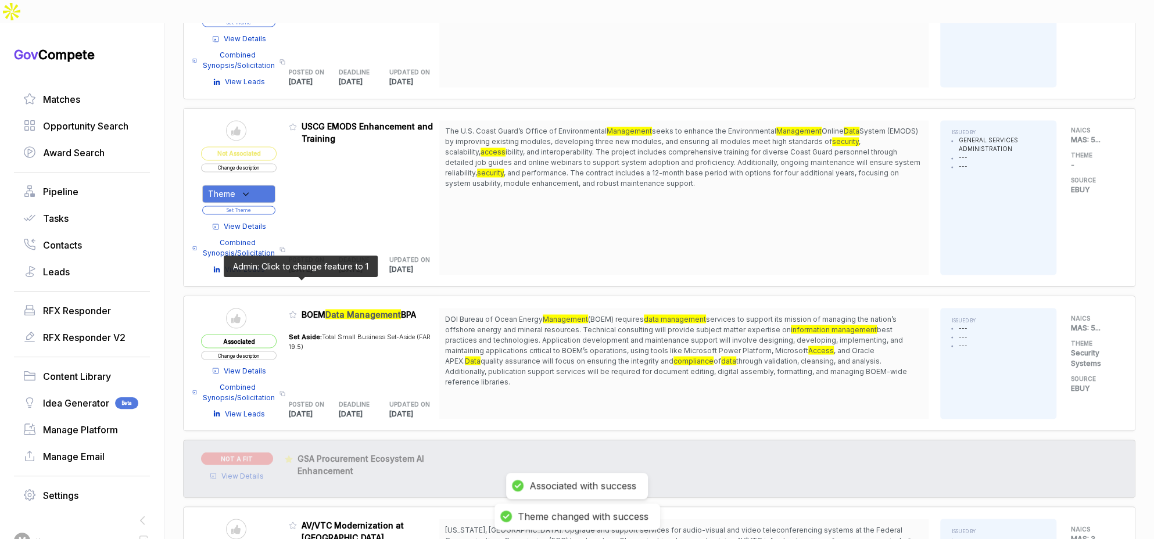
click at [296, 310] on icon at bounding box center [293, 314] width 8 height 8
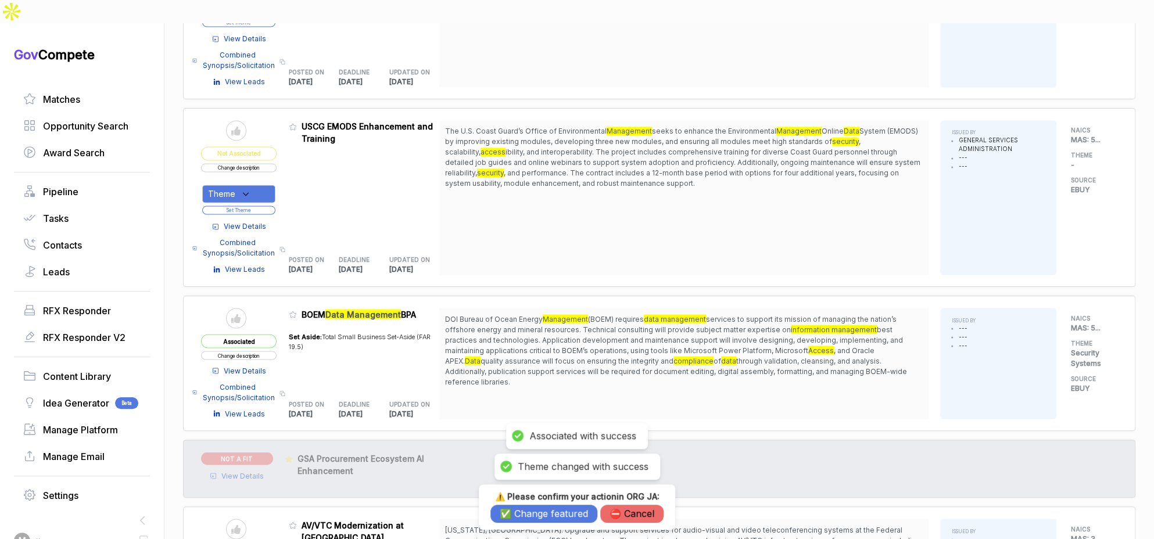
click at [558, 514] on button "✅ Change featured" at bounding box center [543, 514] width 107 height 18
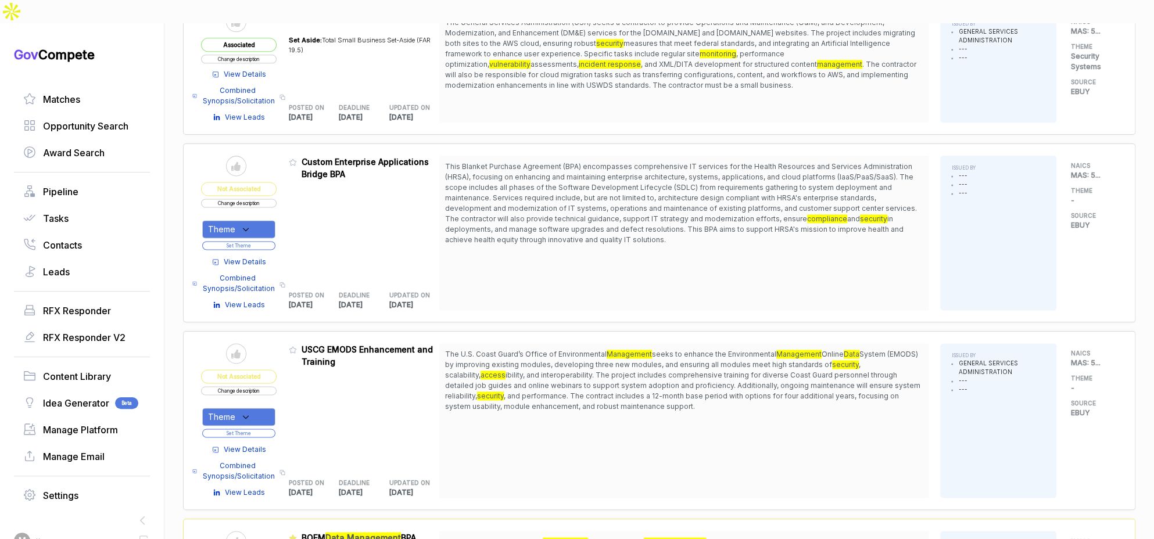
scroll to position [947, 0]
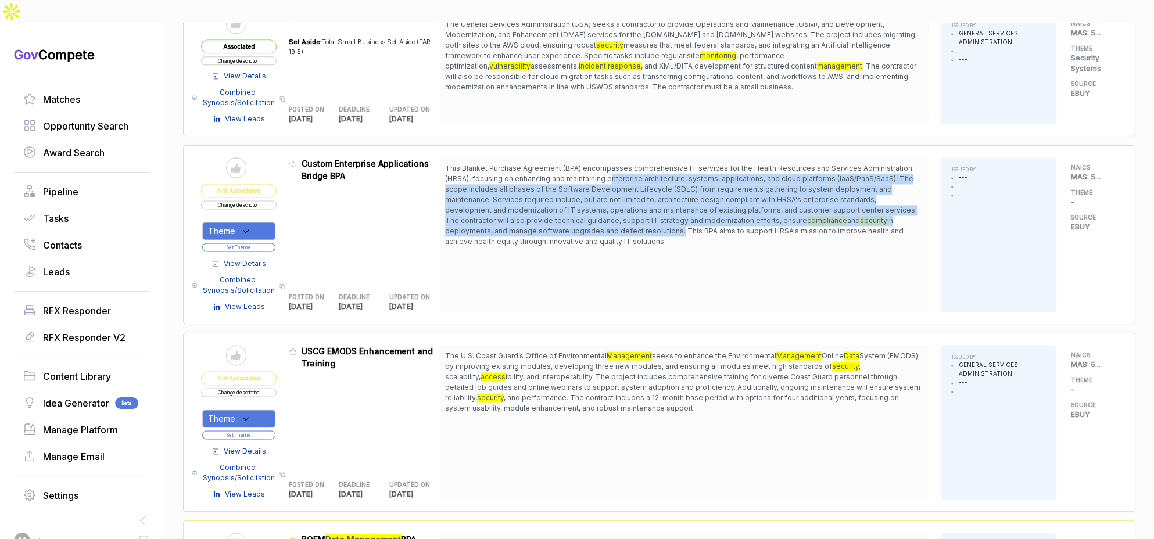
drag, startPoint x: 613, startPoint y: 154, endPoint x: 616, endPoint y: 209, distance: 54.7
click at [616, 209] on span "This Blanket Purchase Agreement (BPA) encompasses comprehensive IT services for…" at bounding box center [684, 205] width 478 height 84
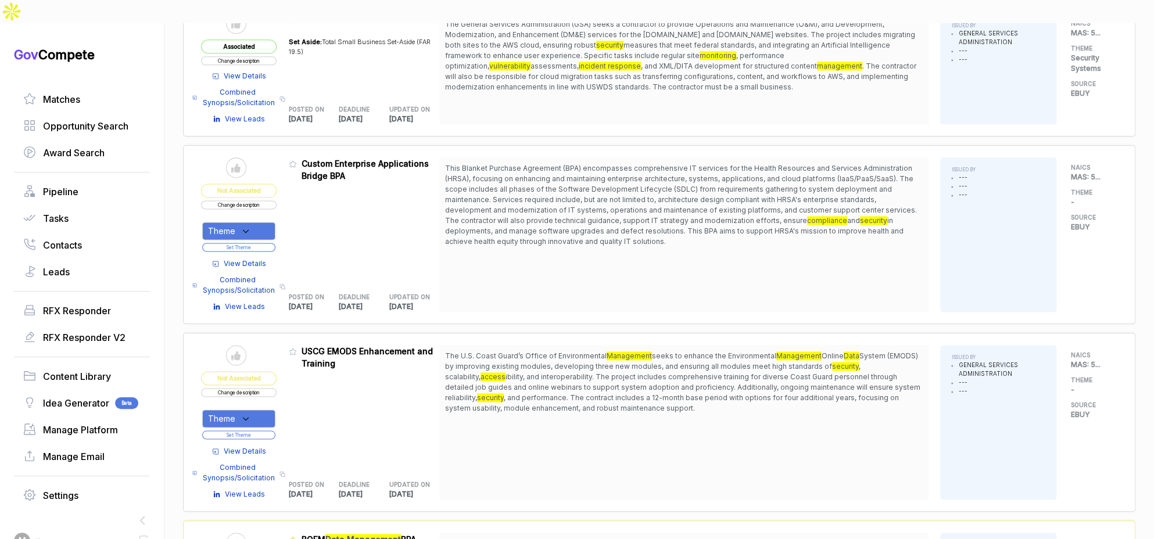
click at [616, 215] on span "This Blanket Purchase Agreement (BPA) encompasses comprehensive IT services for…" at bounding box center [684, 205] width 478 height 84
click at [248, 226] on icon at bounding box center [246, 231] width 10 height 10
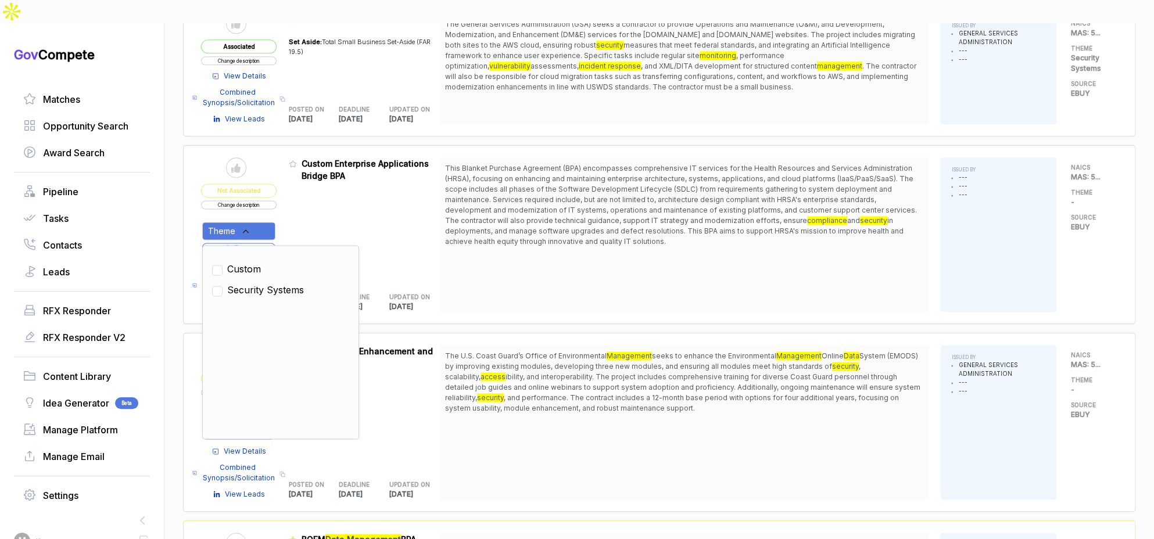
drag, startPoint x: 325, startPoint y: 208, endPoint x: 286, endPoint y: 222, distance: 41.9
click at [324, 209] on div "Admin: Click to change feature to 1 RFQ1775237_47QTCA23D00AV Custom Enterprise …" at bounding box center [364, 234] width 151 height 155
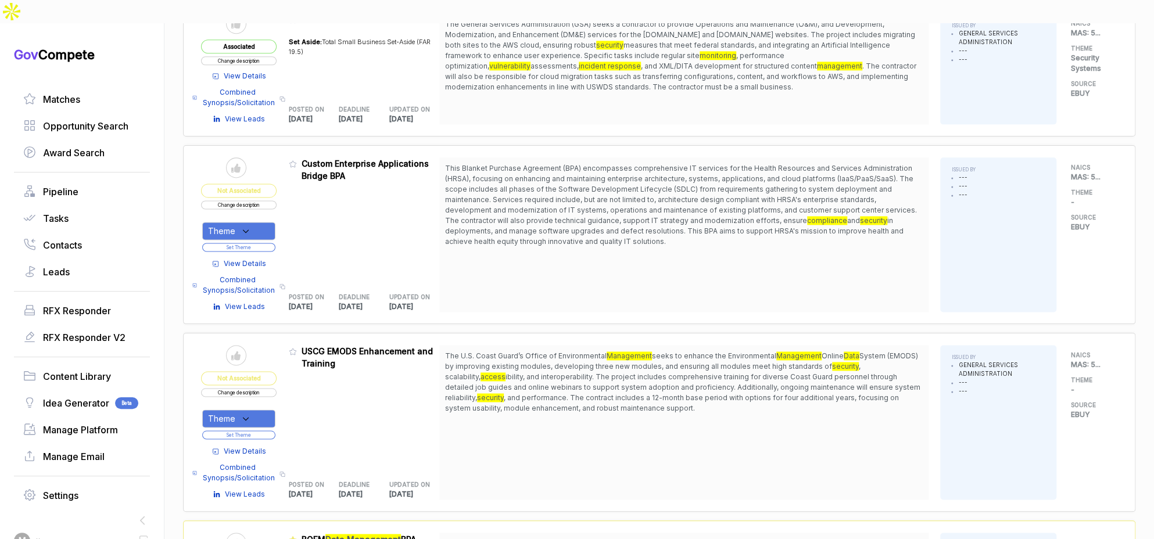
click at [257, 259] on span "View Details" at bounding box center [245, 264] width 42 height 10
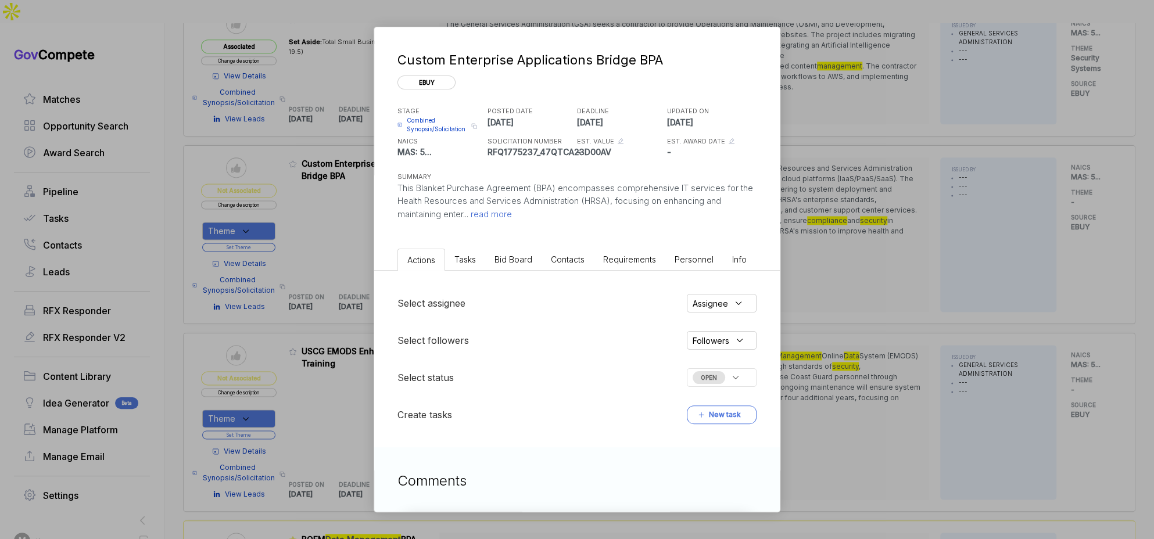
click at [511, 261] on span "Bid Board" at bounding box center [513, 259] width 38 height 10
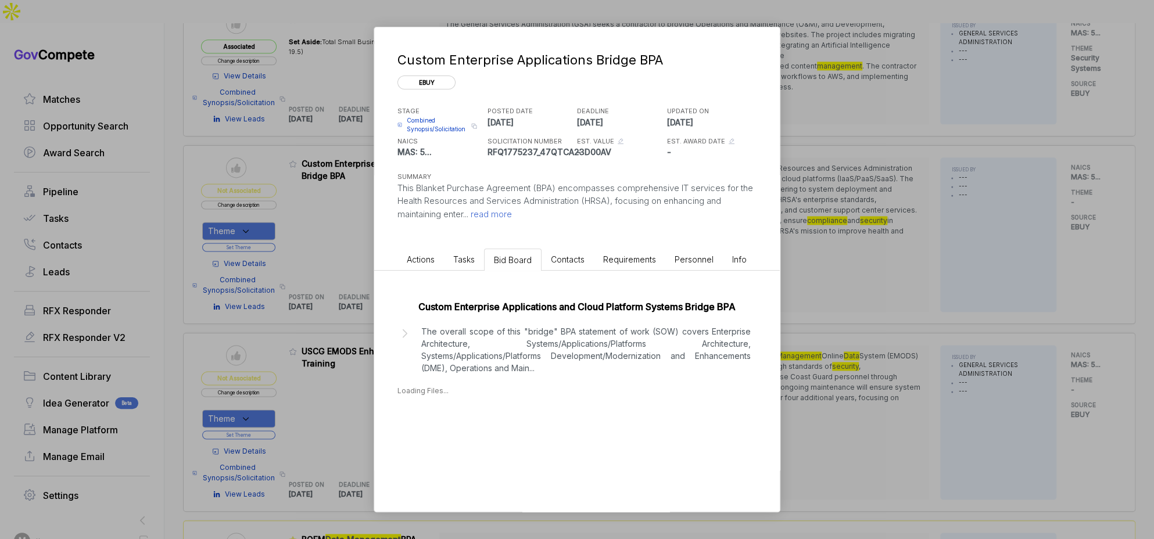
click at [525, 344] on p "The overall scope of this "bridge" BPA statement of work (SOW) covers Enterpris…" at bounding box center [585, 349] width 329 height 49
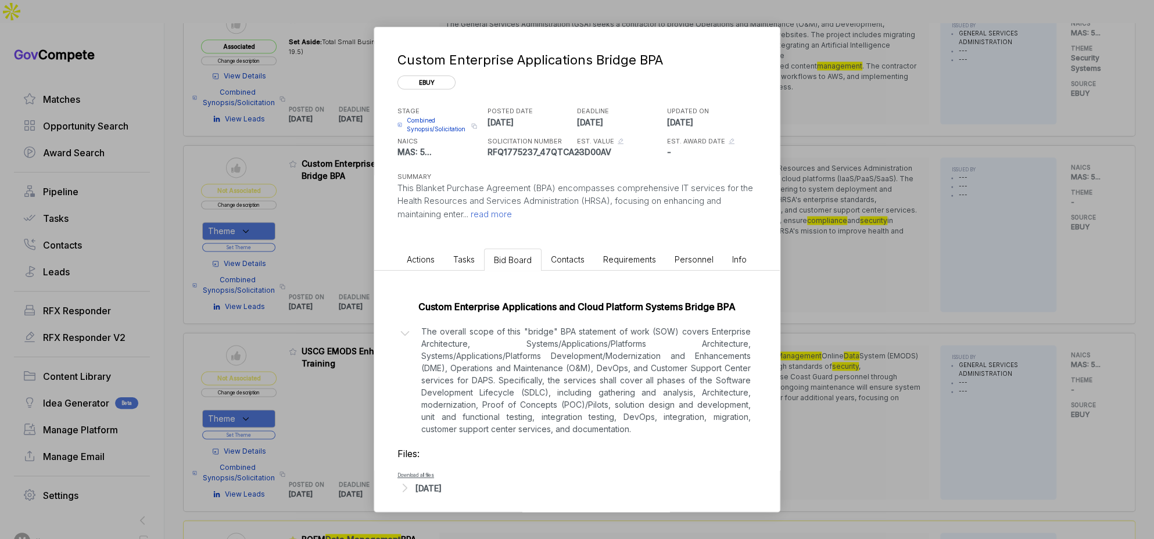
click at [442, 484] on div "Aug 18, 2025" at bounding box center [428, 488] width 26 height 12
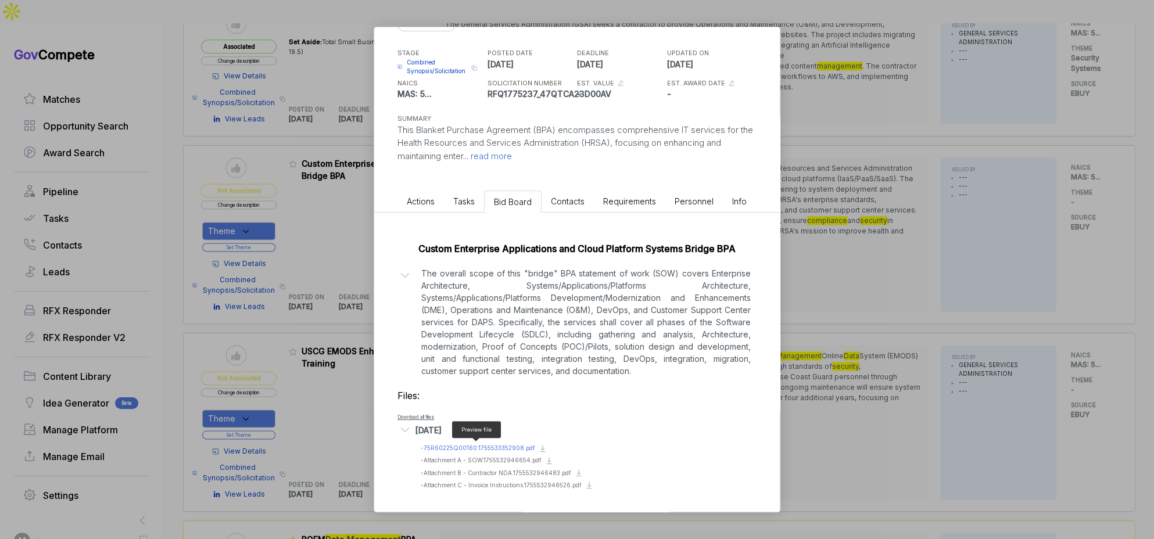
click at [504, 449] on span "- 75R60225Q00160.1755533352908.pdf" at bounding box center [478, 447] width 114 height 7
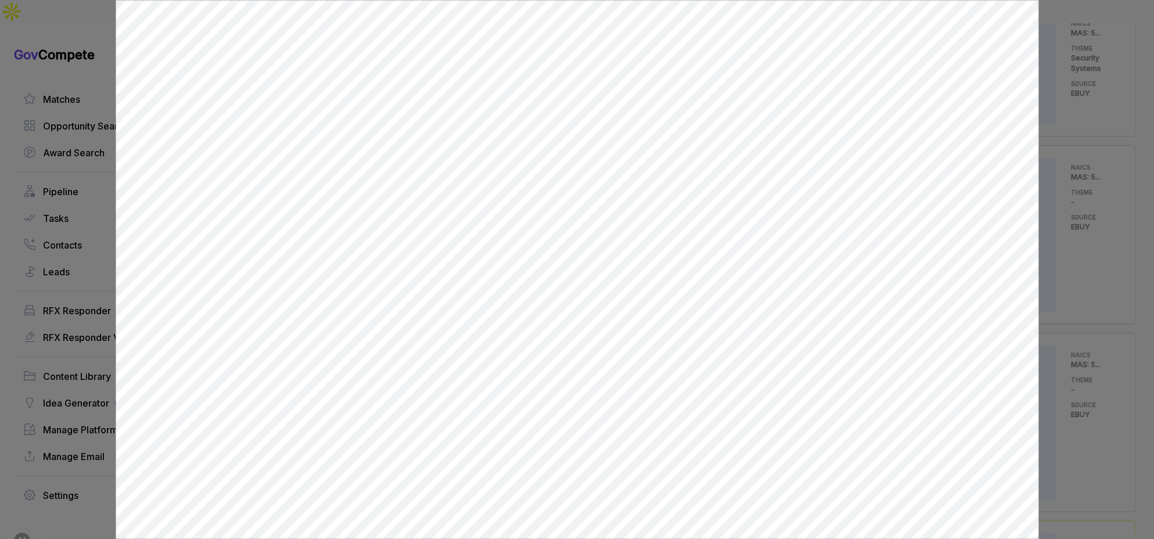
scroll to position [0, 0]
click at [1096, 330] on div at bounding box center [577, 269] width 1154 height 539
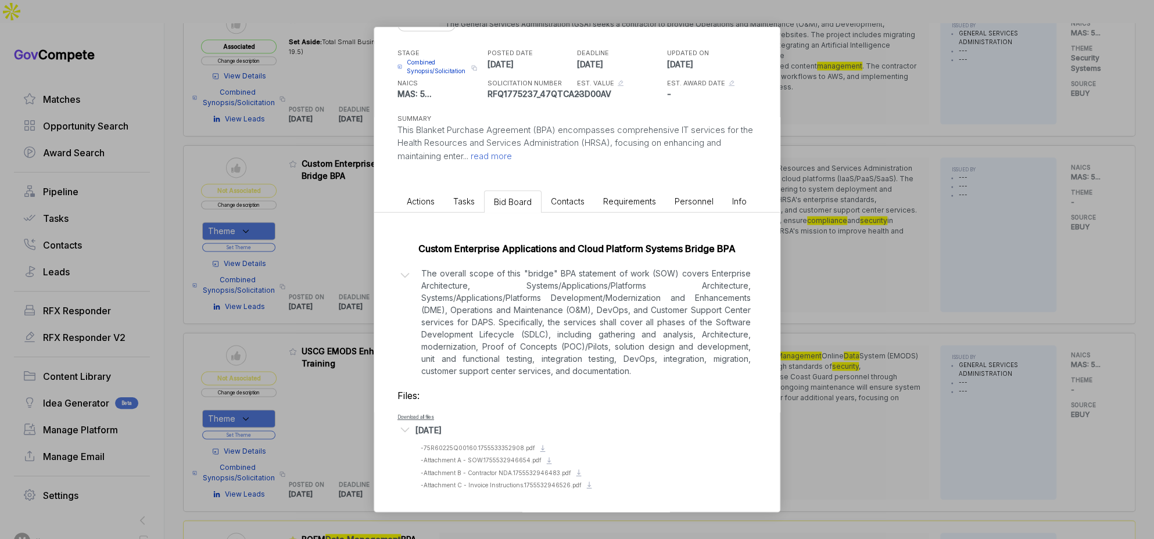
click at [1094, 330] on div "Custom Enterprise Applications Bridge BPA ebuy STAGE Combined Synopsis/Solicita…" at bounding box center [577, 269] width 1154 height 539
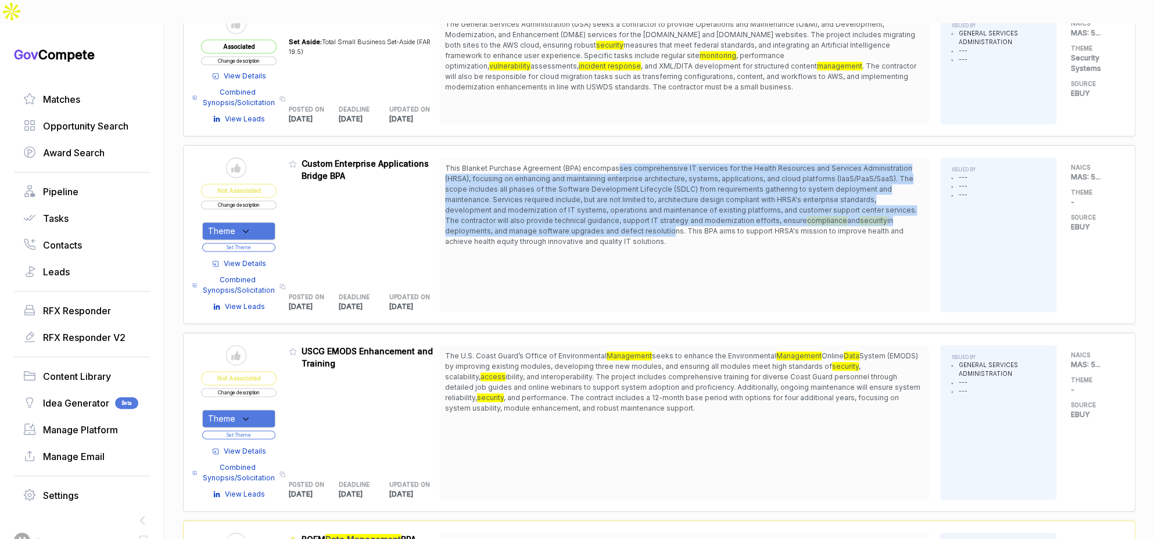
drag, startPoint x: 618, startPoint y: 145, endPoint x: 604, endPoint y: 204, distance: 60.9
click at [604, 204] on span "This Blanket Purchase Agreement (BPA) encompasses comprehensive IT services for…" at bounding box center [684, 205] width 478 height 84
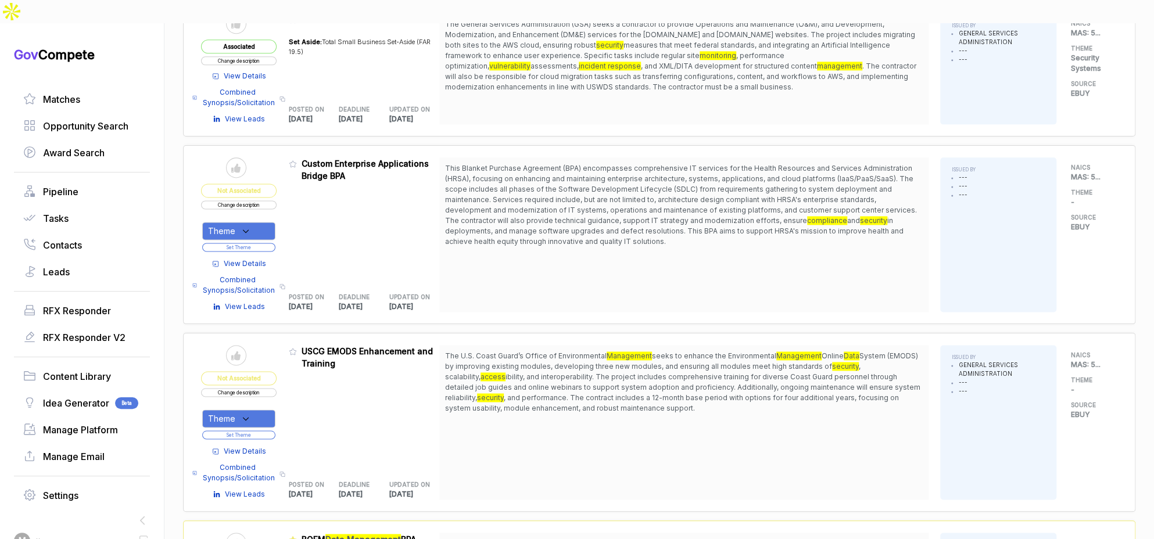
click at [232, 259] on span "View Details" at bounding box center [245, 264] width 42 height 10
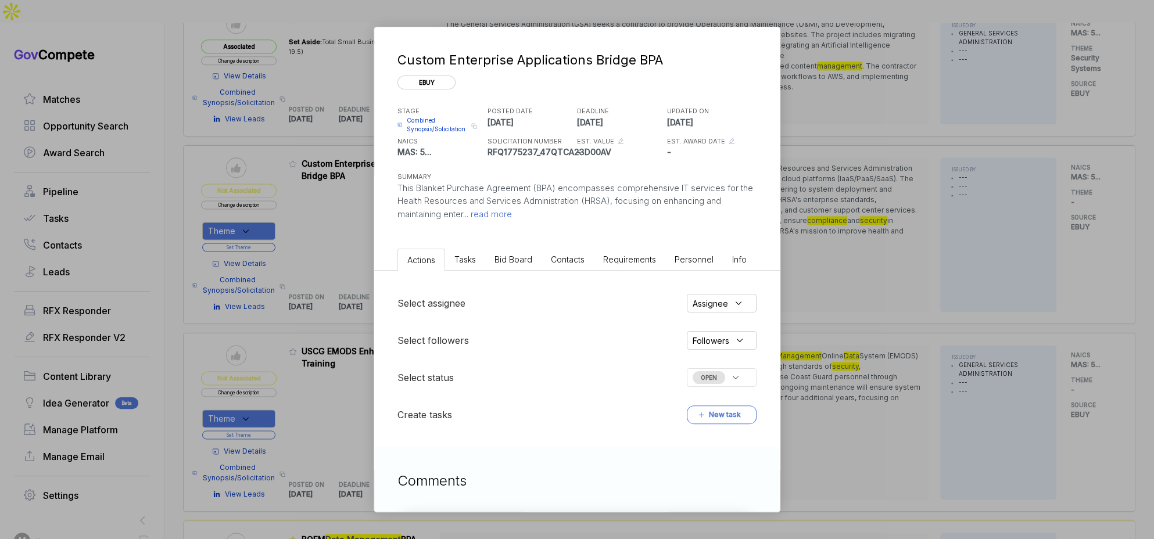
click at [507, 259] on span "Bid Board" at bounding box center [513, 259] width 38 height 10
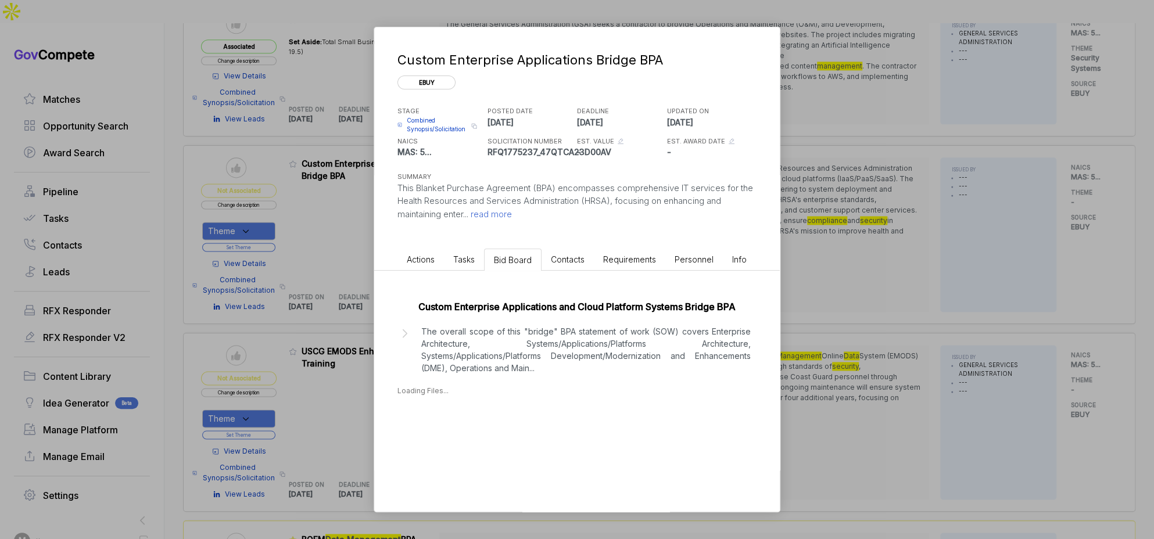
click at [476, 266] on li "Tasks" at bounding box center [464, 259] width 40 height 21
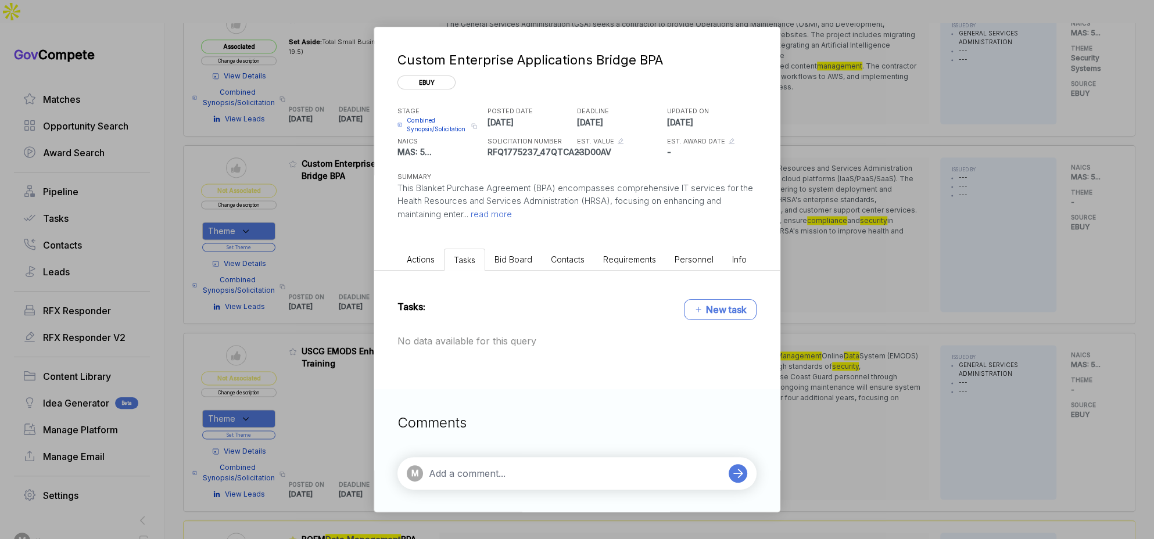
click at [501, 262] on span "Bid Board" at bounding box center [513, 259] width 38 height 10
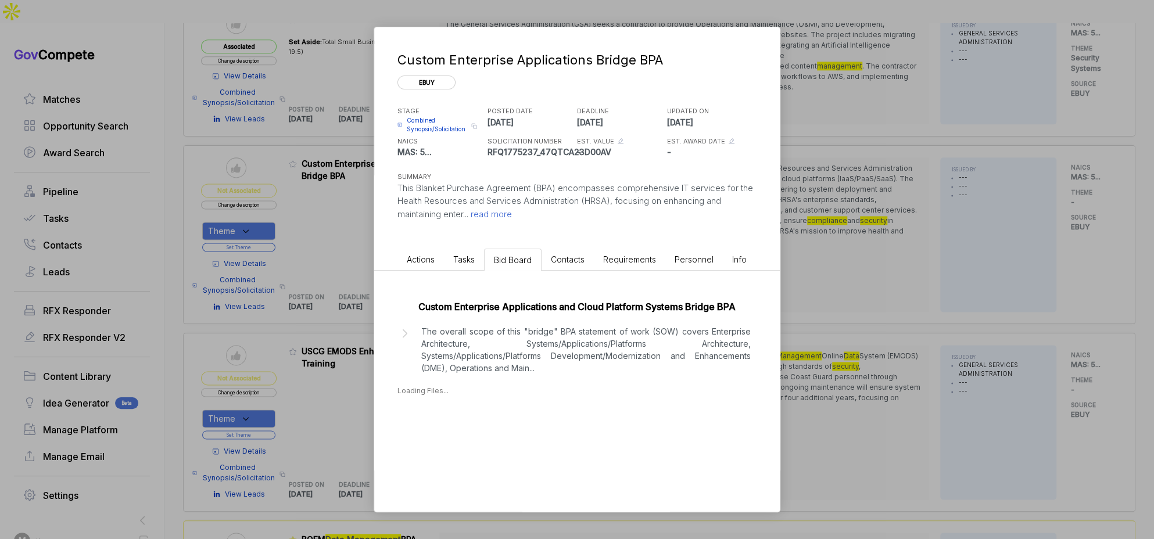
click at [527, 362] on p "The overall scope of this "bridge" BPA statement of work (SOW) covers Enterpris…" at bounding box center [585, 349] width 329 height 49
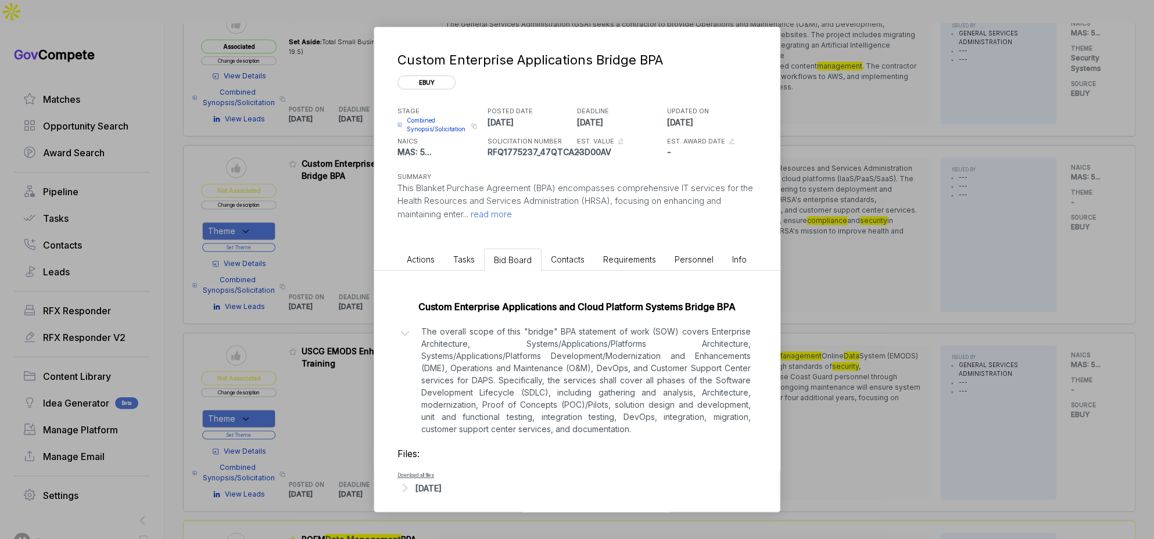
scroll to position [7, 0]
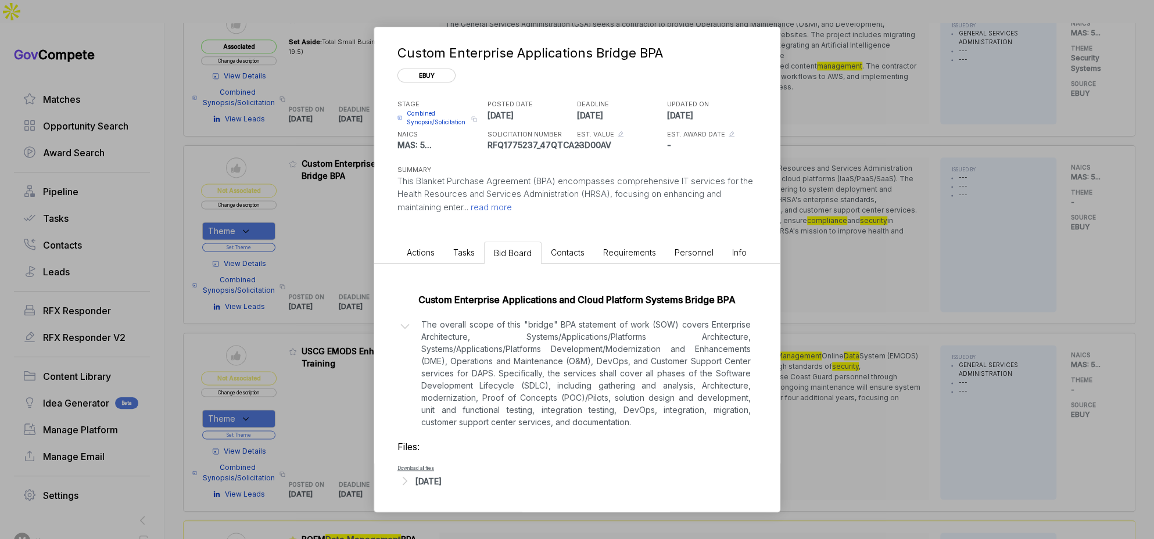
click at [442, 480] on div "Aug 18, 2025" at bounding box center [428, 481] width 26 height 12
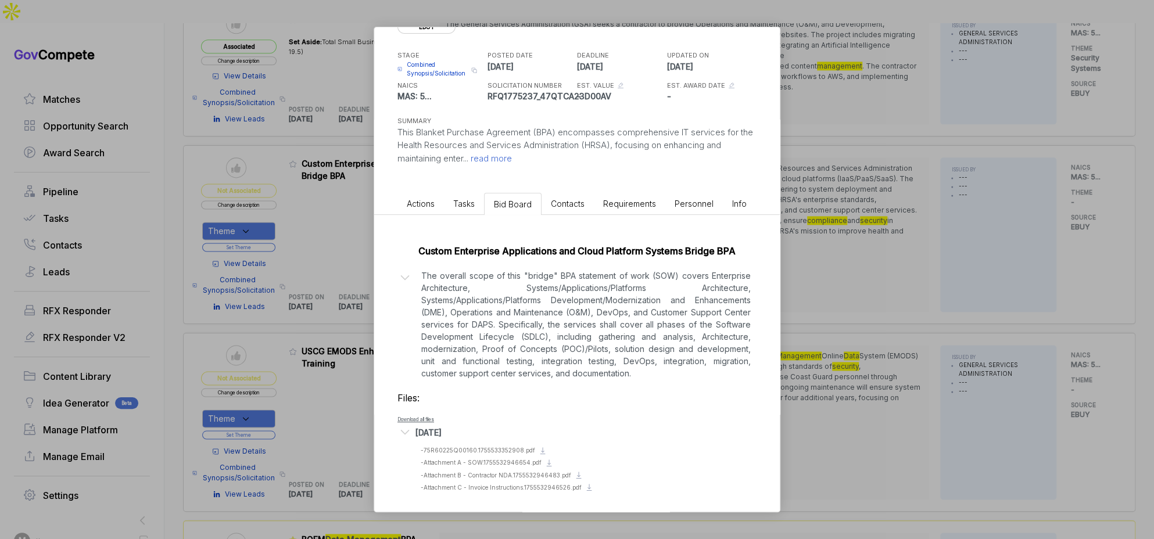
scroll to position [58, 0]
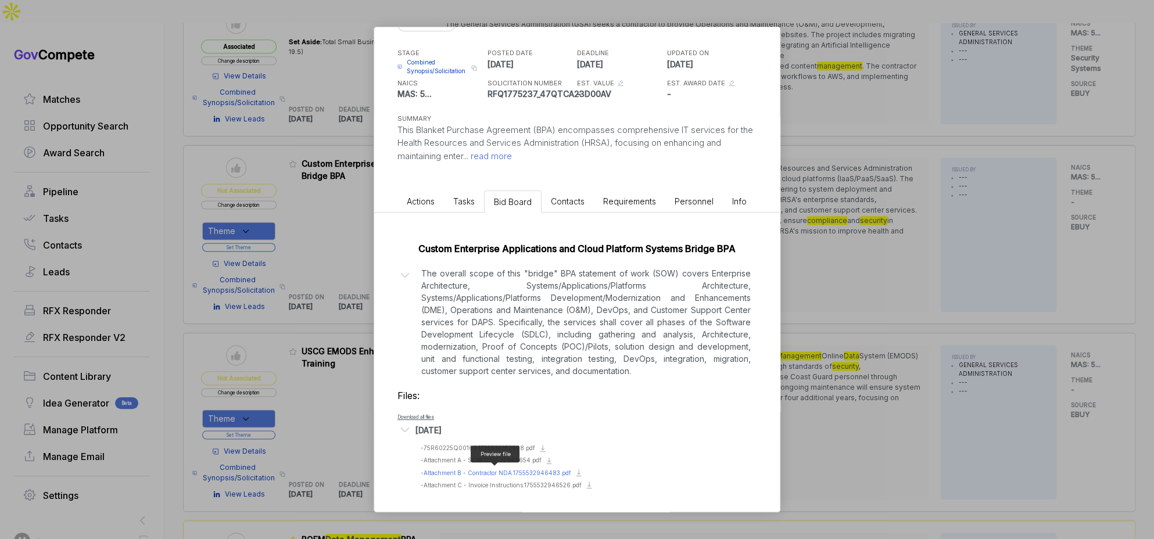
click at [503, 469] on span "- Attachment B - Contractor NDA.1755532946483.pdf" at bounding box center [496, 472] width 150 height 7
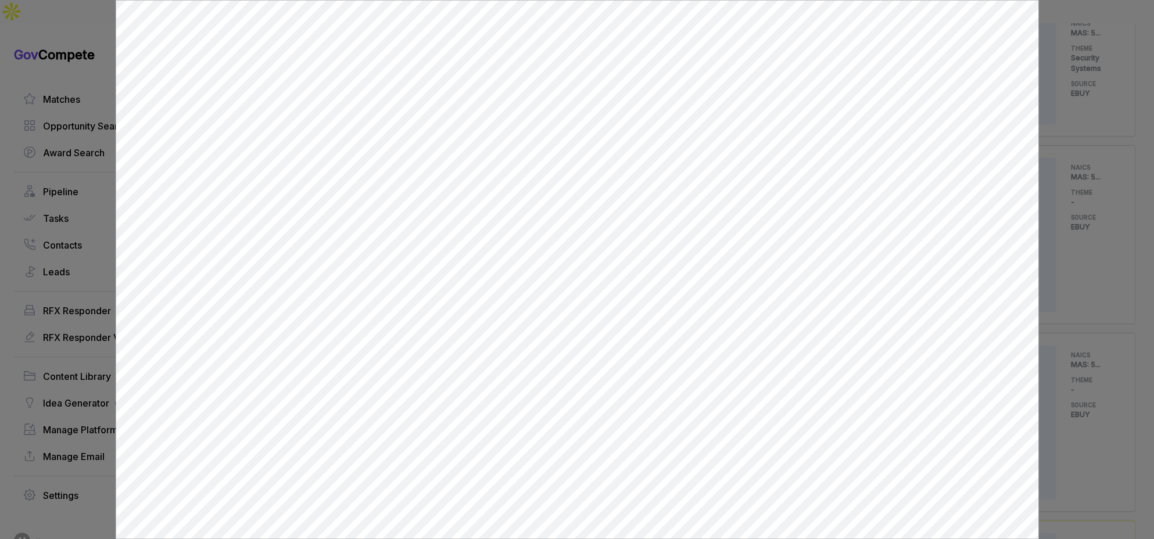
scroll to position [0, 0]
click at [1069, 247] on div at bounding box center [577, 269] width 1154 height 539
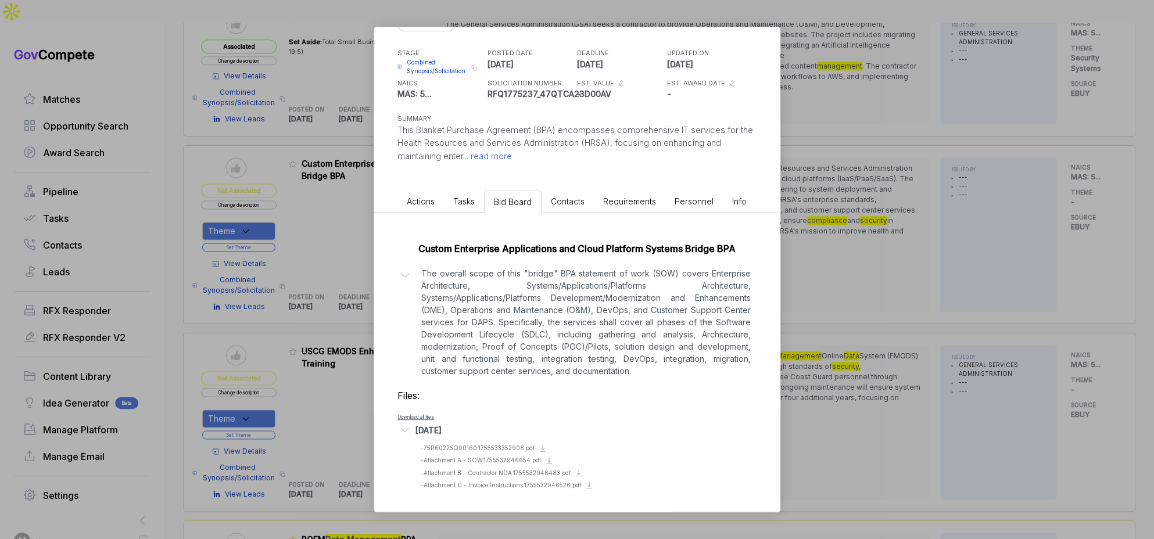
click at [1010, 255] on div "Custom Enterprise Applications Bridge BPA ebuy STAGE Combined Synopsis/Solicita…" at bounding box center [577, 269] width 1154 height 539
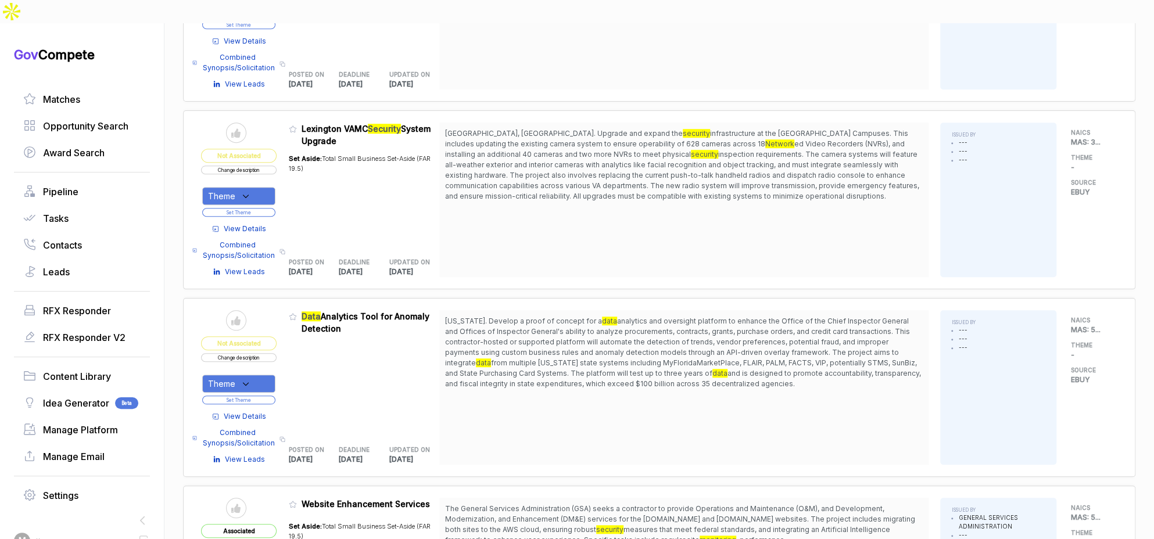
scroll to position [284, 0]
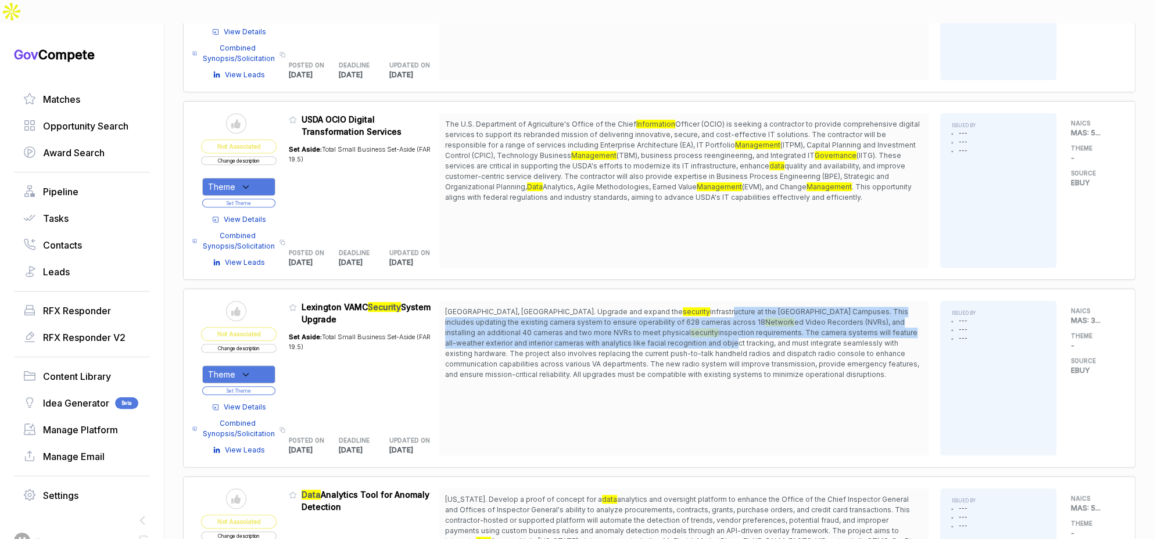
drag, startPoint x: 634, startPoint y: 285, endPoint x: 652, endPoint y: 340, distance: 58.6
click at [651, 325] on span "Lexington, KY. Upgrade and expand the security infrastructure at the Lexington …" at bounding box center [684, 343] width 478 height 73
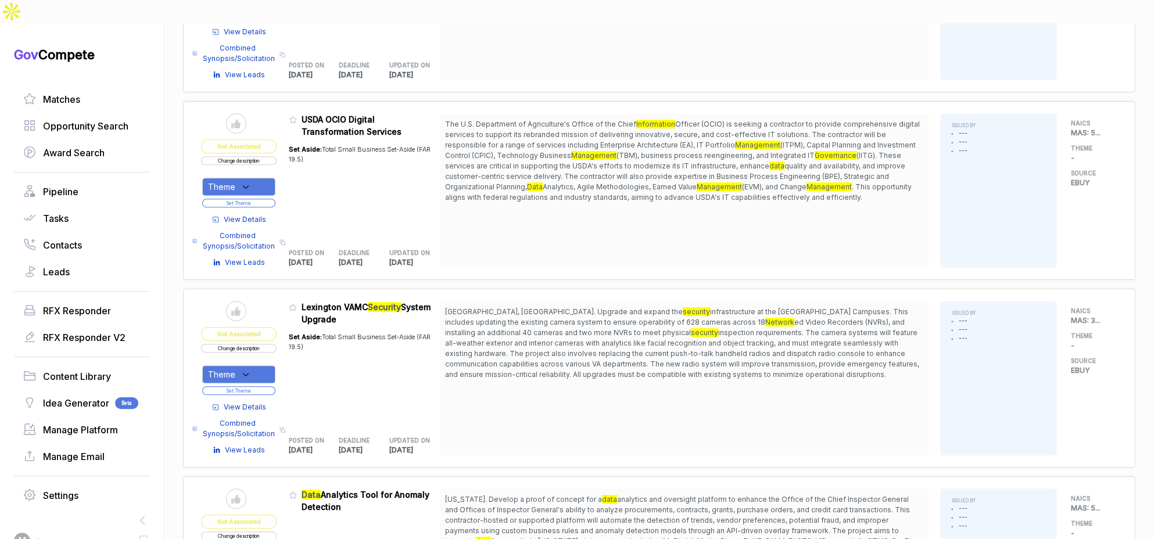
click at [652, 343] on span "Lexington, KY. Upgrade and expand the security infrastructure at the Lexington …" at bounding box center [684, 343] width 478 height 73
click at [251, 369] on icon at bounding box center [246, 374] width 10 height 10
drag, startPoint x: 262, startPoint y: 404, endPoint x: 299, endPoint y: 367, distance: 52.2
click at [263, 426] on span "Security Systems" at bounding box center [265, 433] width 77 height 14
checkbox input "true"
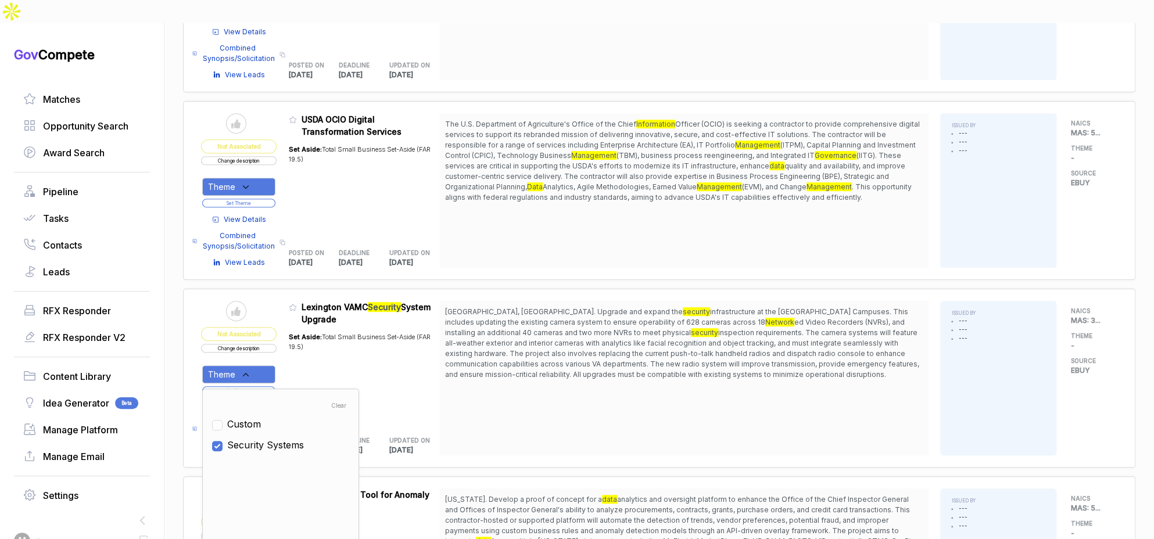
drag, startPoint x: 310, startPoint y: 349, endPoint x: 300, endPoint y: 356, distance: 12.1
click at [306, 352] on div "Set Aside: Total Small Business Set-Aside (FAR 19.5)" at bounding box center [364, 374] width 151 height 98
click at [263, 386] on button "Set Theme" at bounding box center [238, 390] width 73 height 9
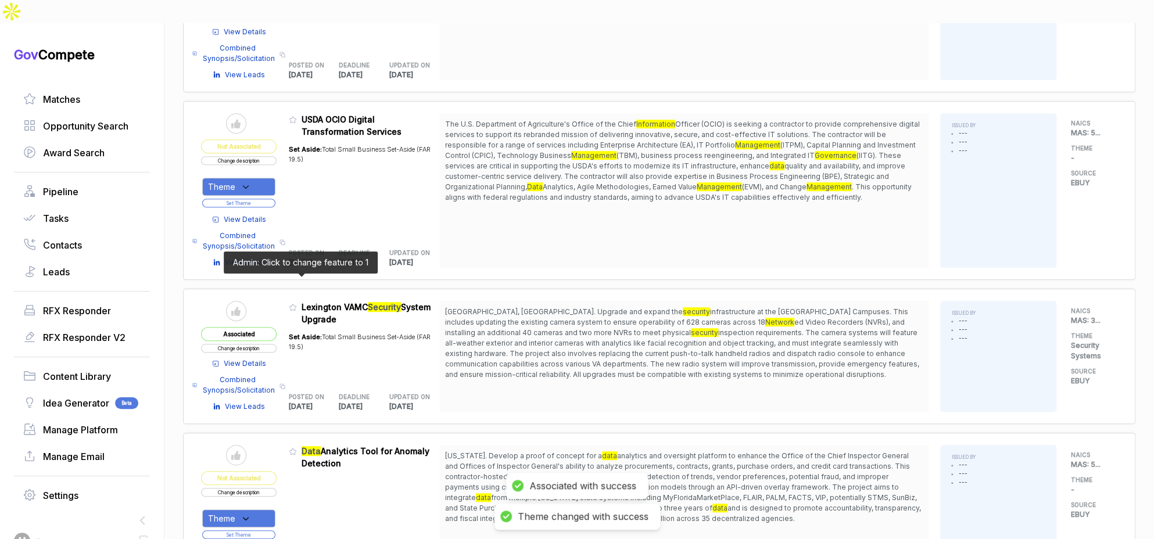
click at [296, 304] on icon at bounding box center [292, 307] width 7 height 6
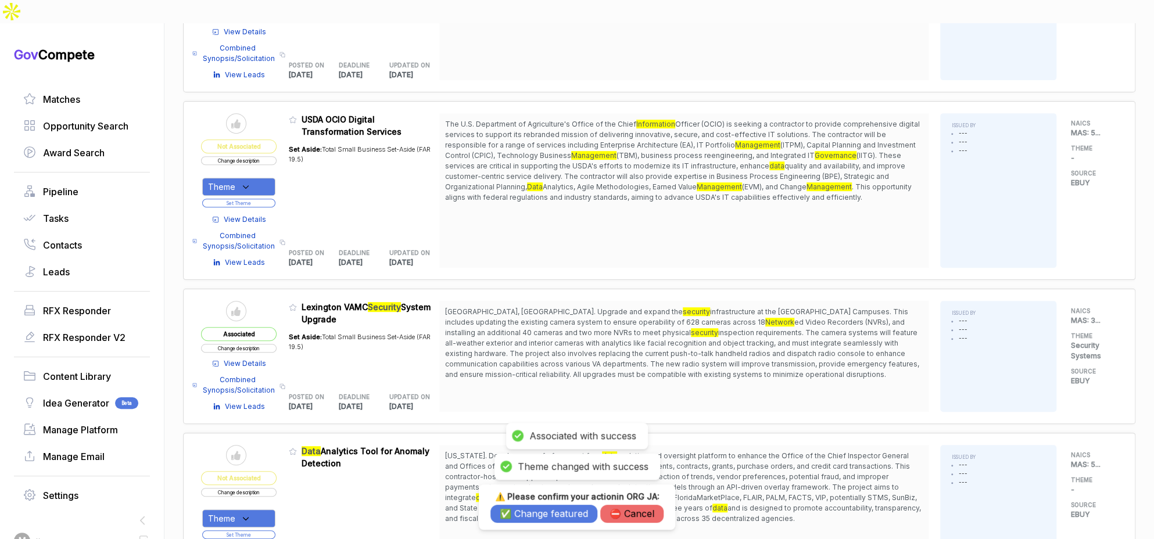
click at [527, 506] on button "✅ Change featured" at bounding box center [543, 514] width 107 height 18
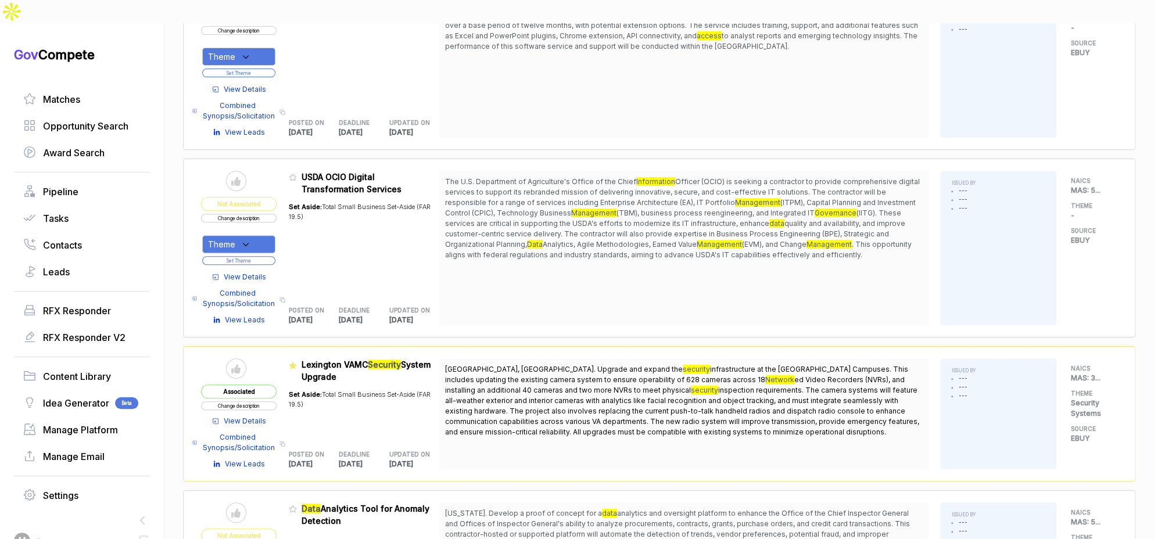
scroll to position [204, 0]
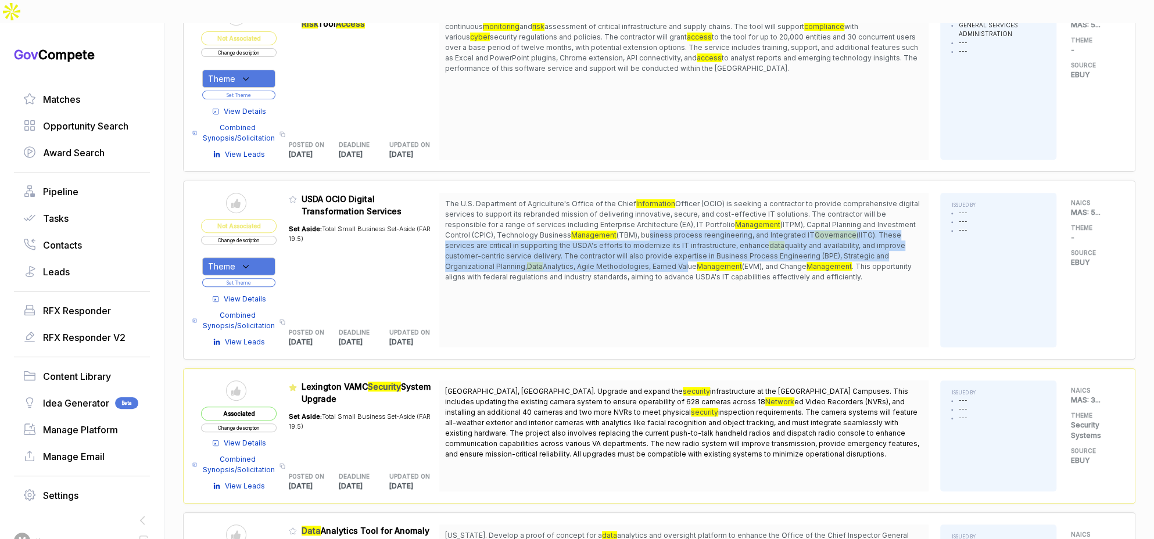
drag, startPoint x: 623, startPoint y: 211, endPoint x: 643, endPoint y: 254, distance: 47.3
click at [640, 245] on span "The U.S. Department of Agriculture's Office of the Chief Information Officer (O…" at bounding box center [684, 241] width 478 height 84
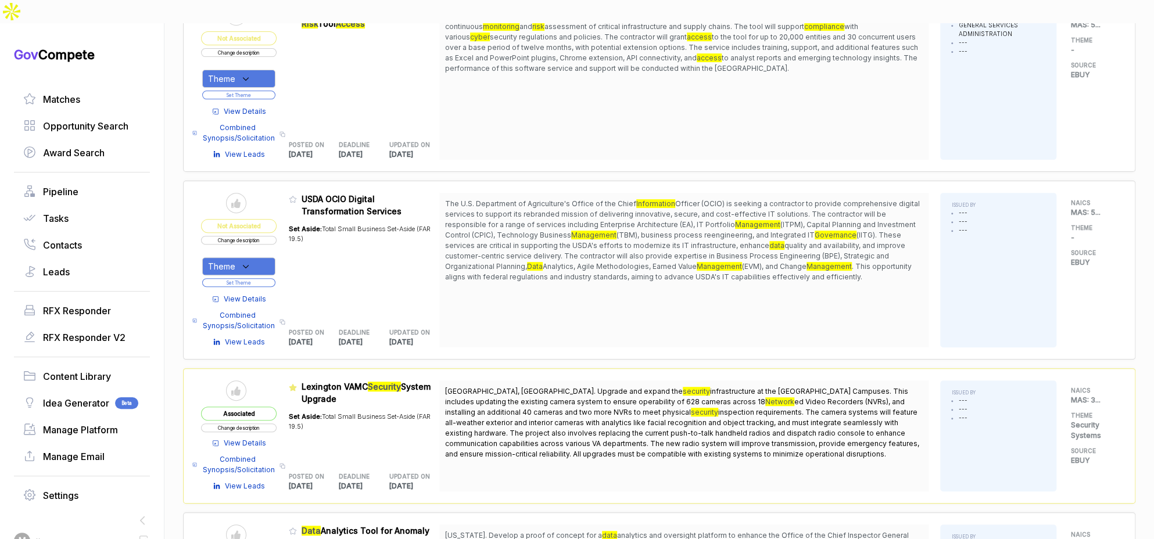
click at [644, 257] on span "The U.S. Department of Agriculture's Office of the Chief Information Officer (O…" at bounding box center [684, 241] width 478 height 84
click at [246, 294] on span "View Details" at bounding box center [245, 299] width 42 height 10
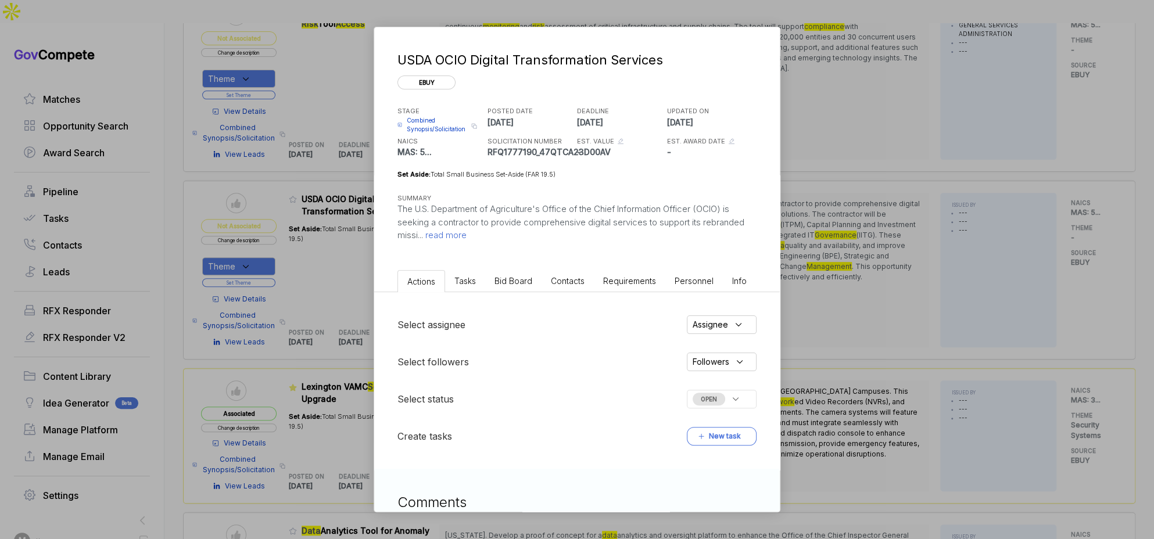
click at [497, 285] on li "Bid Board" at bounding box center [513, 280] width 56 height 21
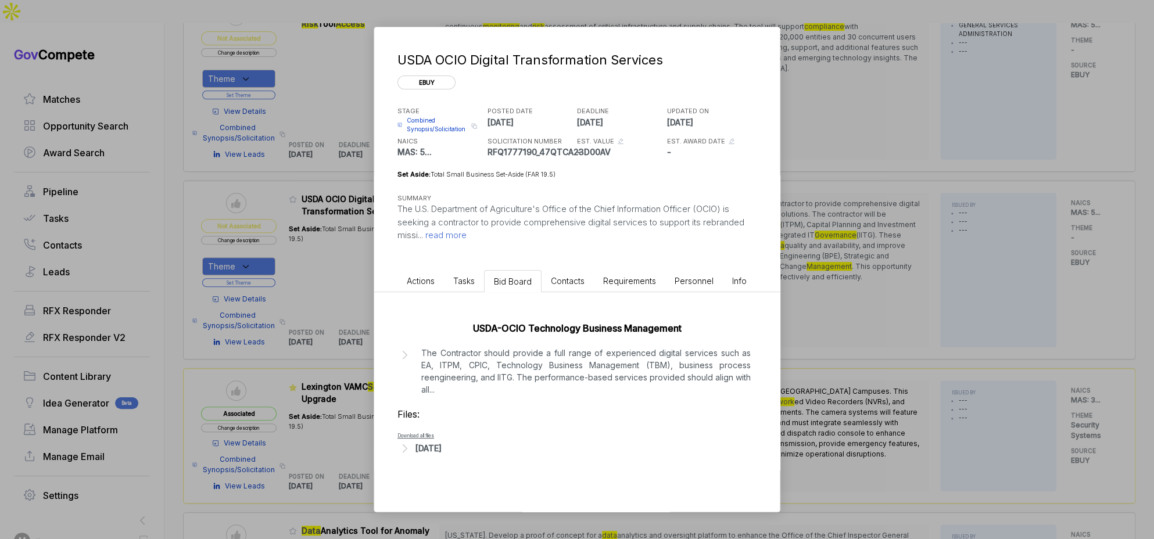
click at [531, 374] on p "The Contractor should provide a full range of experienced digital services such…" at bounding box center [585, 371] width 329 height 49
click at [442, 458] on div "Aug 19, 2025" at bounding box center [428, 460] width 26 height 12
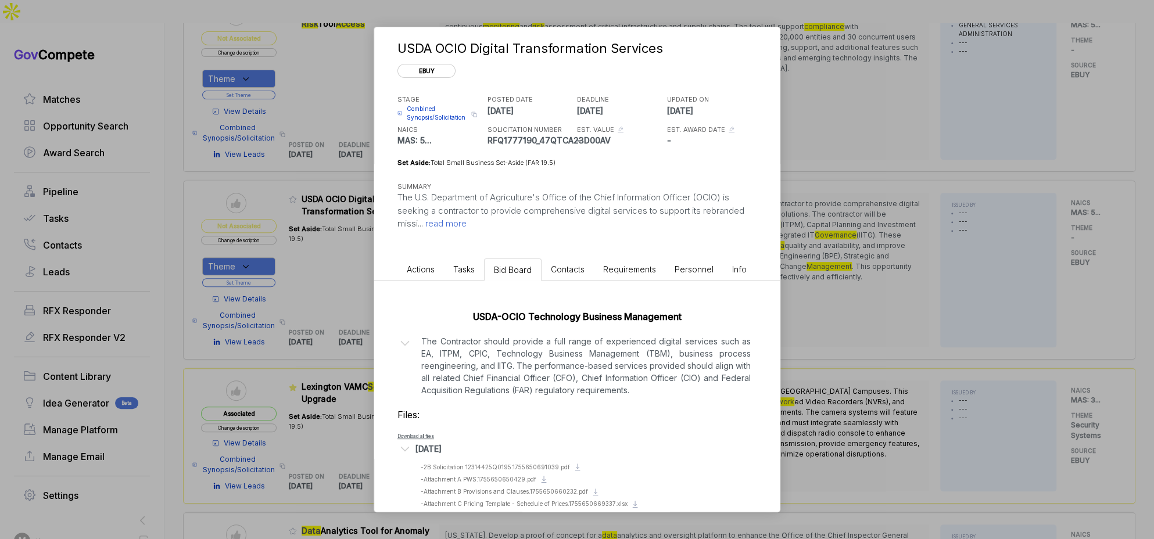
scroll to position [43, 0]
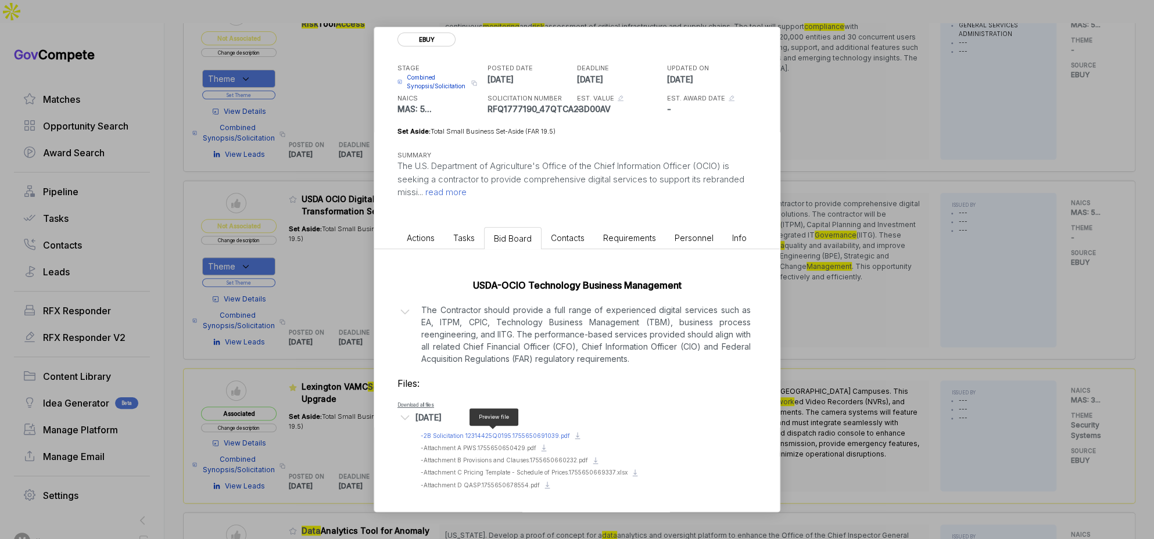
click at [476, 432] on span "- 2B Solicitation 12314425Q0195.1755650691039.pdf" at bounding box center [495, 435] width 149 height 7
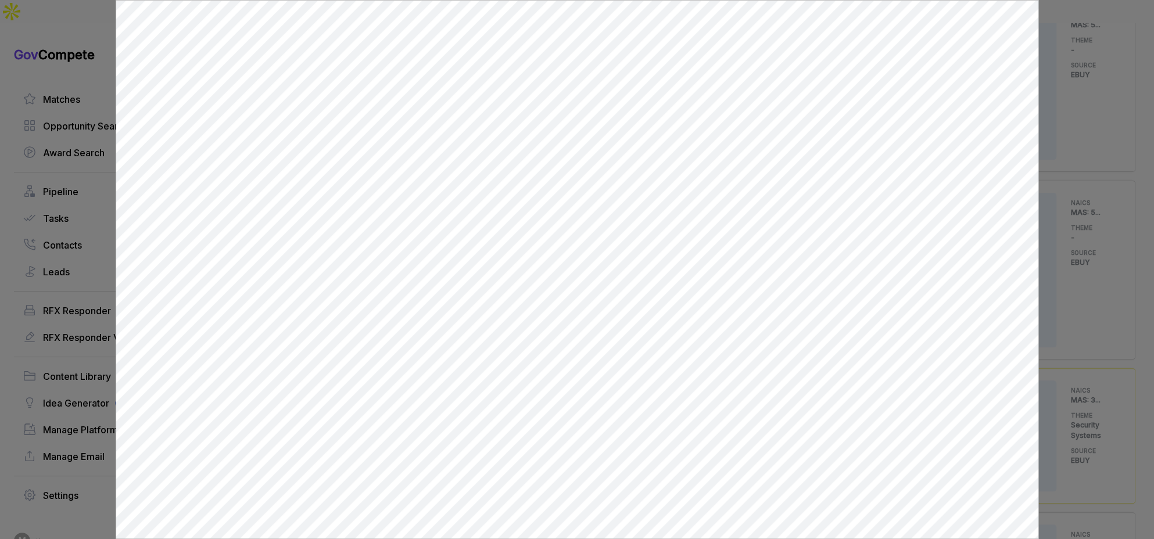
scroll to position [0, 0]
click at [1090, 300] on div at bounding box center [577, 269] width 1154 height 539
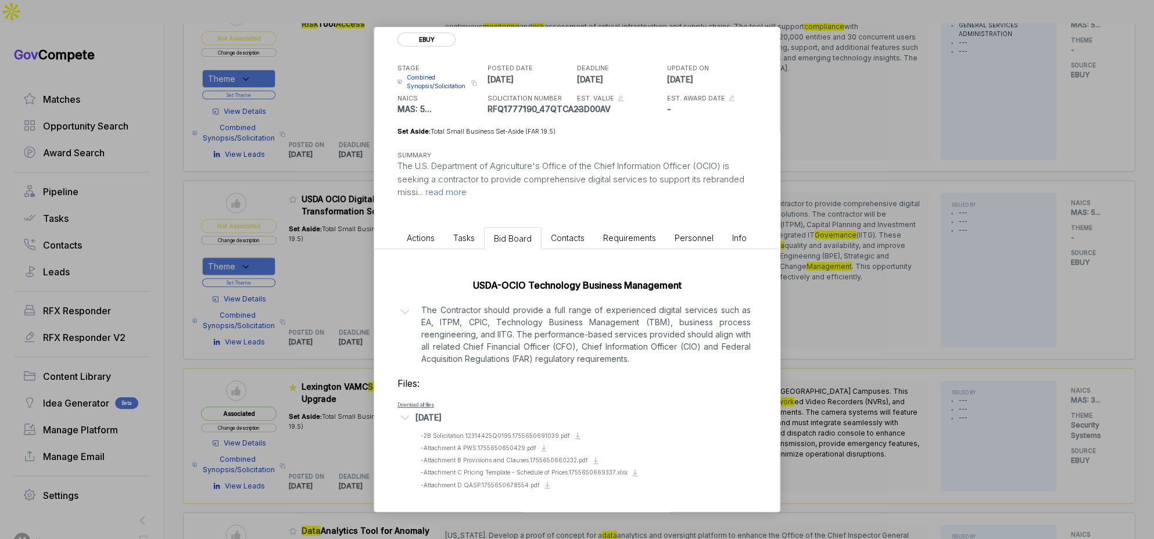
click at [1080, 303] on div "USDA OCIO Digital Transformation Services ebuy STAGE Combined Synopsis/Solicita…" at bounding box center [577, 269] width 1154 height 539
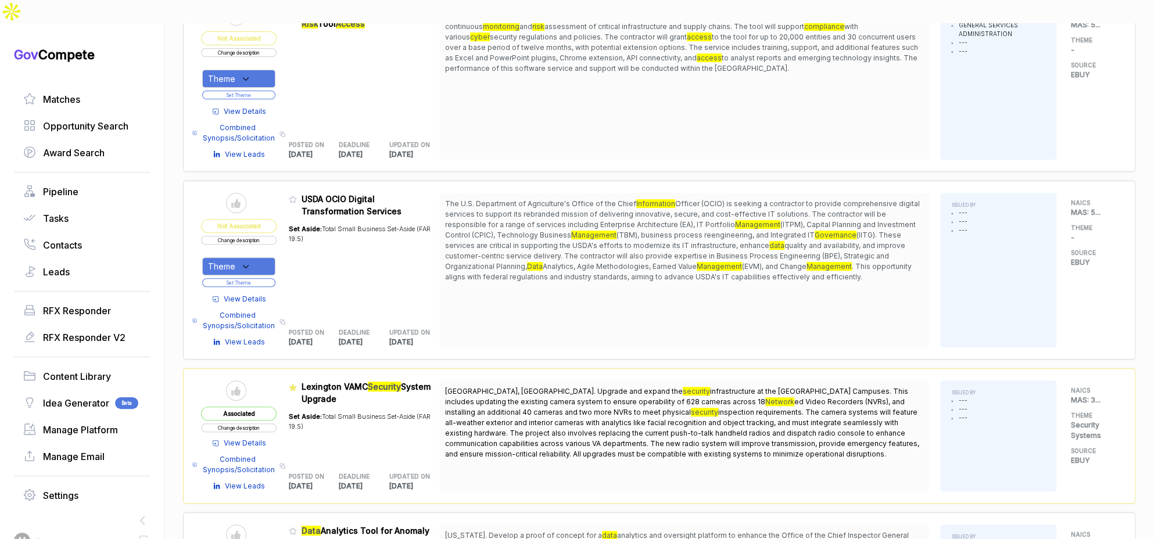
click at [268, 257] on div "Theme" at bounding box center [238, 266] width 73 height 18
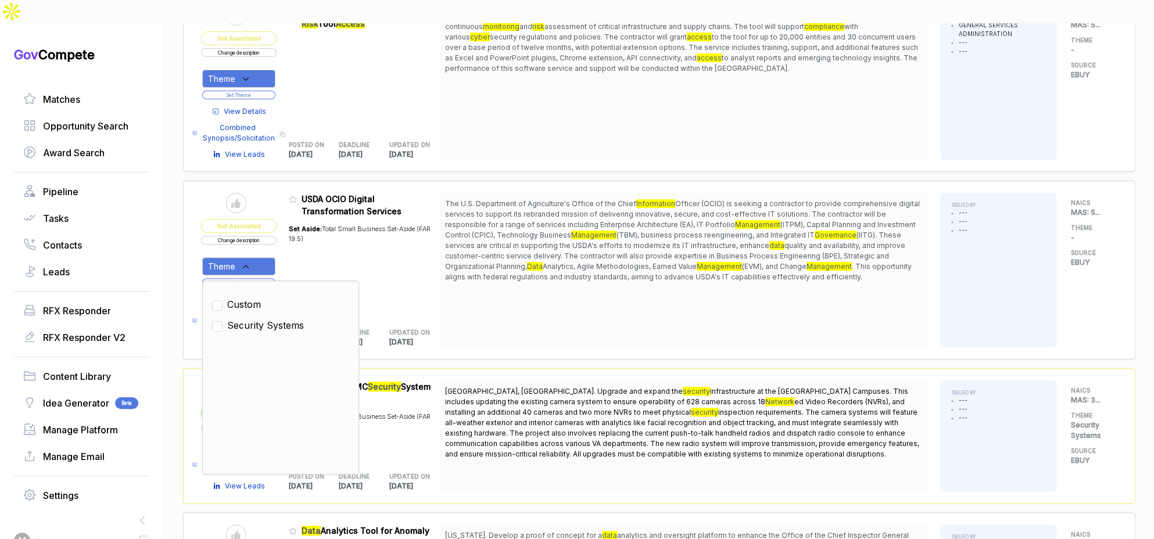
click at [254, 318] on span "Security Systems" at bounding box center [265, 325] width 77 height 14
checkbox input "true"
drag, startPoint x: 303, startPoint y: 239, endPoint x: 277, endPoint y: 255, distance: 31.3
click at [303, 240] on div "Set Aside: Total Small Business Set-Aside (FAR 19.5)" at bounding box center [364, 266] width 151 height 98
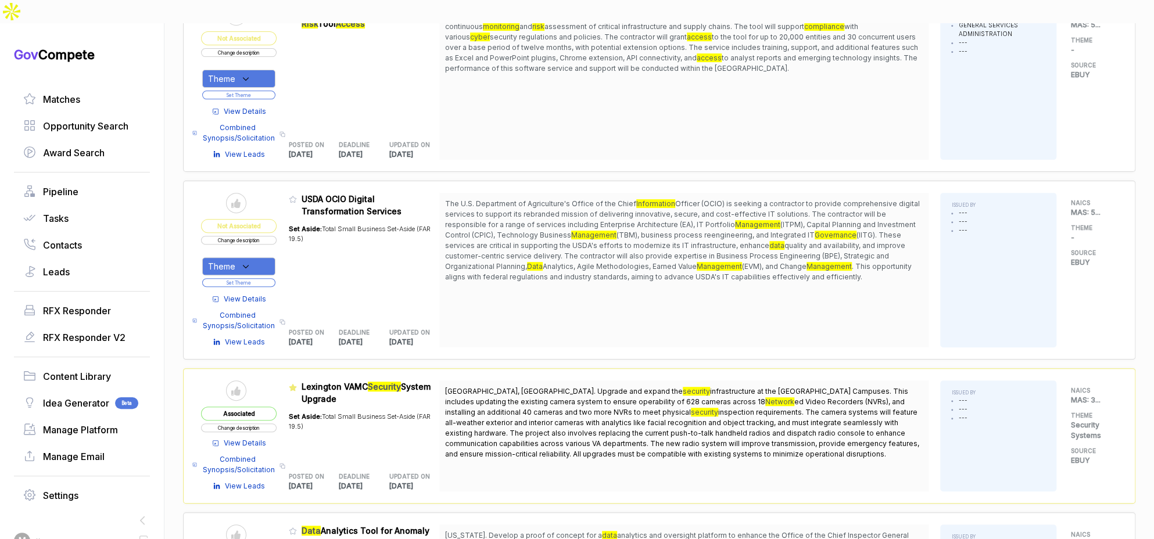
click at [271, 278] on button "Set Theme" at bounding box center [238, 282] width 73 height 9
click at [272, 278] on button "Set Theme" at bounding box center [238, 282] width 73 height 9
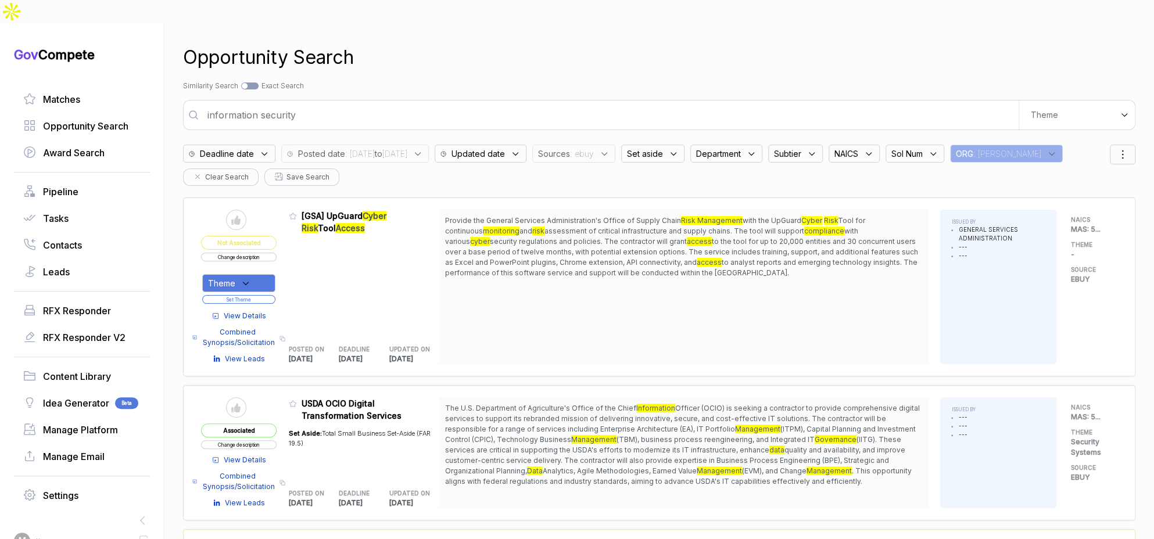
click at [594, 148] on span ": ebuy" at bounding box center [582, 154] width 24 height 12
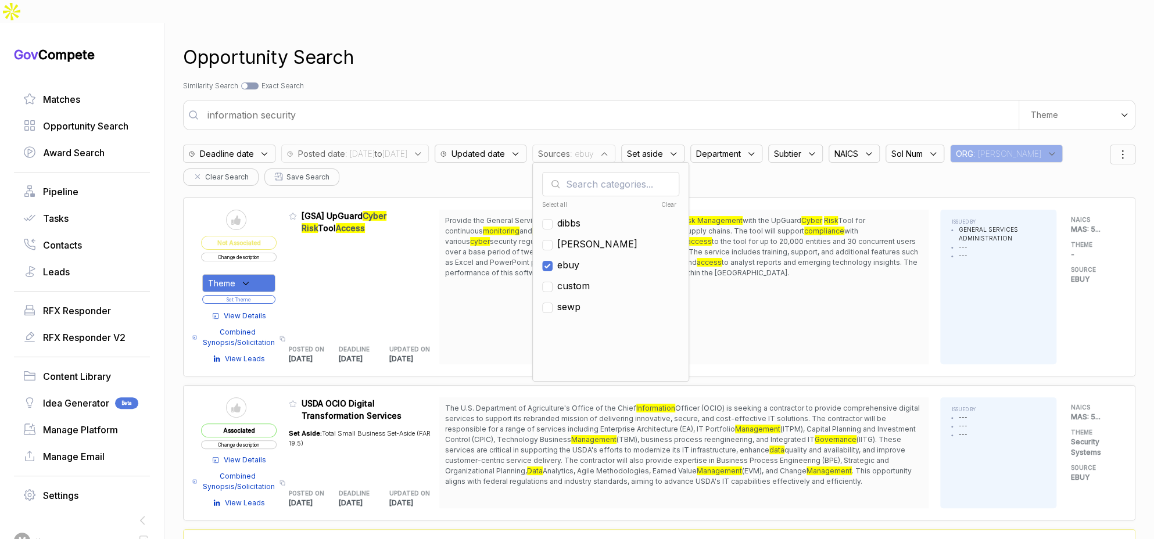
click at [579, 258] on span "ebuy" at bounding box center [568, 265] width 22 height 14
checkbox input "false"
click at [611, 237] on span "sam" at bounding box center [597, 244] width 80 height 14
checkbox input "true"
click at [675, 55] on div "Opportunity Search Search by Topic Relevance Similarity Search Search by Exact …" at bounding box center [659, 292] width 952 height 539
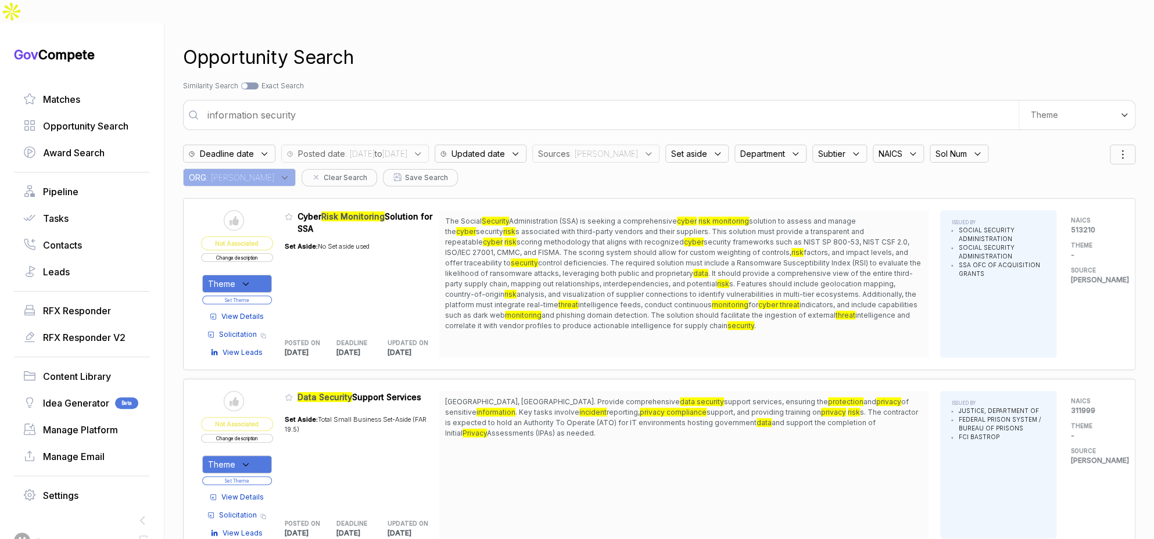
drag, startPoint x: 578, startPoint y: 204, endPoint x: 618, endPoint y: 208, distance: 40.3
click at [602, 244] on span "The Social Security Administration (SSA) is seeking a comprehensive cyber risk …" at bounding box center [684, 273] width 478 height 115
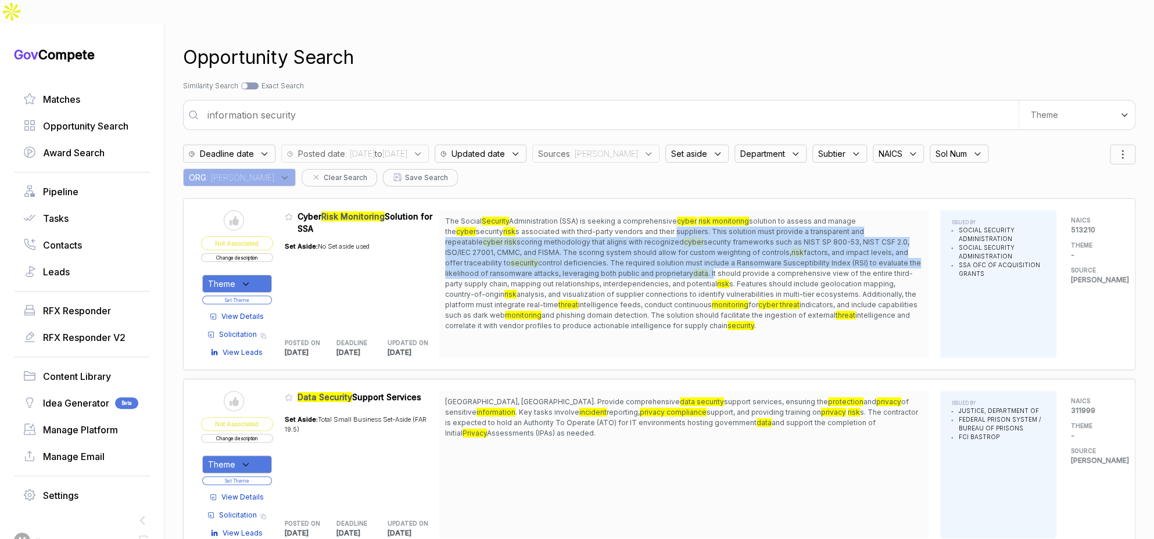
drag, startPoint x: 620, startPoint y: 204, endPoint x: 627, endPoint y: 250, distance: 46.4
click at [627, 250] on span "The Social Security Administration (SSA) is seeking a comprehensive cyber risk …" at bounding box center [684, 273] width 478 height 115
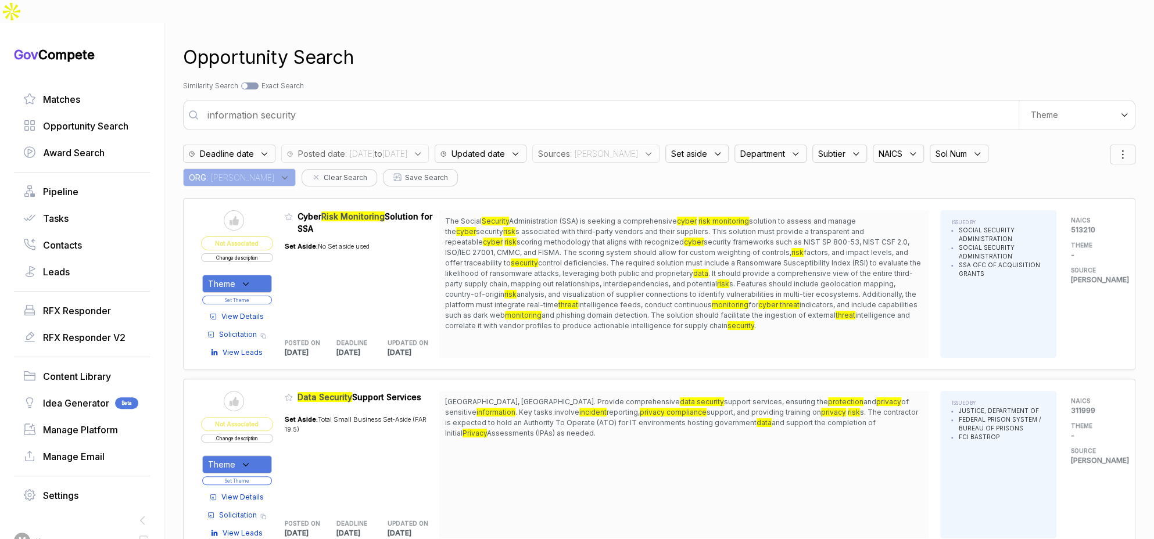
click at [260, 311] on span "View Details" at bounding box center [242, 316] width 42 height 10
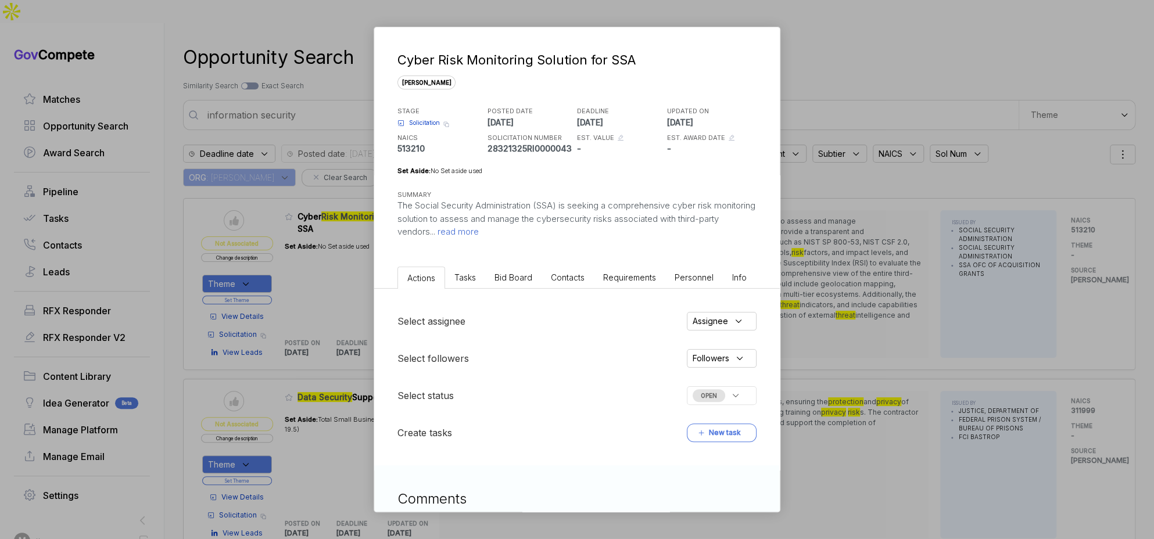
click at [502, 274] on span "Bid Board" at bounding box center [513, 277] width 38 height 10
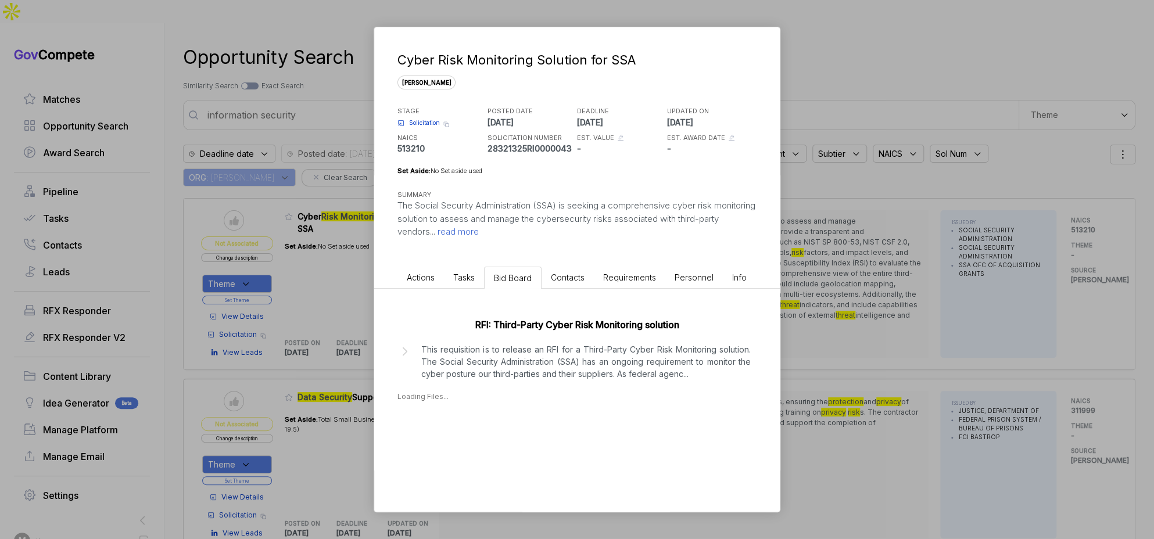
click at [497, 348] on p "This requisition is to release an RFI for a Third-Party Cyber Risk Monitoring s…" at bounding box center [585, 361] width 329 height 37
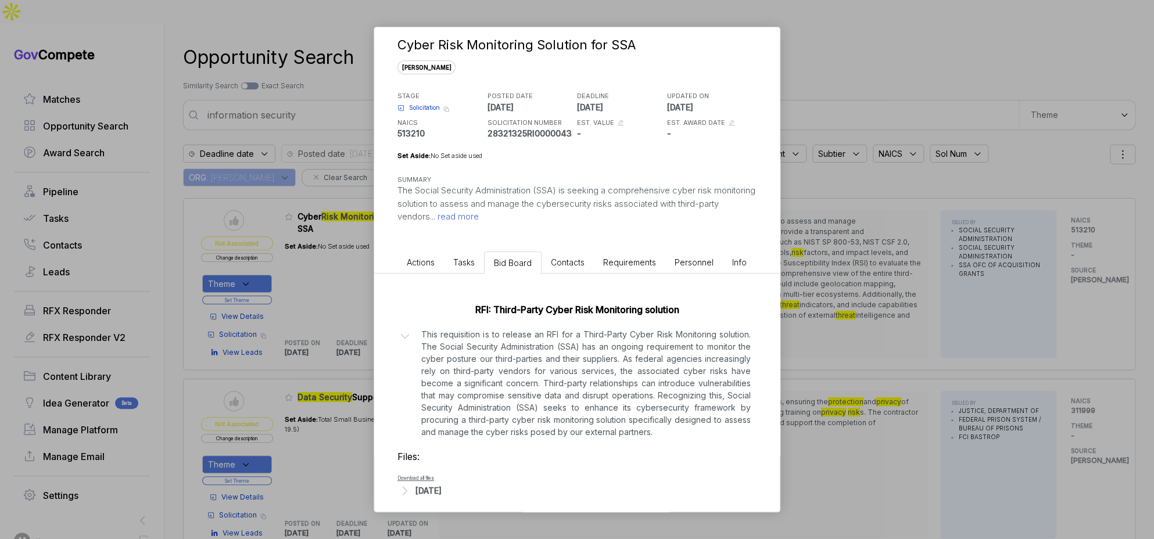
scroll to position [17, 0]
click at [823, 316] on div "Cyber Risk Monitoring Solution for SSA sam STAGE Solicitation Copy link POSTED …" at bounding box center [577, 269] width 1154 height 539
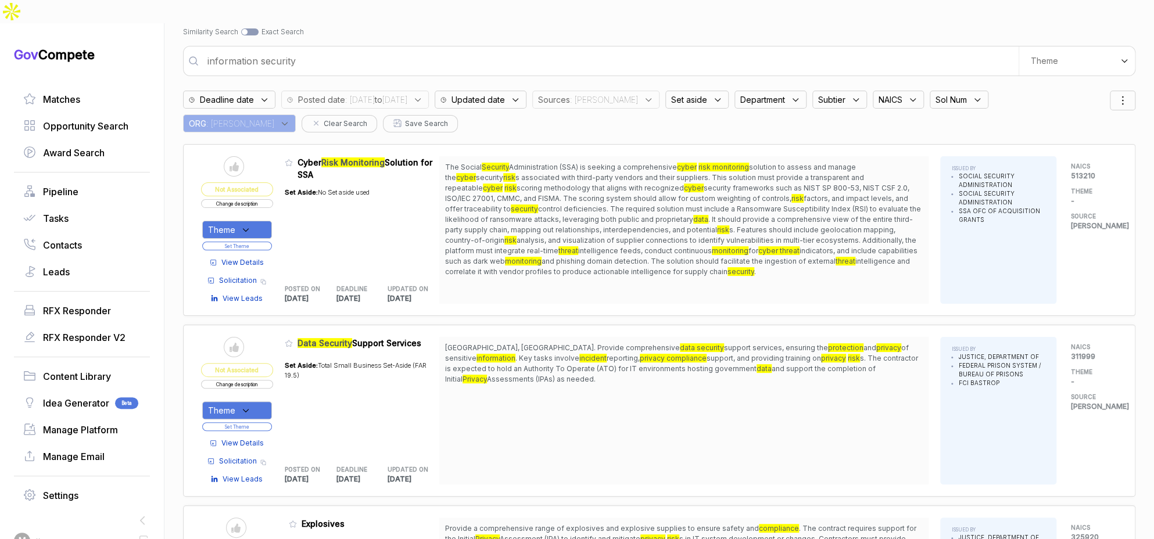
scroll to position [51, 0]
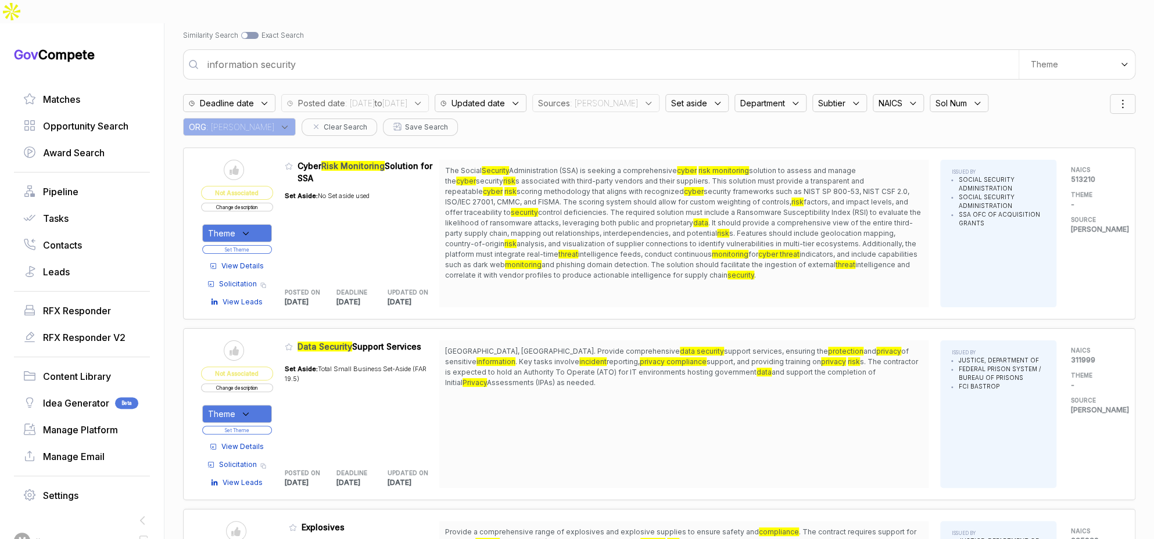
drag, startPoint x: 515, startPoint y: 322, endPoint x: 407, endPoint y: 390, distance: 128.0
click at [526, 354] on span "Bastrop, TX. Provide comprehensive data security support services, ensuring the…" at bounding box center [684, 367] width 478 height 42
click at [238, 442] on span "View Details" at bounding box center [242, 447] width 42 height 10
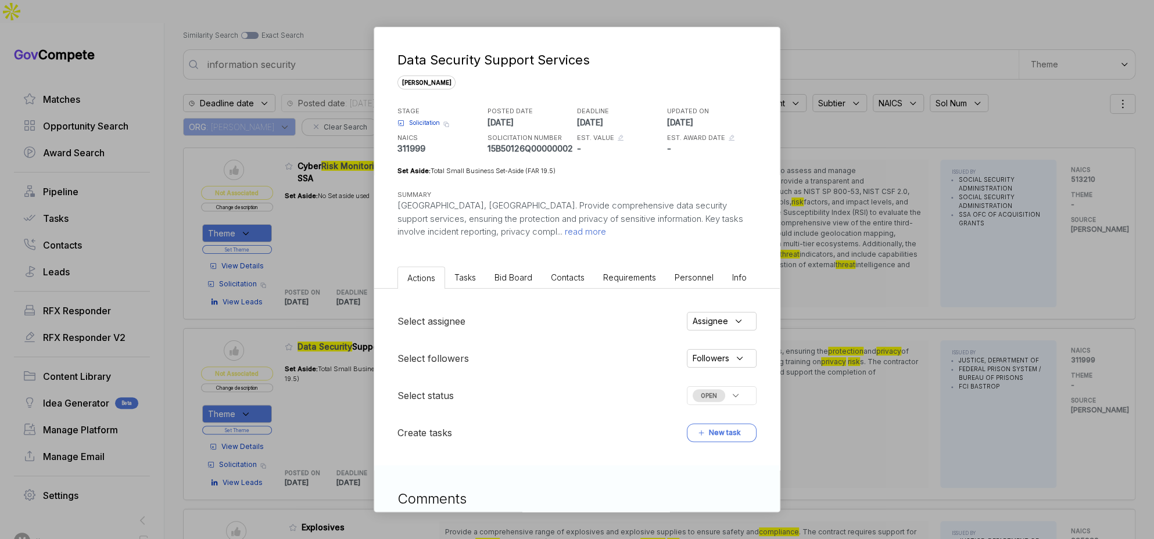
click at [511, 286] on li "Bid Board" at bounding box center [513, 277] width 56 height 21
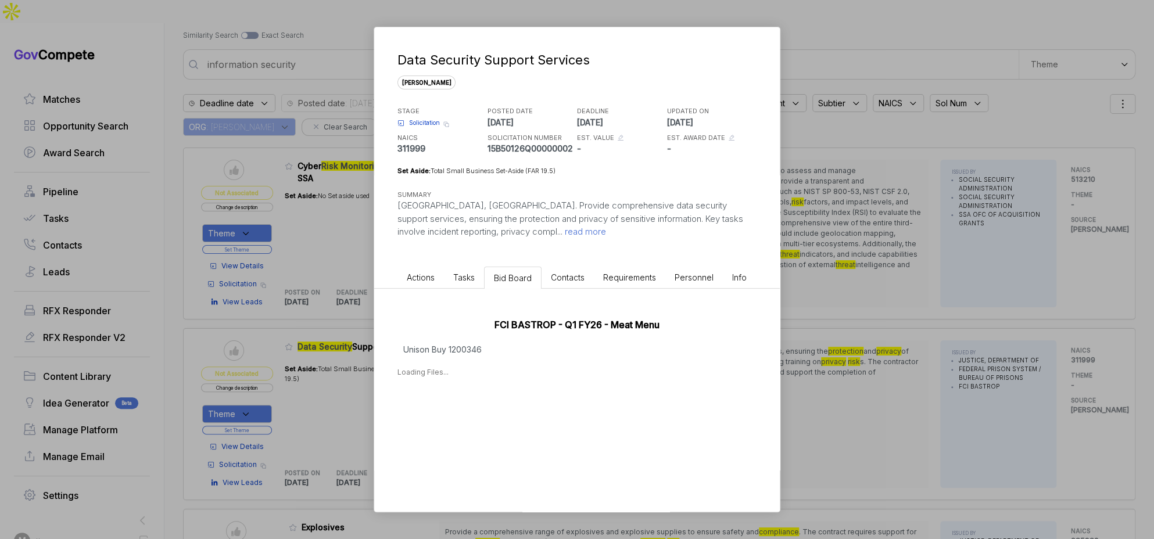
drag, startPoint x: 507, startPoint y: 363, endPoint x: 461, endPoint y: 376, distance: 48.2
click at [507, 363] on div "FCI BASTROP - Q1 FY26 - Meat Menu Unison Buy 1200346 Loading Files..." at bounding box center [576, 345] width 405 height 112
click at [846, 323] on div "Data Security Support Services sam STAGE Solicitation Copy link POSTED DATE 202…" at bounding box center [577, 269] width 1154 height 539
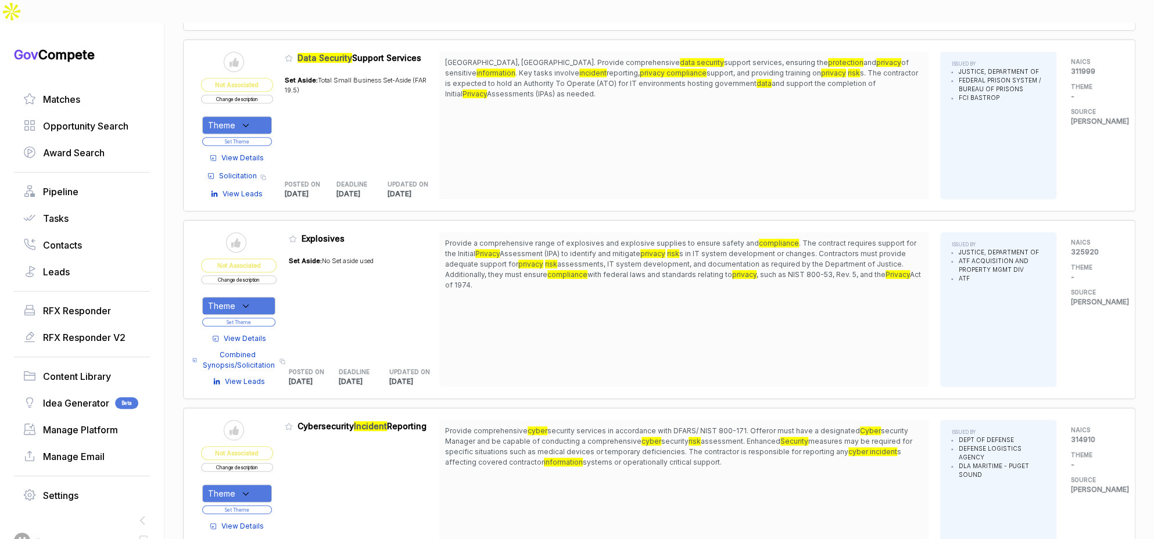
scroll to position [0, 0]
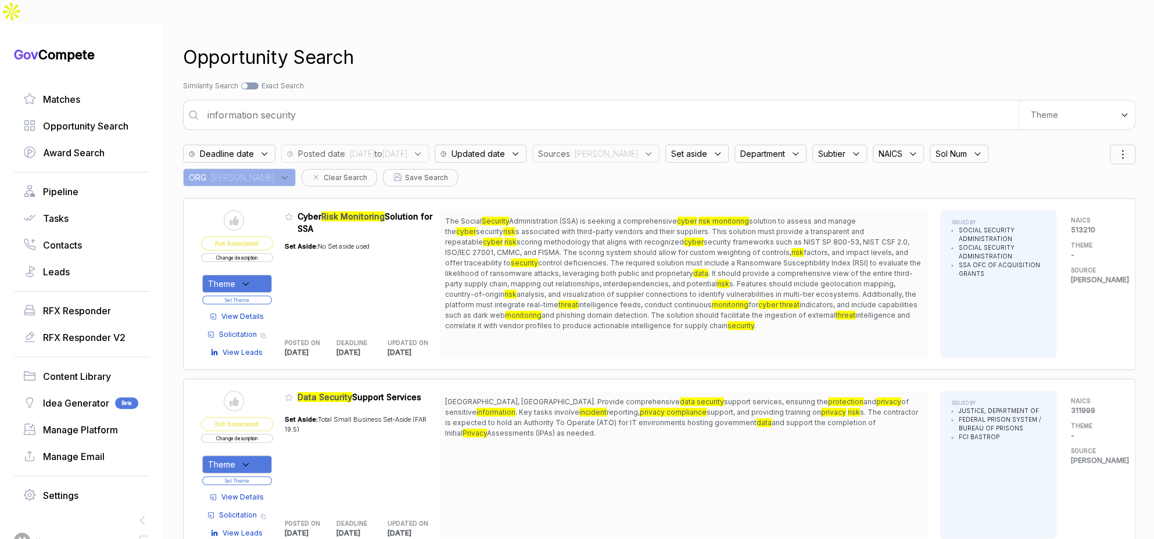
click at [570, 148] on span "Department" at bounding box center [554, 154] width 32 height 12
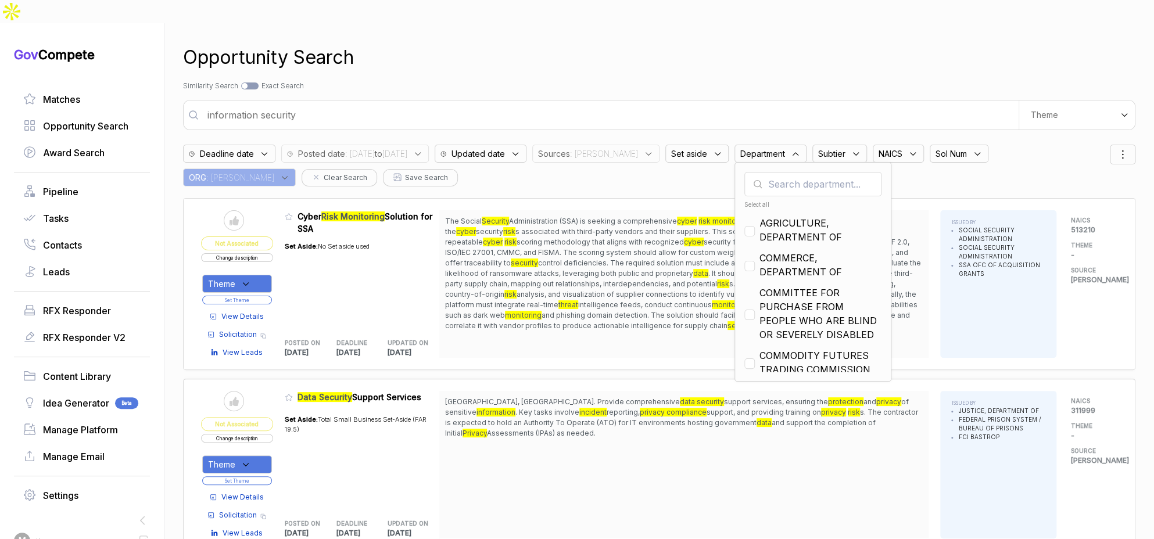
click at [770, 172] on input "text" at bounding box center [812, 184] width 137 height 24
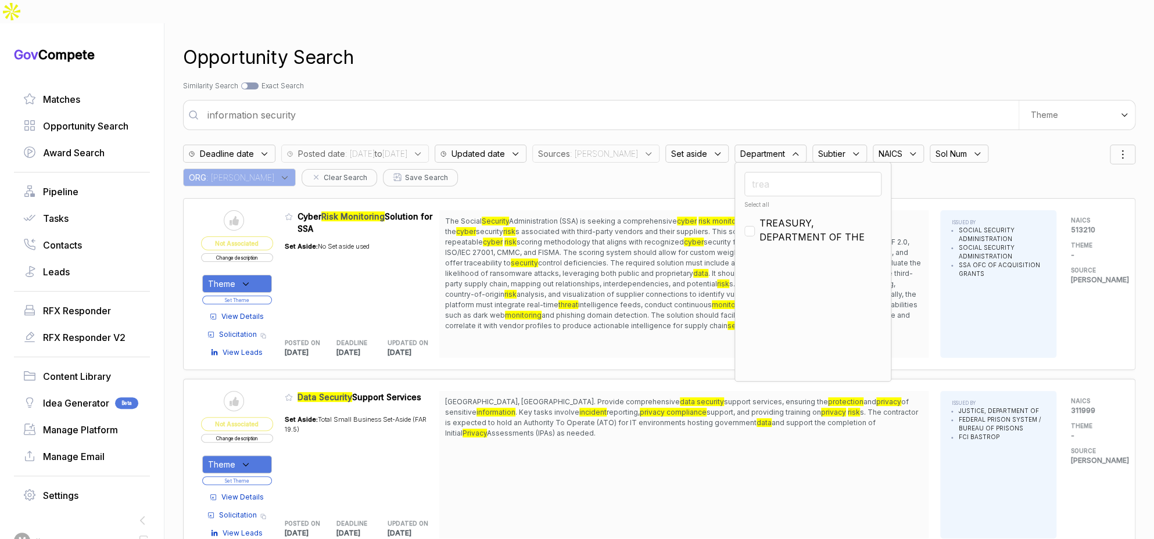
type input "trea"
drag, startPoint x: 768, startPoint y: 194, endPoint x: 768, endPoint y: 173, distance: 20.9
click at [768, 198] on ul "Select all TREASURY, DEPARTMENT OF THE" at bounding box center [812, 285] width 137 height 174
drag, startPoint x: 737, startPoint y: 209, endPoint x: 753, endPoint y: 175, distance: 36.9
click at [744, 226] on input "checkbox" at bounding box center [749, 231] width 10 height 10
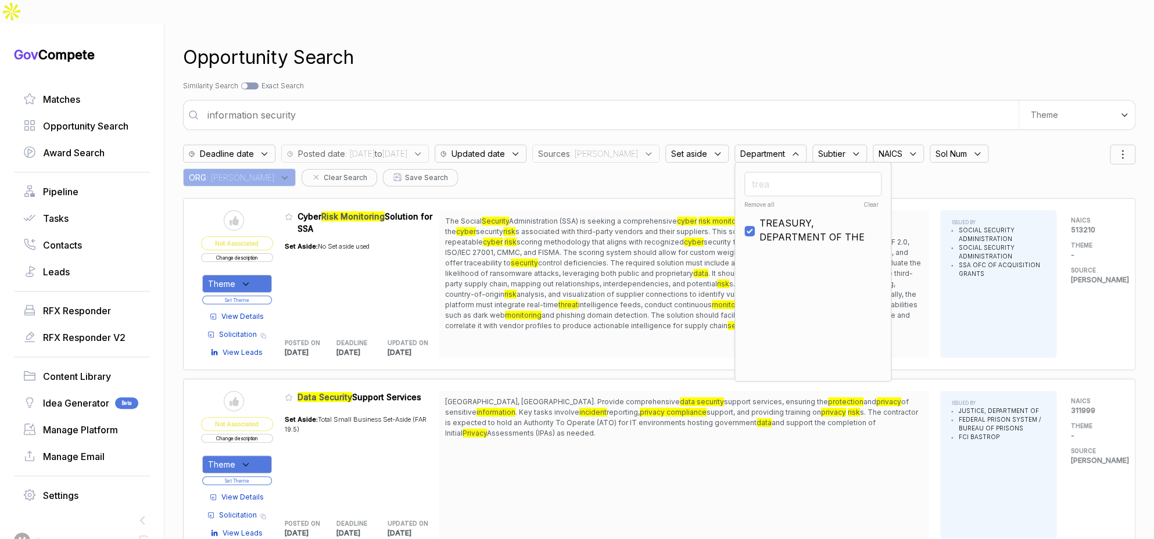
click at [762, 172] on input "trea" at bounding box center [812, 184] width 137 height 24
checkbox input "false"
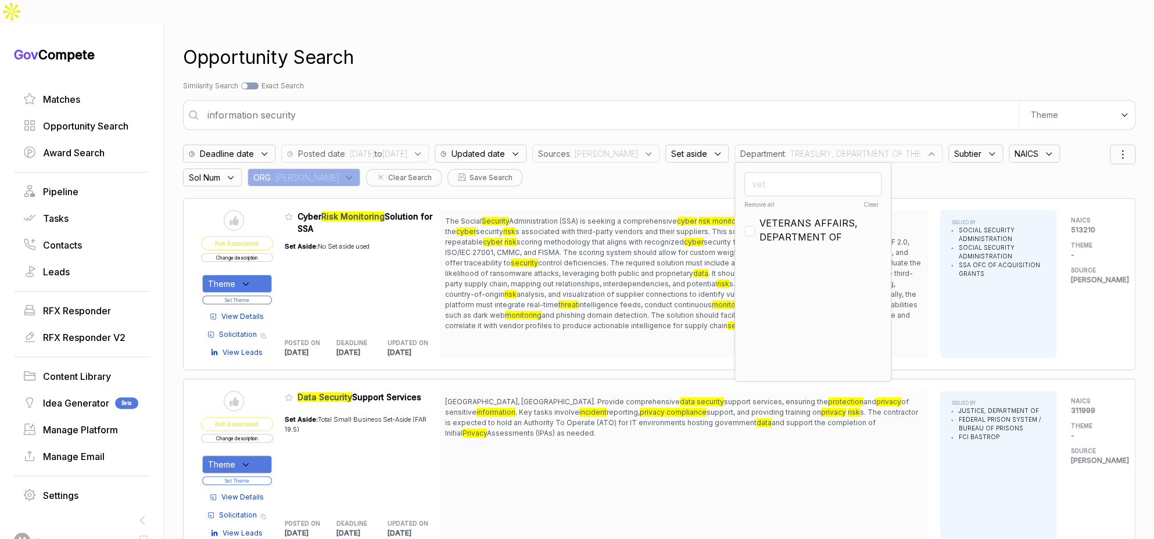
type input "vet"
click at [763, 216] on span "VETERANS AFFAIRS, DEPARTMENT OF" at bounding box center [820, 230] width 122 height 28
checkbox input "true"
click at [762, 76] on div "Opportunity Search Search by Topic Relevance Similarity Search Search by Exact …" at bounding box center [659, 292] width 952 height 539
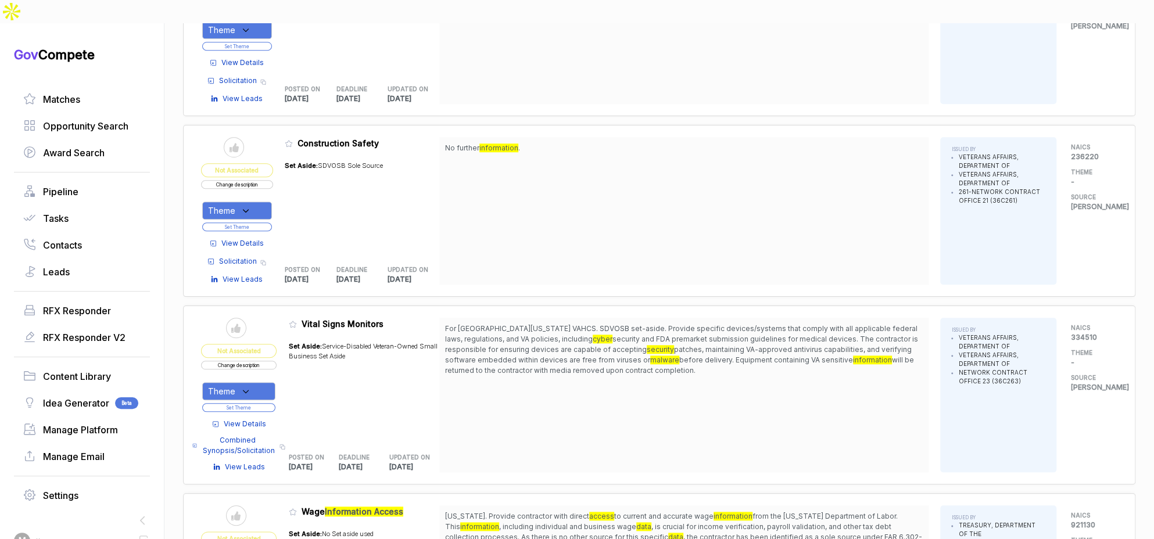
scroll to position [650, 0]
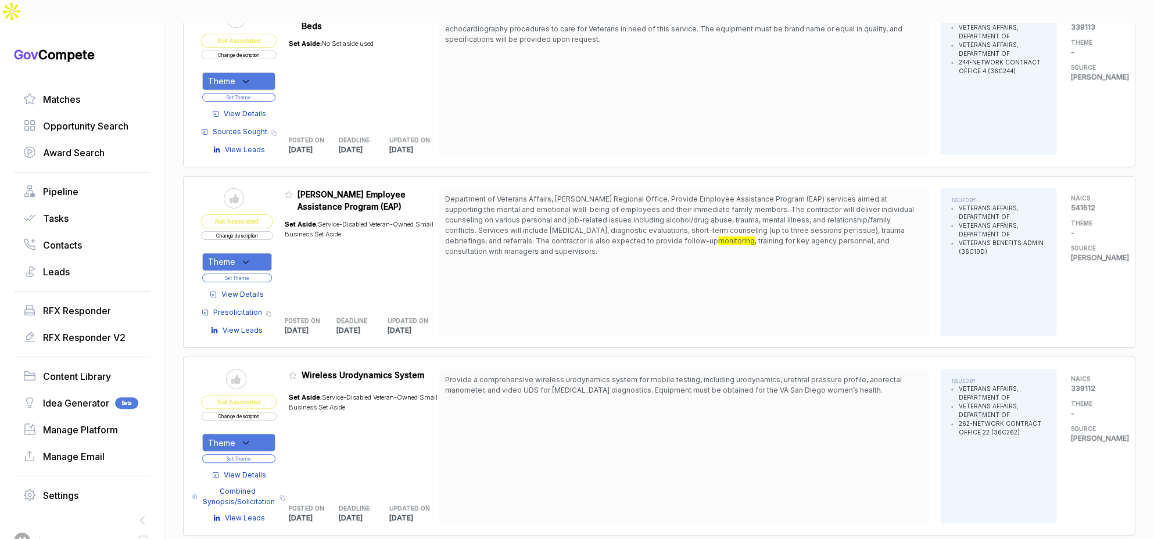
scroll to position [4398, 0]
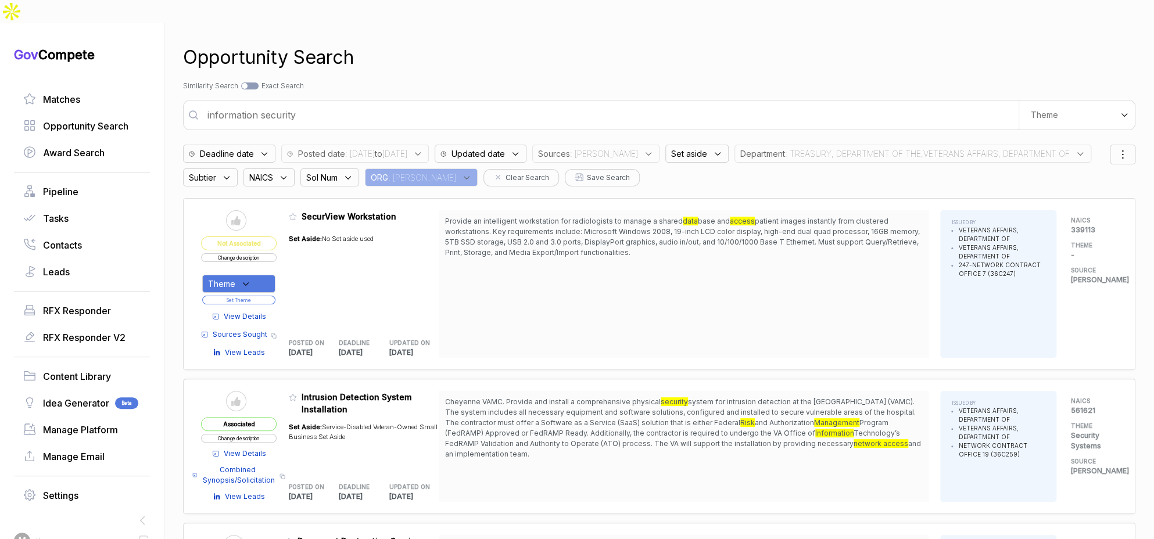
click at [514, 103] on input "information security" at bounding box center [609, 114] width 818 height 23
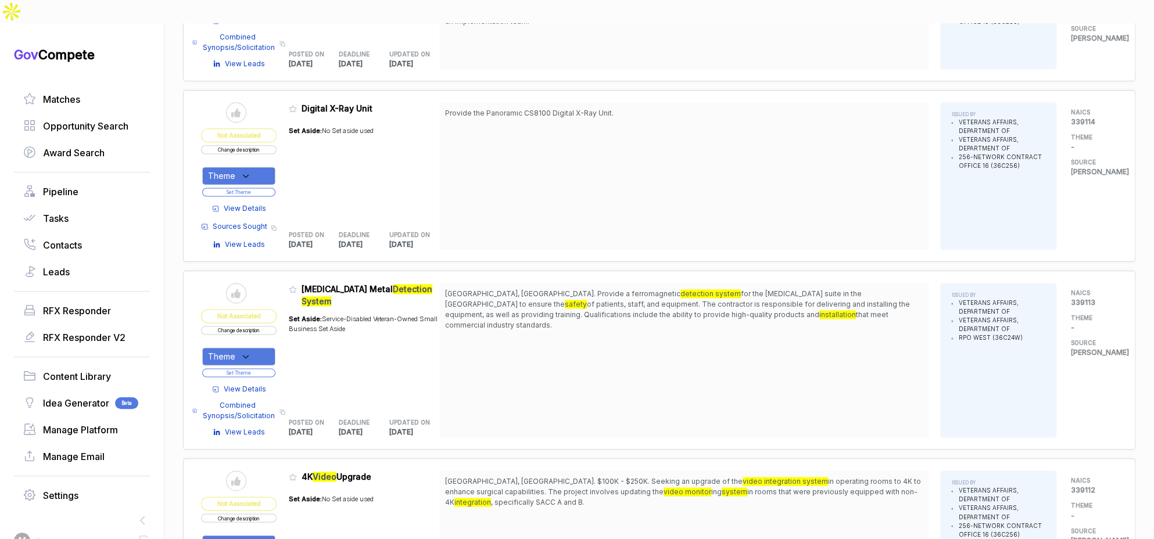
scroll to position [1150, 0]
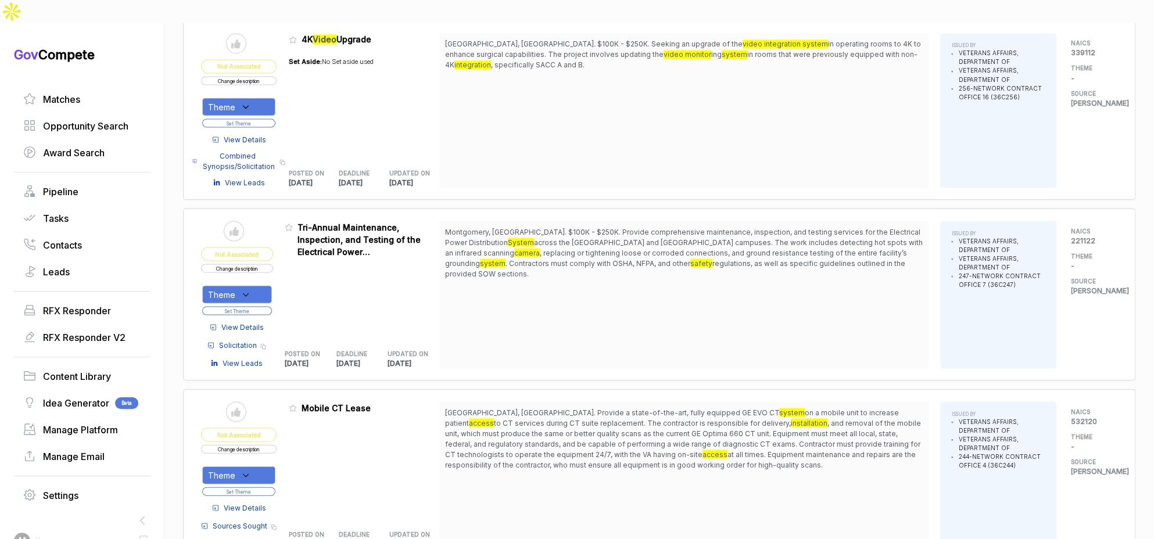
scroll to position [1402, 0]
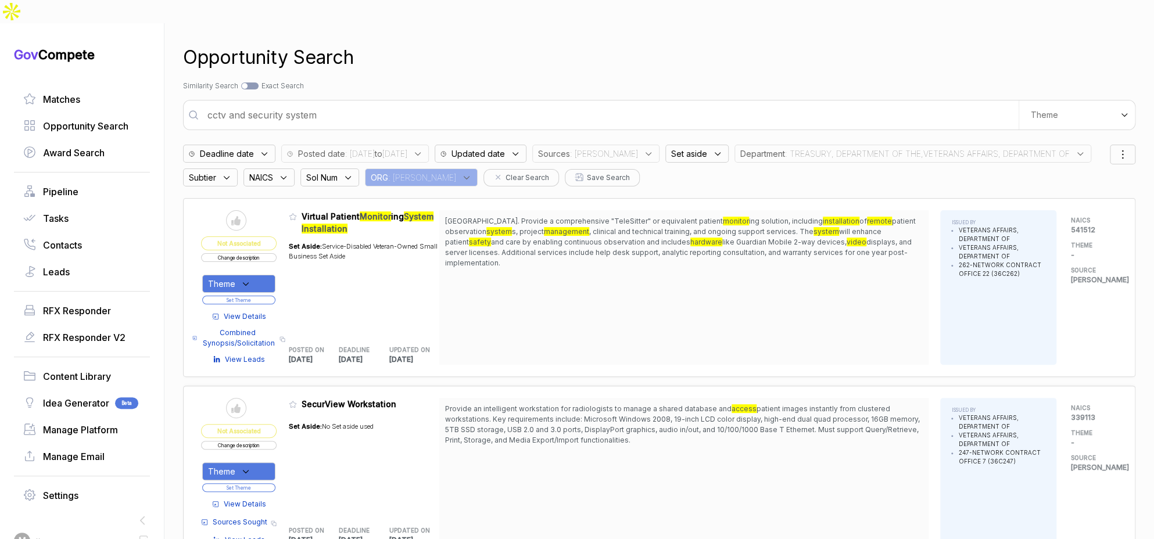
click at [448, 103] on input "cctv and security system" at bounding box center [609, 114] width 818 height 23
click at [450, 103] on input "cctv and security system" at bounding box center [609, 114] width 818 height 23
click at [449, 103] on input "cctv and security system" at bounding box center [609, 114] width 818 height 23
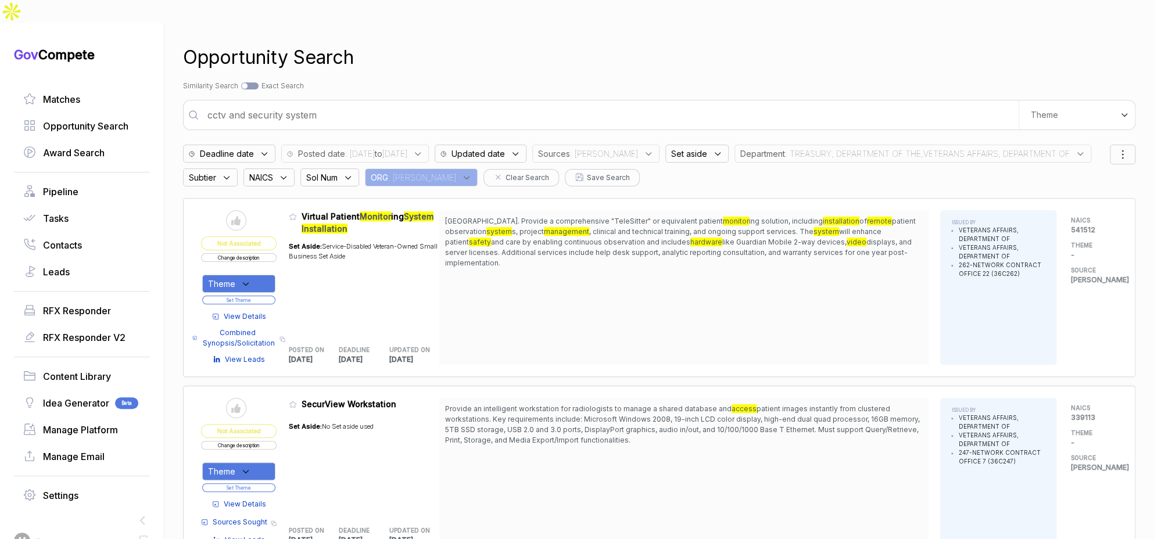
click at [449, 103] on input "cctv and security system" at bounding box center [609, 114] width 818 height 23
type input "icam ficam"
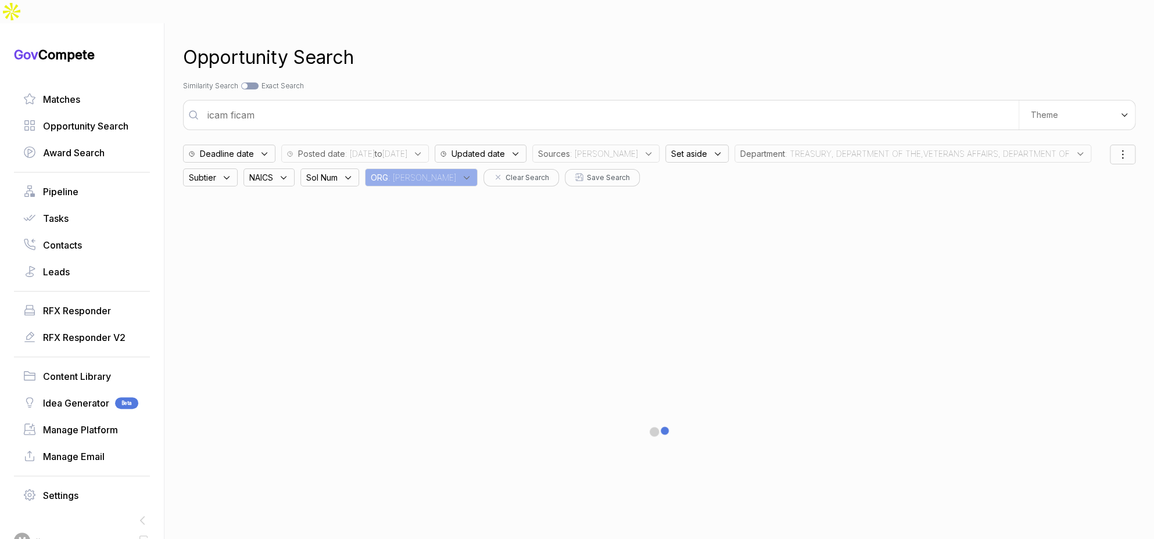
click at [805, 145] on div "Department : TREASURY, DEPARTMENT OF THE,VETERANS AFFAIRS, DEPARTMENT OF" at bounding box center [912, 154] width 357 height 18
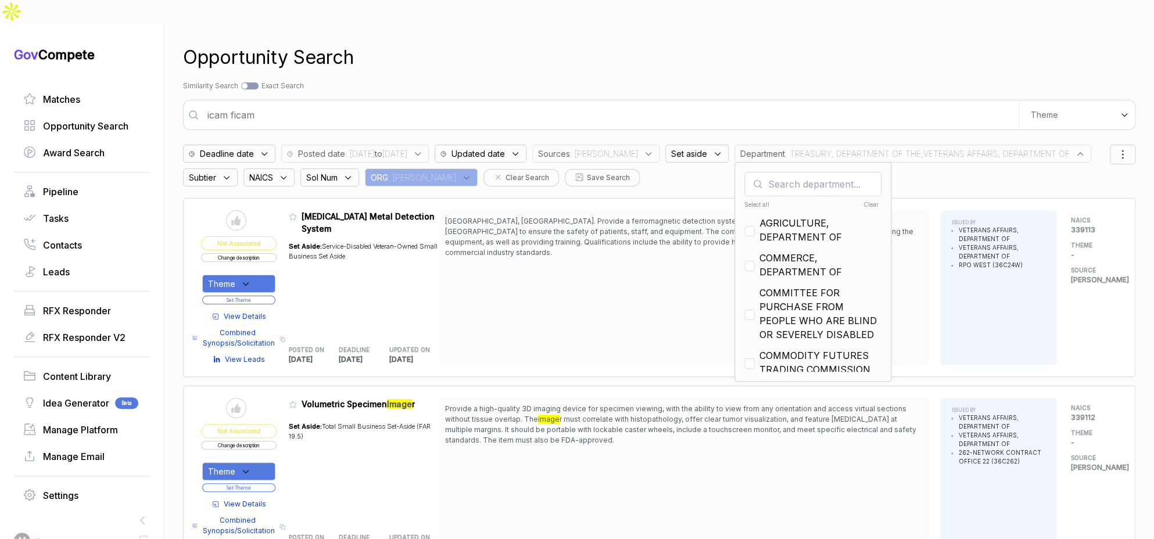
drag, startPoint x: 744, startPoint y: 181, endPoint x: 749, endPoint y: 188, distance: 9.2
click at [744, 200] on div "Select all" at bounding box center [777, 204] width 67 height 9
checkbox input "true"
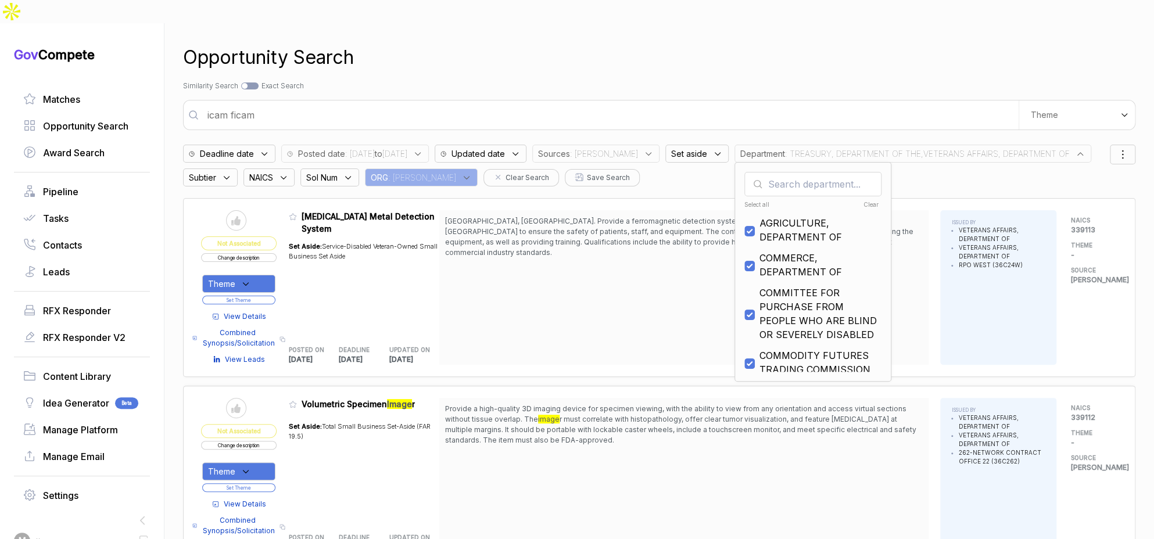
checkbox input "true"
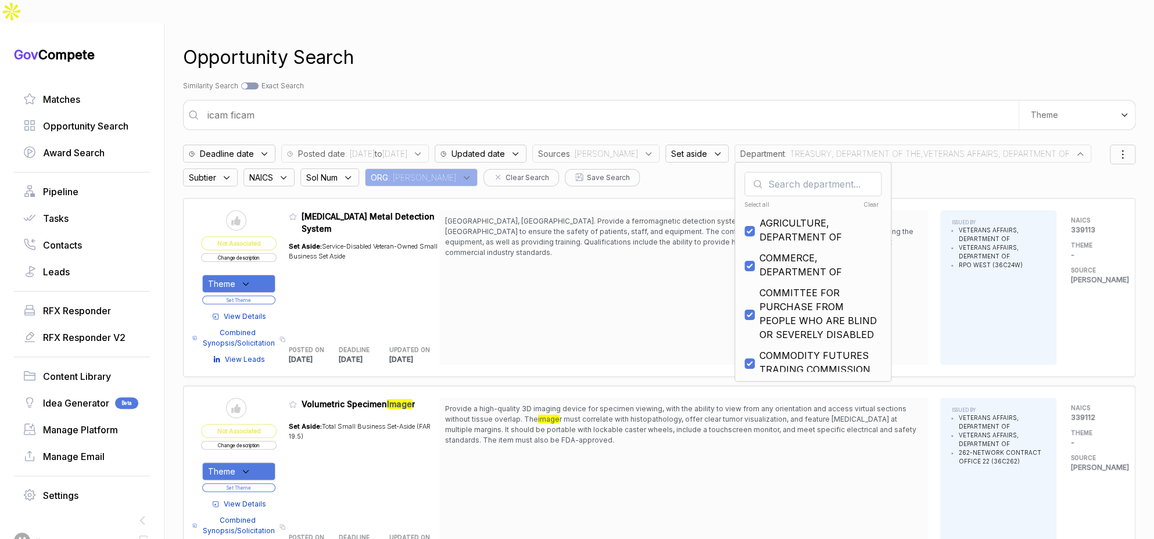
checkbox input "true"
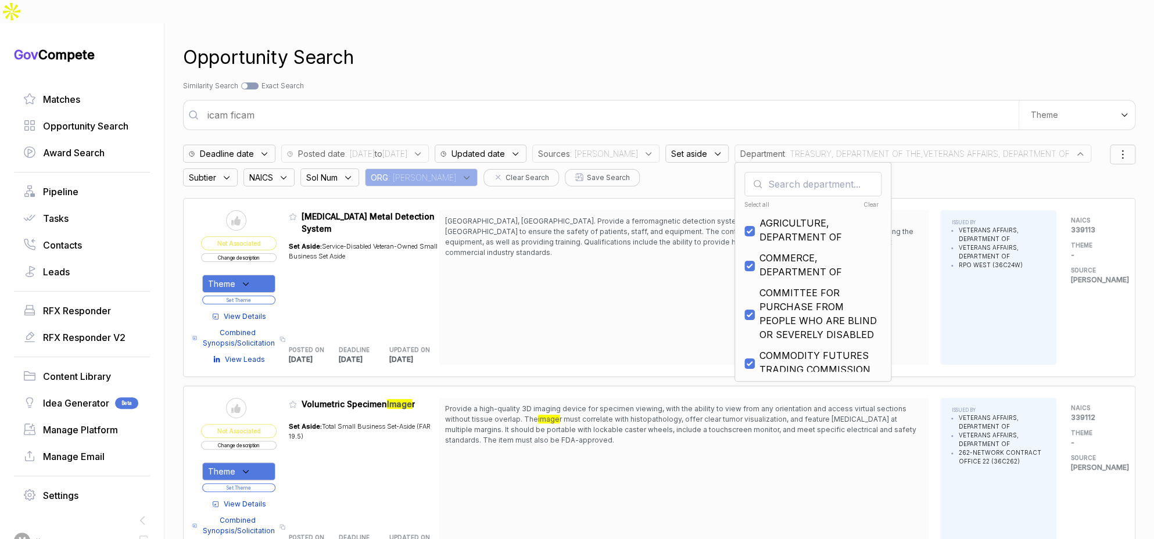
checkbox input "true"
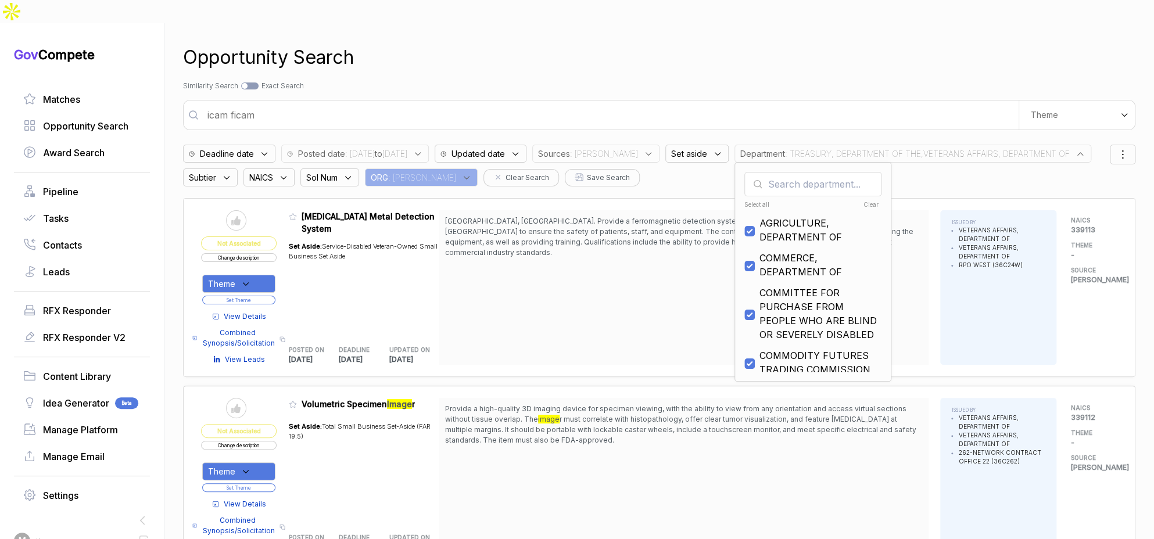
checkbox input "true"
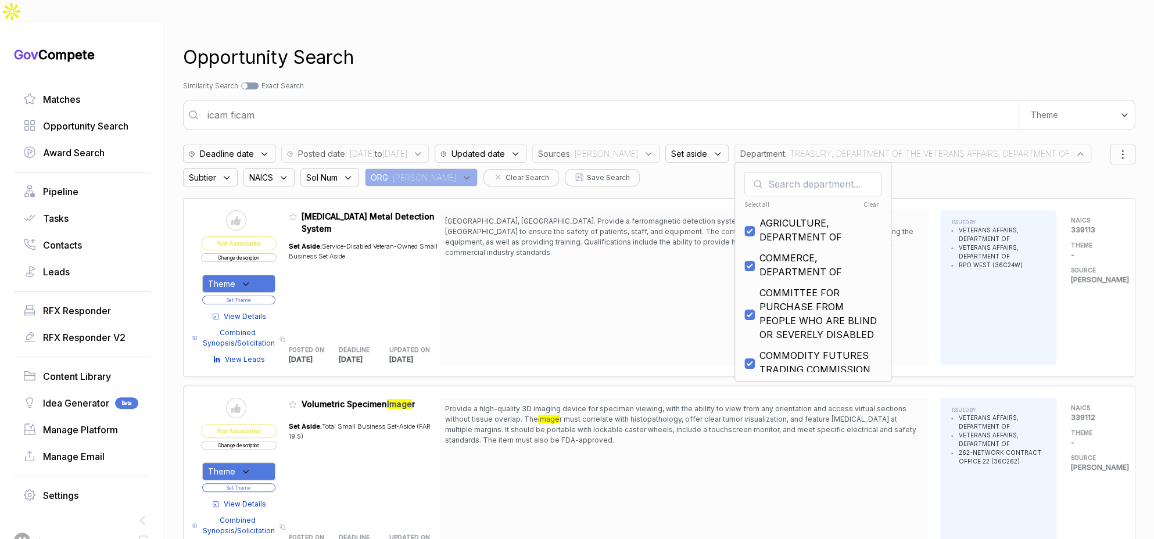
checkbox input "true"
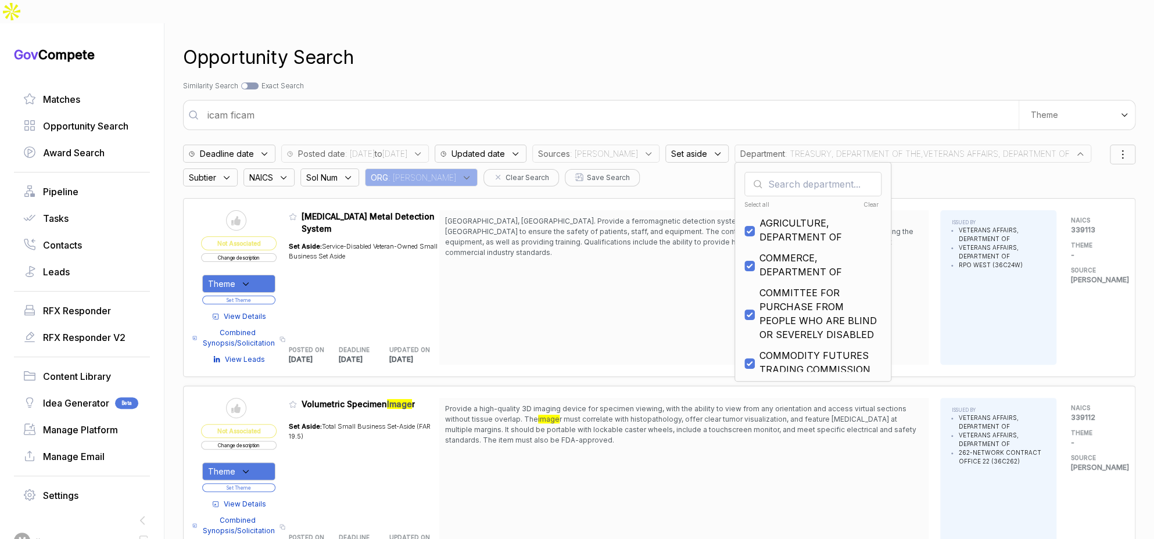
checkbox input "true"
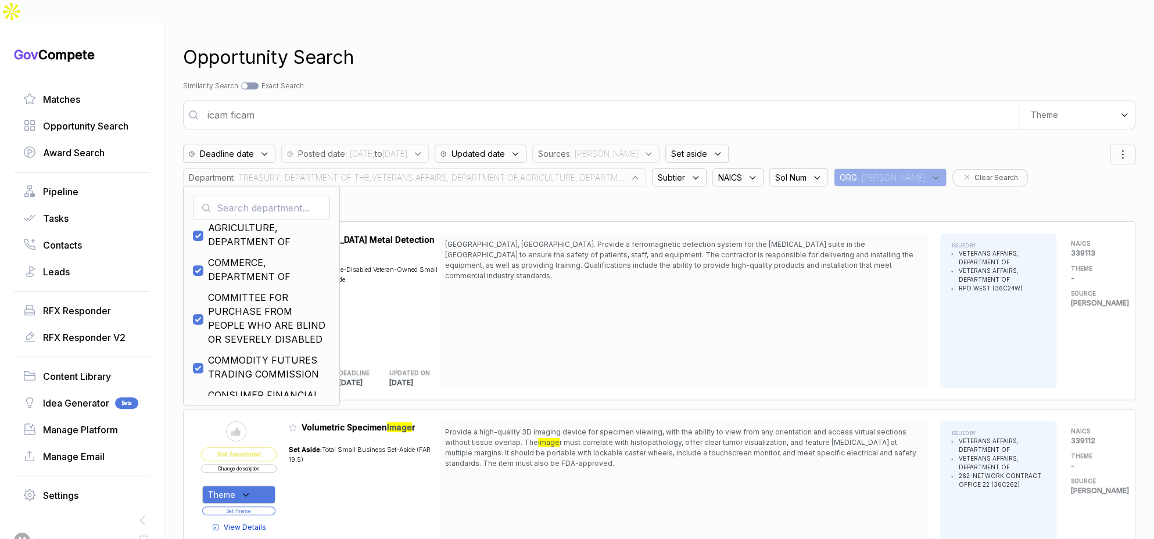
scroll to position [23, 0]
drag, startPoint x: 784, startPoint y: 109, endPoint x: 759, endPoint y: 125, distance: 30.0
click at [784, 110] on div "Opportunity Search Search by Topic Relevance Similarity Search Search by Exact …" at bounding box center [659, 292] width 952 height 539
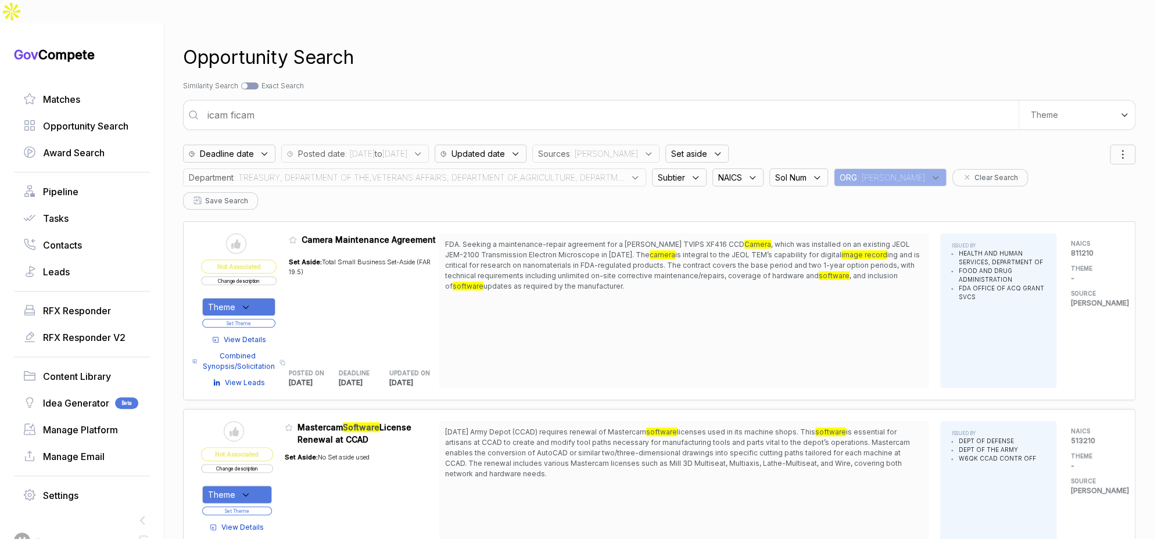
click at [608, 171] on span ": TREASURY, DEPARTMENT OF THE,VETERANS AFFAIRS, DEPARTMENT OF,AGRICULTURE, DEPA…" at bounding box center [429, 177] width 391 height 12
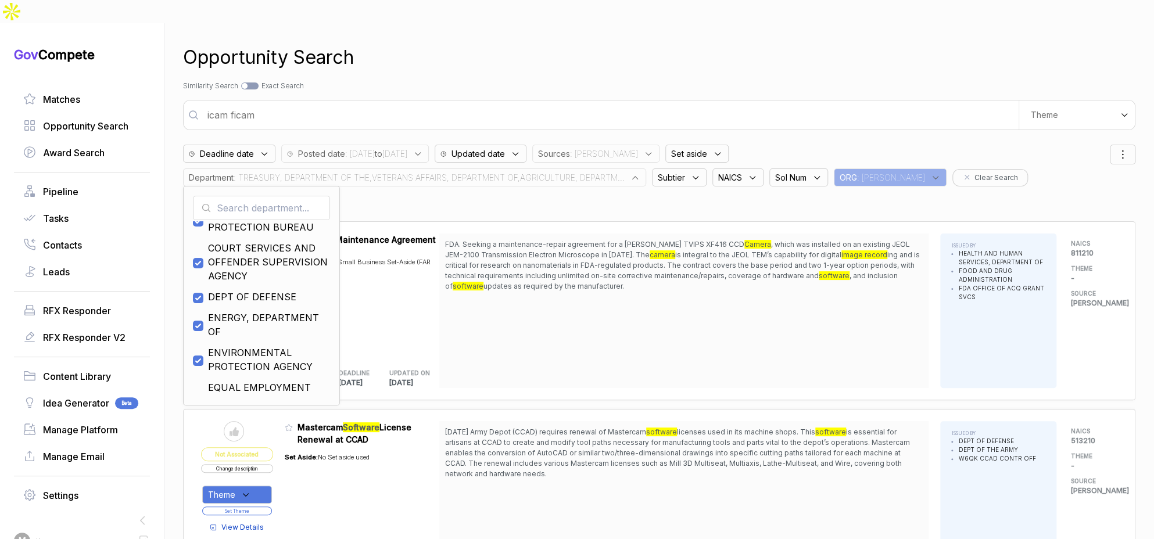
scroll to position [202, 0]
click at [265, 289] on span "DEPT OF DEFENSE" at bounding box center [252, 296] width 88 height 14
checkbox input "false"
click at [462, 81] on div "Search by Topic Relevance Similarity Search Search by Exact Keyword Match Exact…" at bounding box center [659, 86] width 952 height 10
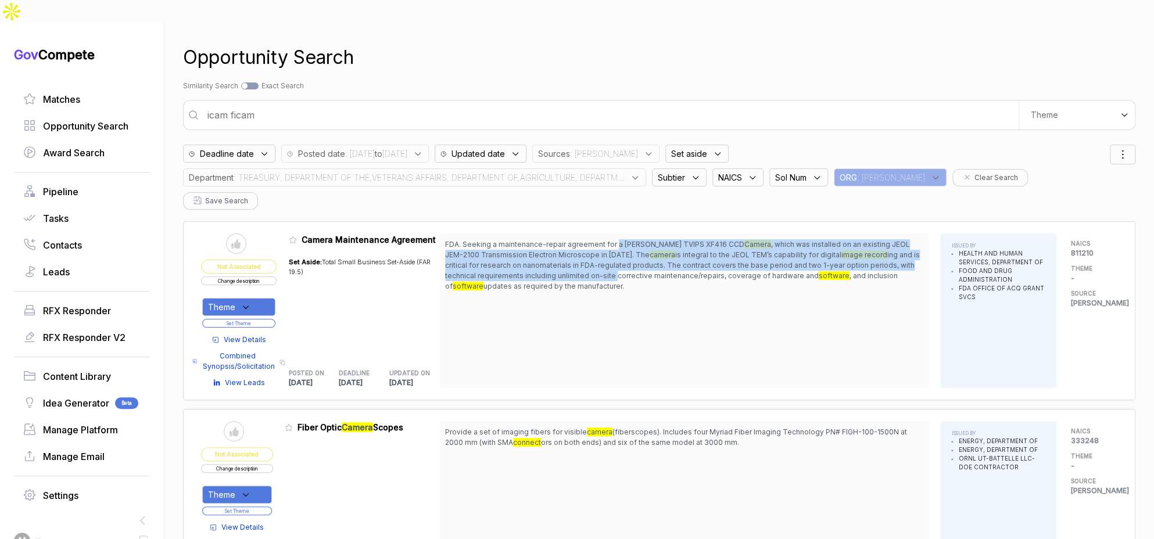
drag, startPoint x: 619, startPoint y: 202, endPoint x: 619, endPoint y: 237, distance: 35.4
click at [619, 239] on span "FDA. Seeking a maintenance-repair agreement for a Tietz TVIPS XF416 CCD Camera …" at bounding box center [684, 265] width 478 height 52
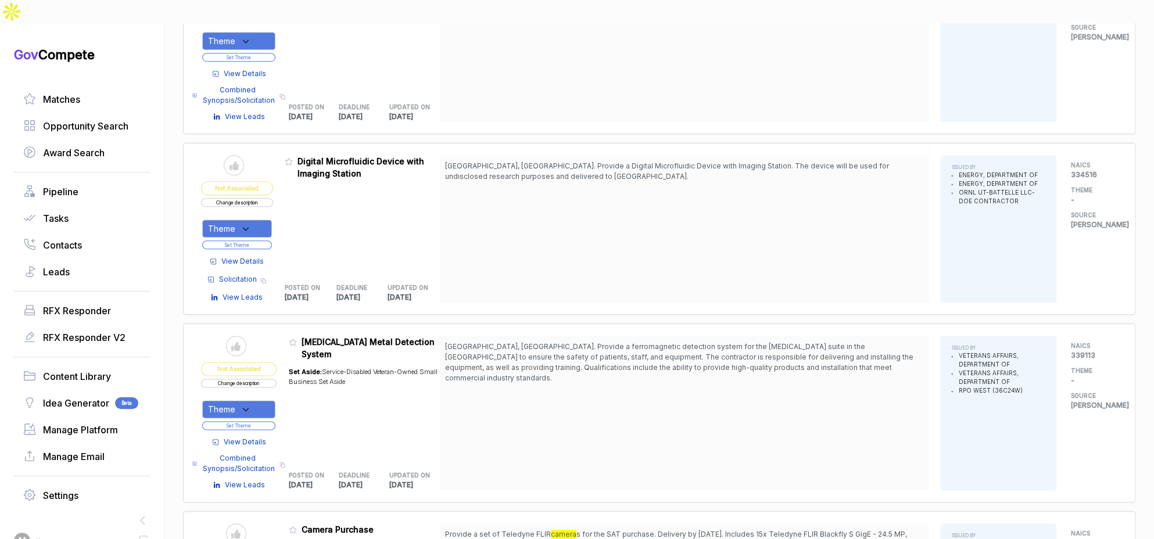
scroll to position [816, 0]
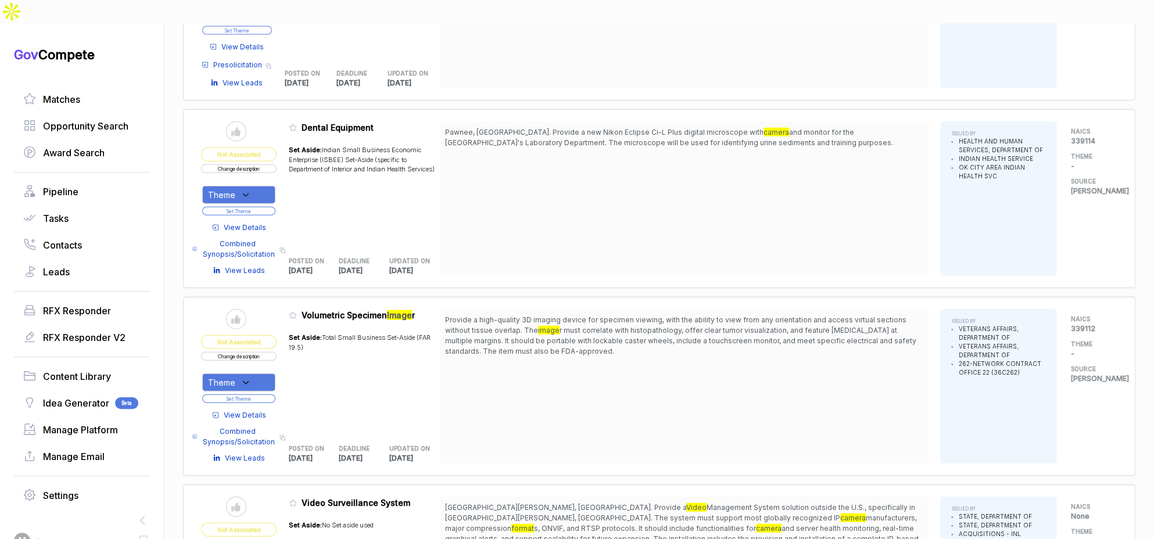
scroll to position [1952, 0]
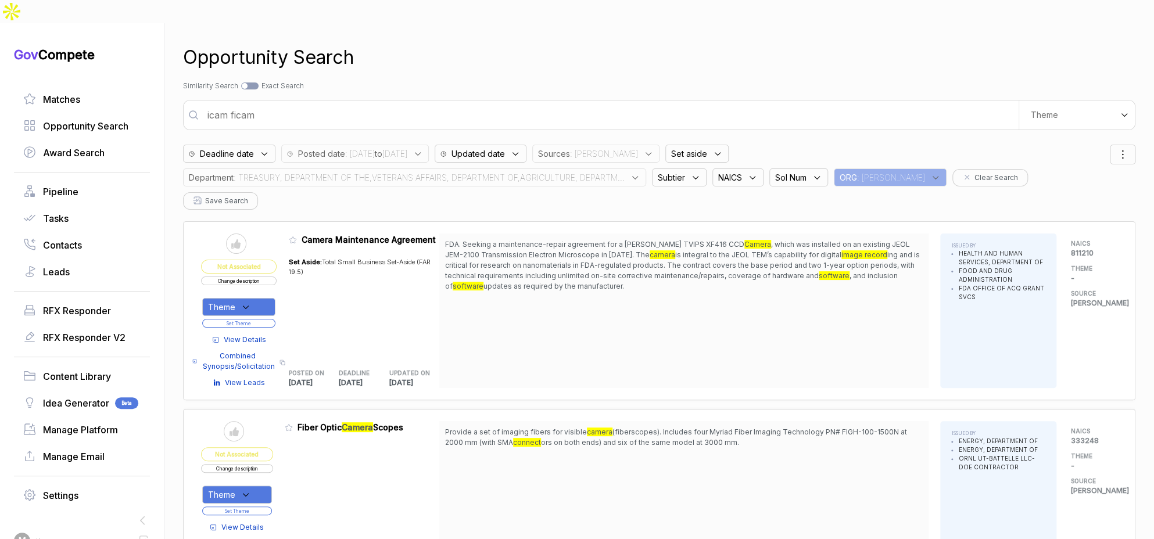
click at [541, 103] on input "icam ficam" at bounding box center [609, 114] width 818 height 23
click at [539, 103] on input "icam ficam" at bounding box center [609, 114] width 818 height 23
click at [531, 103] on input "icam ficam" at bounding box center [609, 114] width 818 height 23
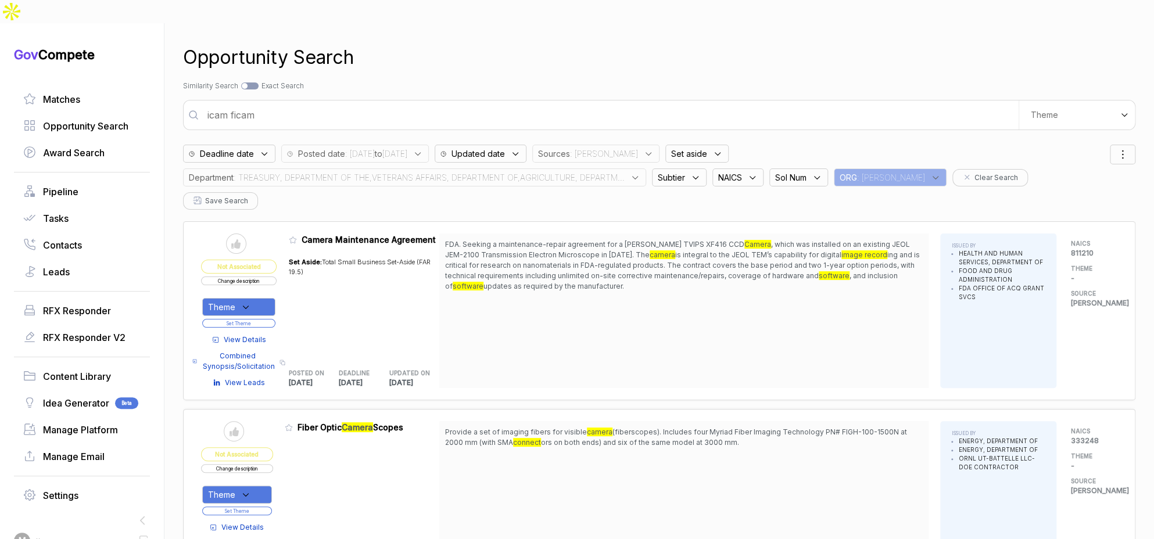
click at [530, 103] on input "icam ficam" at bounding box center [609, 114] width 818 height 23
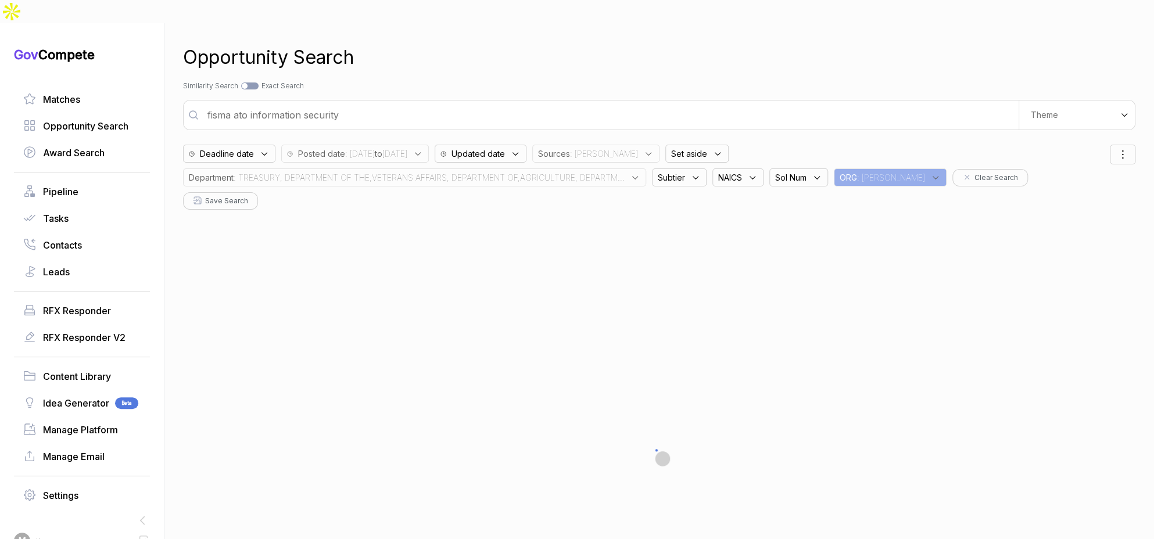
type input "fisma ato information security"
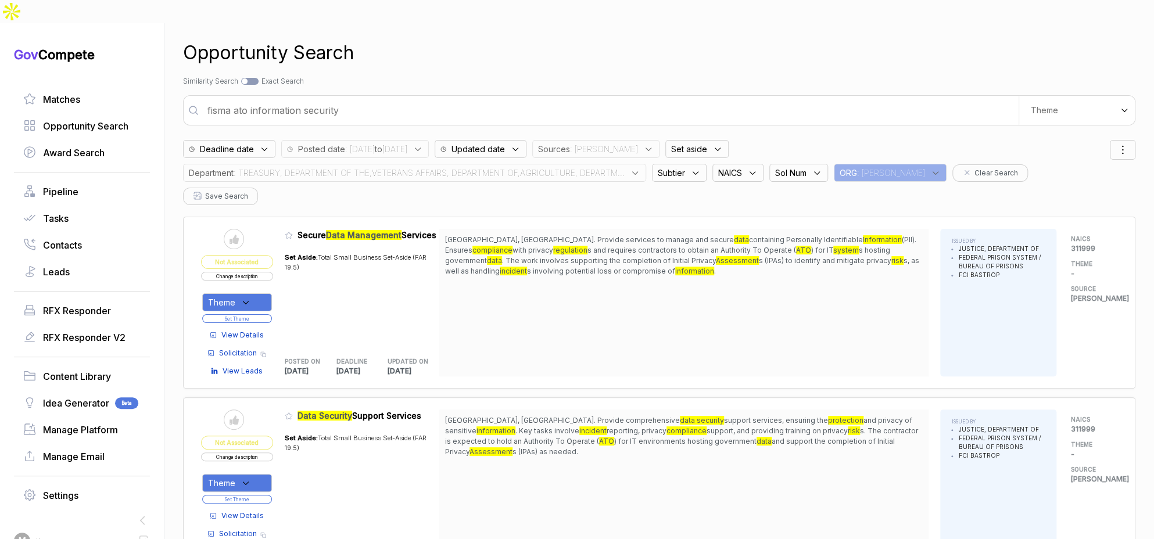
scroll to position [12, 0]
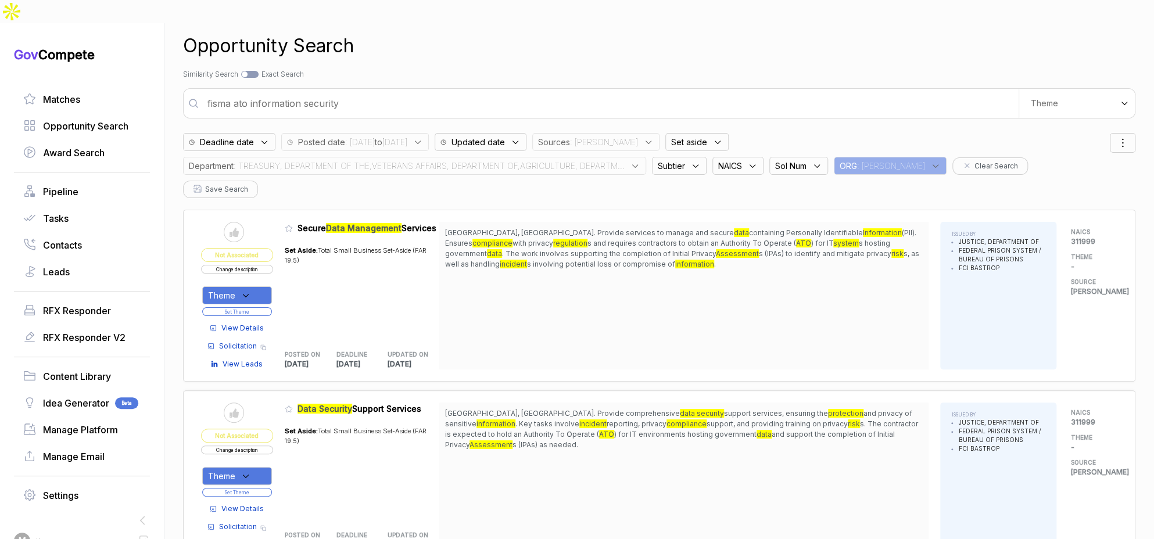
click at [234, 323] on span "View Details" at bounding box center [242, 328] width 42 height 10
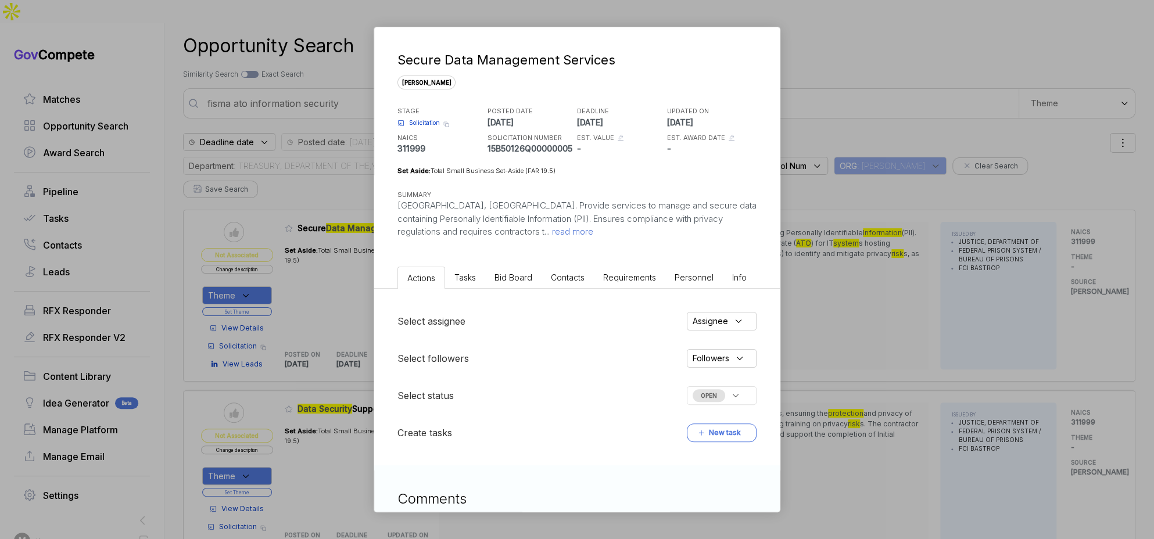
drag, startPoint x: 514, startPoint y: 275, endPoint x: 594, endPoint y: 285, distance: 81.3
click at [514, 275] on span "Bid Board" at bounding box center [513, 277] width 38 height 10
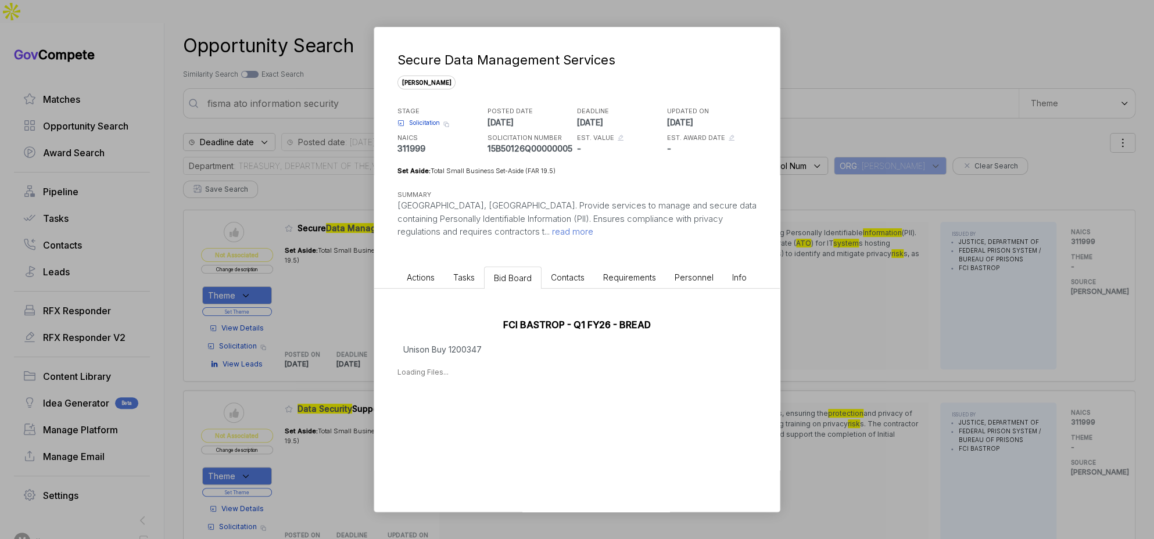
click at [834, 305] on div "Secure Data Management Services sam STAGE Solicitation Copy link POSTED DATE 20…" at bounding box center [577, 269] width 1154 height 539
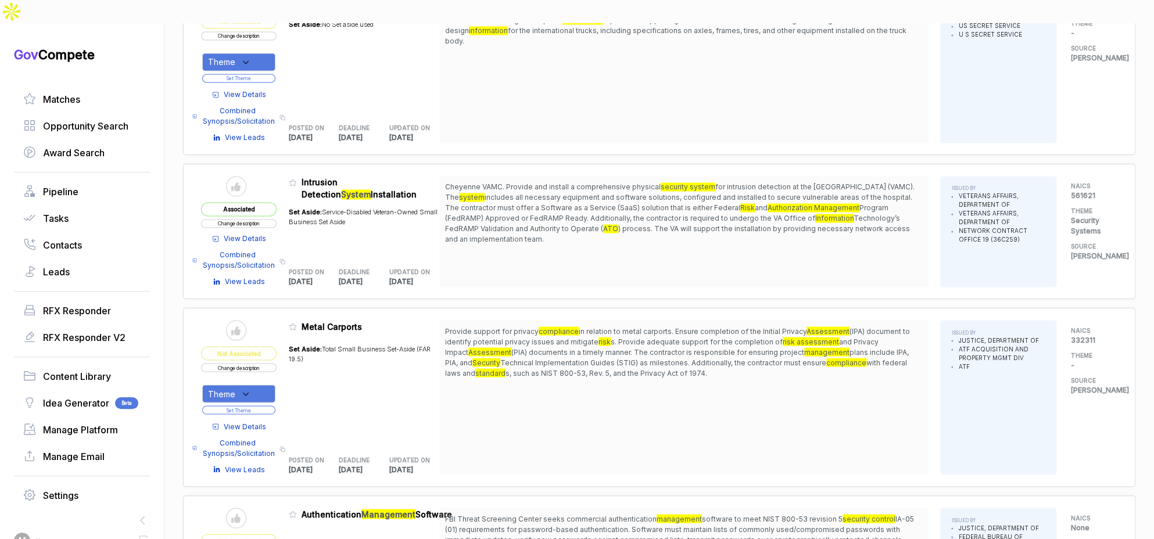
scroll to position [1204, 0]
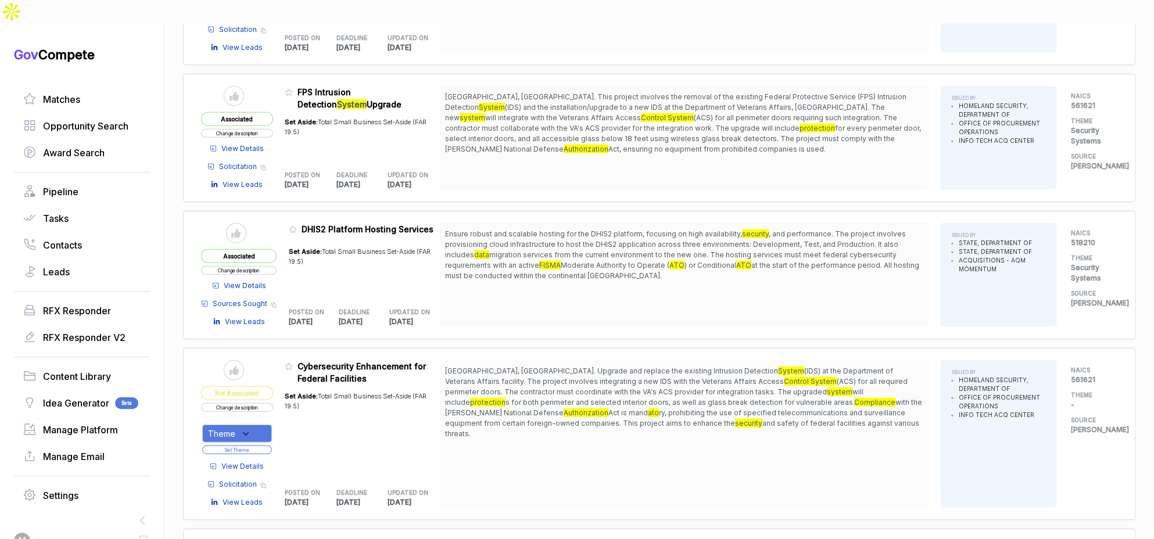
scroll to position [1966, 0]
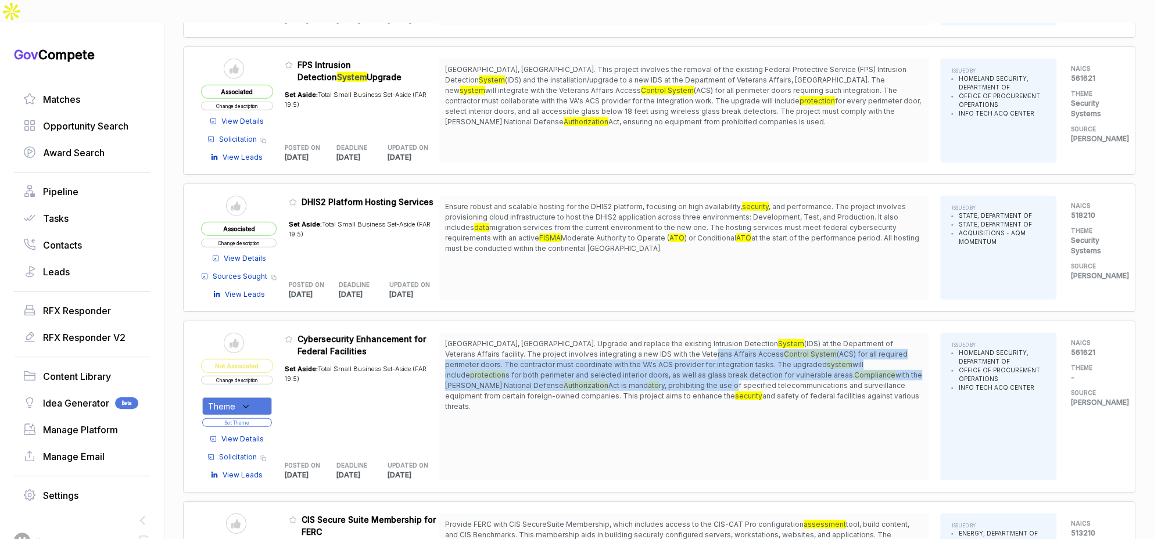
drag, startPoint x: 616, startPoint y: 295, endPoint x: 624, endPoint y: 335, distance: 40.5
click at [624, 339] on span "Philadelphia, PA. Upgrade and replace the existing Intrusion Detection System (…" at bounding box center [684, 375] width 478 height 73
click at [624, 381] on span "ry, prohibiting the use of specified telecommunications and surveillance equipm…" at bounding box center [675, 390] width 460 height 19
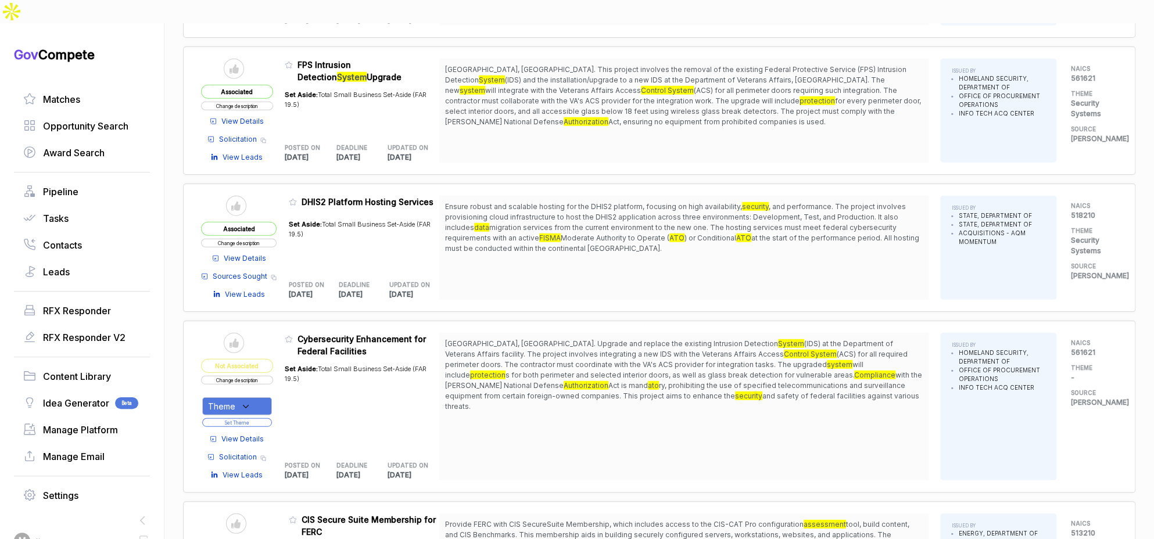
click at [263, 434] on span "View Details" at bounding box center [242, 439] width 42 height 10
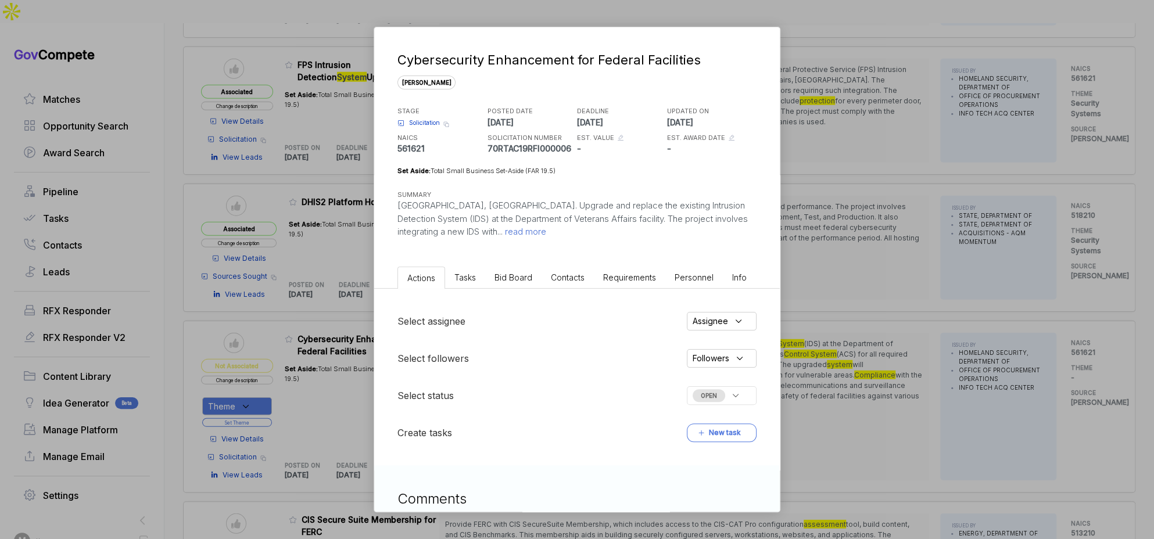
click at [514, 280] on span "Bid Board" at bounding box center [513, 277] width 38 height 10
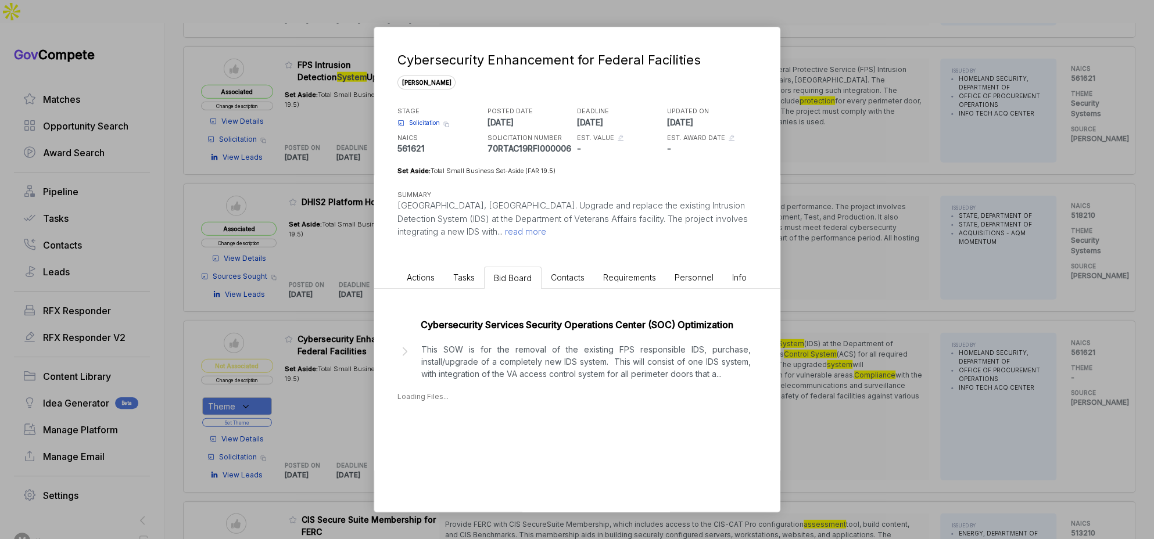
click at [523, 352] on p "This SOW is for the removal of the existing FPS responsible IDS, purchase, inst…" at bounding box center [585, 361] width 329 height 37
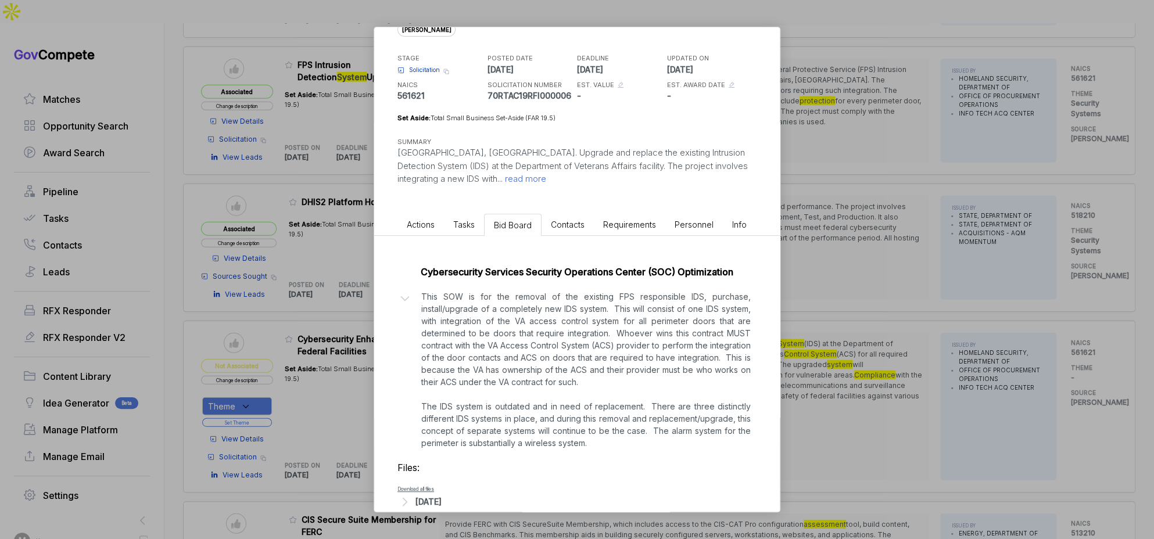
scroll to position [85, 0]
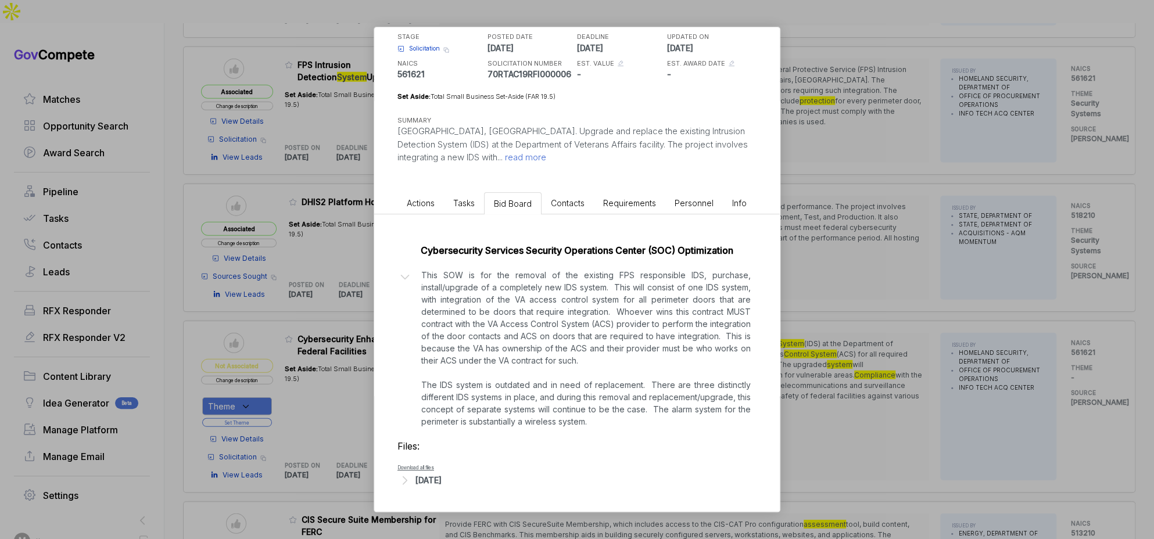
click at [442, 483] on div "Aug 20, 2025" at bounding box center [428, 480] width 26 height 12
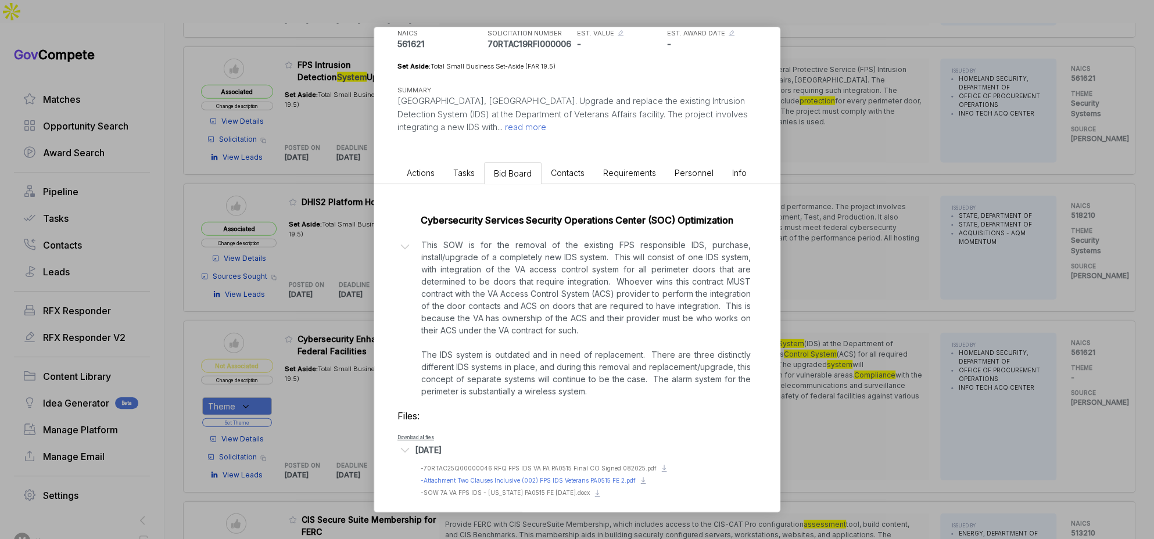
scroll to position [125, 0]
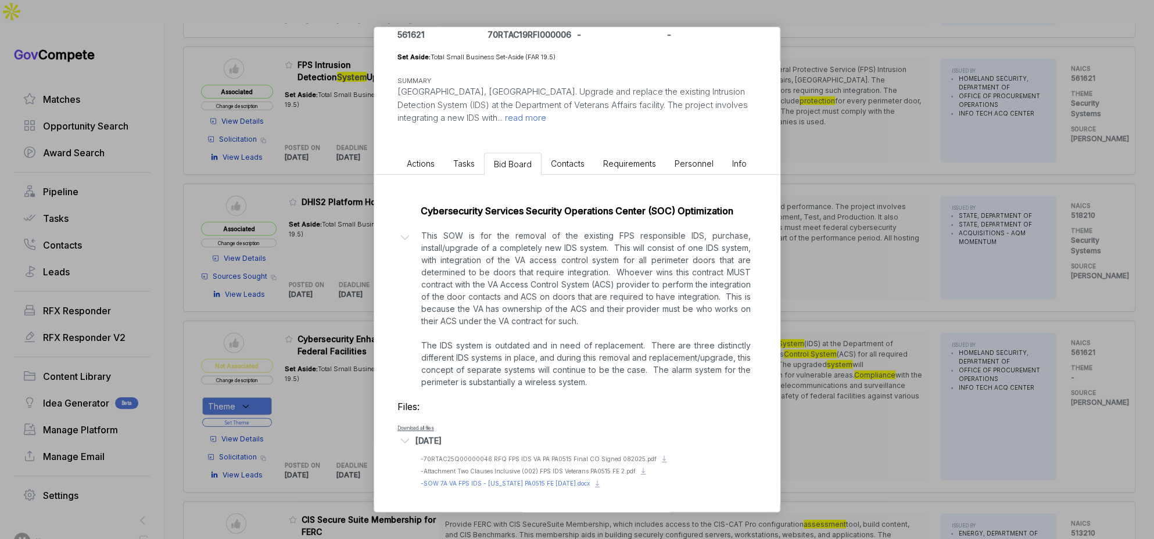
click at [483, 479] on div "Preview file - SOW 7A VA FPS IDS - Pennsylvania PA0515 FE 8-19-25.docx" at bounding box center [505, 483] width 169 height 9
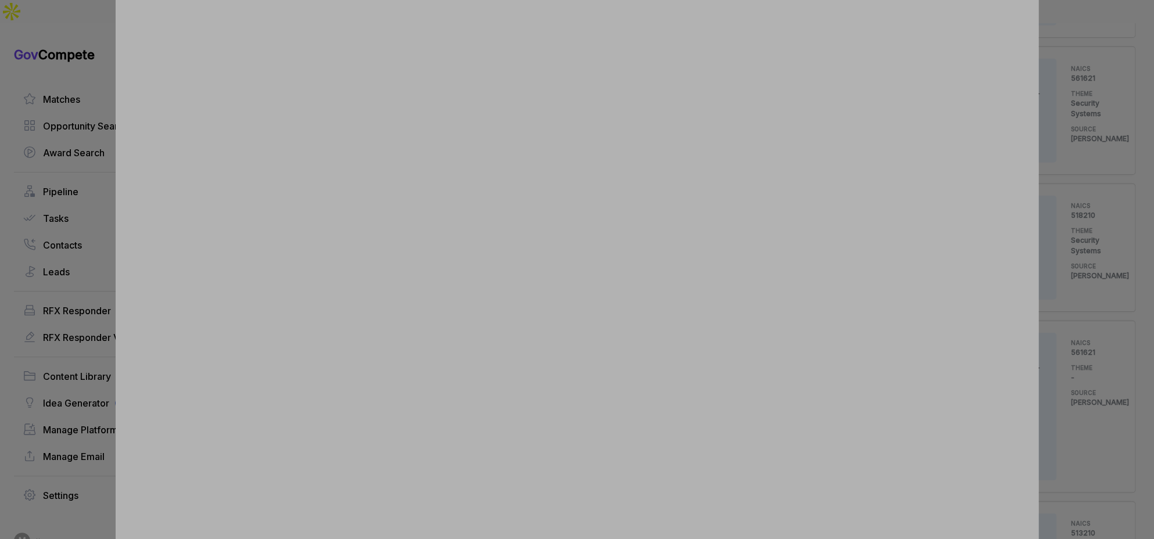
click at [1060, 303] on div at bounding box center [577, 269] width 1154 height 539
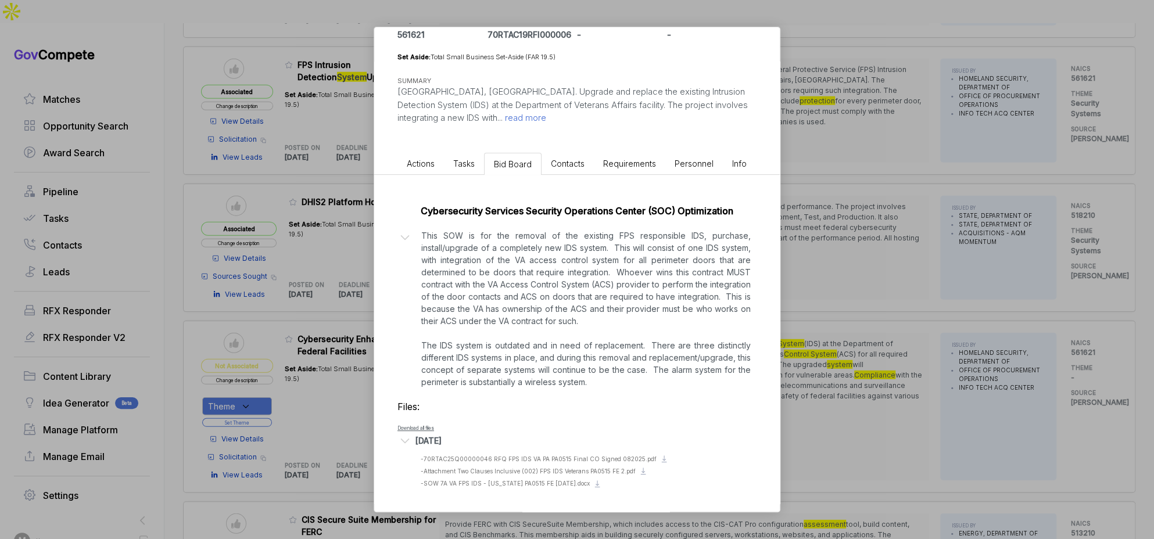
click at [1014, 314] on div "Cybersecurity Enhancement for Federal Facilities sam STAGE Solicitation Copy li…" at bounding box center [577, 269] width 1154 height 539
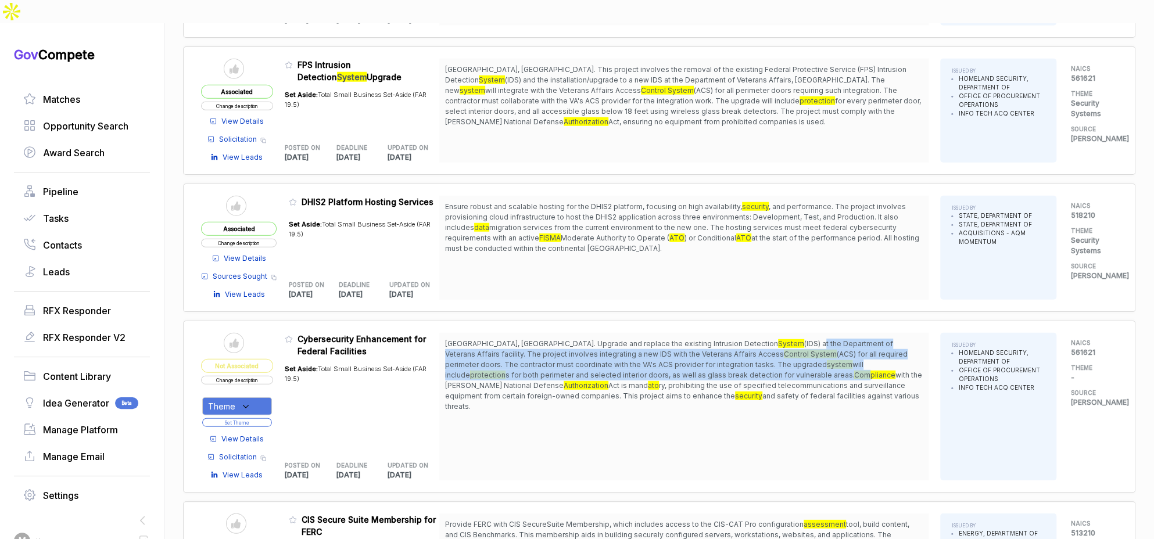
drag, startPoint x: 729, startPoint y: 285, endPoint x: 730, endPoint y: 332, distance: 47.1
click at [730, 339] on span "Philadelphia, PA. Upgrade and replace the existing Intrusion Detection System (…" at bounding box center [684, 375] width 478 height 73
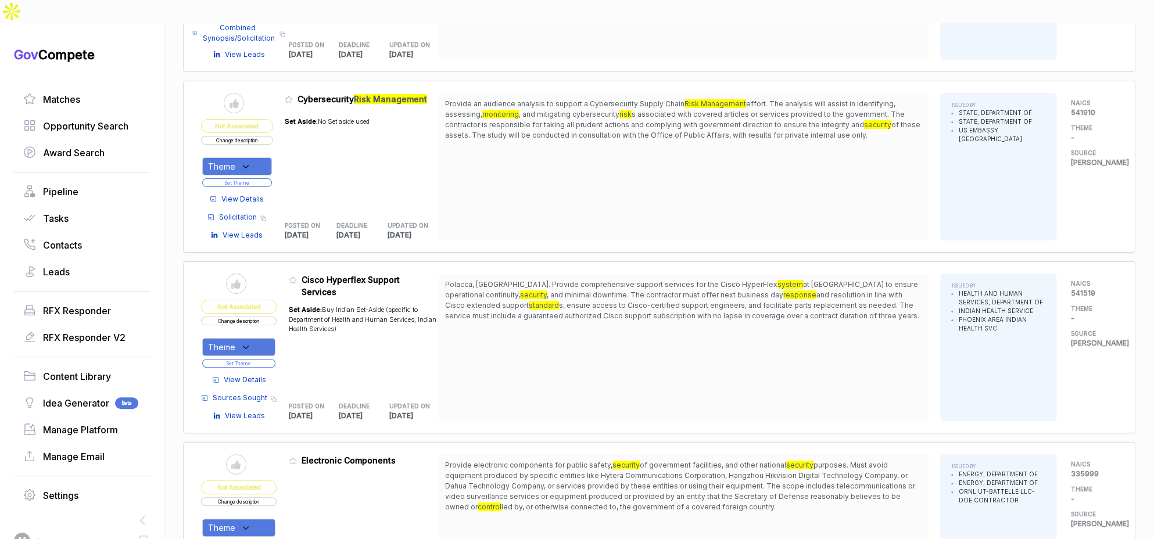
scroll to position [2761, 0]
drag, startPoint x: 654, startPoint y: 64, endPoint x: 634, endPoint y: 117, distance: 55.9
click at [655, 94] on div "Provide an audience analysis to support a Cybersecurity Supply Chain Risk Manag…" at bounding box center [683, 168] width 489 height 148
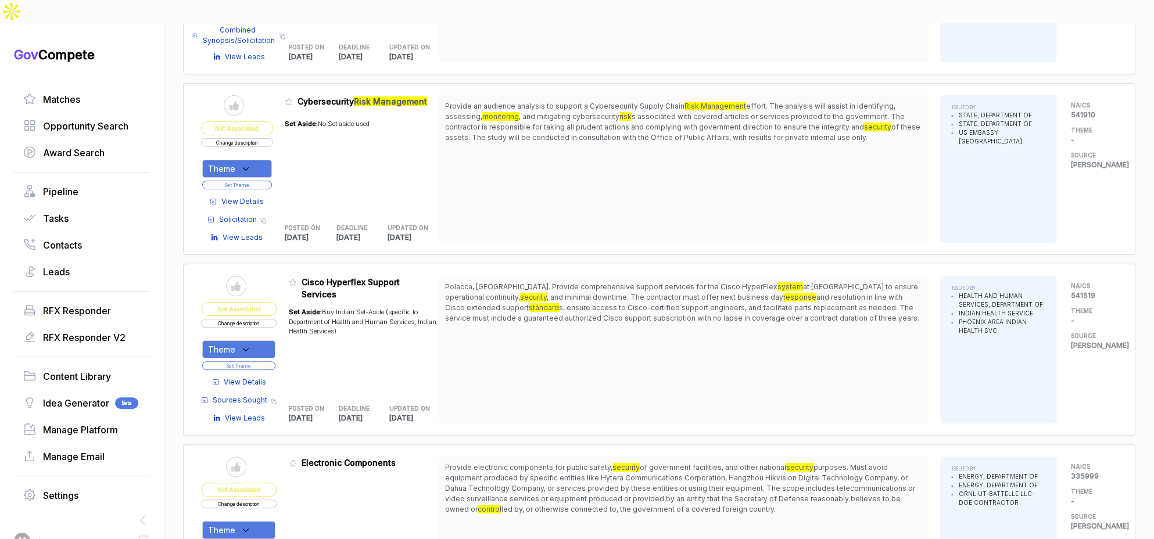
click at [259, 196] on span "View Details" at bounding box center [242, 201] width 42 height 10
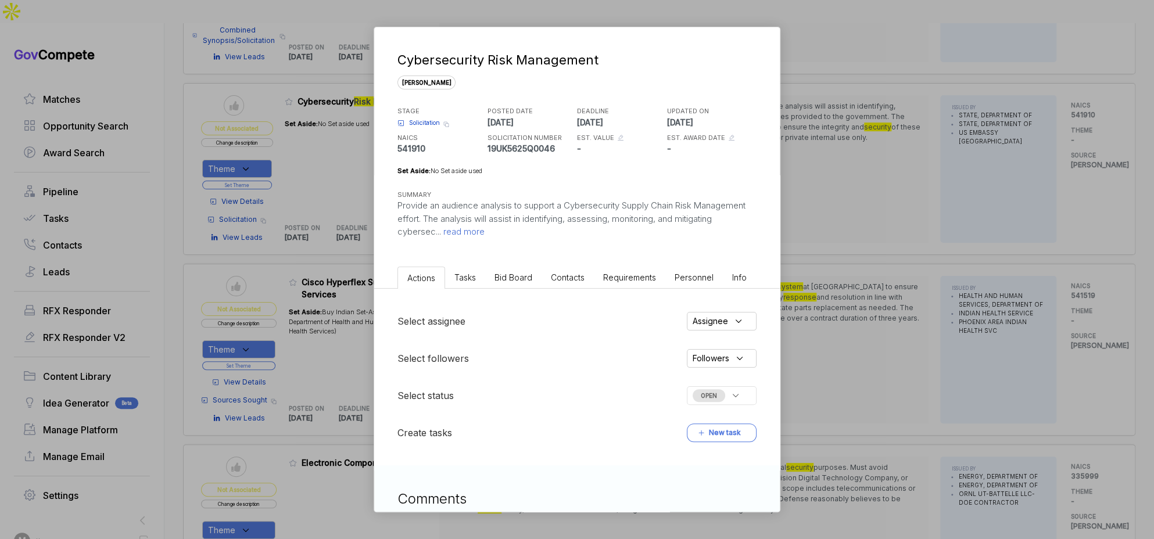
click at [515, 282] on li "Bid Board" at bounding box center [513, 277] width 56 height 21
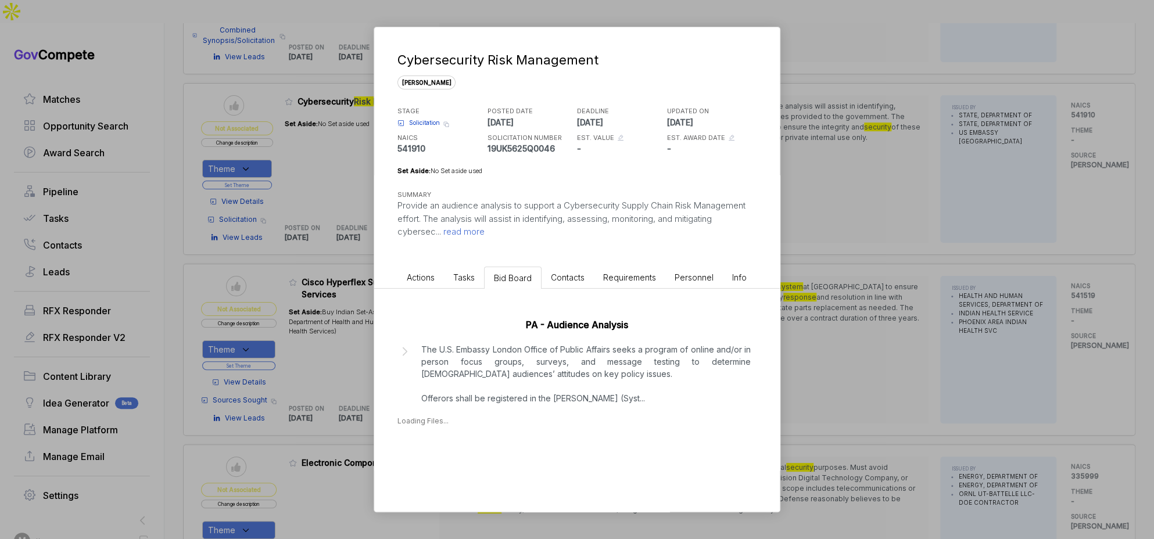
click at [529, 395] on p "The U.S. Embassy London Office of Public Affairs seeks a program of online and/…" at bounding box center [585, 373] width 329 height 61
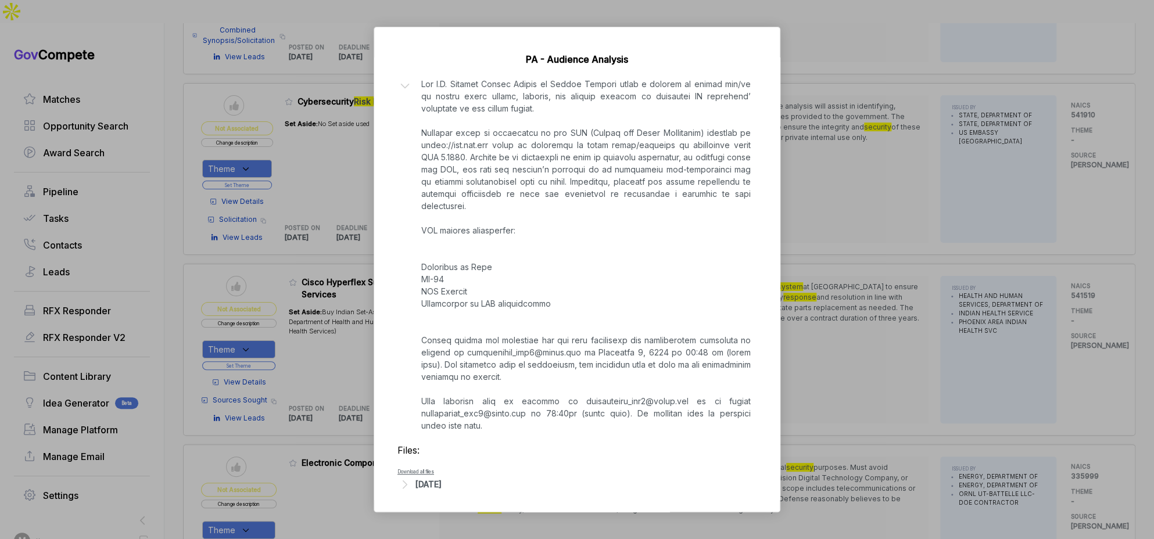
scroll to position [268, 0]
click at [839, 353] on div "Cybersecurity Risk Management sam STAGE Solicitation Copy link POSTED DATE 2025…" at bounding box center [577, 269] width 1154 height 539
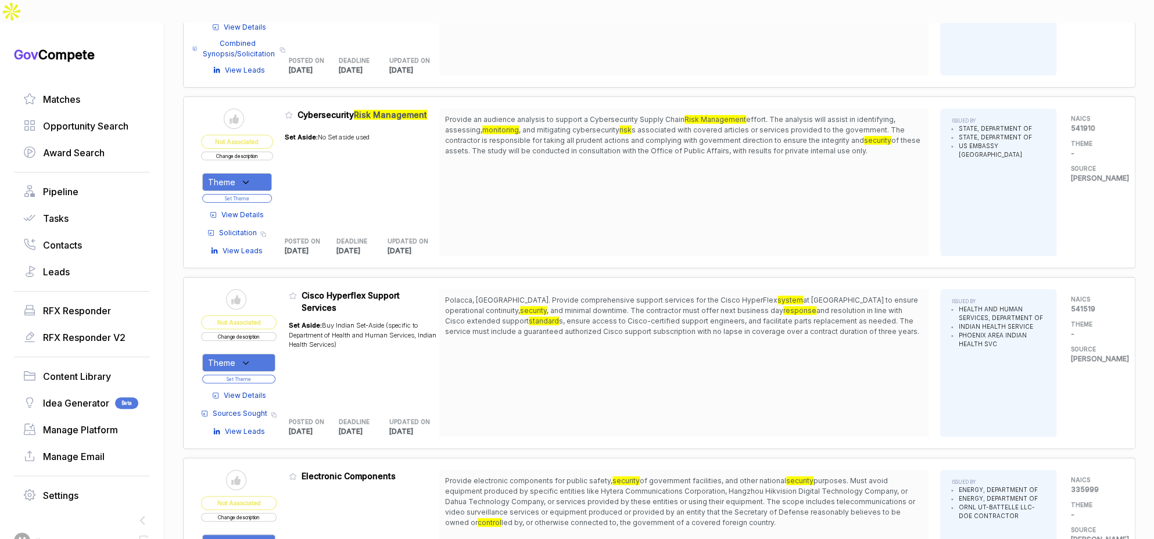
scroll to position [2744, 0]
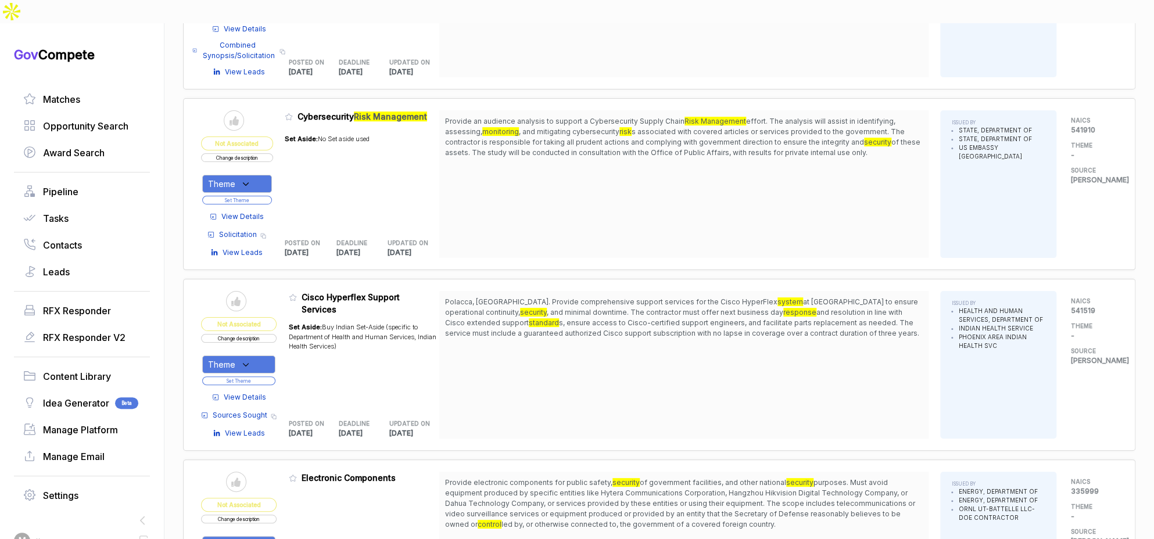
click at [235, 211] on span "View Details" at bounding box center [242, 216] width 42 height 10
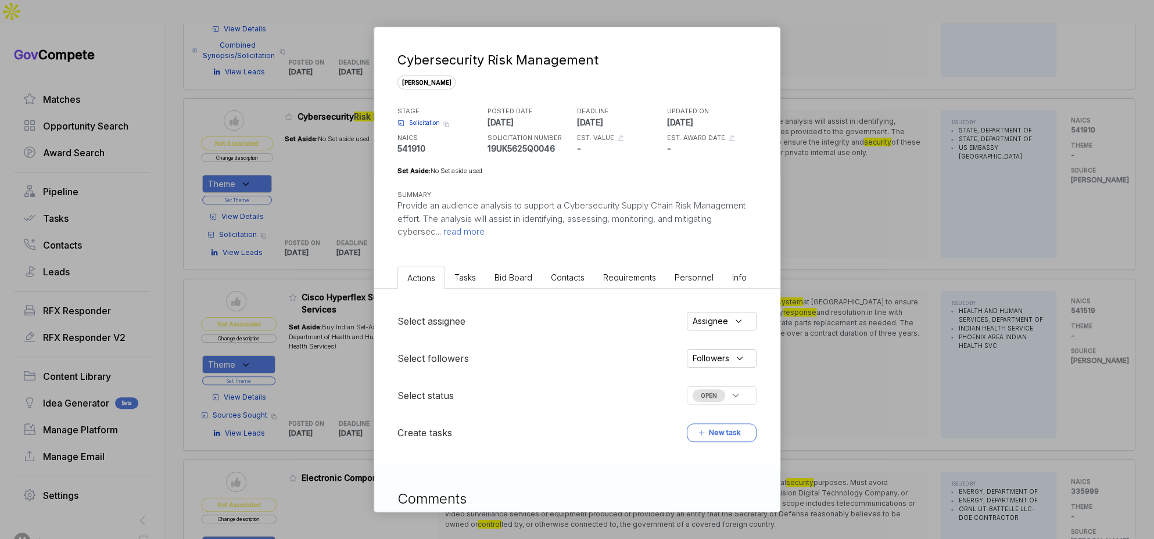
click at [507, 275] on span "Bid Board" at bounding box center [513, 277] width 38 height 10
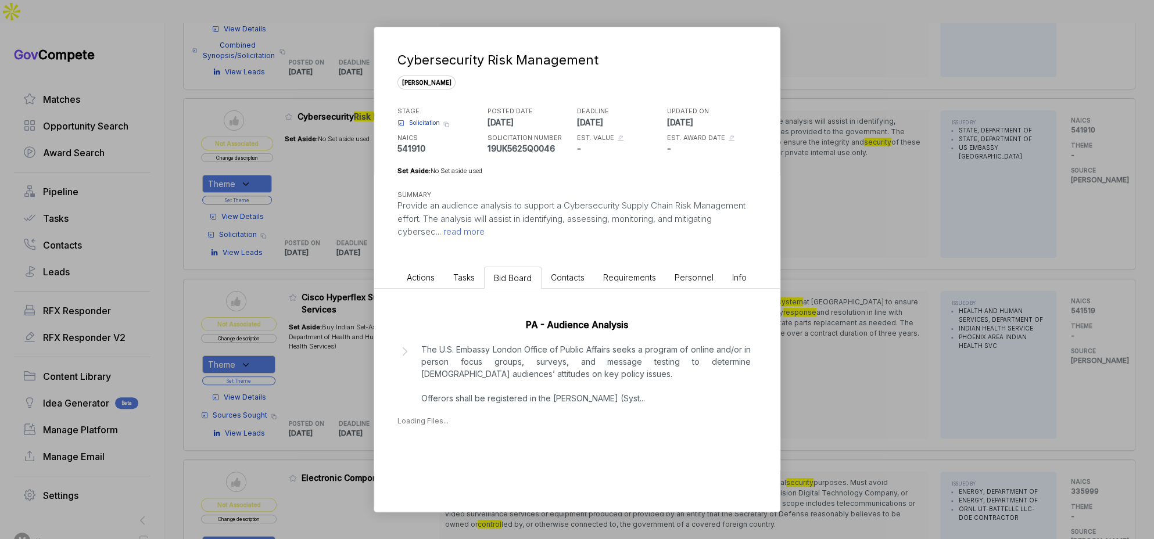
click at [525, 382] on p "The U.S. Embassy London Office of Public Affairs seeks a program of online and/…" at bounding box center [585, 373] width 329 height 61
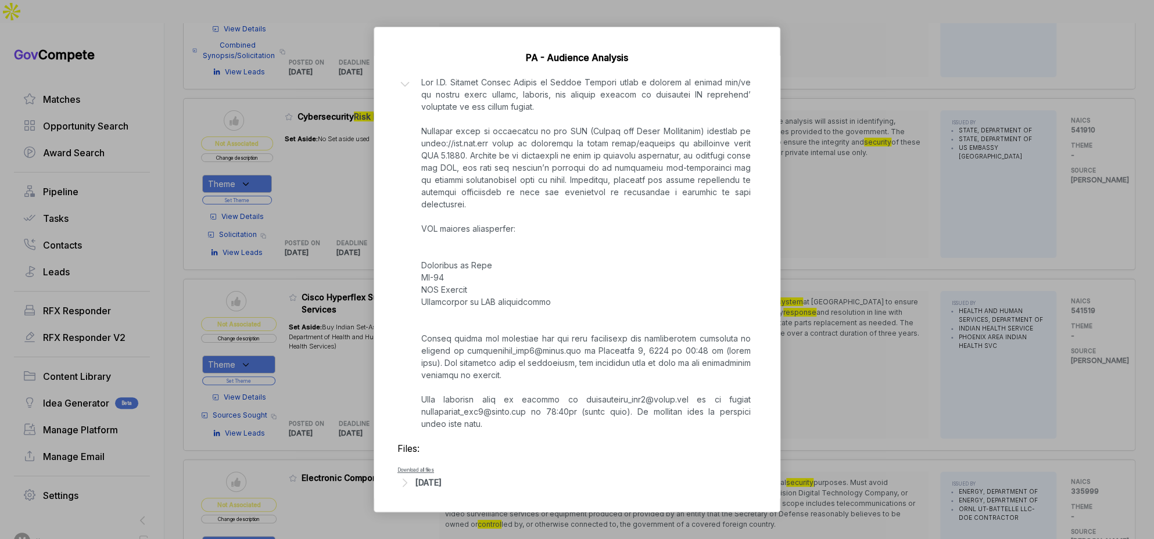
scroll to position [268, 0]
click at [440, 480] on div "Aug 20, 2025" at bounding box center [428, 481] width 26 height 12
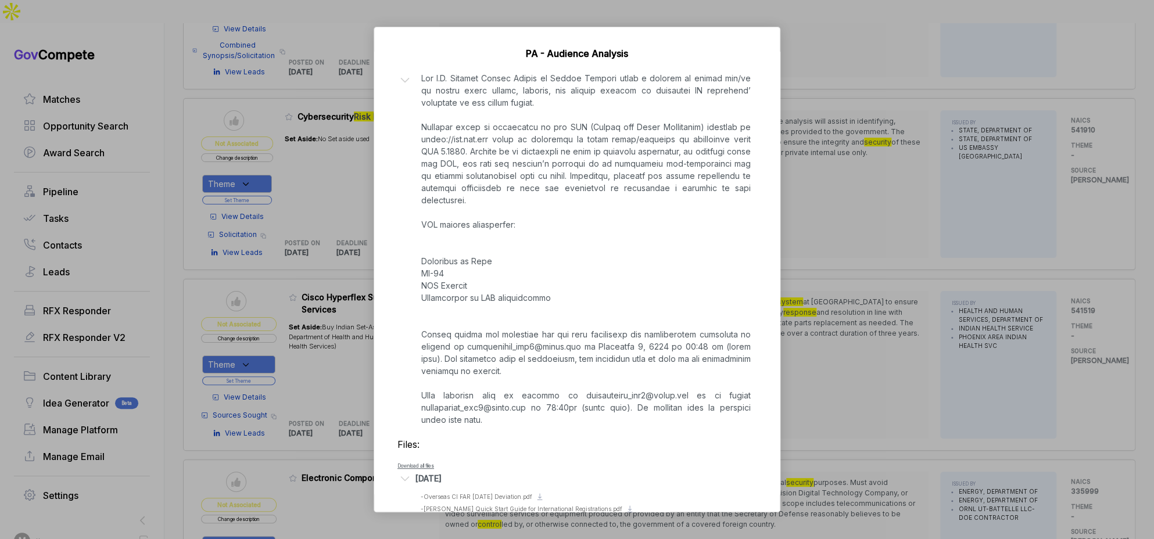
scroll to position [320, 0]
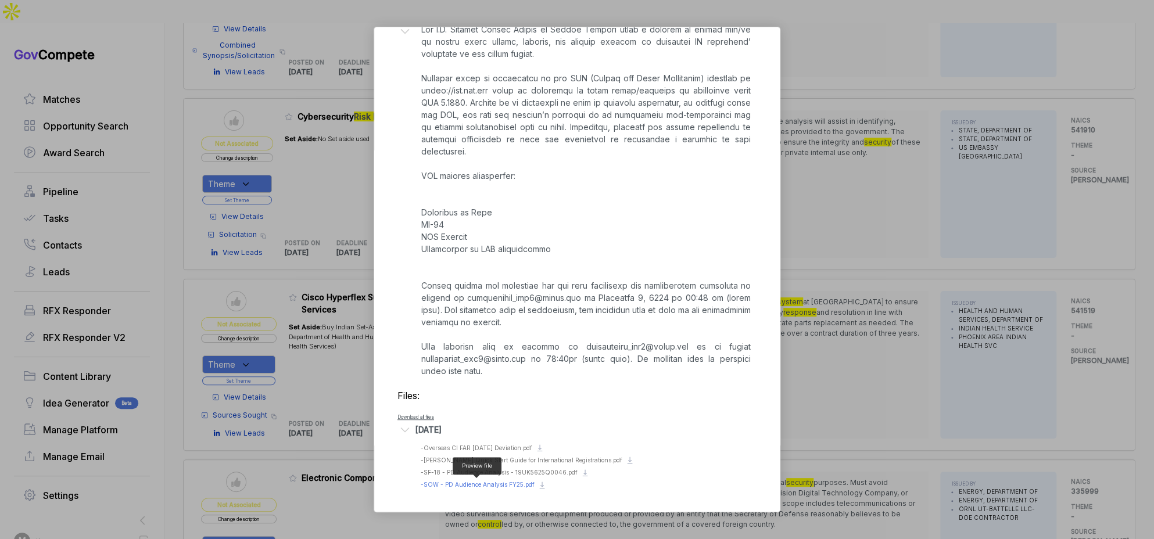
click at [501, 483] on span "- SOW - PD Audience Analysis FY25.pdf" at bounding box center [478, 484] width 114 height 7
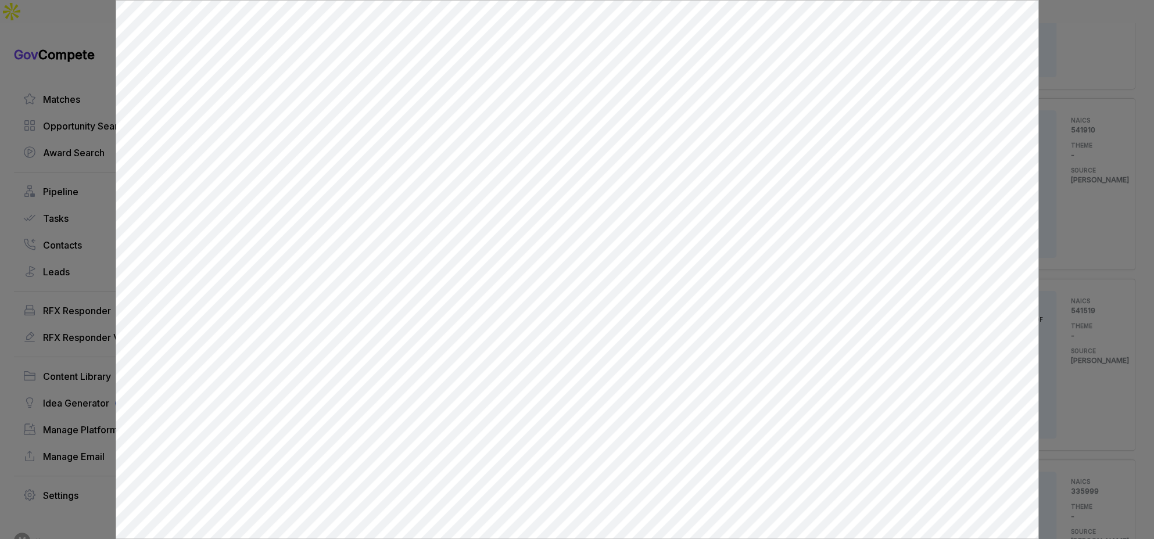
scroll to position [0, 0]
click at [1085, 315] on div at bounding box center [577, 269] width 1154 height 539
click at [1085, 315] on div "Cybersecurity Risk Management sam STAGE Solicitation Copy link POSTED DATE 2025…" at bounding box center [577, 269] width 1154 height 539
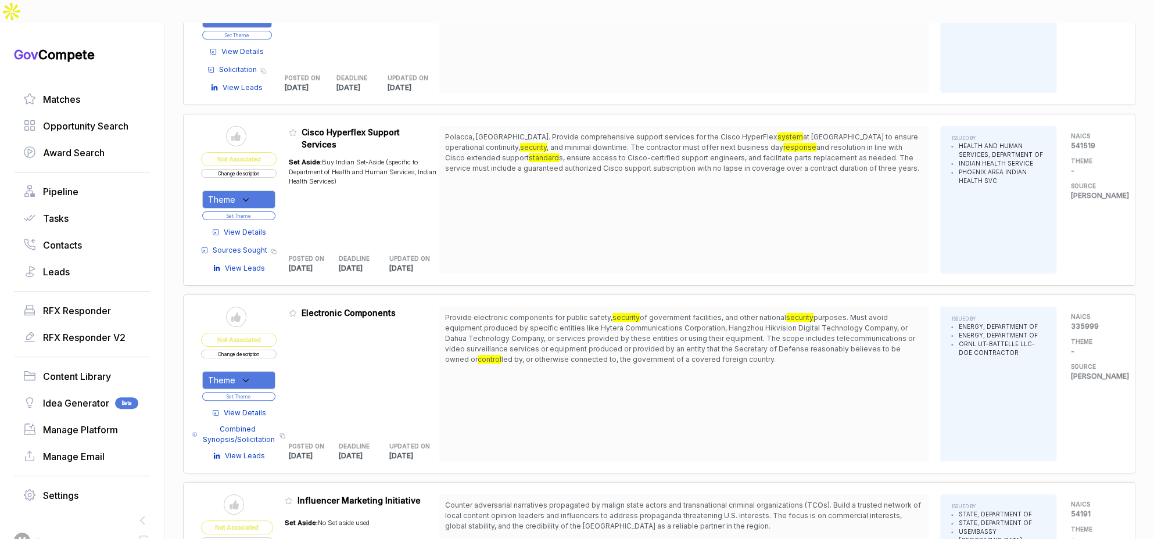
scroll to position [2240, 0]
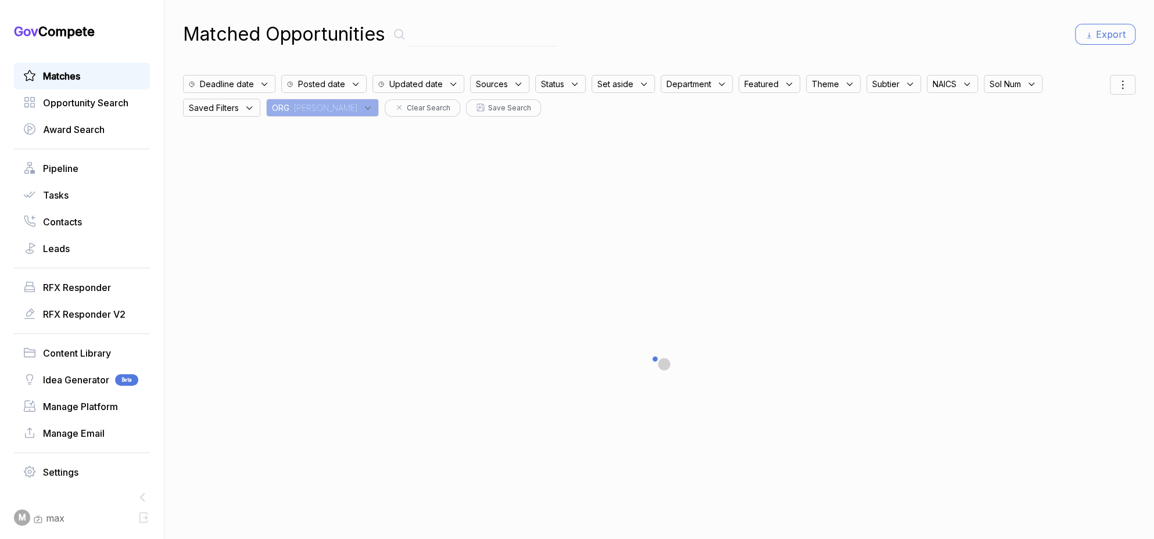
drag, startPoint x: 1116, startPoint y: 84, endPoint x: 1115, endPoint y: 90, distance: 5.9
click at [1116, 84] on icon at bounding box center [1122, 85] width 14 height 14
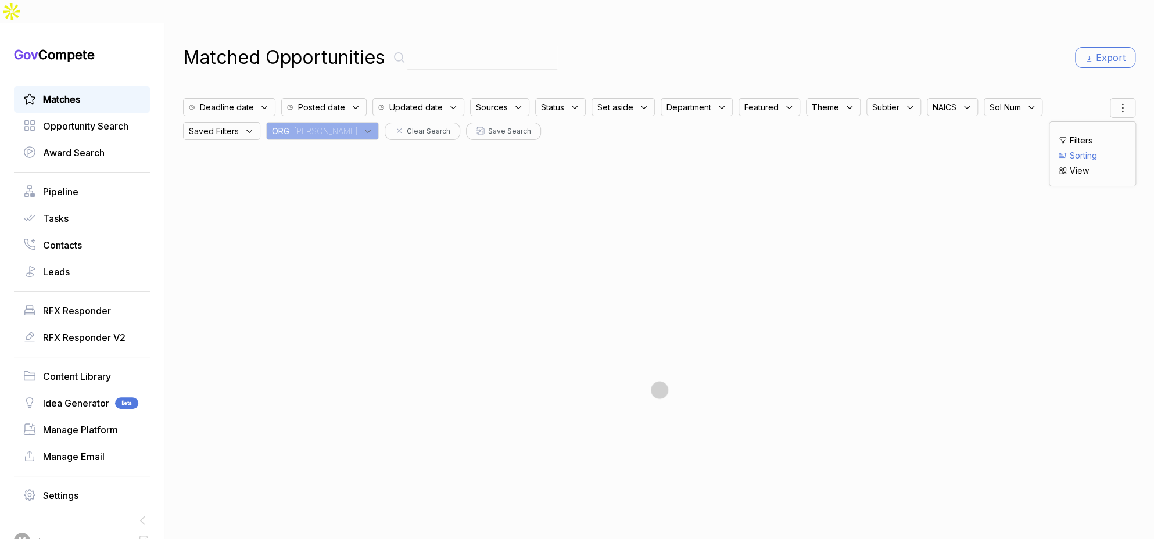
click at [1079, 149] on span "Sorting" at bounding box center [1082, 155] width 27 height 12
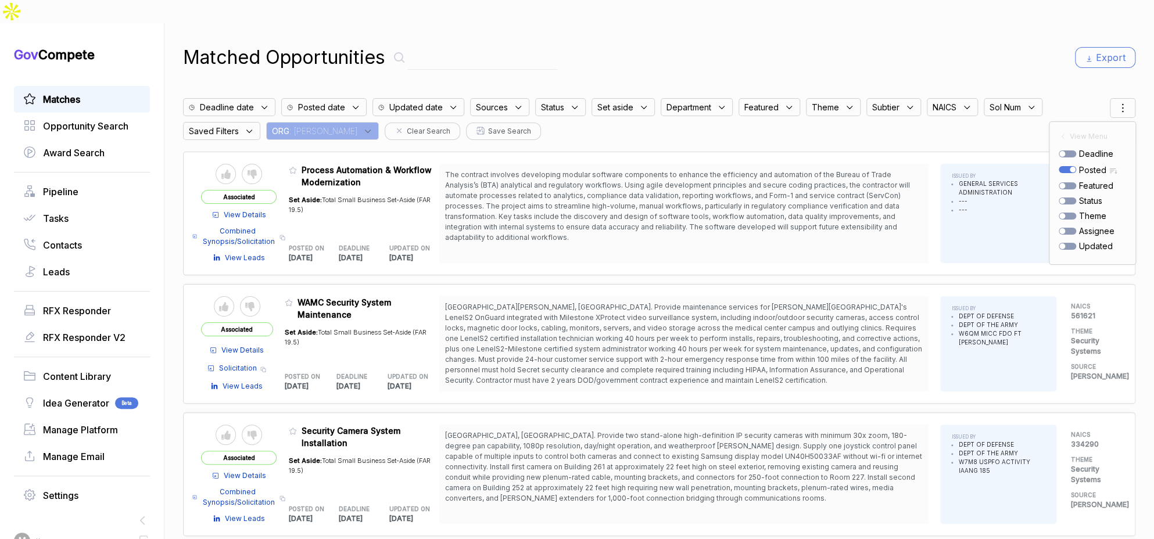
click at [955, 44] on div "Matched Opportunities Export" at bounding box center [659, 58] width 952 height 28
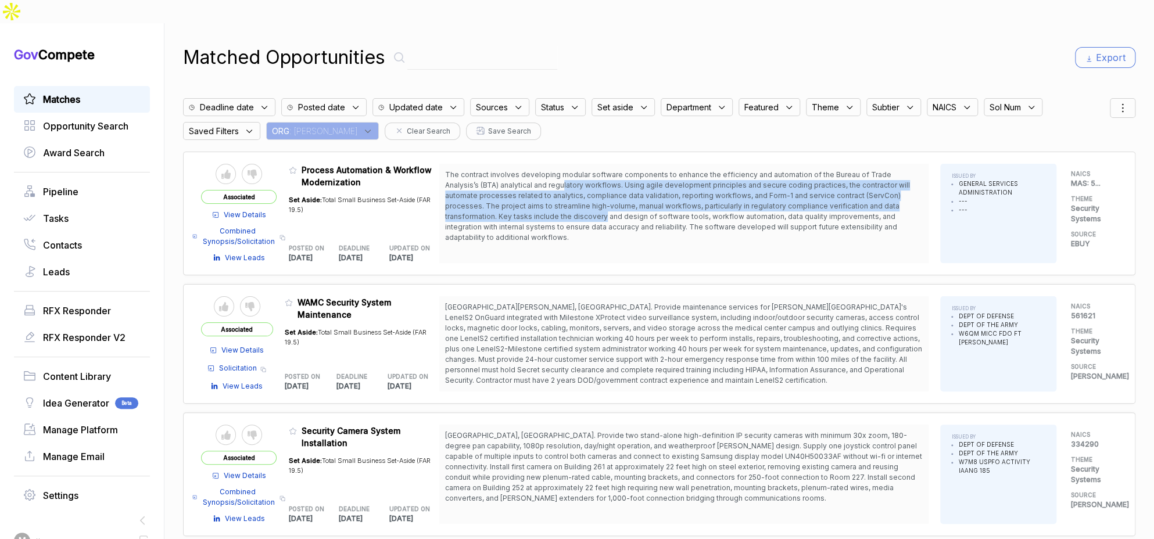
drag, startPoint x: 530, startPoint y: 161, endPoint x: 537, endPoint y: 188, distance: 27.1
click at [537, 188] on span "The contract involves developing modular software components to enhance the eff…" at bounding box center [677, 205] width 465 height 71
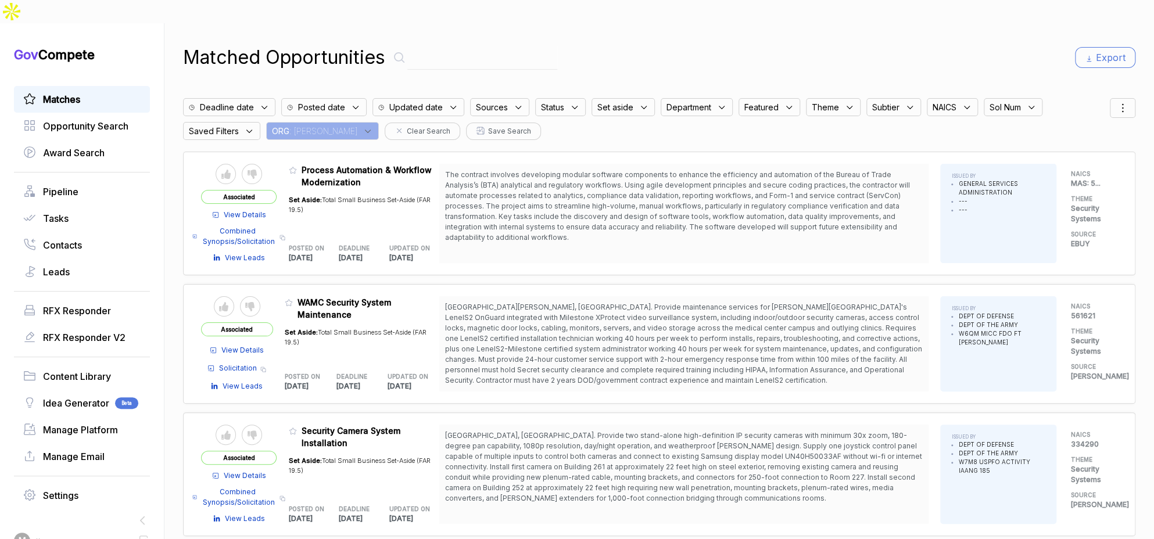
drag, startPoint x: 534, startPoint y: 214, endPoint x: 502, endPoint y: 215, distance: 32.0
click at [531, 214] on span "The contract involves developing modular software components to enhance the eff…" at bounding box center [684, 206] width 478 height 73
click at [295, 166] on icon at bounding box center [293, 170] width 8 height 8
click at [527, 513] on button "✅ Change featured" at bounding box center [543, 514] width 107 height 18
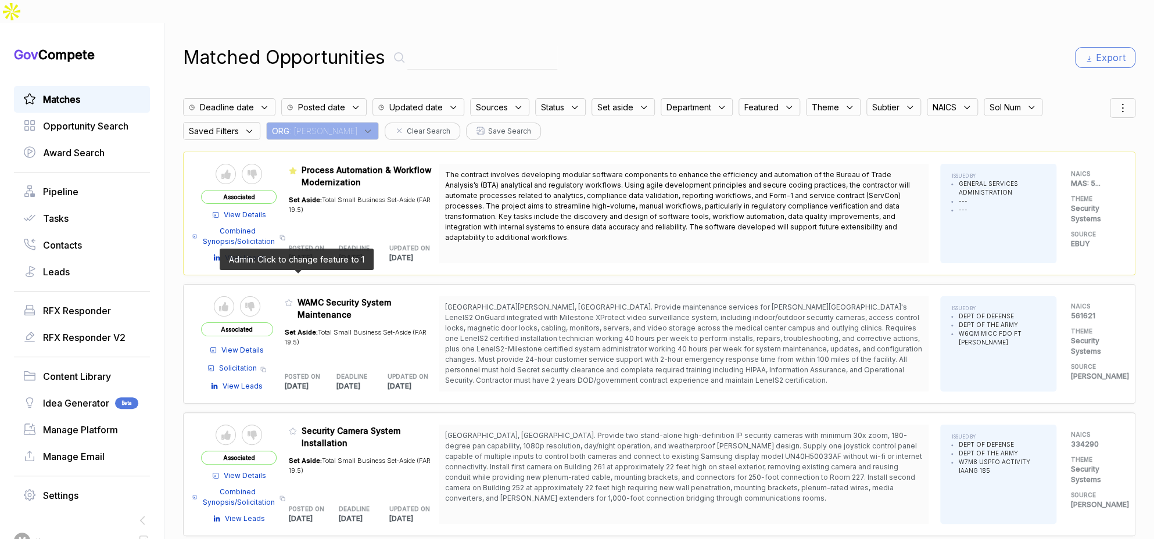
click at [293, 299] on icon at bounding box center [289, 303] width 8 height 8
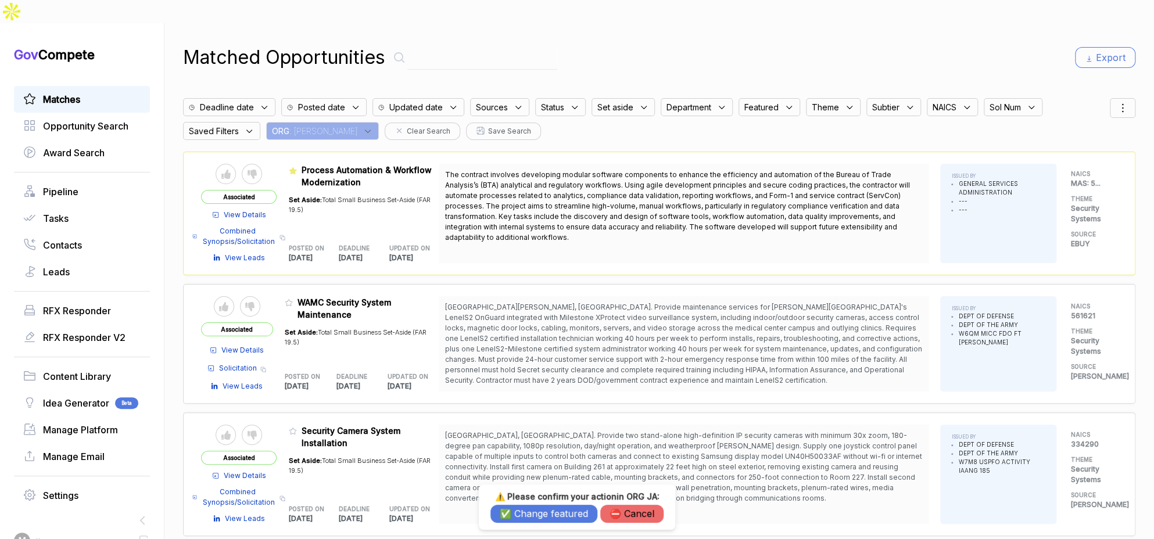
click at [570, 509] on button "✅ Change featured" at bounding box center [543, 514] width 107 height 18
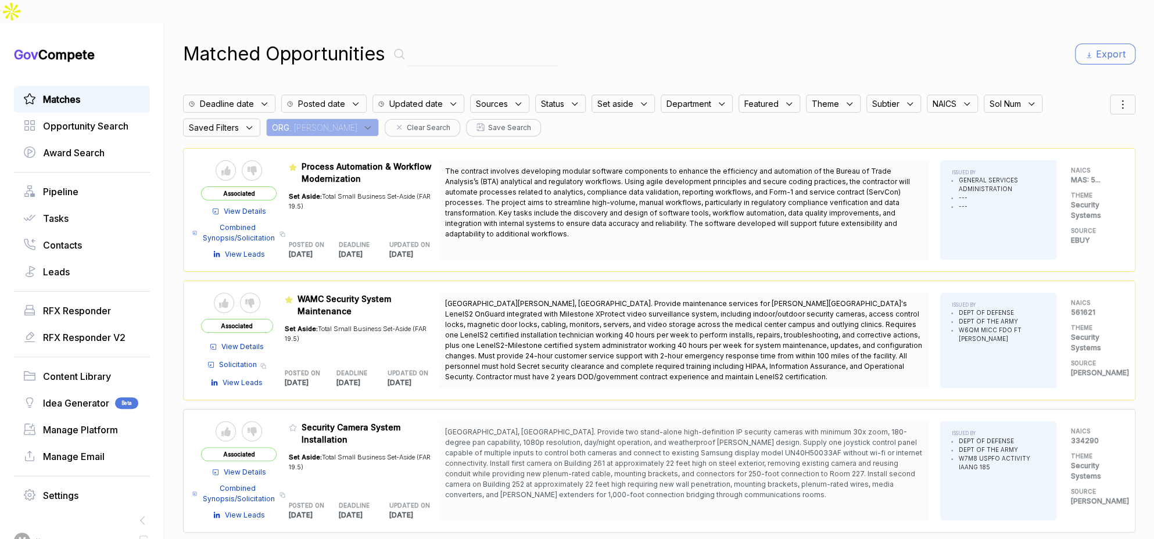
scroll to position [5, 0]
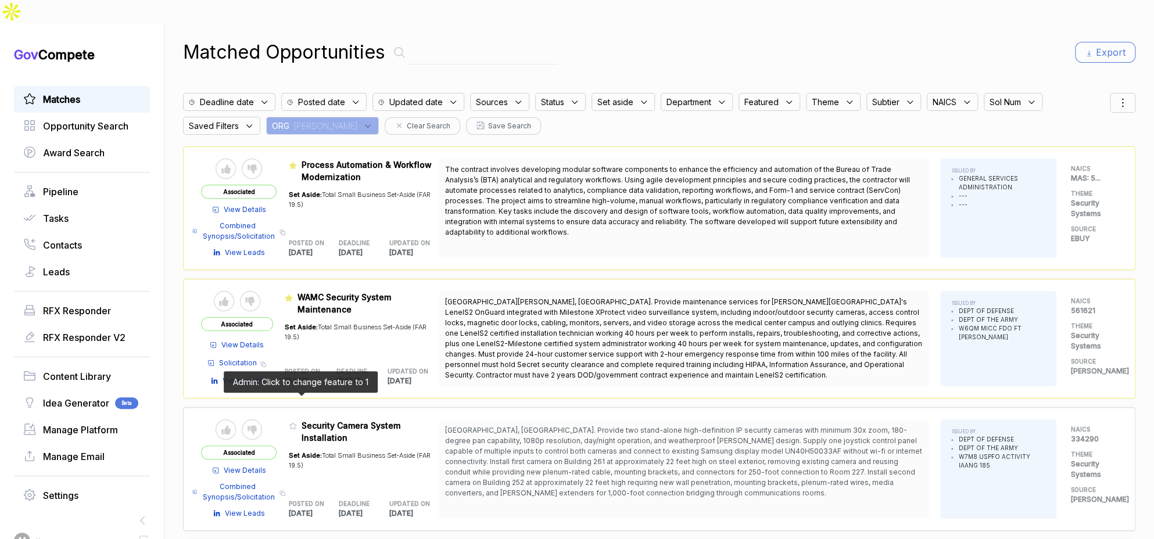
drag, startPoint x: 299, startPoint y: 401, endPoint x: 362, endPoint y: 453, distance: 81.7
click at [297, 422] on icon at bounding box center [293, 426] width 8 height 8
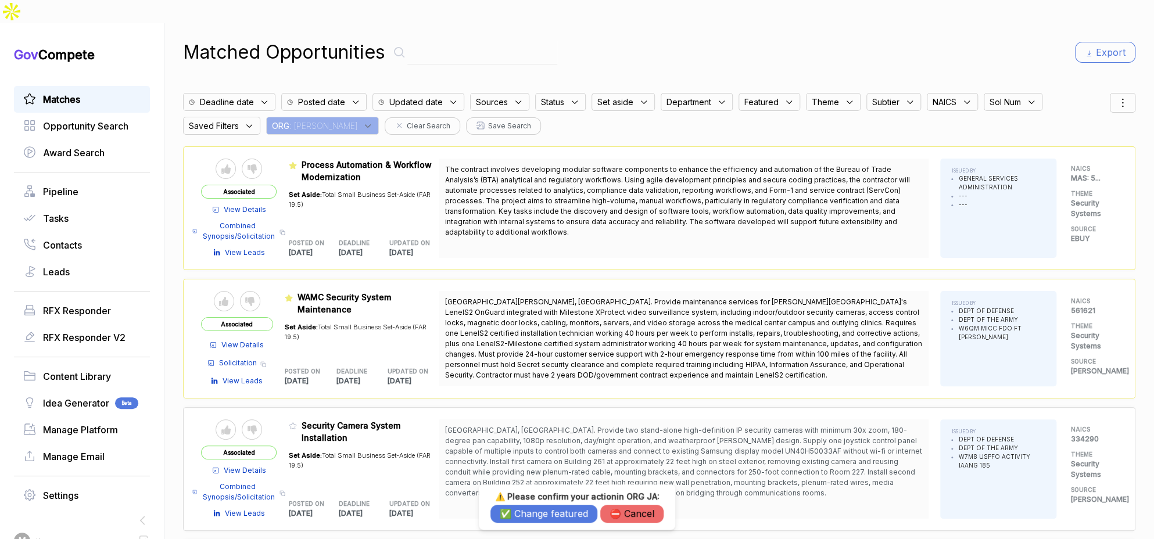
click at [517, 516] on button "✅ Change featured" at bounding box center [543, 514] width 107 height 18
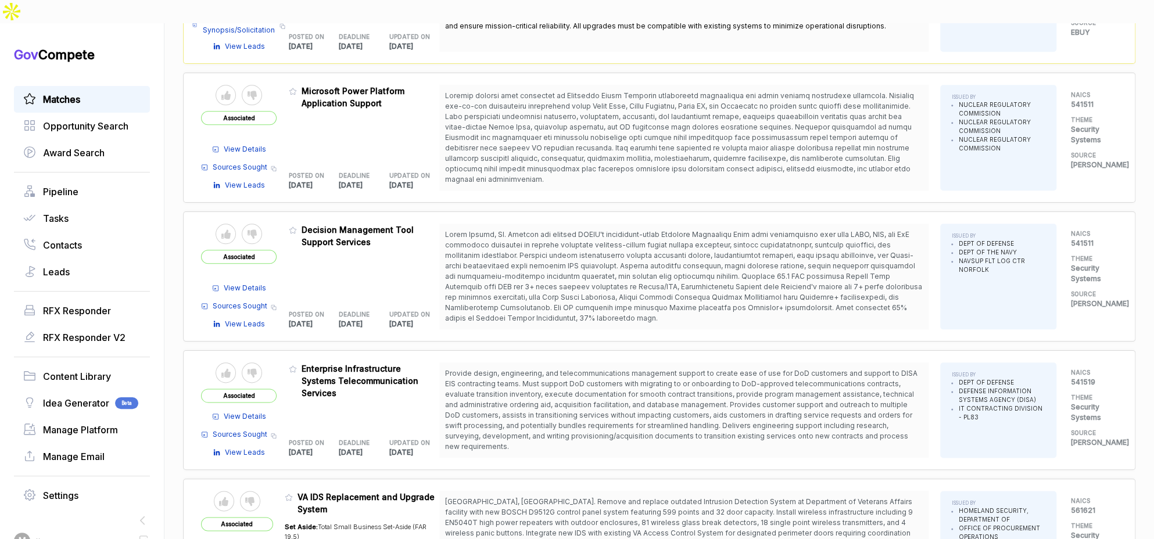
scroll to position [774, 0]
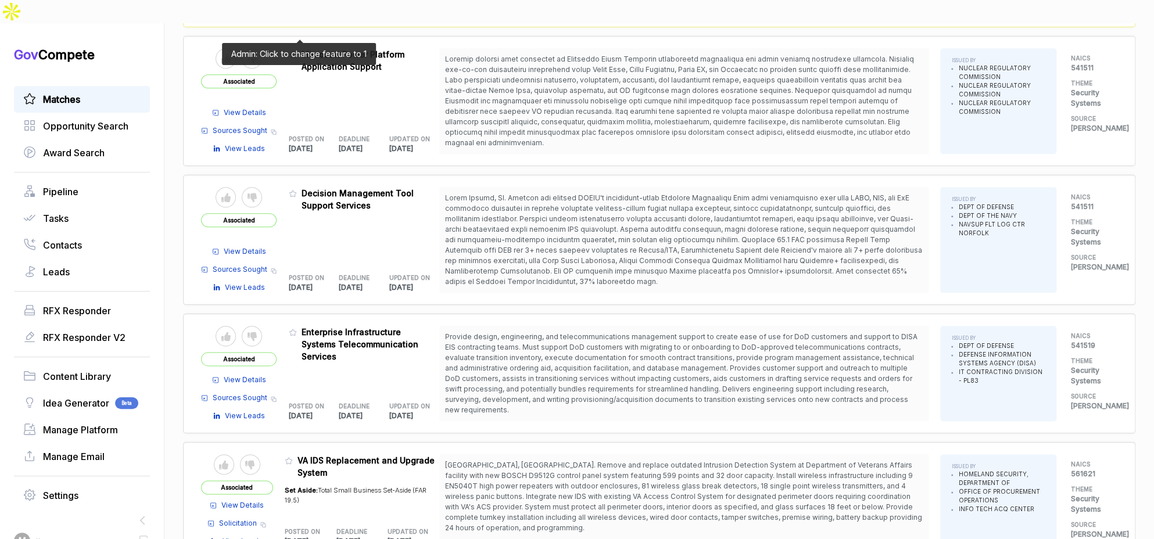
click at [297, 51] on icon at bounding box center [293, 55] width 8 height 8
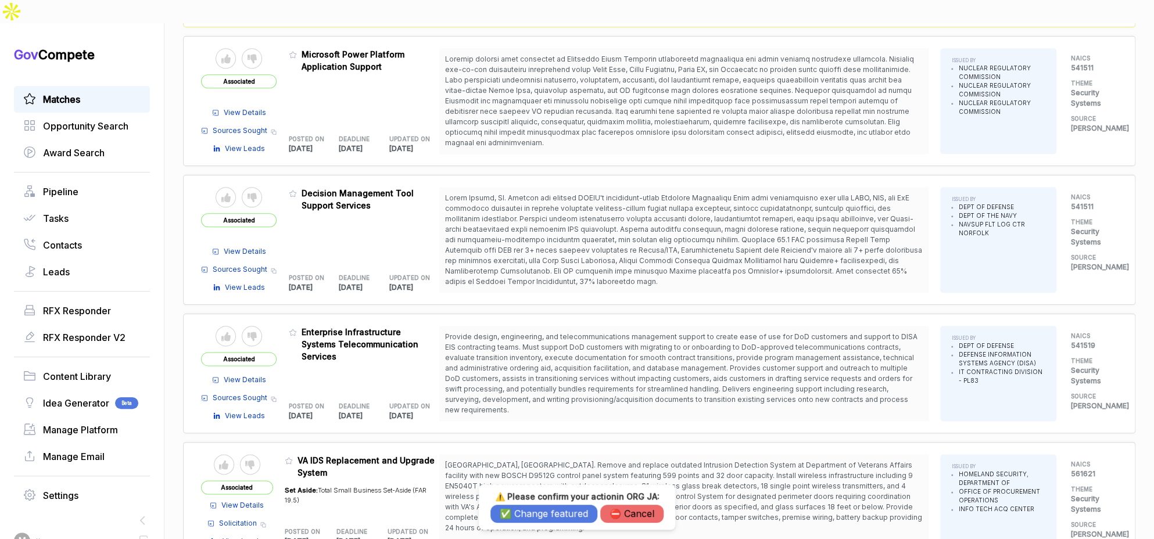
click at [523, 512] on button "✅ Change featured" at bounding box center [543, 514] width 107 height 18
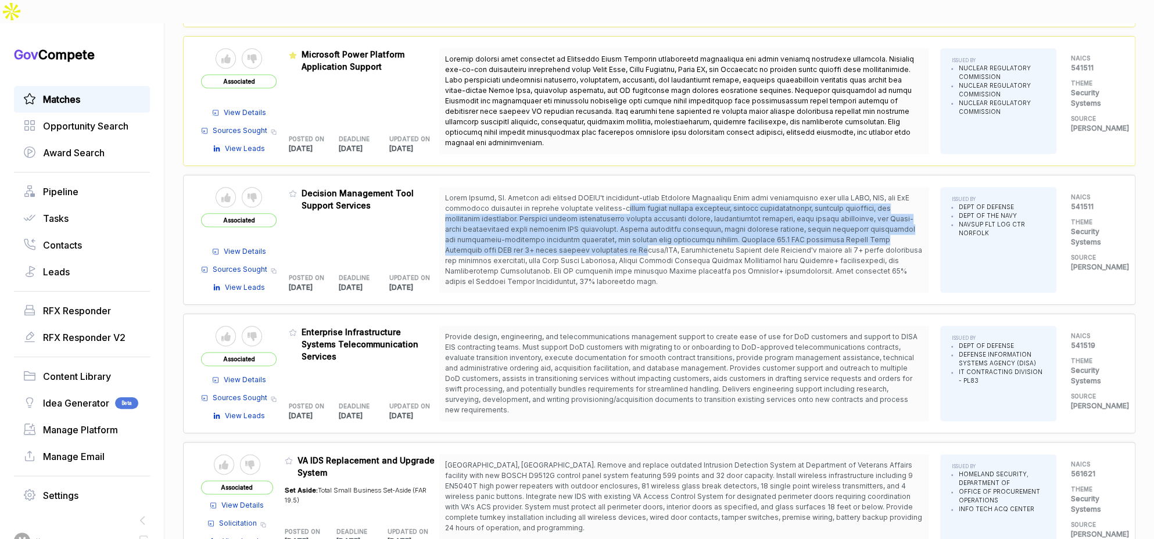
drag, startPoint x: 653, startPoint y: 181, endPoint x: 626, endPoint y: 260, distance: 83.4
click at [650, 230] on span at bounding box center [683, 239] width 477 height 92
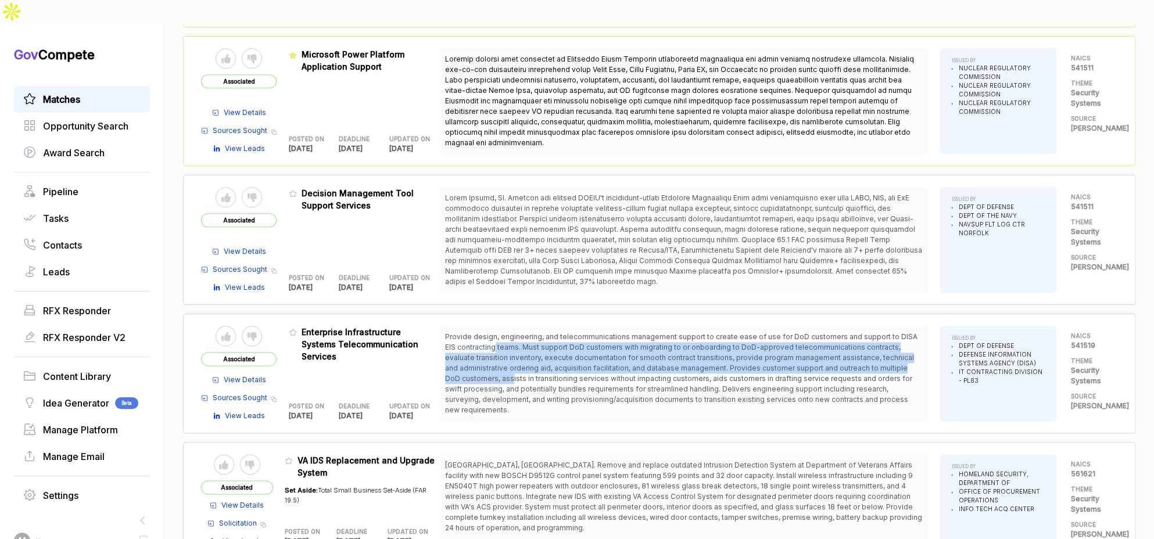
drag, startPoint x: 498, startPoint y: 316, endPoint x: 500, endPoint y: 350, distance: 34.3
click at [500, 350] on span "Provide design, engineering, and telecommunications management support to creat…" at bounding box center [681, 373] width 472 height 82
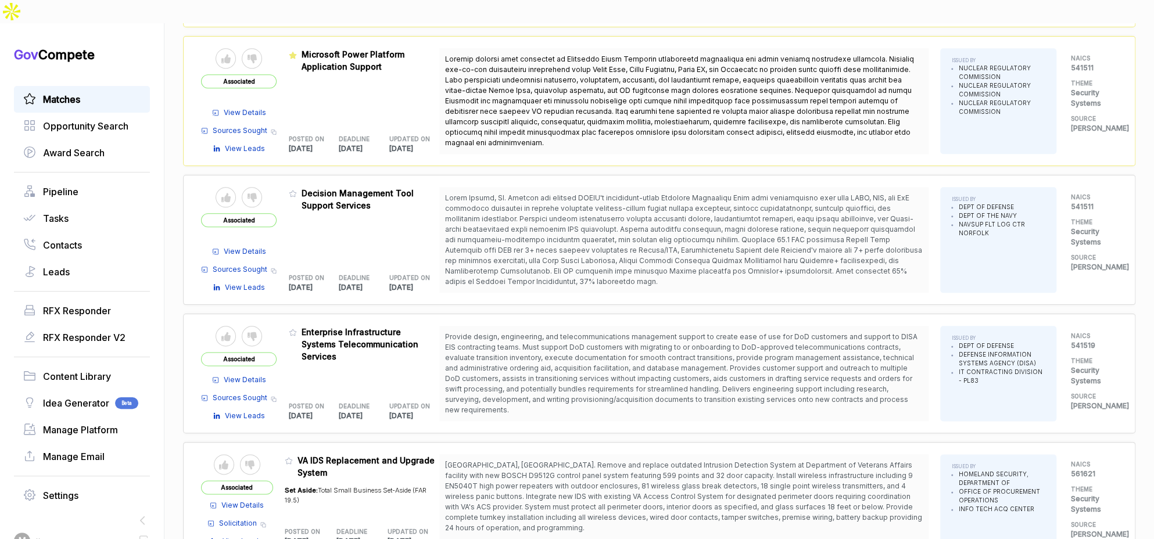
click at [503, 369] on span "Provide design, engineering, and telecommunications management support to creat…" at bounding box center [681, 373] width 472 height 82
click at [297, 328] on icon at bounding box center [293, 332] width 8 height 8
click at [540, 522] on button "✅ Change featured" at bounding box center [543, 514] width 107 height 18
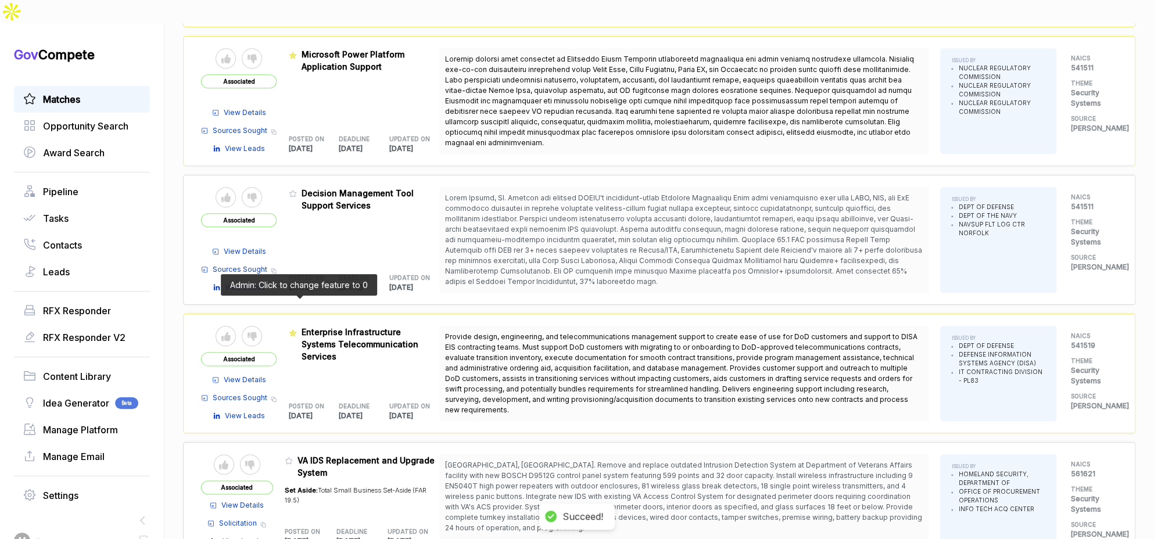
drag, startPoint x: 301, startPoint y: 307, endPoint x: 310, endPoint y: 325, distance: 20.0
click at [297, 329] on icon at bounding box center [293, 333] width 8 height 8
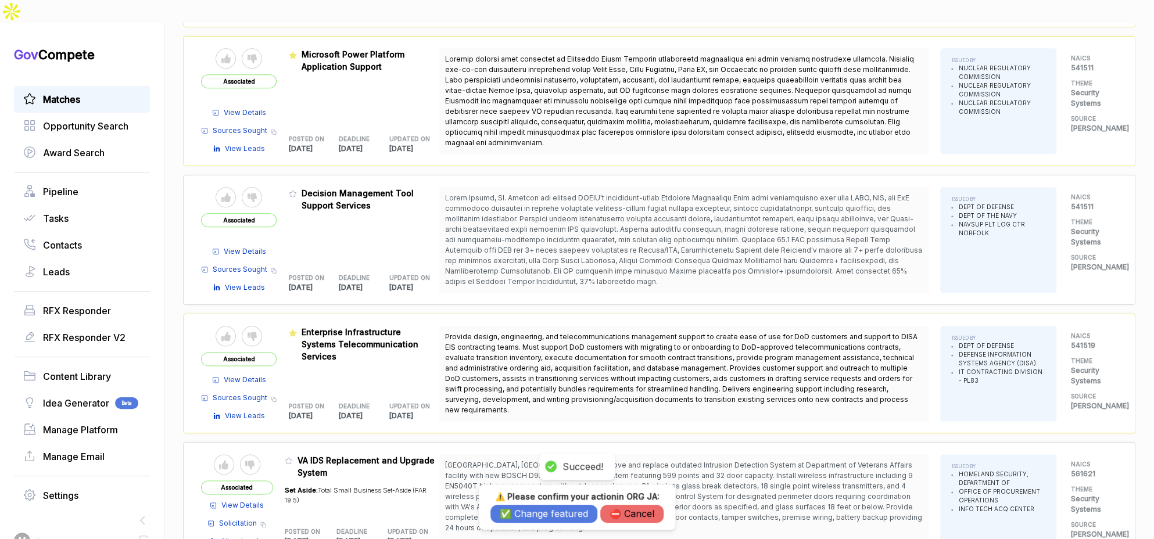
click at [513, 509] on button "✅ Change featured" at bounding box center [543, 514] width 107 height 18
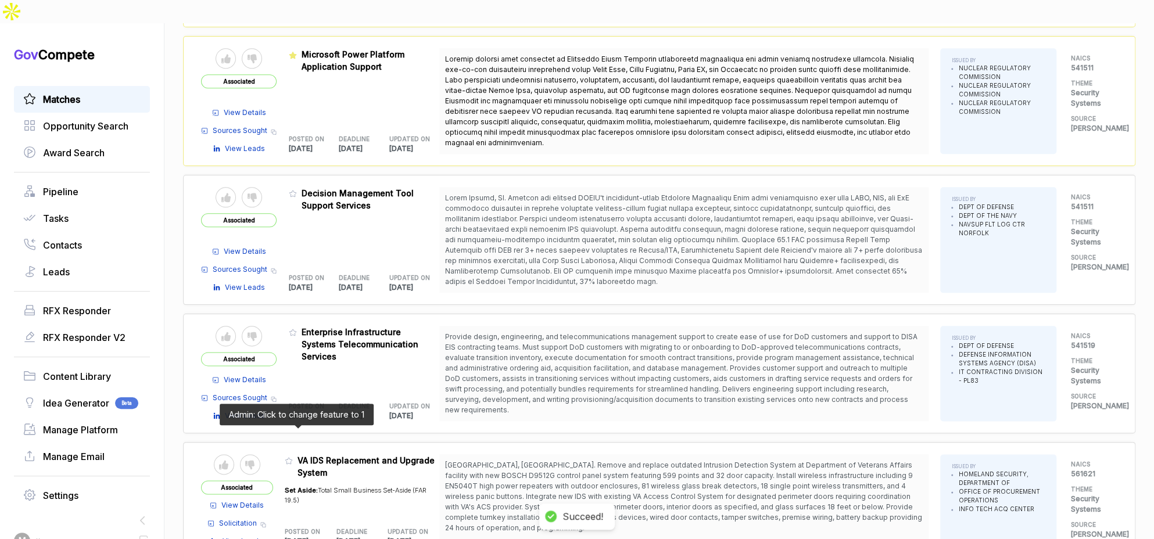
click at [293, 457] on icon at bounding box center [289, 461] width 8 height 8
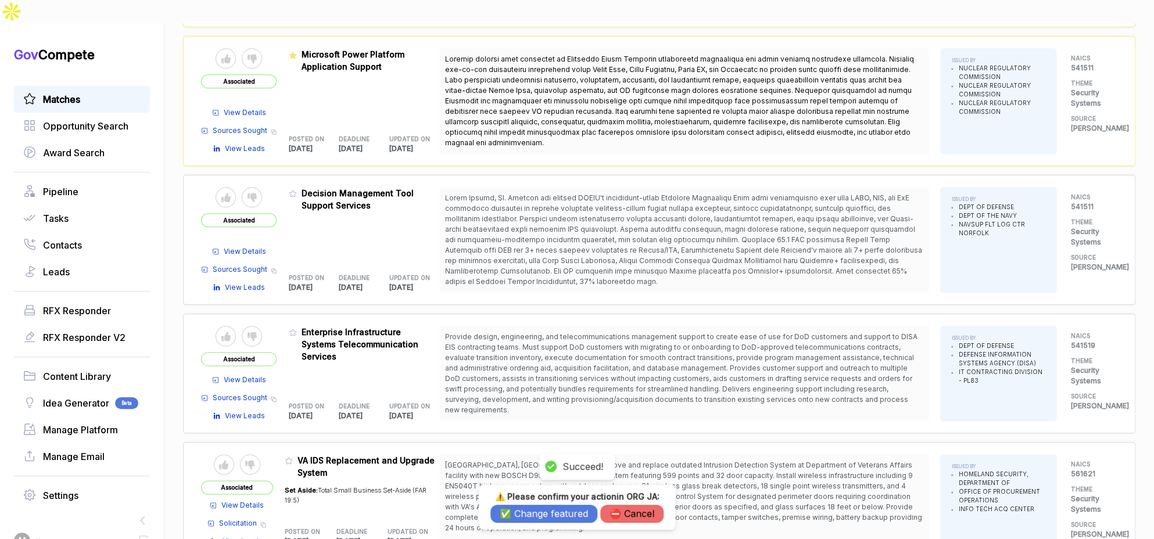
click at [498, 510] on button "✅ Change featured" at bounding box center [543, 514] width 107 height 18
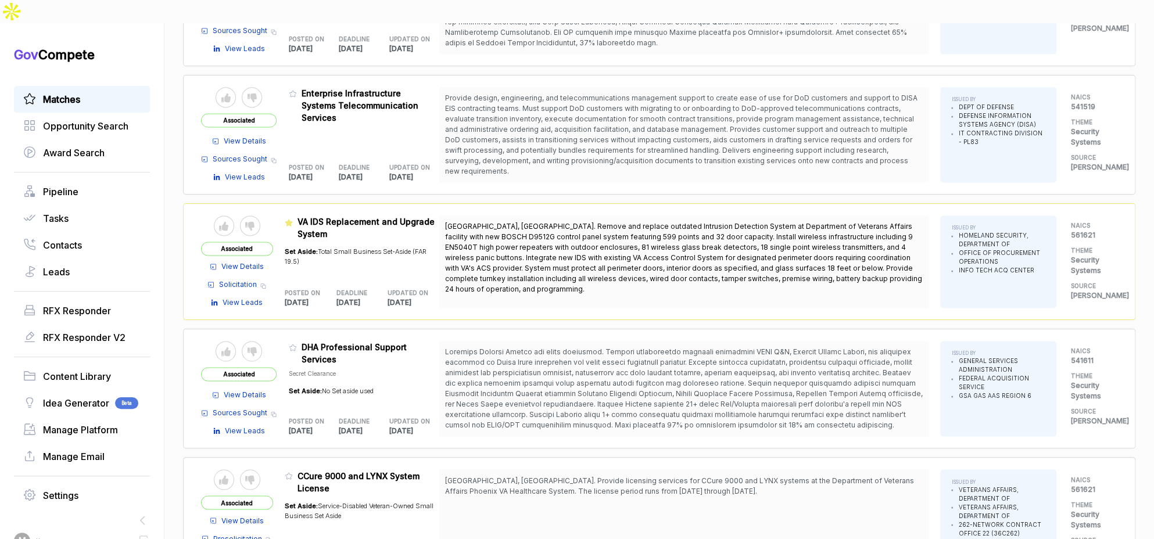
scroll to position [1046, 0]
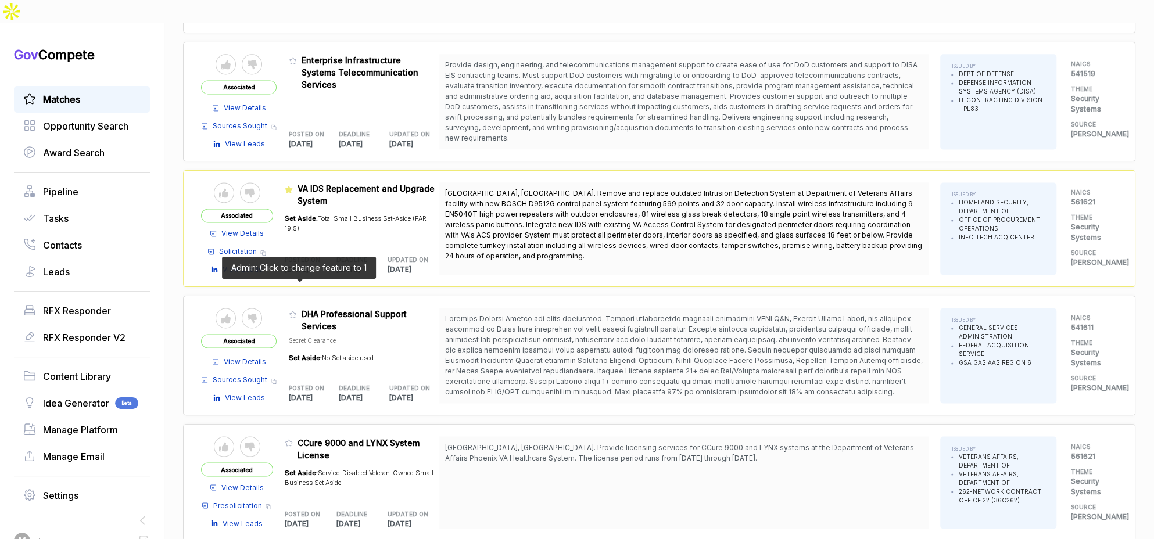
click at [297, 310] on icon at bounding box center [293, 314] width 8 height 8
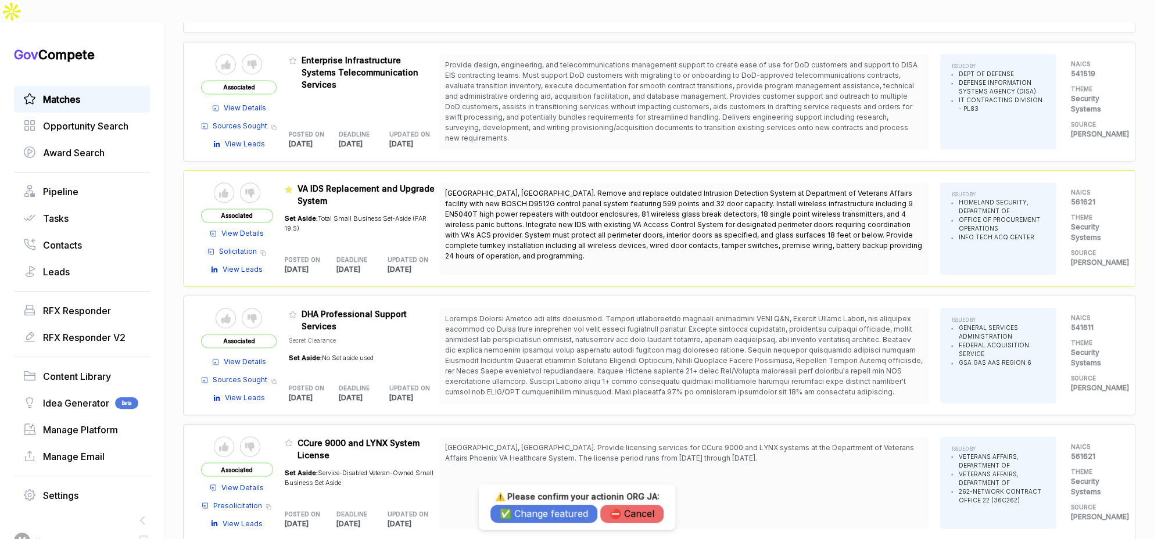
click at [522, 517] on button "✅ Change featured" at bounding box center [543, 514] width 107 height 18
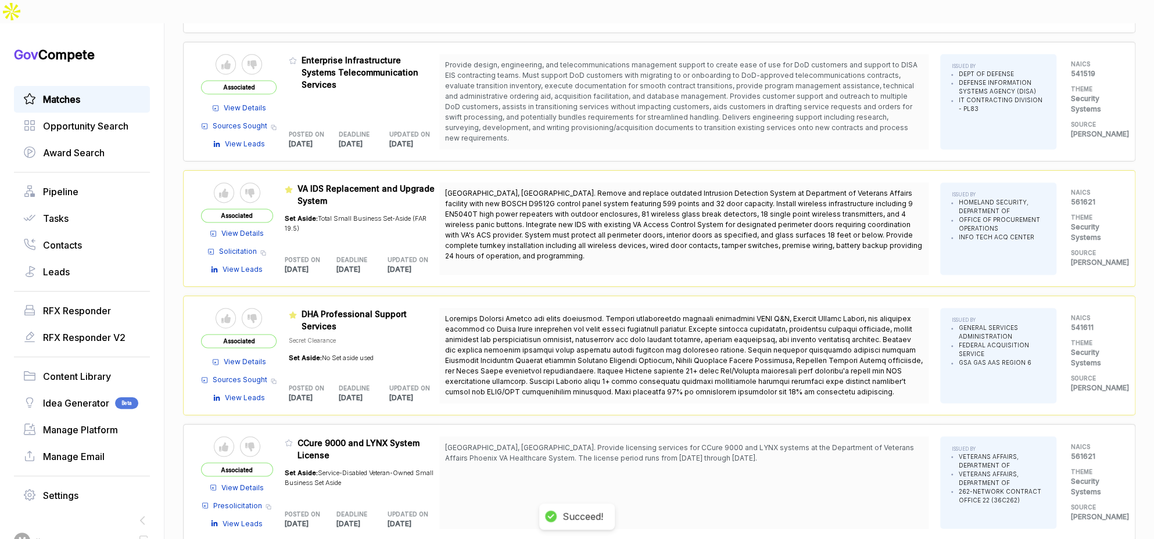
click at [288, 436] on table "Send to Pipeline Reject Associated View Details Presolicitation Copy link View …" at bounding box center [320, 482] width 238 height 92
click at [293, 439] on icon at bounding box center [289, 443] width 8 height 8
click at [521, 515] on button "✅ Change featured" at bounding box center [543, 514] width 107 height 18
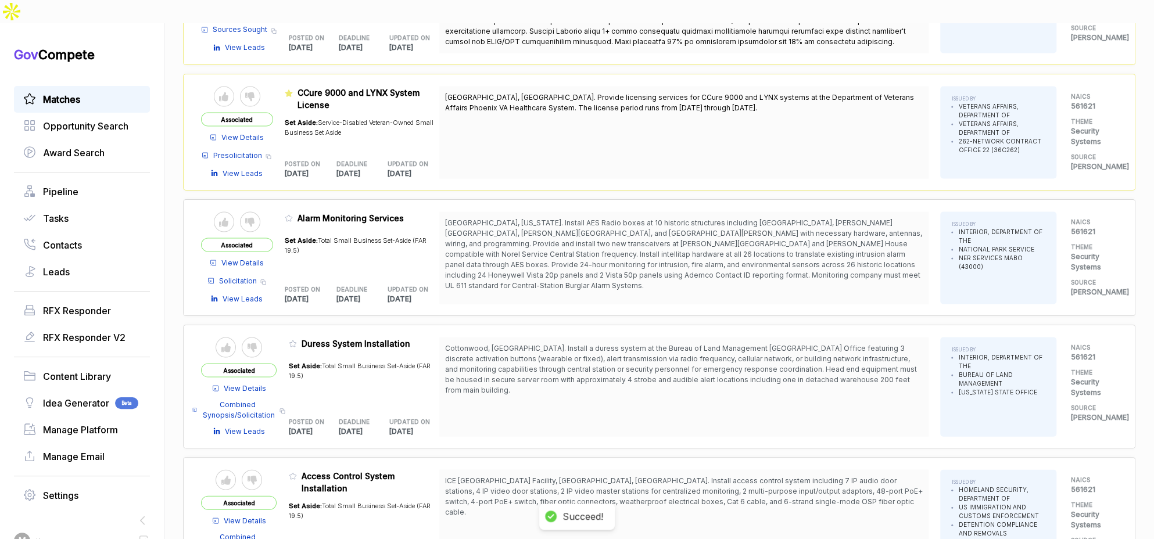
scroll to position [1411, 0]
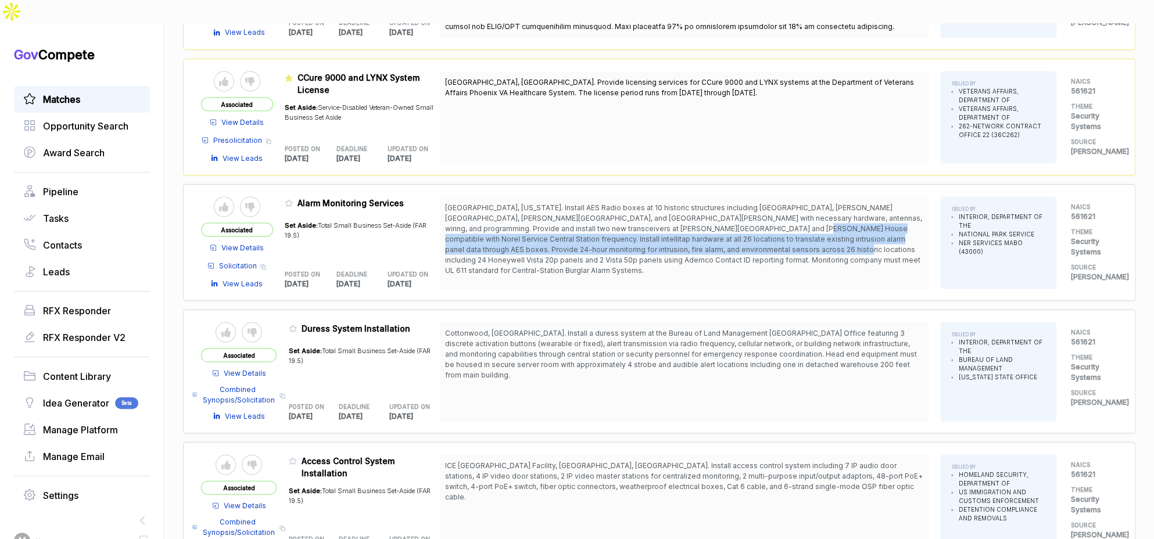
drag, startPoint x: 724, startPoint y: 204, endPoint x: 720, endPoint y: 217, distance: 13.1
click at [720, 217] on span "[GEOGRAPHIC_DATA], [US_STATE]. Install AES Radio boxes at 10 historic structure…" at bounding box center [684, 238] width 478 height 73
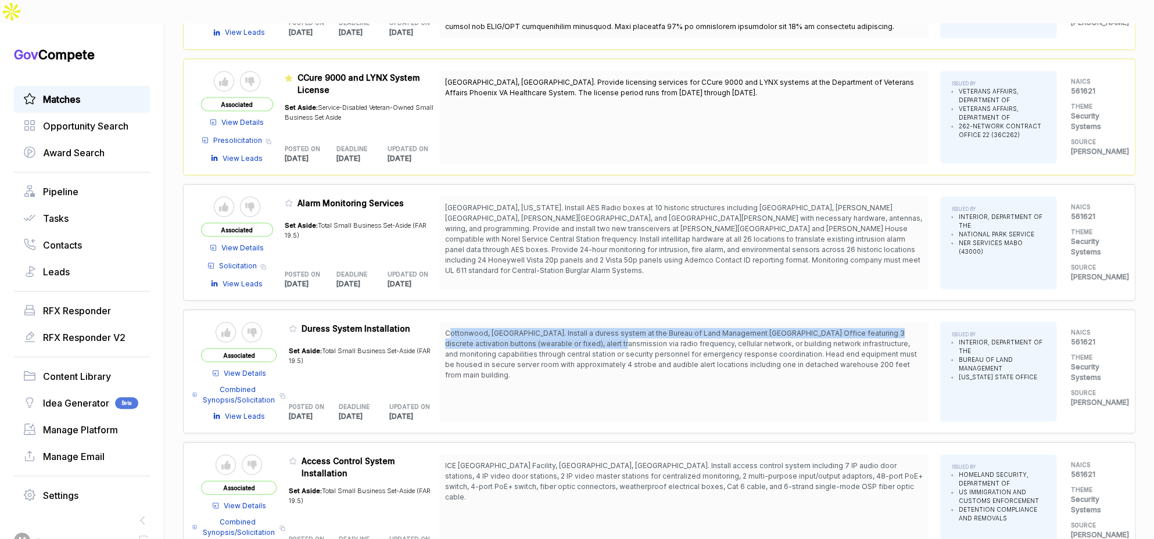
drag, startPoint x: 588, startPoint y: 306, endPoint x: 590, endPoint y: 314, distance: 8.2
click at [590, 322] on div "Cottonwood, [GEOGRAPHIC_DATA]. Install a duress system at the Bureau of Land Ma…" at bounding box center [683, 371] width 489 height 99
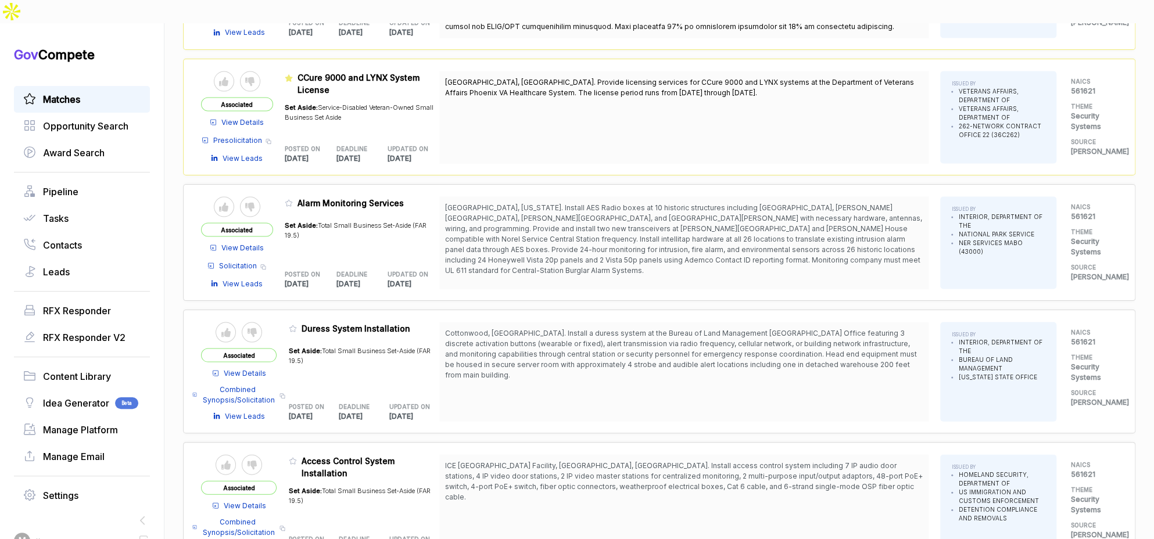
click at [555, 339] on span "Cottonwood, [GEOGRAPHIC_DATA]. Install a duress system at the Bureau of Land Ma…" at bounding box center [681, 353] width 472 height 51
click at [296, 324] on icon at bounding box center [293, 328] width 8 height 8
drag, startPoint x: 637, startPoint y: 512, endPoint x: 632, endPoint y: 489, distance: 23.7
click at [637, 513] on button "⛔️ Cancel" at bounding box center [631, 514] width 63 height 18
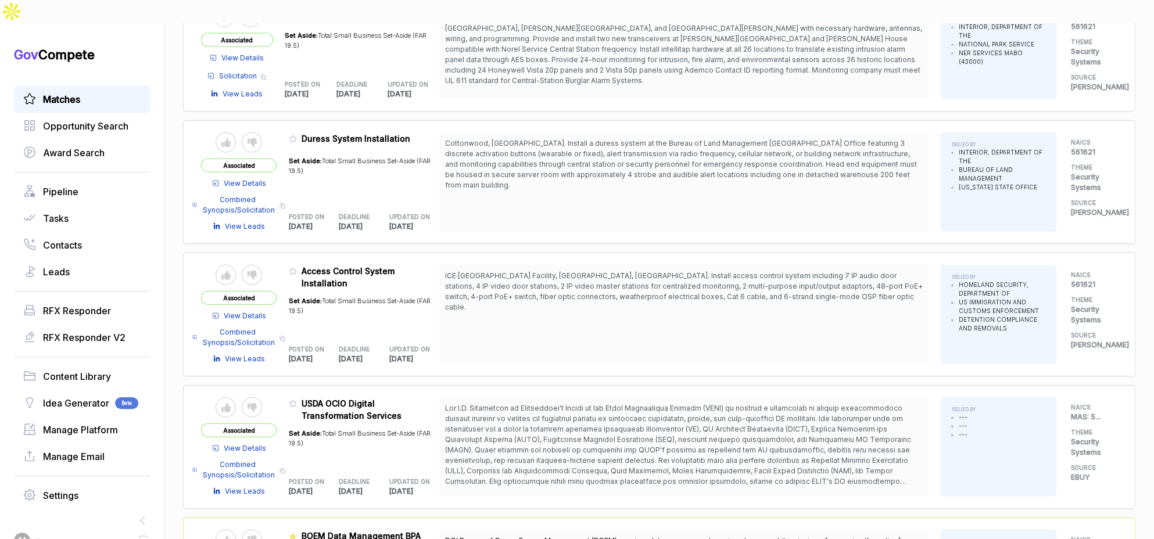
scroll to position [1608, 0]
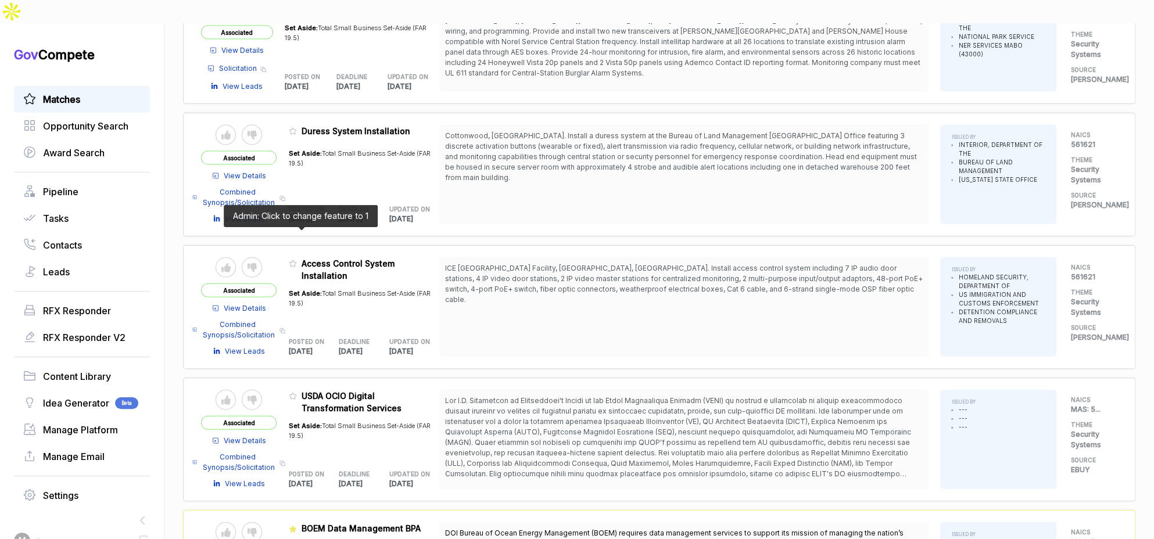
drag, startPoint x: 299, startPoint y: 236, endPoint x: 348, endPoint y: 320, distance: 97.1
click at [297, 260] on icon at bounding box center [293, 264] width 8 height 8
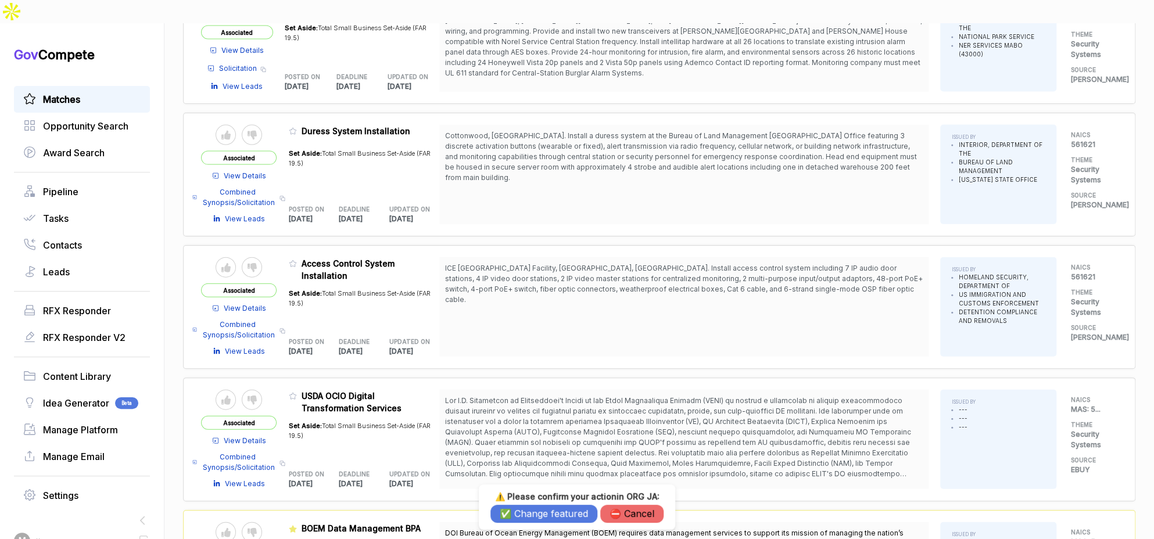
click at [530, 515] on button "✅ Change featured" at bounding box center [543, 514] width 107 height 18
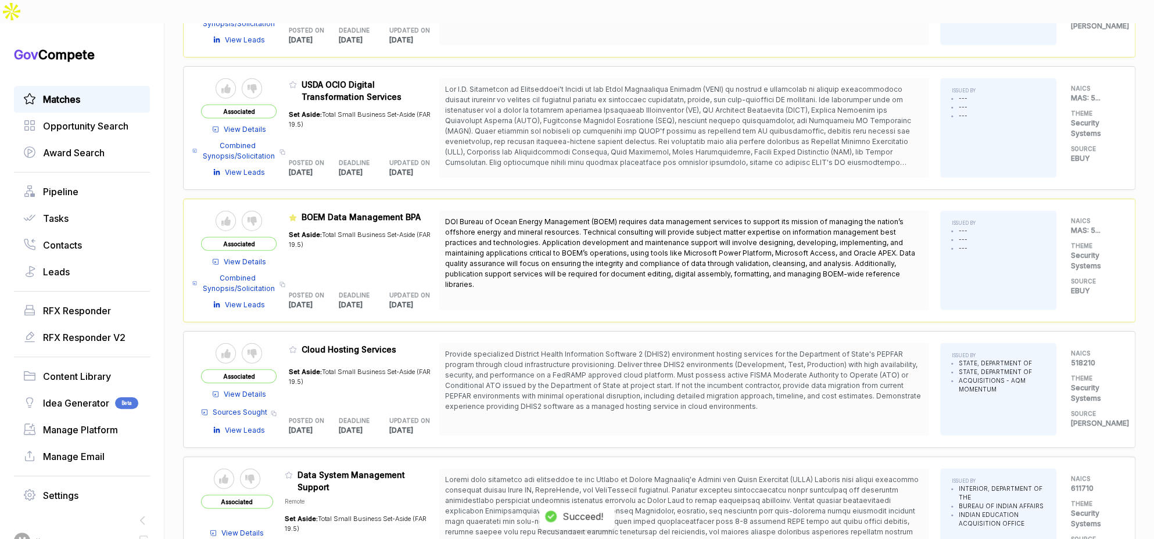
scroll to position [1981, 0]
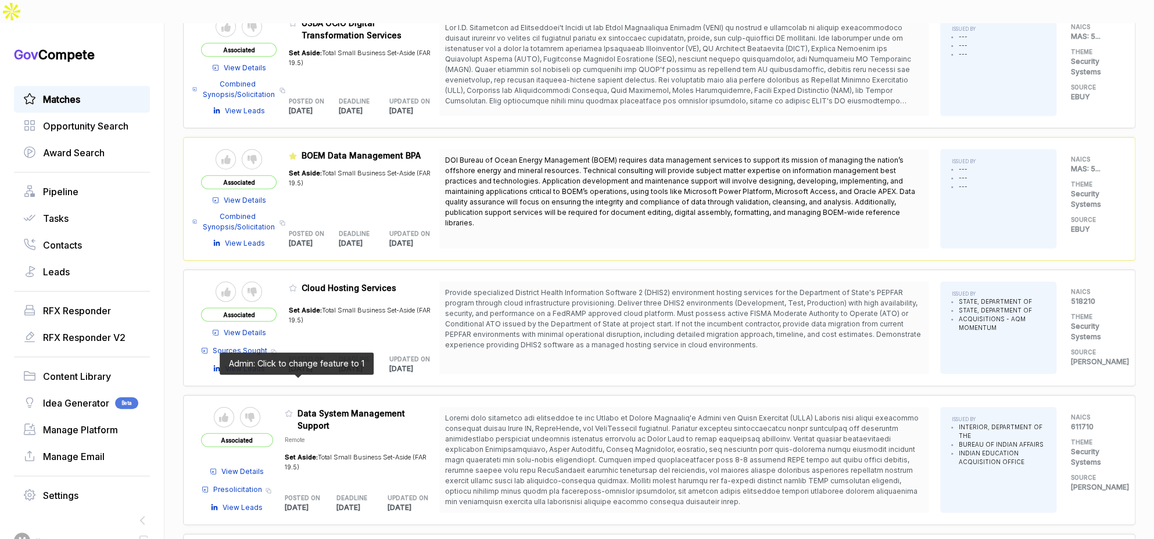
click at [297, 411] on span at bounding box center [291, 417] width 13 height 12
click at [293, 410] on icon at bounding box center [289, 414] width 8 height 8
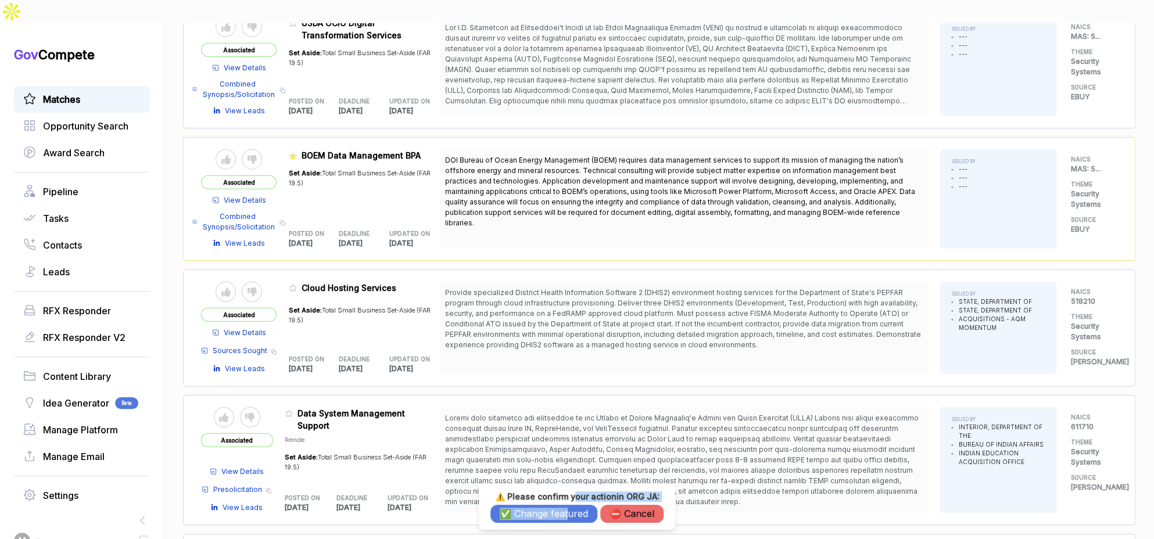
drag, startPoint x: 573, startPoint y: 500, endPoint x: 566, endPoint y: 512, distance: 14.1
click at [566, 512] on div "⚠️ Please confirm your action in ORG JA : ✅ Change featured ⛔️ Cancel" at bounding box center [576, 506] width 173 height 31
click at [565, 514] on button "✅ Change featured" at bounding box center [543, 514] width 107 height 18
